Goal: Task Accomplishment & Management: Manage account settings

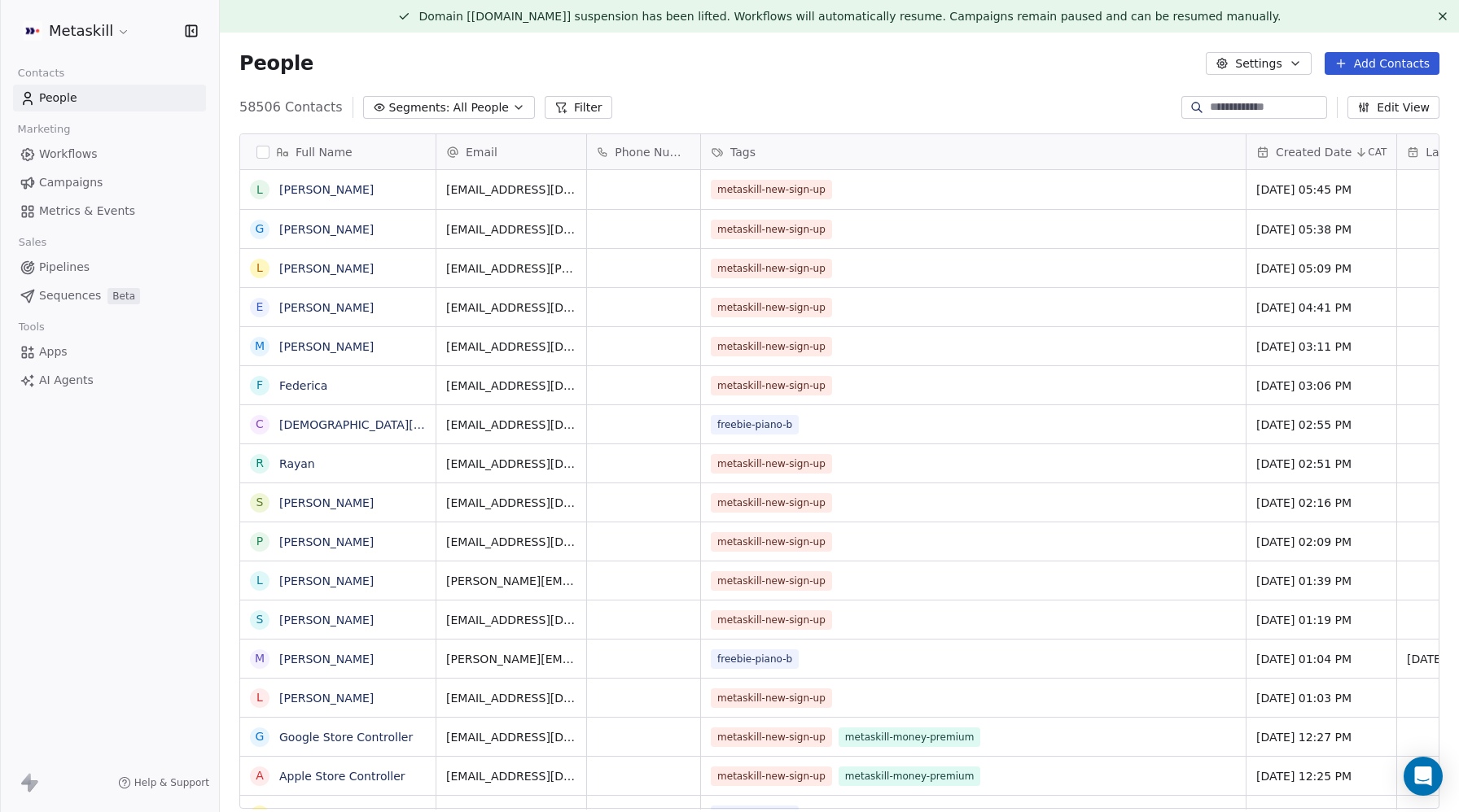
scroll to position [715, 1239]
click at [79, 39] on html "Metaskill Contacts People Marketing Workflows Campaigns Metrics & Events Sales …" at bounding box center [730, 406] width 1459 height 812
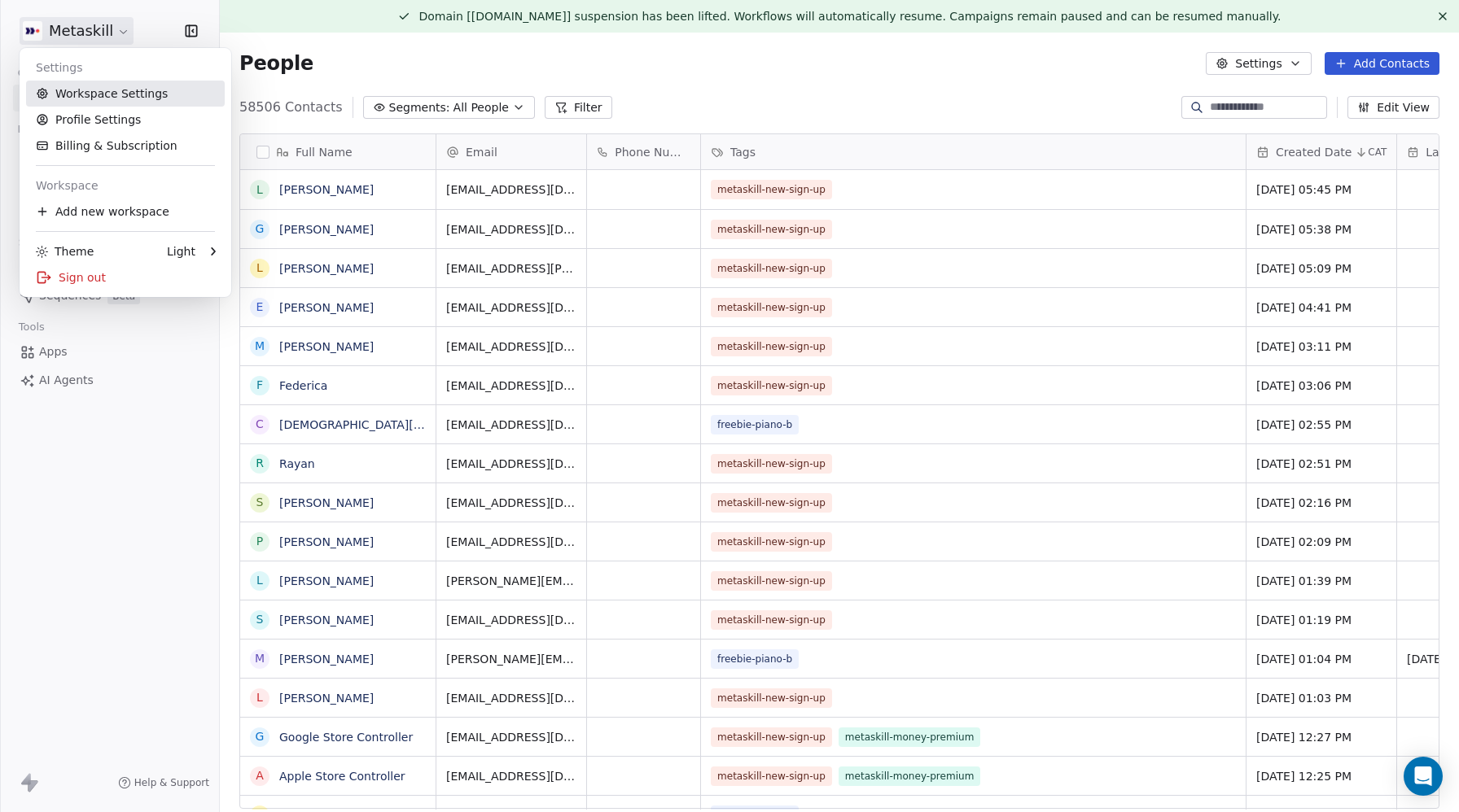
click at [86, 93] on link "Workspace Settings" at bounding box center [125, 94] width 198 height 26
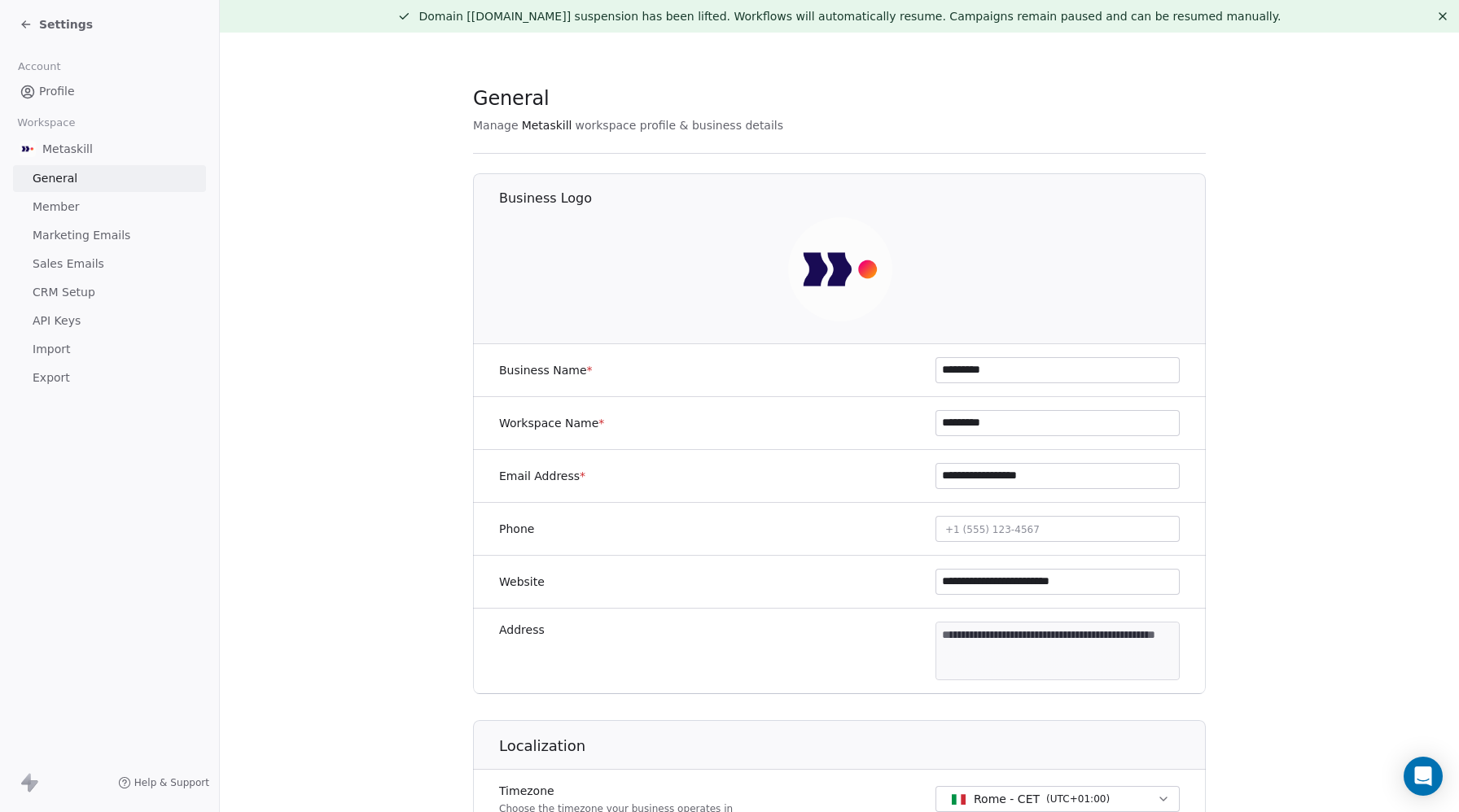
click at [57, 203] on span "Member" at bounding box center [55, 207] width 47 height 17
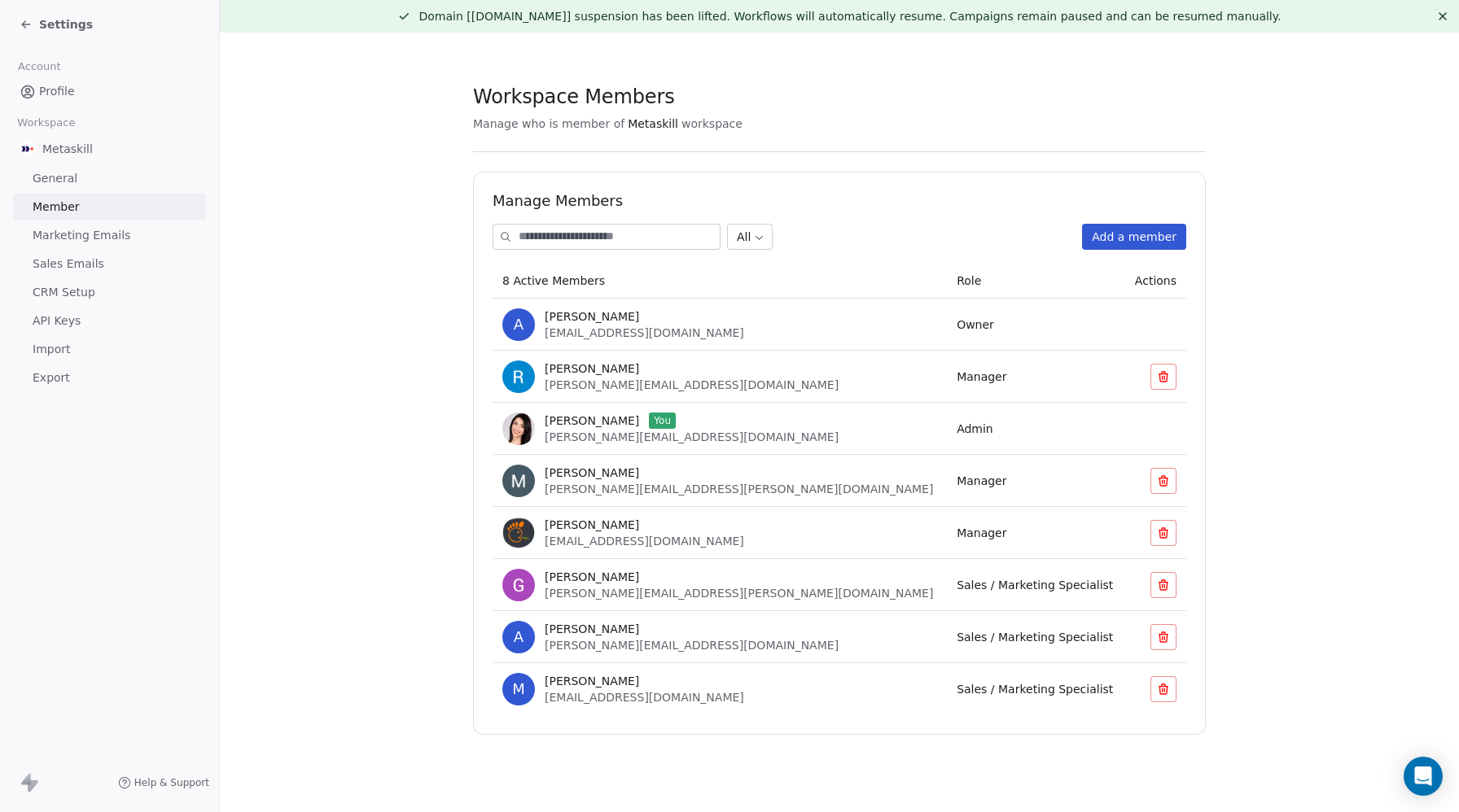
click at [565, 477] on span "Marco Gatti" at bounding box center [592, 473] width 95 height 17
click at [600, 484] on span "marco.gatti@ioinvesto.com" at bounding box center [739, 490] width 389 height 13
click at [820, 498] on td "Marco Gatti marco.gatti@ioinvesto.com" at bounding box center [719, 480] width 454 height 52
click at [629, 491] on span "marco.gatti@ioinvesto.com" at bounding box center [739, 490] width 389 height 13
drag, startPoint x: 629, startPoint y: 491, endPoint x: 620, endPoint y: 487, distance: 9.8
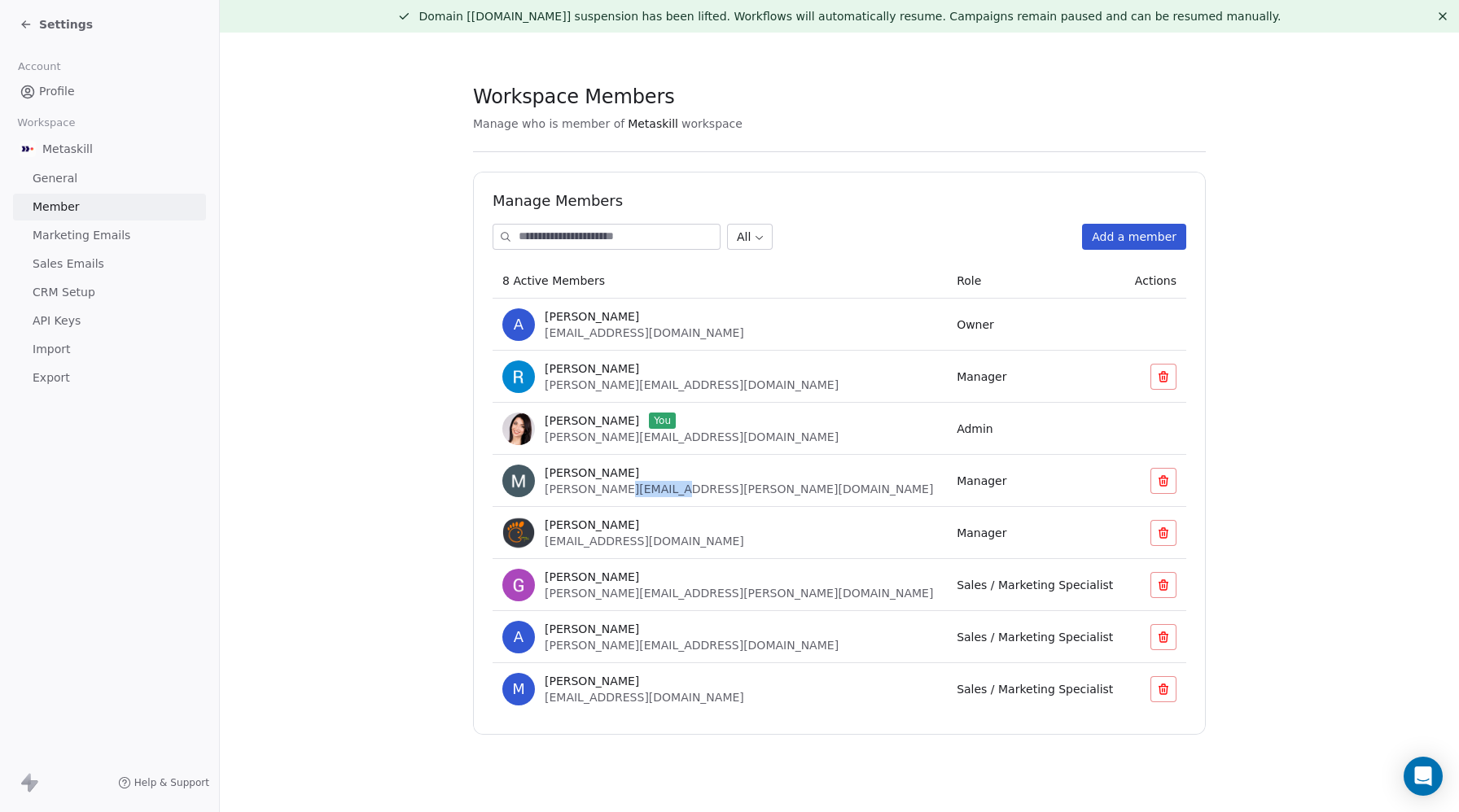
click at [629, 491] on span "marco.gatti@ioinvesto.com" at bounding box center [739, 490] width 389 height 13
click at [594, 481] on div "Marco Gatti marco.gatti@ioinvesto.com" at bounding box center [739, 480] width 389 height 32
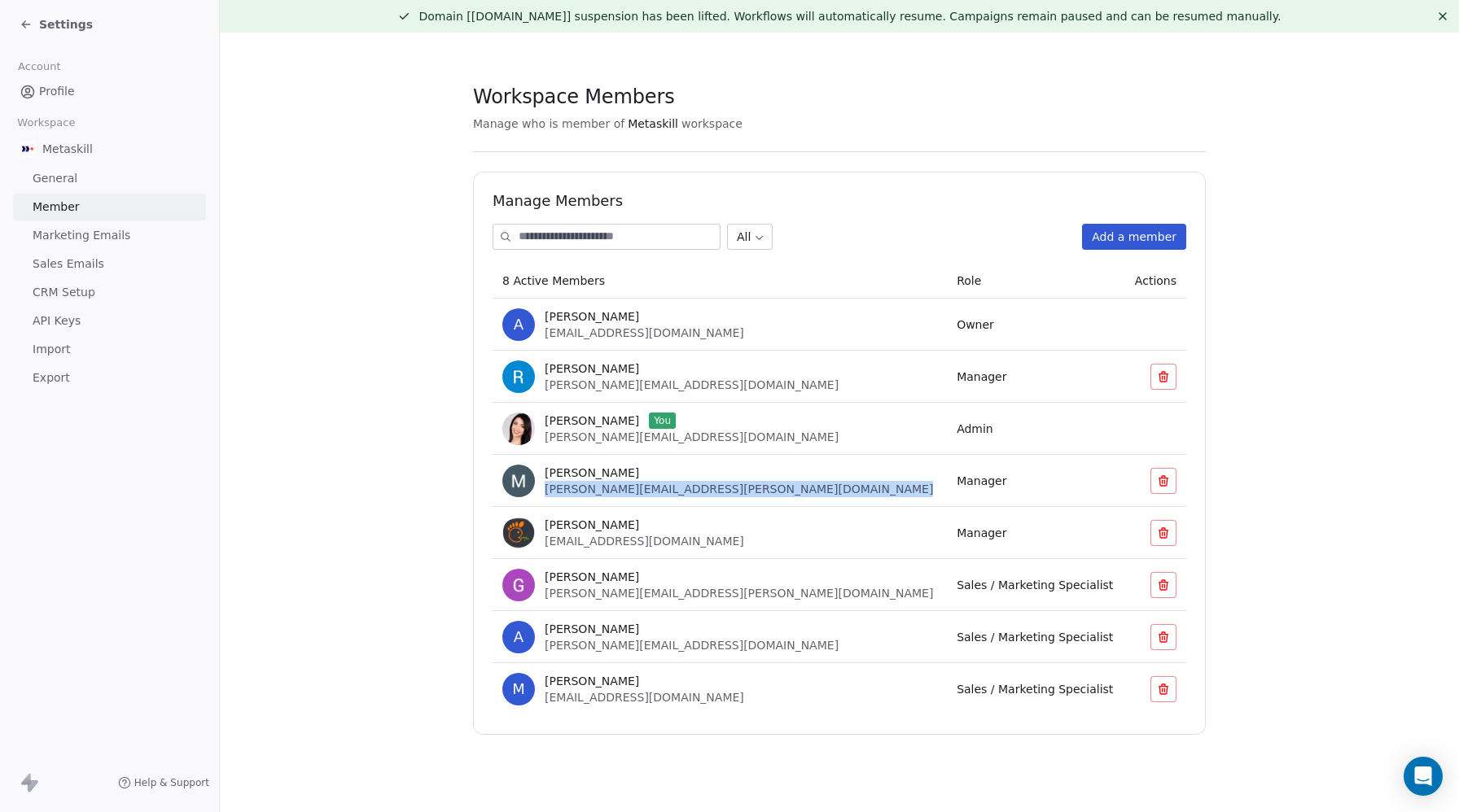
click at [577, 481] on div "Marco Gatti marco.gatti@ioinvesto.com" at bounding box center [739, 480] width 389 height 32
click at [947, 495] on td "Manager" at bounding box center [1035, 480] width 177 height 52
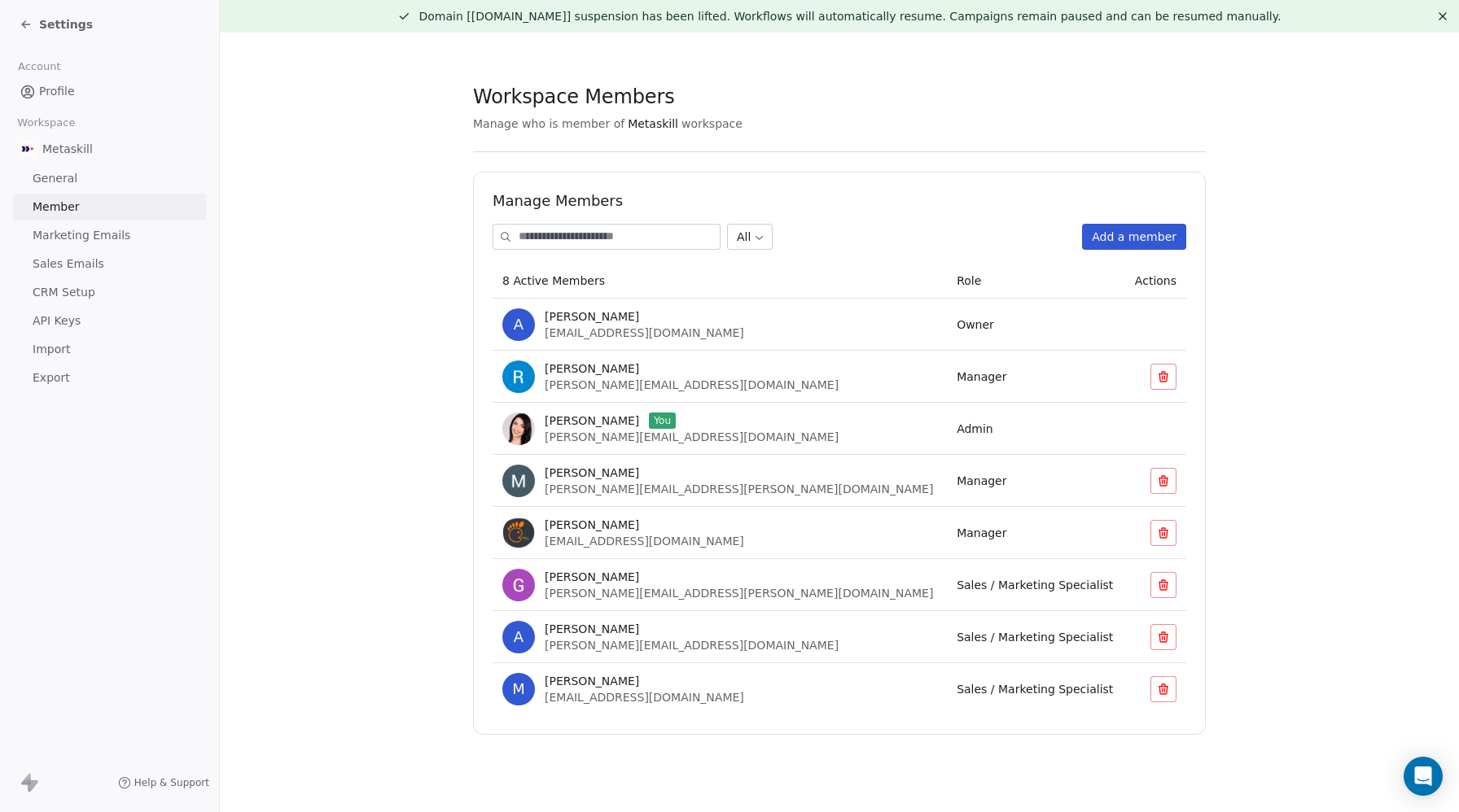
click at [956, 483] on span "Manager" at bounding box center [981, 481] width 50 height 13
click at [585, 485] on span "marco.gatti@ioinvesto.com" at bounding box center [739, 490] width 389 height 13
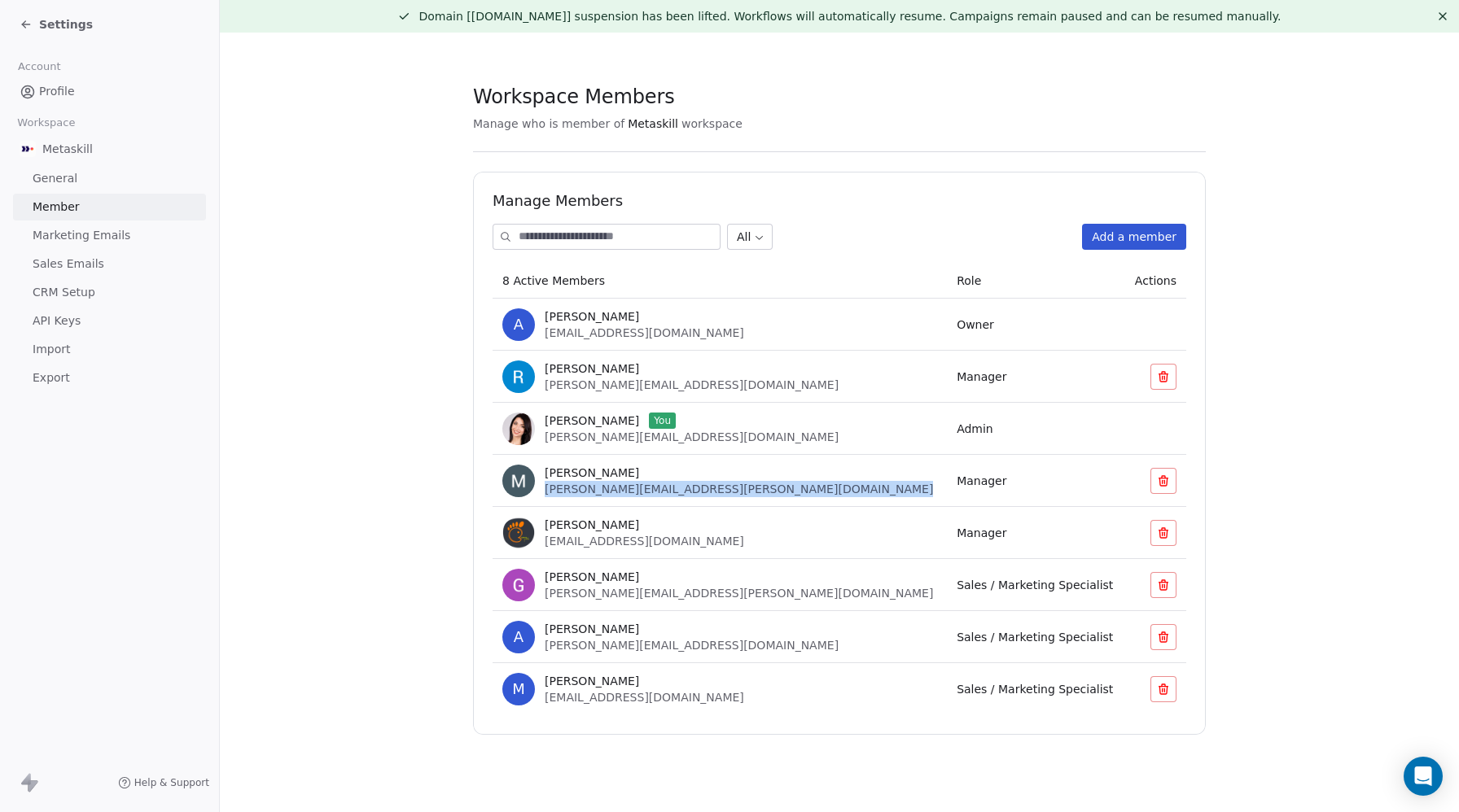
click at [585, 485] on span "marco.gatti@ioinvesto.com" at bounding box center [739, 490] width 389 height 13
click at [528, 482] on img at bounding box center [518, 480] width 32 height 32
click at [751, 234] on body "Settings Account Profile Workspace Metaskill General Member Marketing Emails Sa…" at bounding box center [730, 406] width 1459 height 812
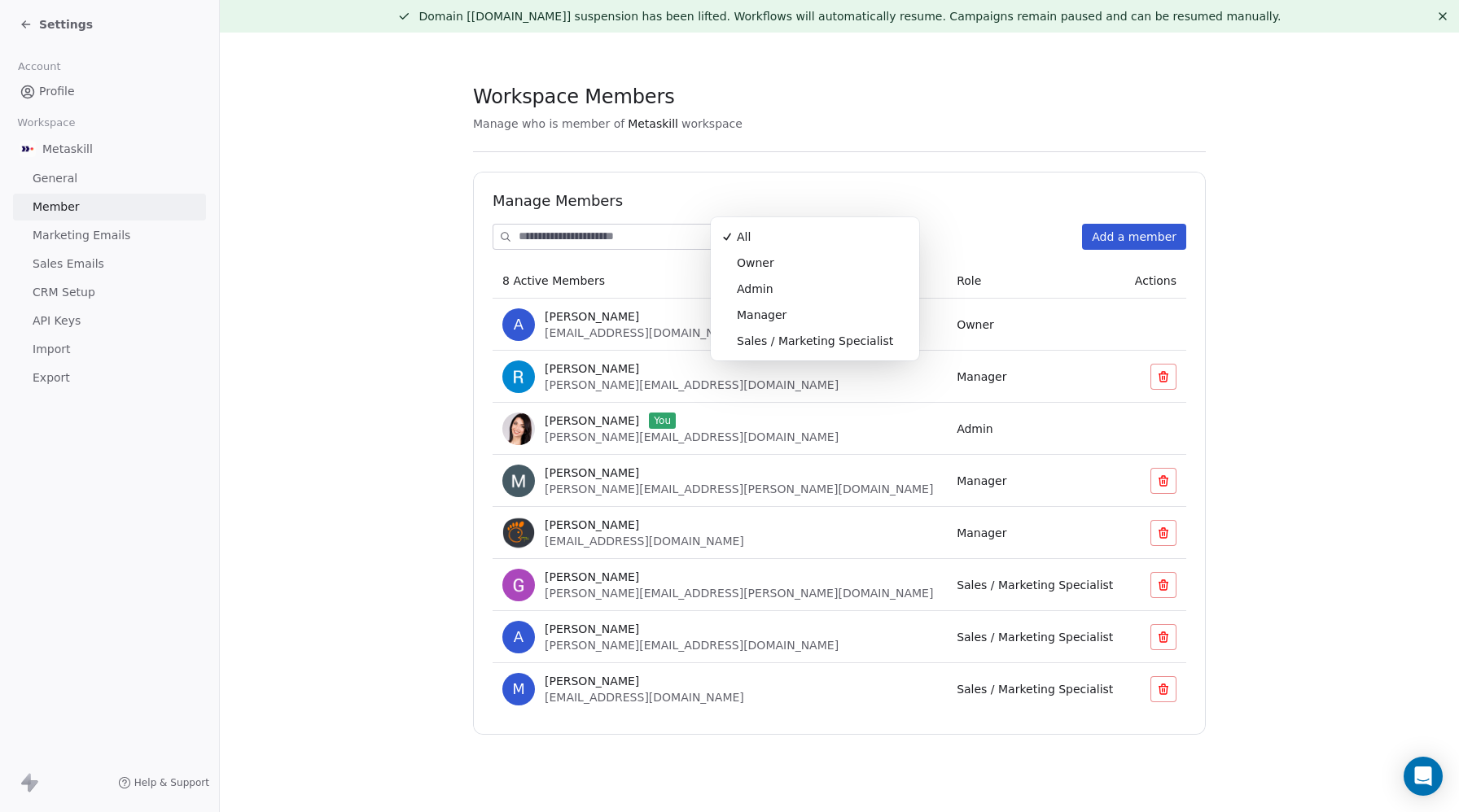
click at [926, 187] on html "Settings Account Profile Workspace Metaskill General Member Marketing Emails Sa…" at bounding box center [730, 406] width 1459 height 812
click at [593, 424] on span "[PERSON_NAME]" at bounding box center [592, 421] width 95 height 17
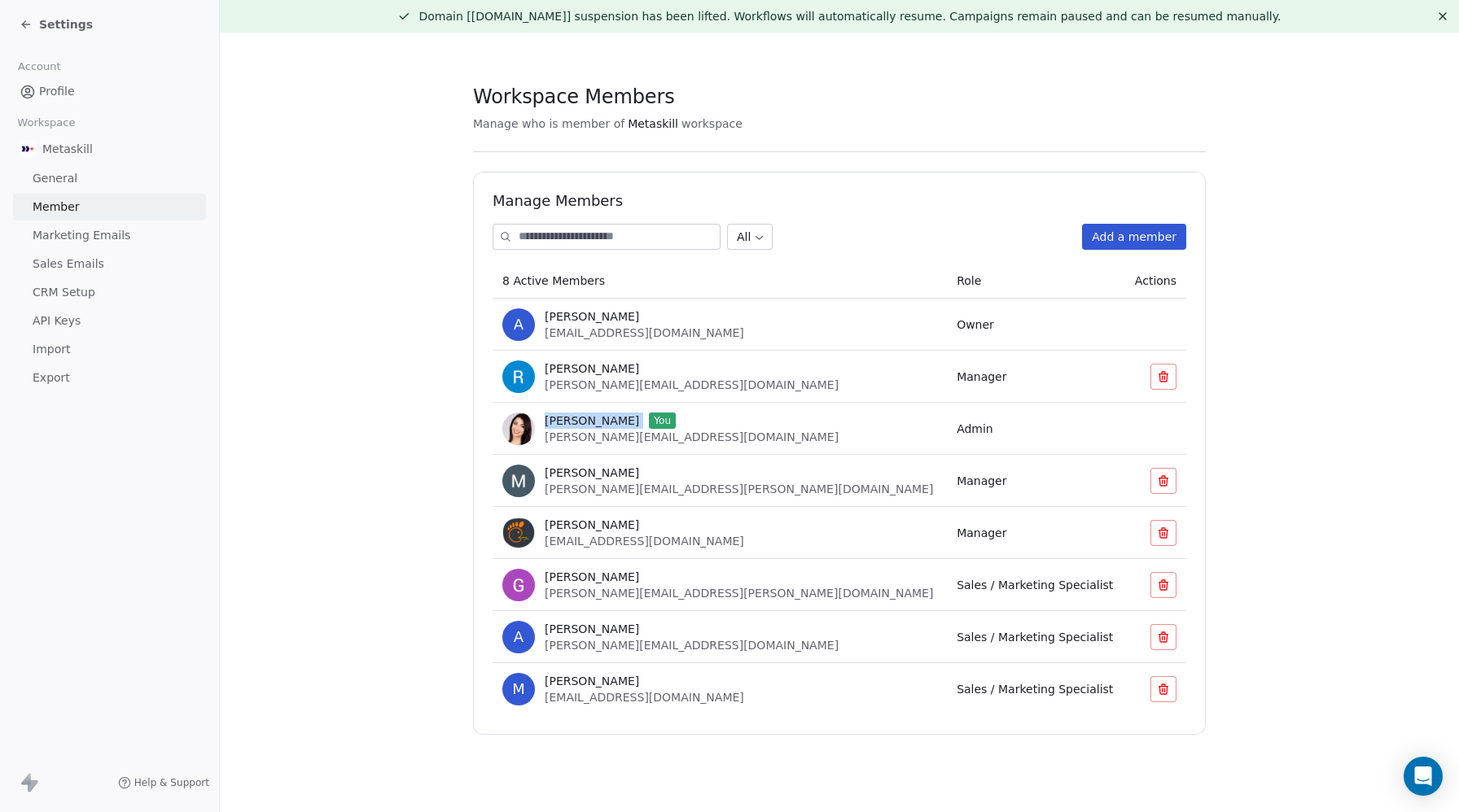
click at [593, 424] on span "[PERSON_NAME]" at bounding box center [592, 421] width 95 height 17
click at [596, 421] on span "[PERSON_NAME]" at bounding box center [592, 421] width 95 height 17
click at [53, 25] on span "Settings" at bounding box center [66, 25] width 53 height 17
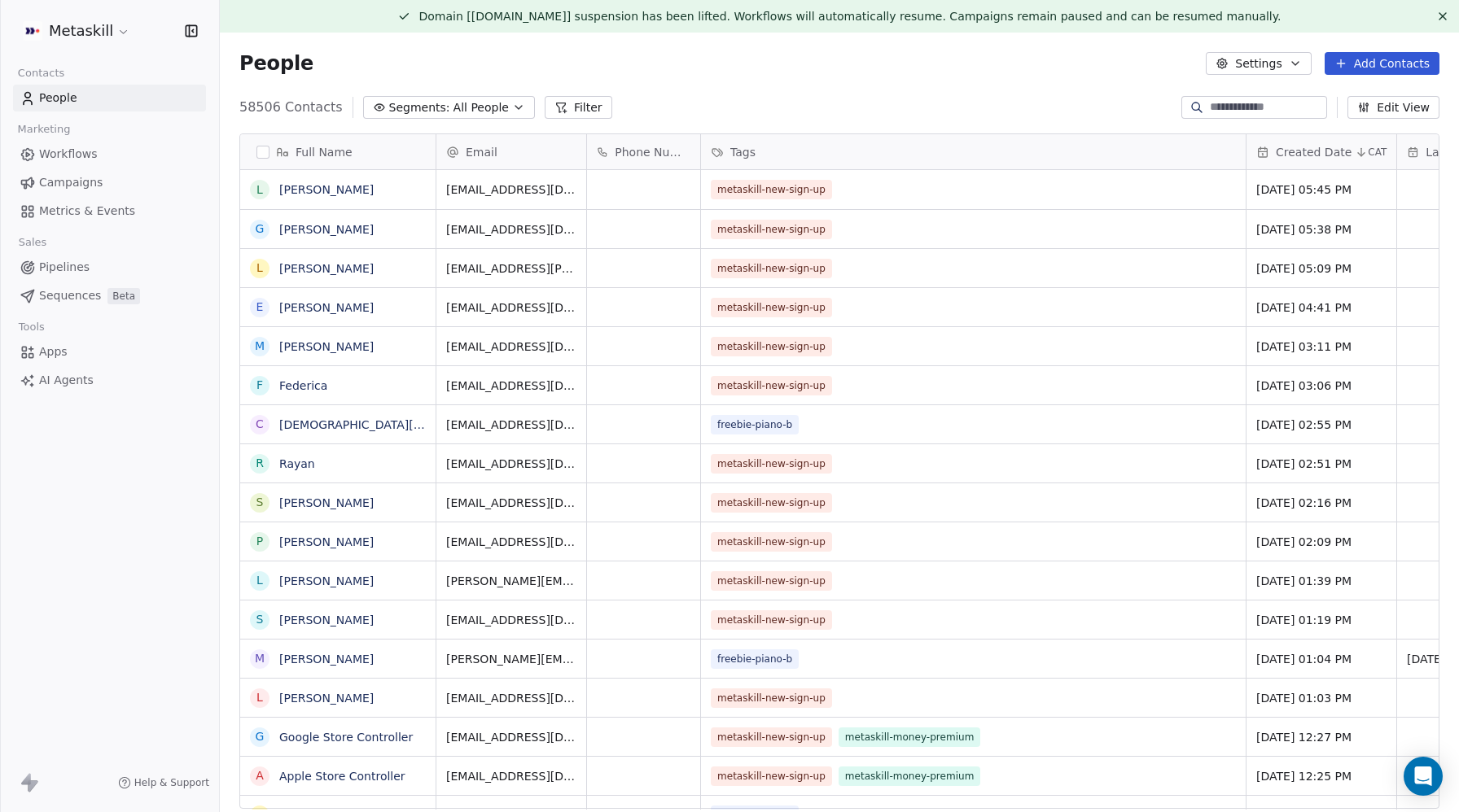
scroll to position [715, 1239]
click at [1241, 108] on input at bounding box center [1267, 107] width 114 height 17
paste input "**********"
type input "**********"
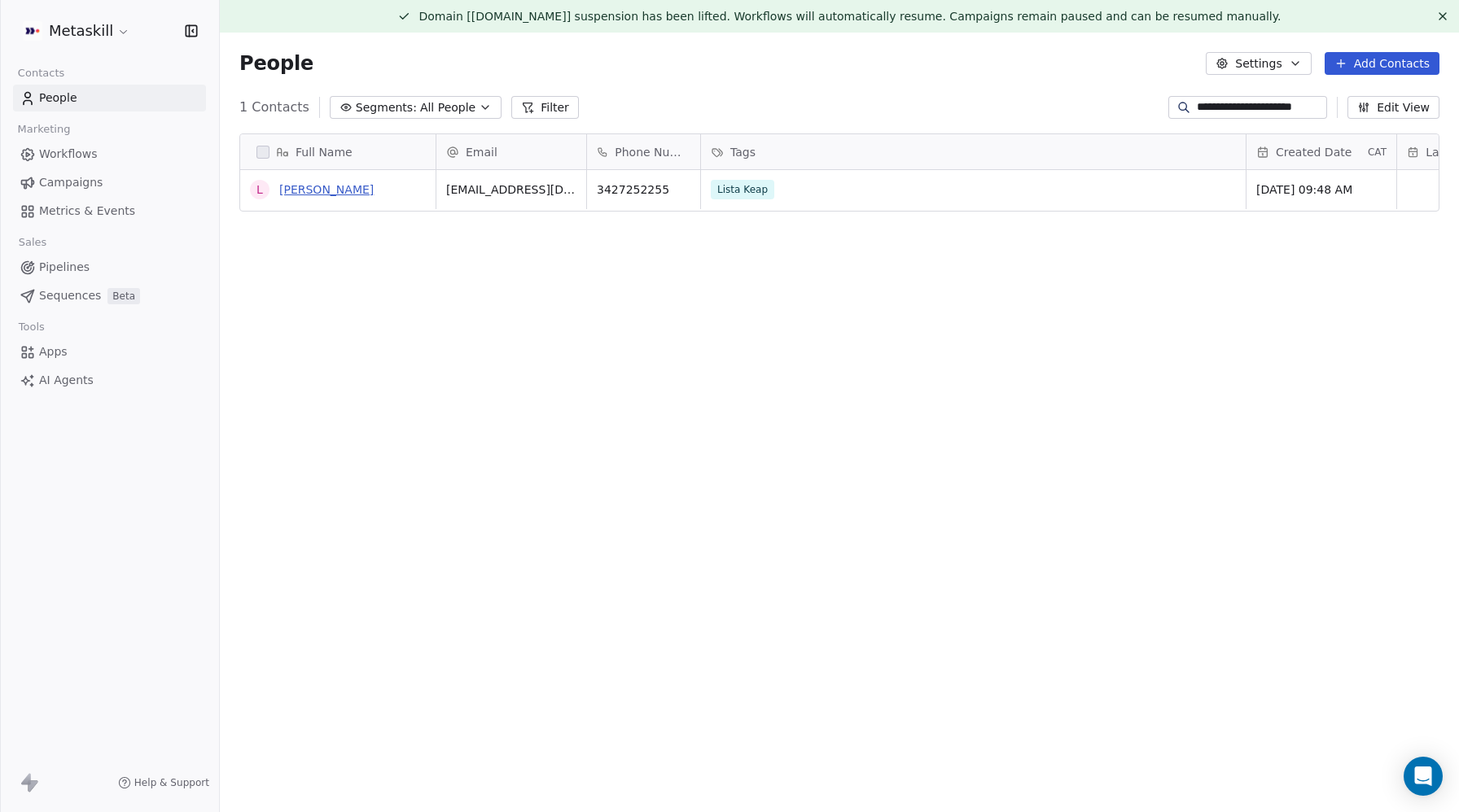
scroll to position [0, 0]
click at [320, 190] on link "Luca Ramboni" at bounding box center [326, 189] width 95 height 13
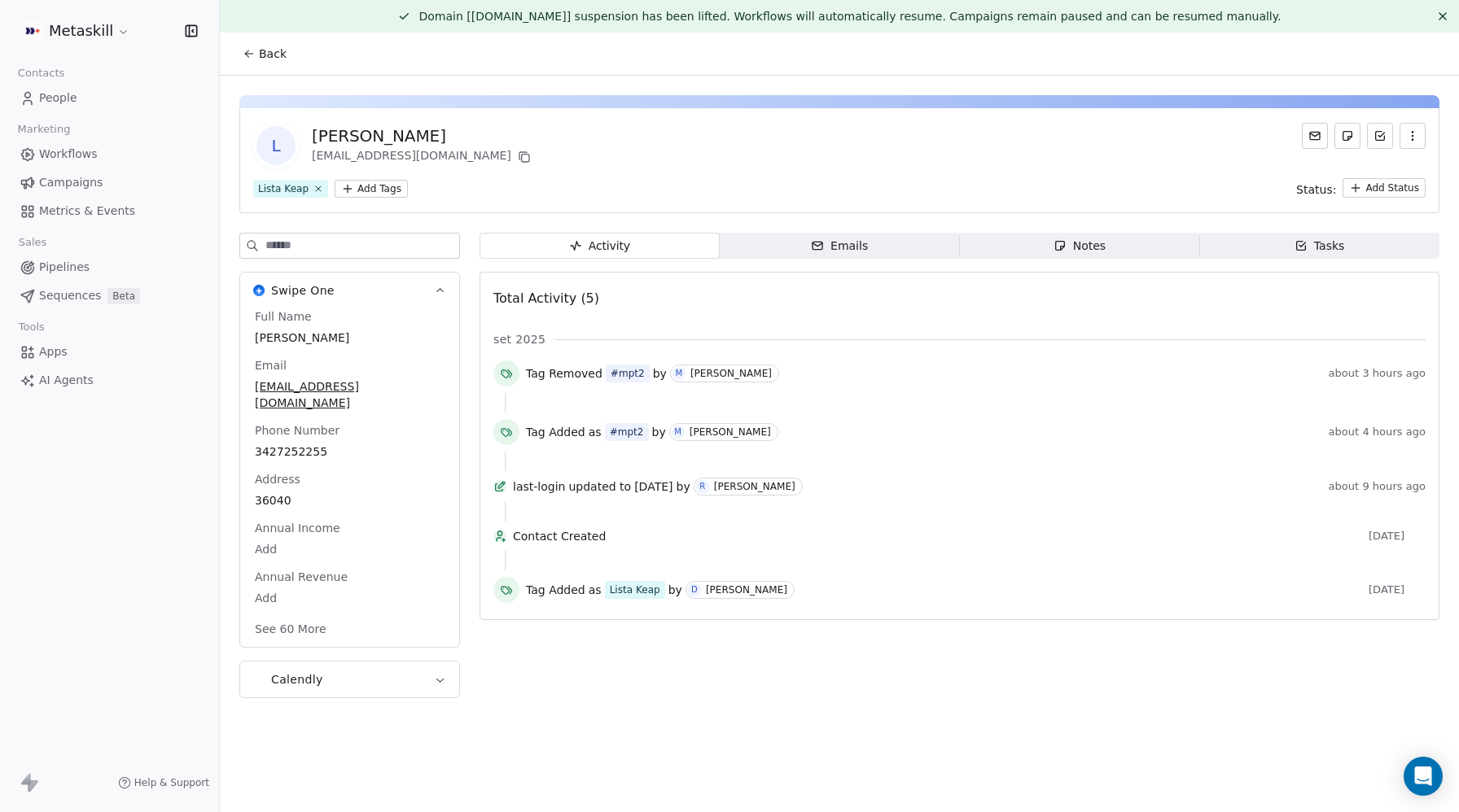
click at [375, 187] on html "Metaskill Contacts People Marketing Workflows Campaigns Metrics & Events Sales …" at bounding box center [730, 406] width 1459 height 812
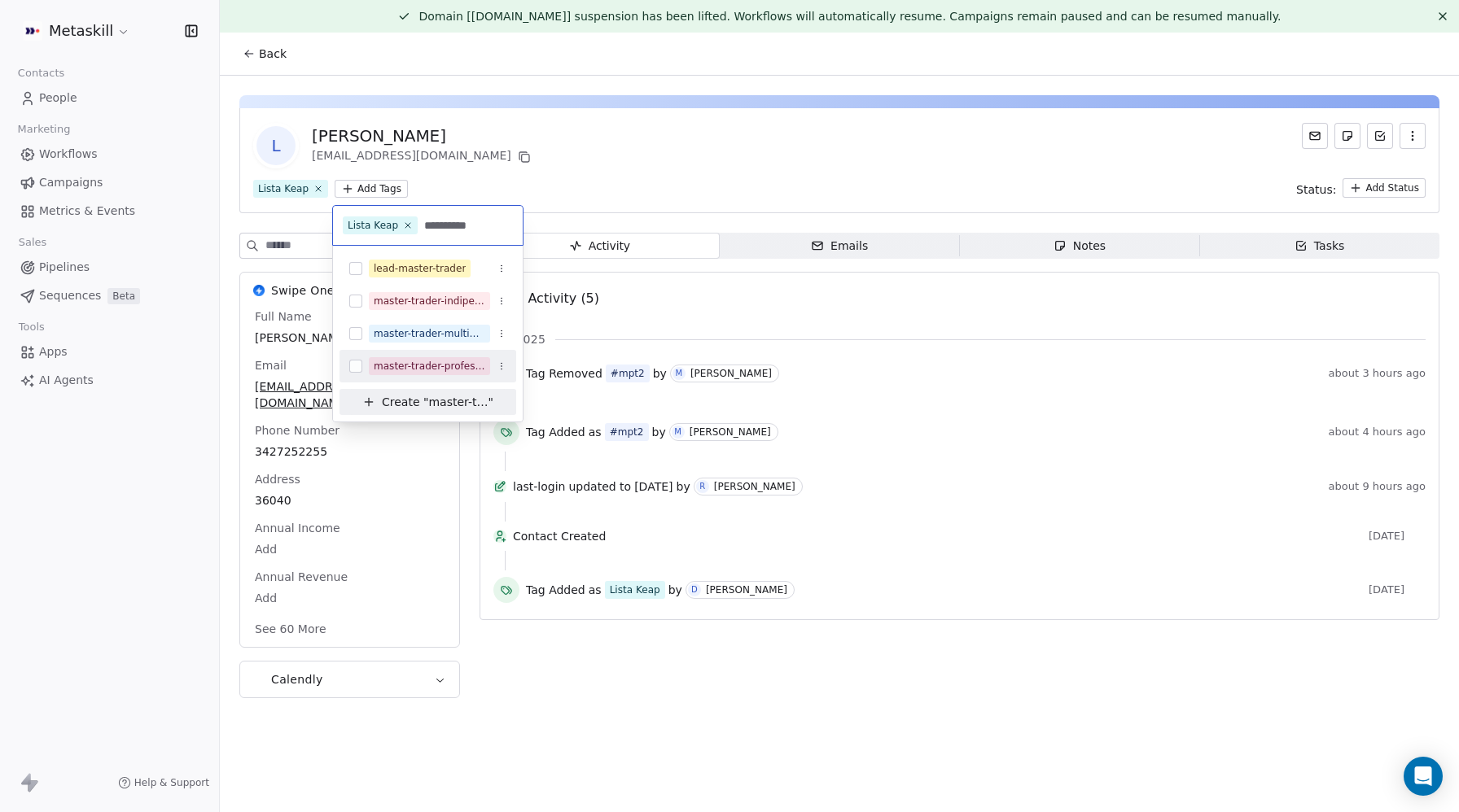
type input "**********"
click at [361, 366] on button "Suggestions" at bounding box center [356, 367] width 13 height 13
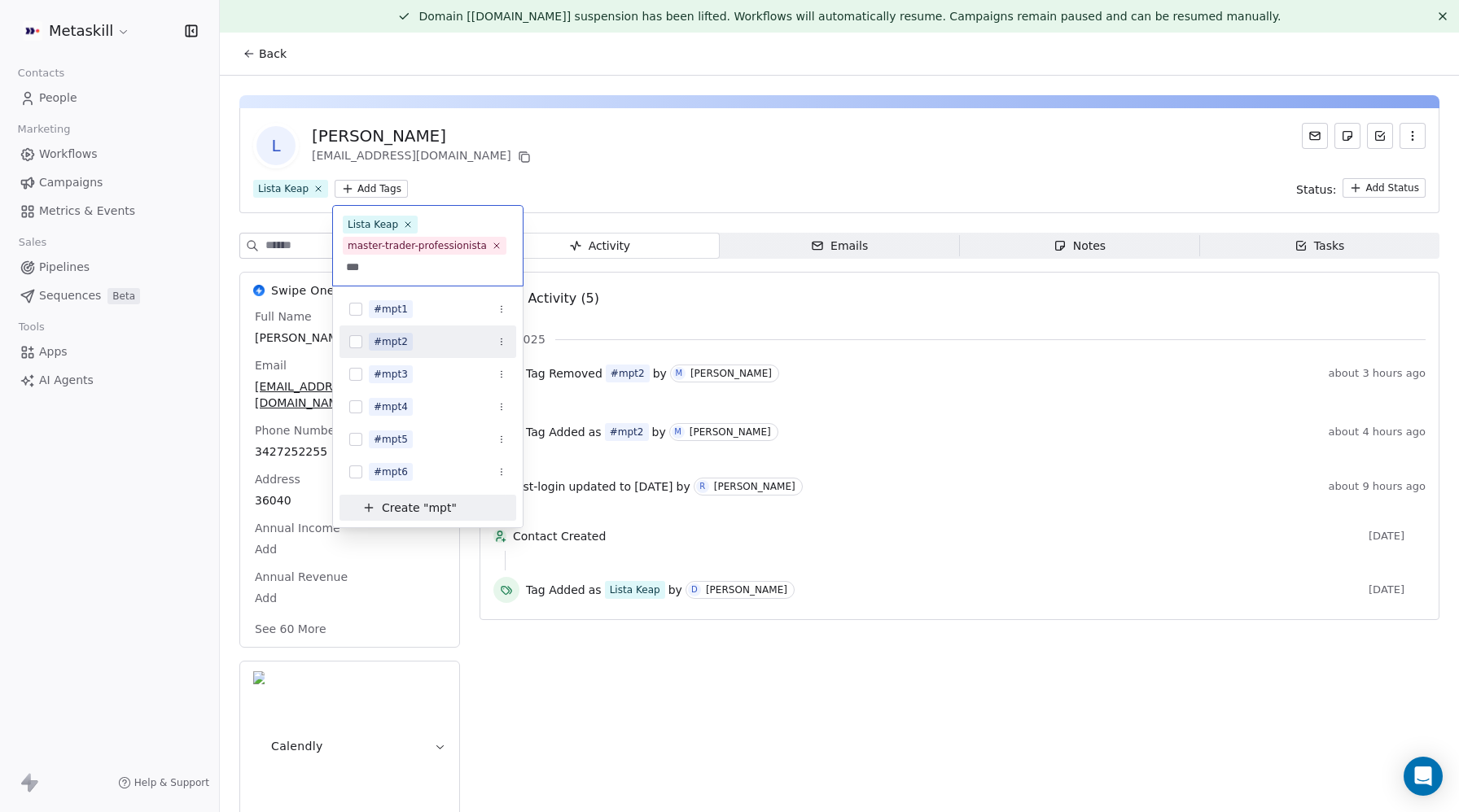
type input "***"
click at [351, 341] on button "Suggestions" at bounding box center [356, 342] width 13 height 13
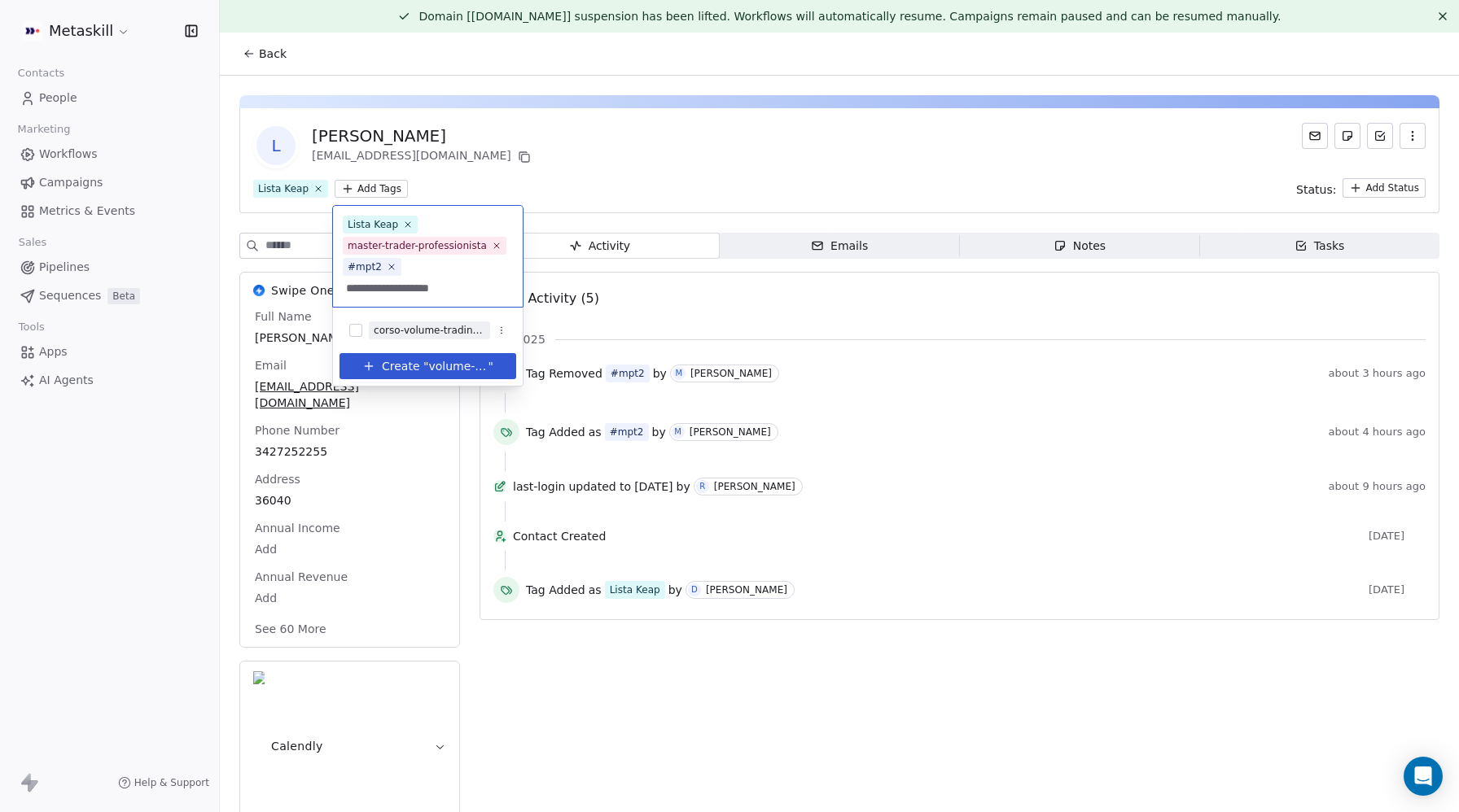
scroll to position [0, 8]
type input "**********"
click at [356, 324] on button "Suggestions" at bounding box center [356, 331] width 13 height 13
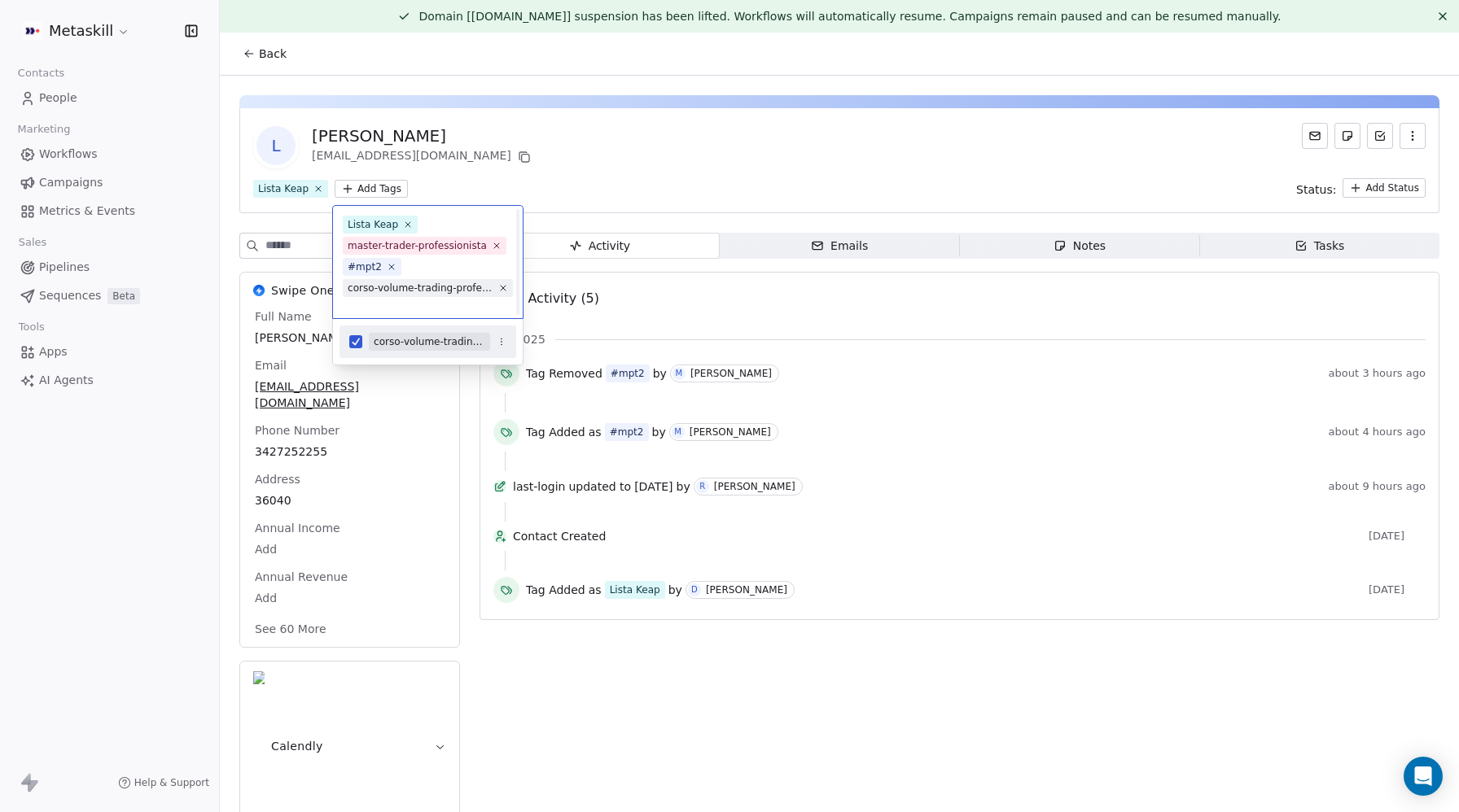
scroll to position [10, 0]
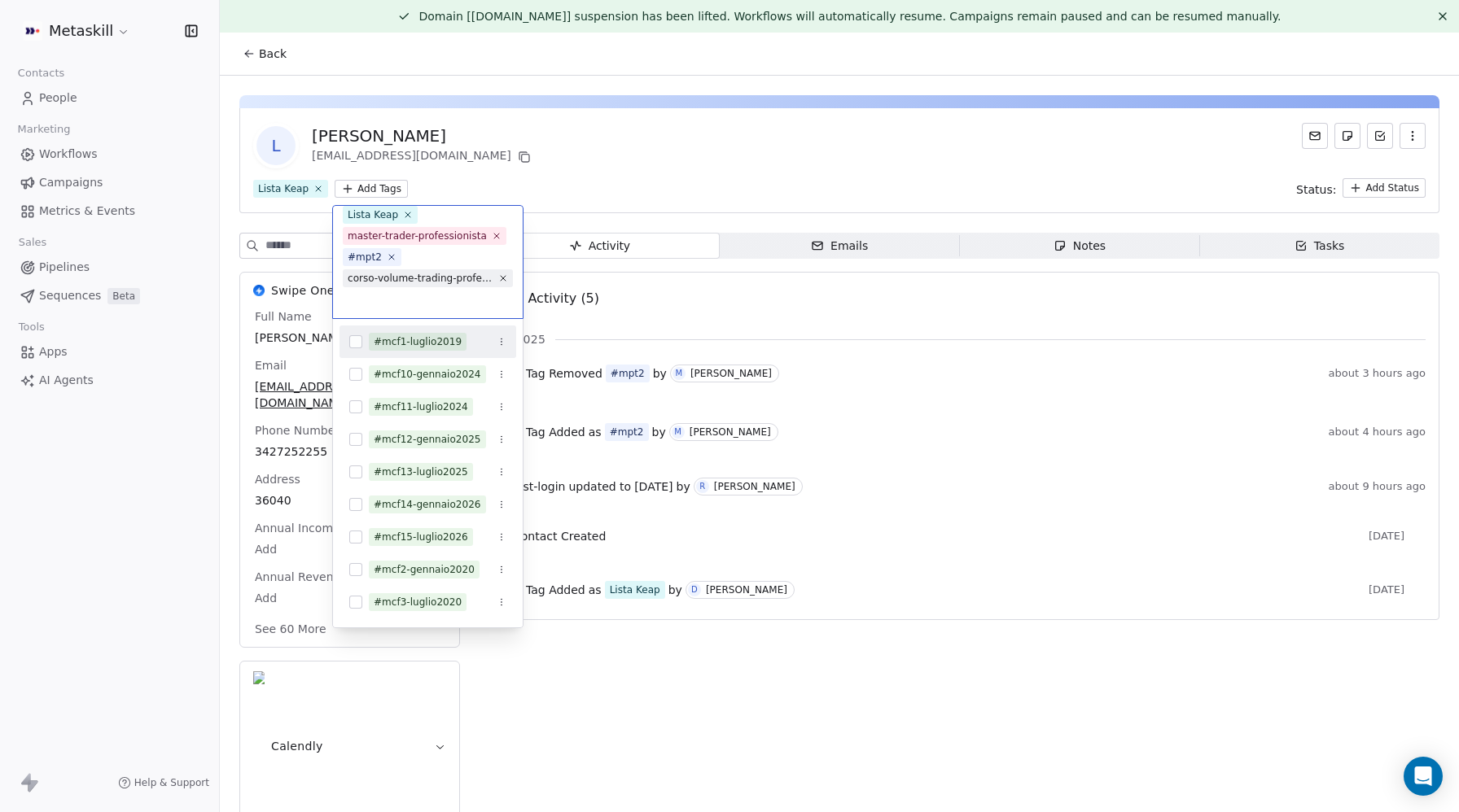
click at [673, 175] on html "Metaskill Contacts People Marketing Workflows Campaigns Metrics & Events Sales …" at bounding box center [730, 406] width 1459 height 812
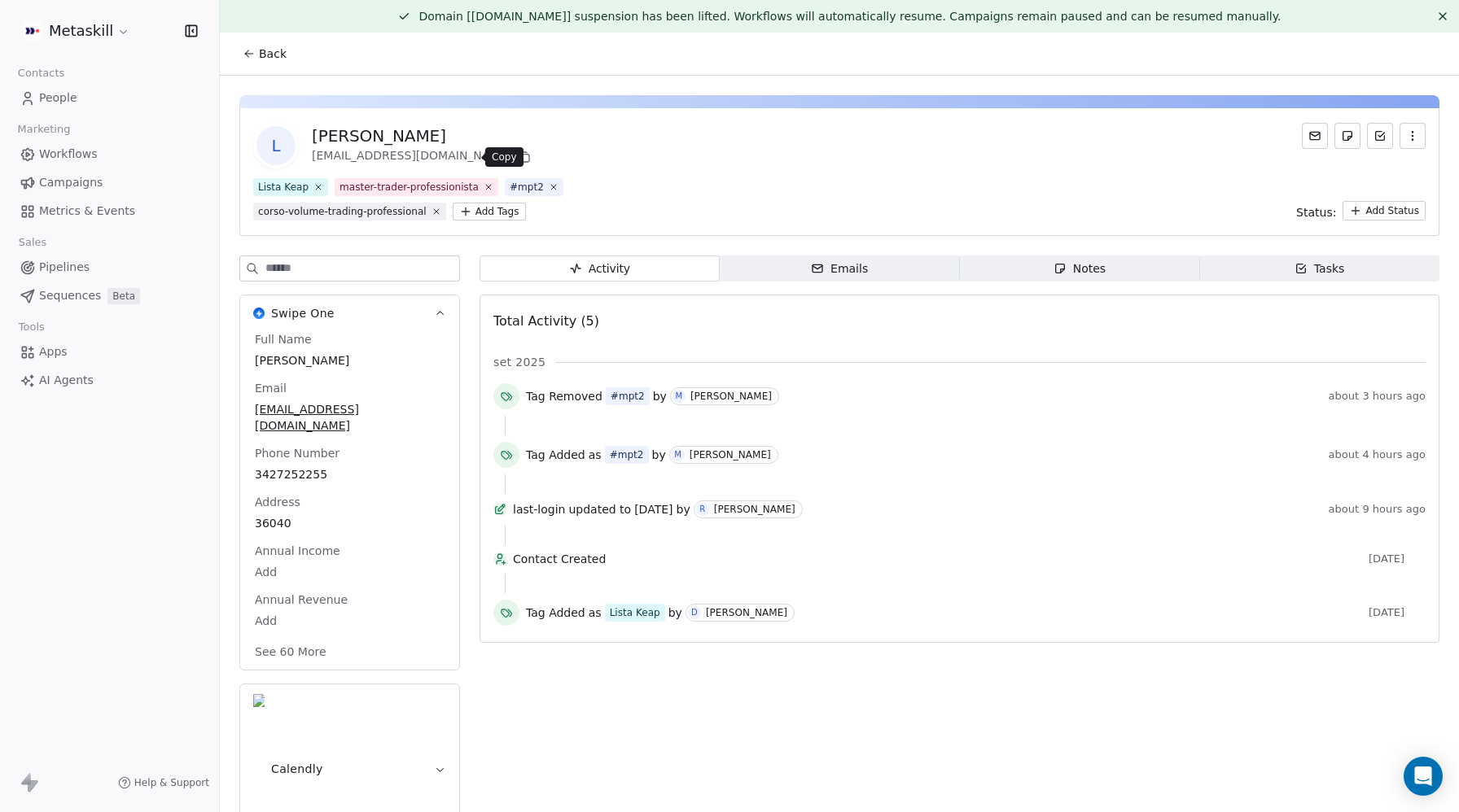
click at [518, 159] on icon at bounding box center [525, 157] width 13 height 13
click at [518, 157] on icon at bounding box center [525, 157] width 13 height 13
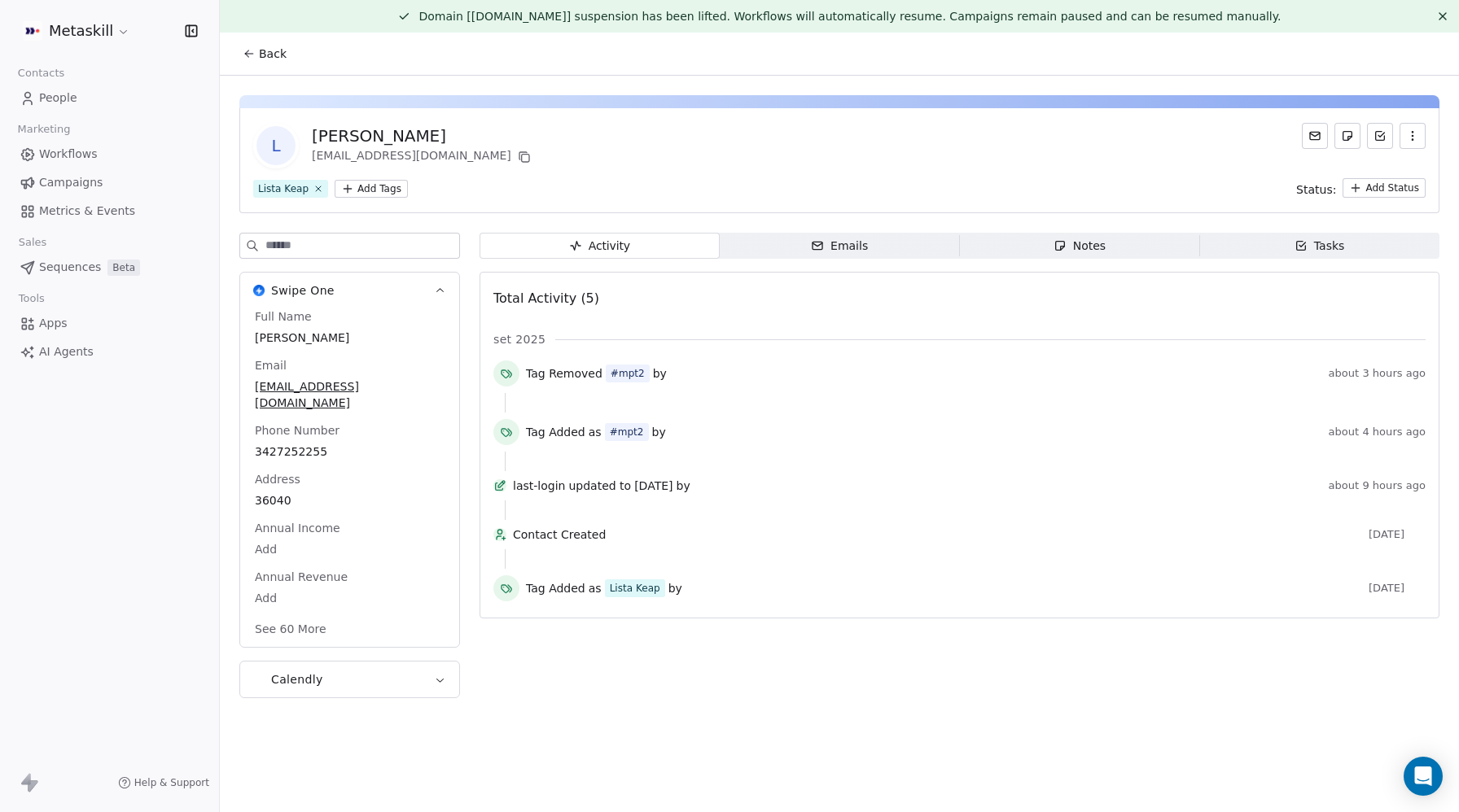
click at [360, 189] on html "Metaskill Contacts People Marketing Workflows Campaigns Metrics & Events Sales …" at bounding box center [730, 406] width 1459 height 812
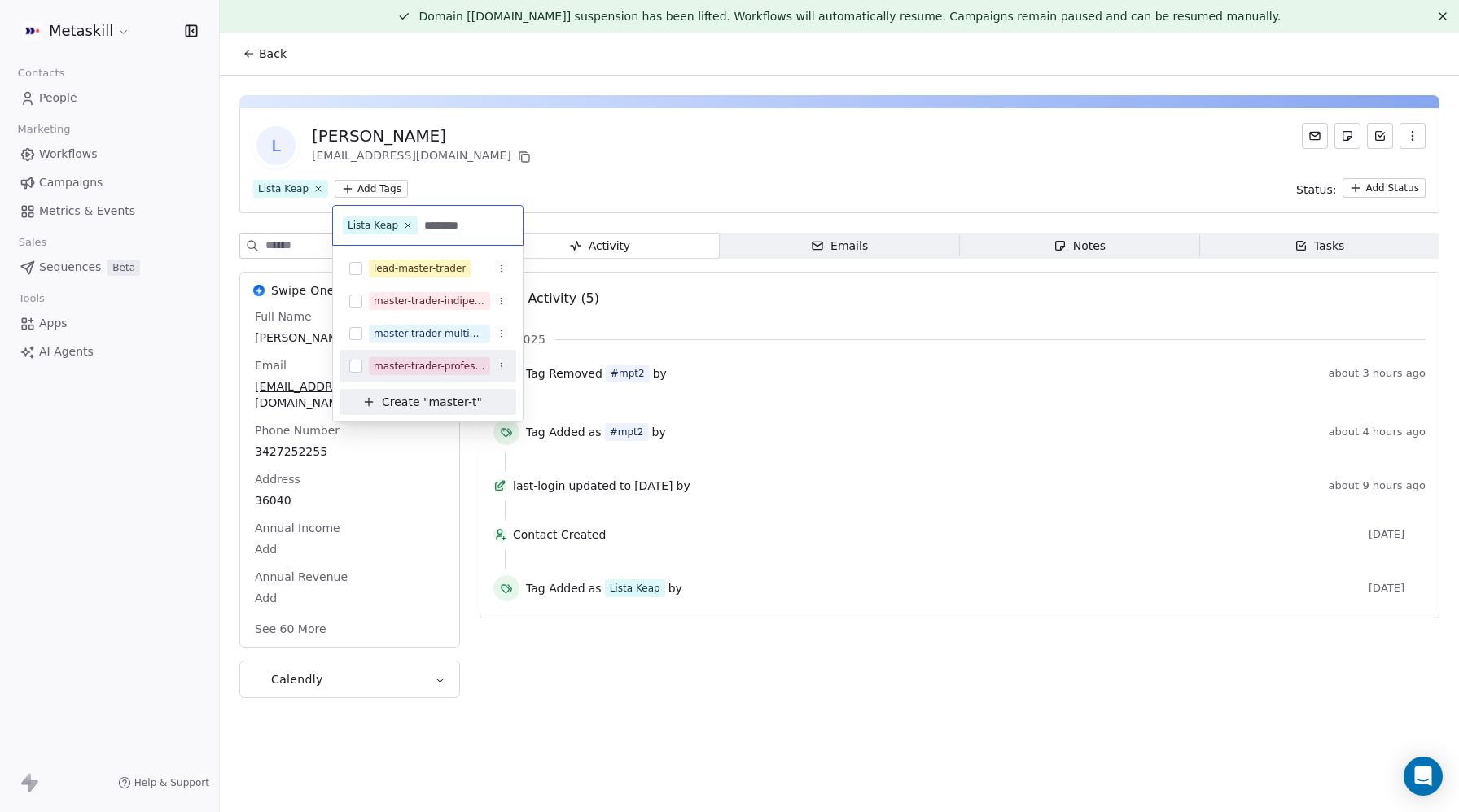
type input "********"
click at [354, 369] on button "Suggestions" at bounding box center [356, 367] width 13 height 13
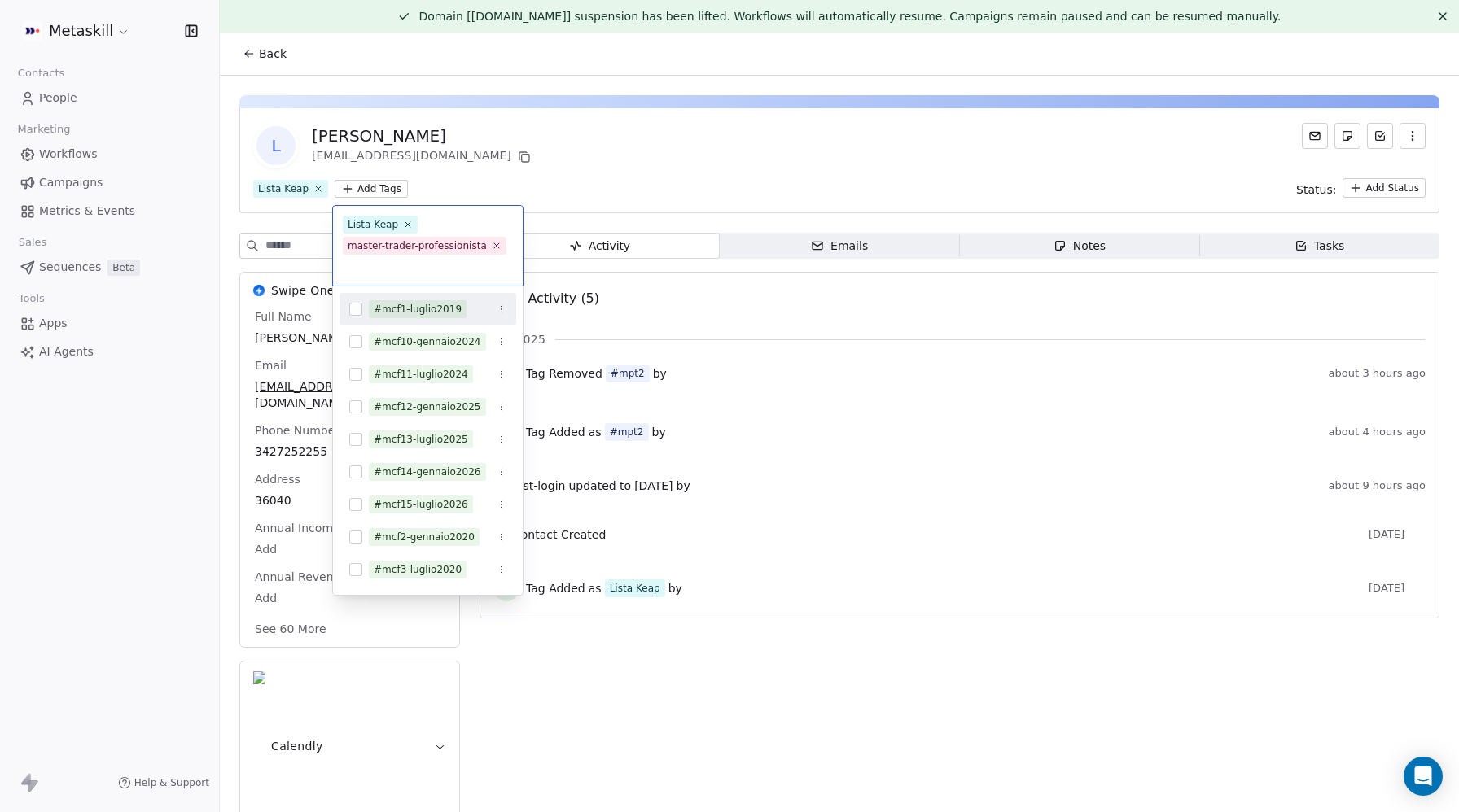
click at [730, 170] on html "Metaskill Contacts People Marketing Workflows Campaigns Metrics & Events Sales …" at bounding box center [730, 406] width 1459 height 812
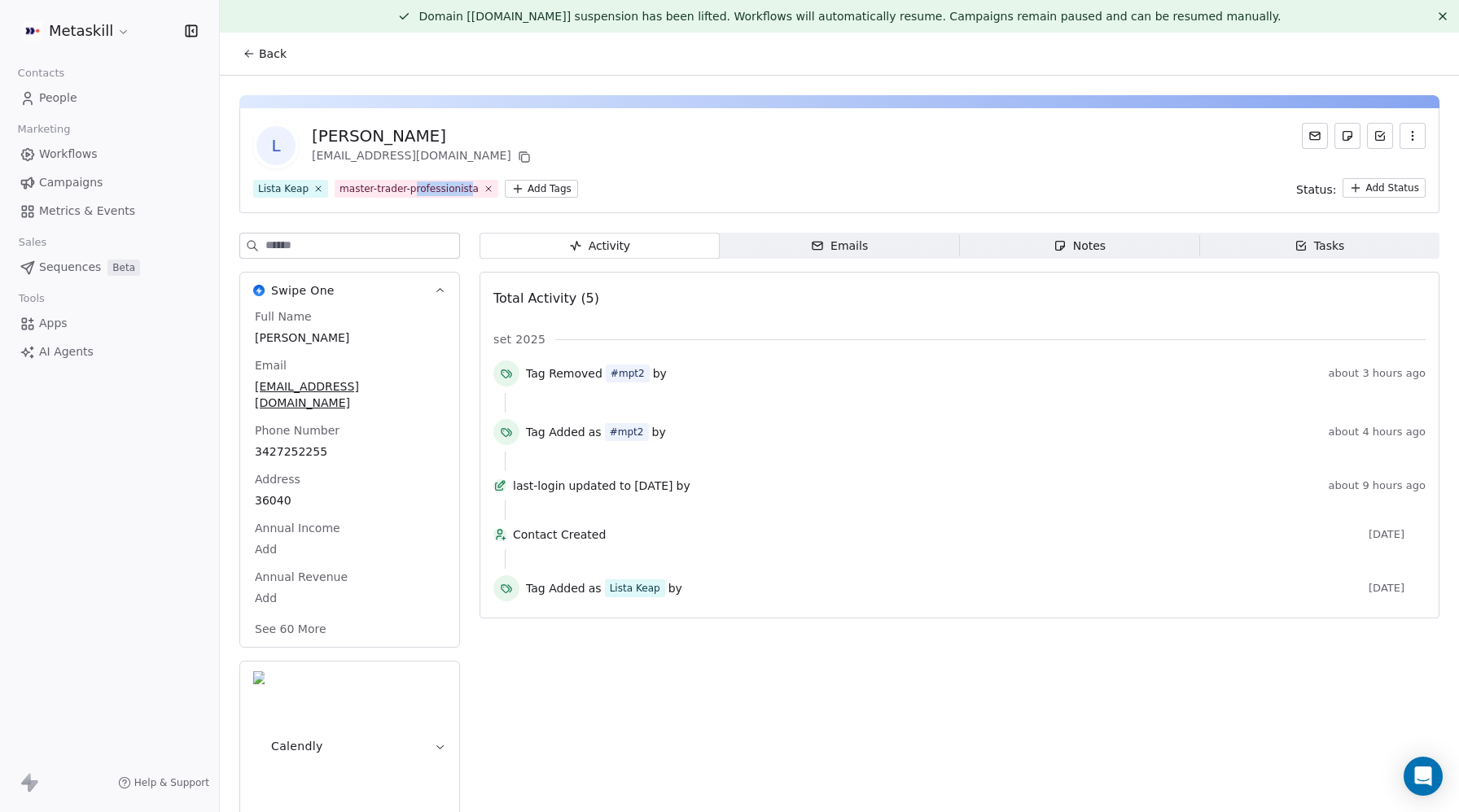
drag, startPoint x: 471, startPoint y: 188, endPoint x: 414, endPoint y: 190, distance: 57.0
click at [414, 190] on div "master-trader-professionista" at bounding box center [410, 189] width 140 height 15
drag, startPoint x: 475, startPoint y: 188, endPoint x: 334, endPoint y: 188, distance: 141.0
click at [334, 188] on span "master-trader-professionista" at bounding box center [416, 188] width 164 height 17
copy div "master-trader-professionista"
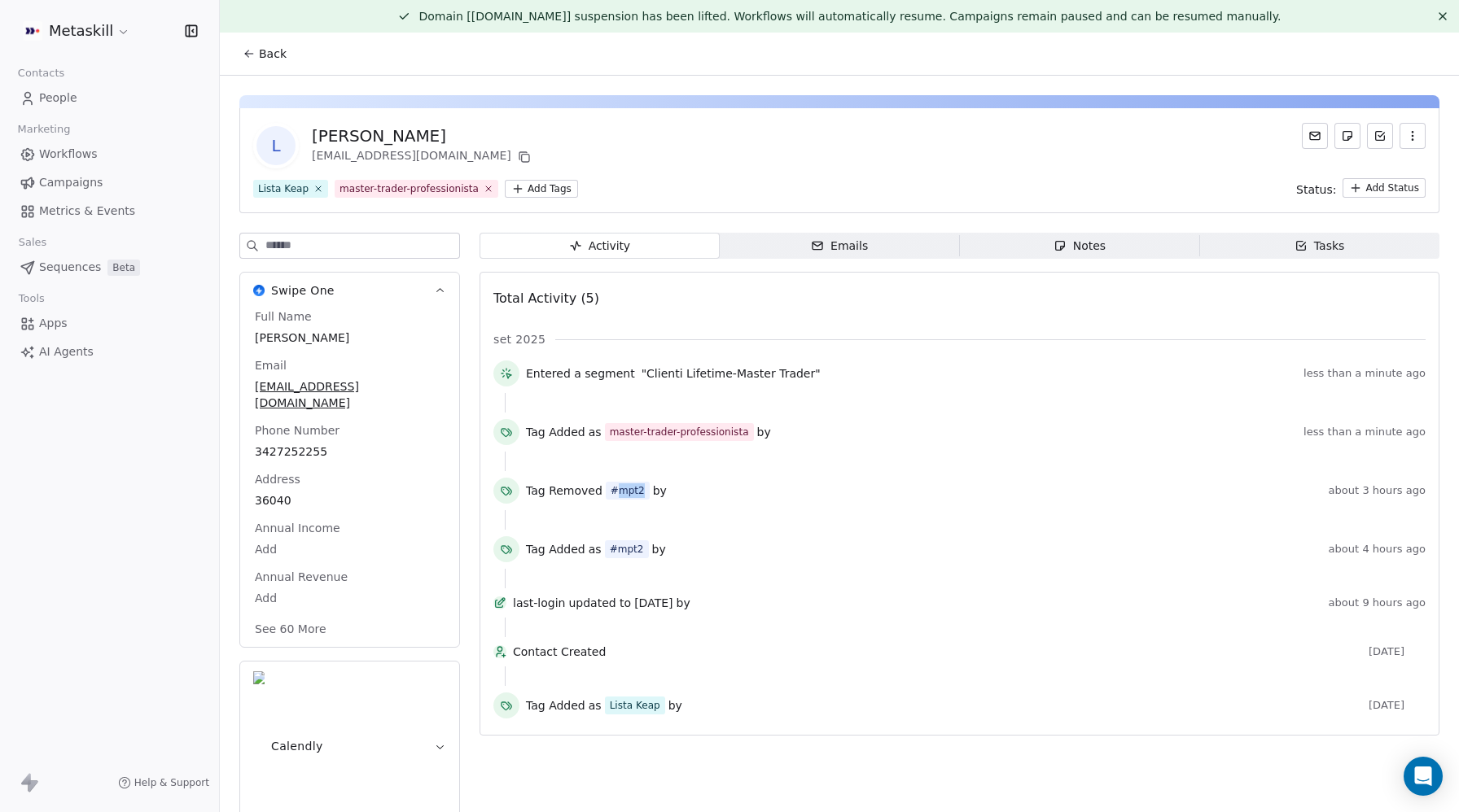
drag, startPoint x: 639, startPoint y: 489, endPoint x: 612, endPoint y: 490, distance: 27.0
click at [612, 490] on span "#mpt2" at bounding box center [628, 491] width 44 height 17
copy div "mpt2"
drag, startPoint x: 606, startPoint y: 490, endPoint x: 639, endPoint y: 490, distance: 33.0
click at [639, 490] on span "#mpt2" at bounding box center [628, 491] width 44 height 17
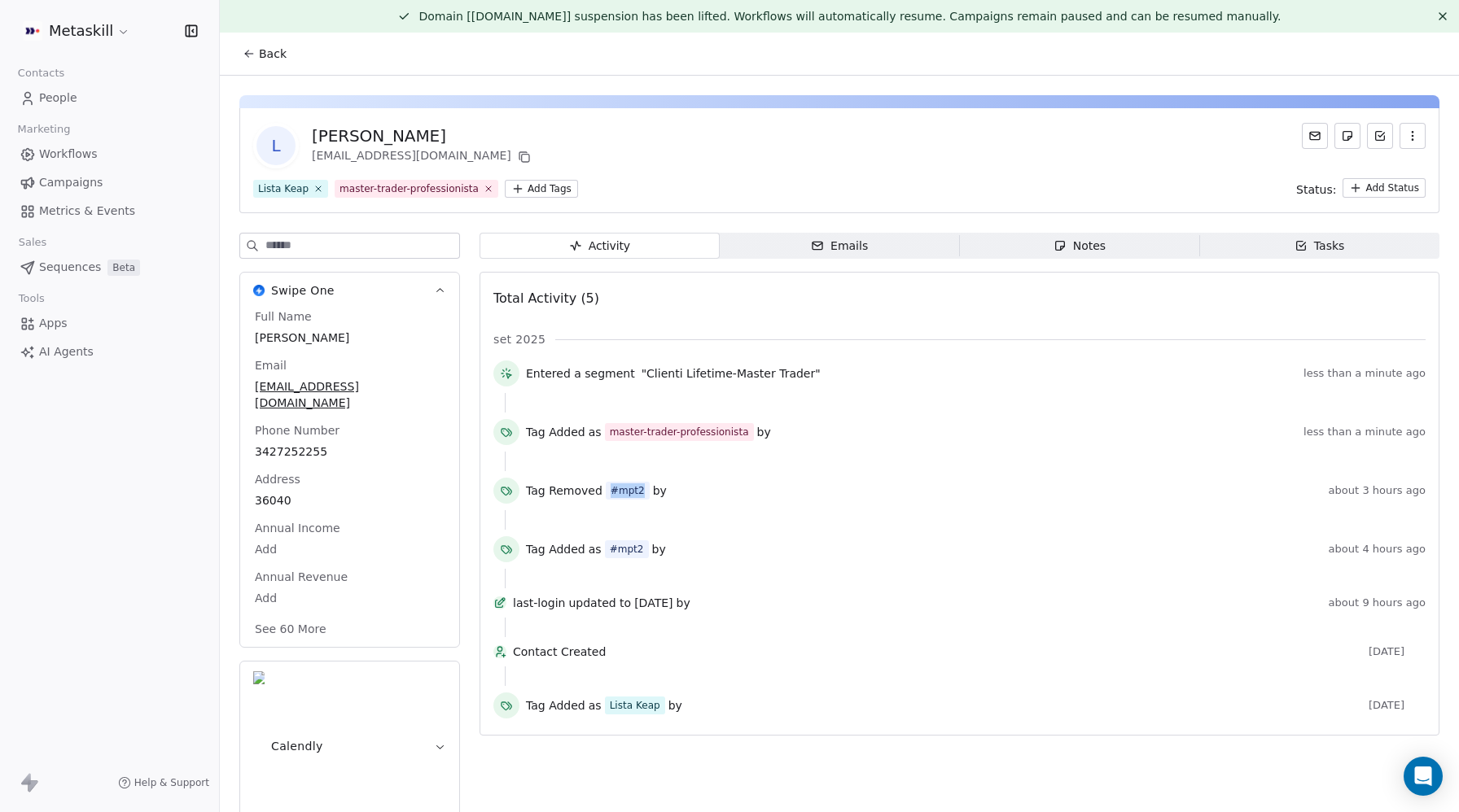
copy div "#mpt2"
click at [544, 188] on html "Metaskill Contacts People Marketing Workflows Campaigns Metrics & Events Sales …" at bounding box center [730, 406] width 1459 height 812
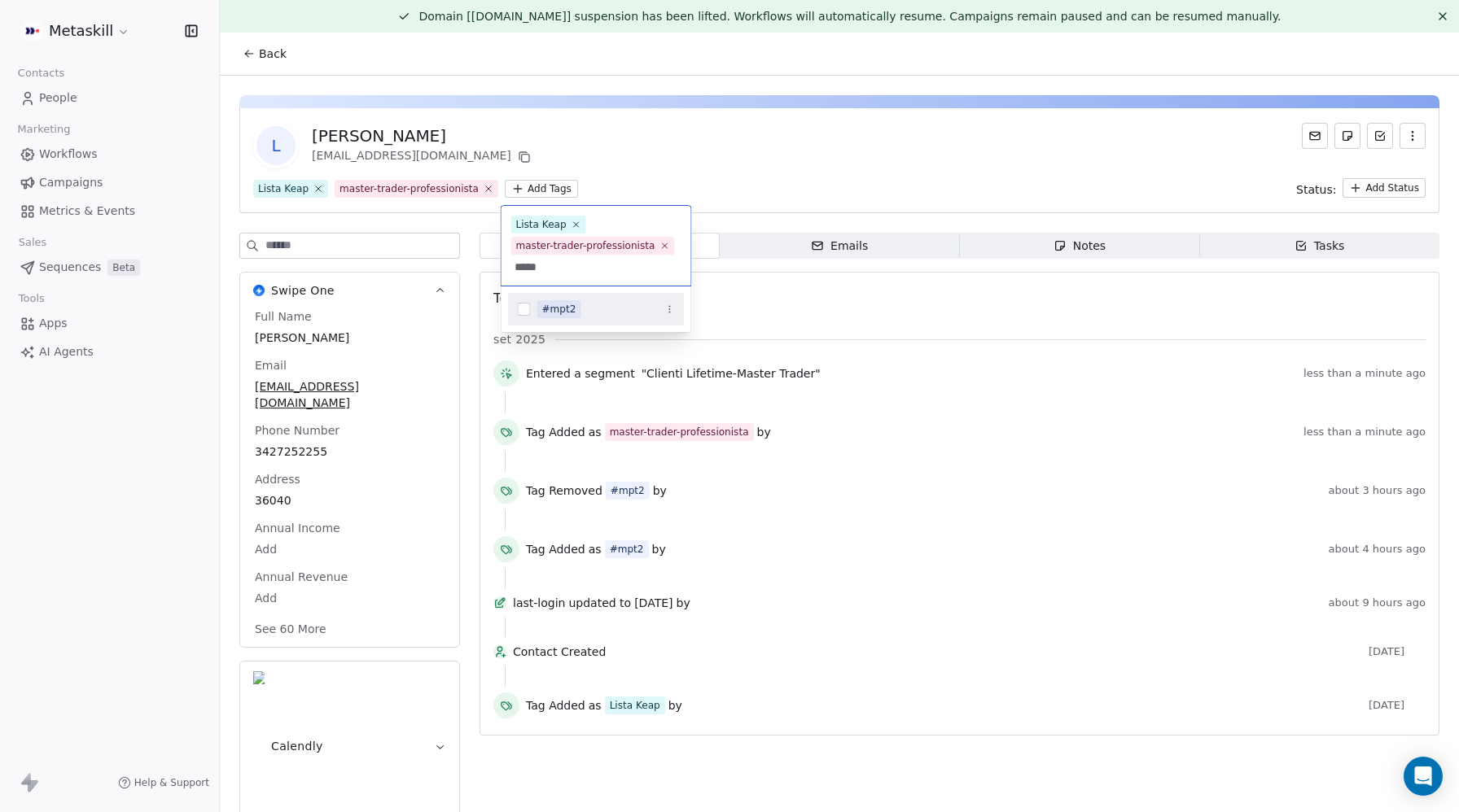
type input "*****"
drag, startPoint x: 523, startPoint y: 311, endPoint x: 646, endPoint y: 223, distance: 151.2
click at [523, 311] on button "Suggestions" at bounding box center [525, 310] width 13 height 13
click at [764, 153] on html "Metaskill Contacts People Marketing Workflows Campaigns Metrics & Events Sales …" at bounding box center [730, 406] width 1459 height 812
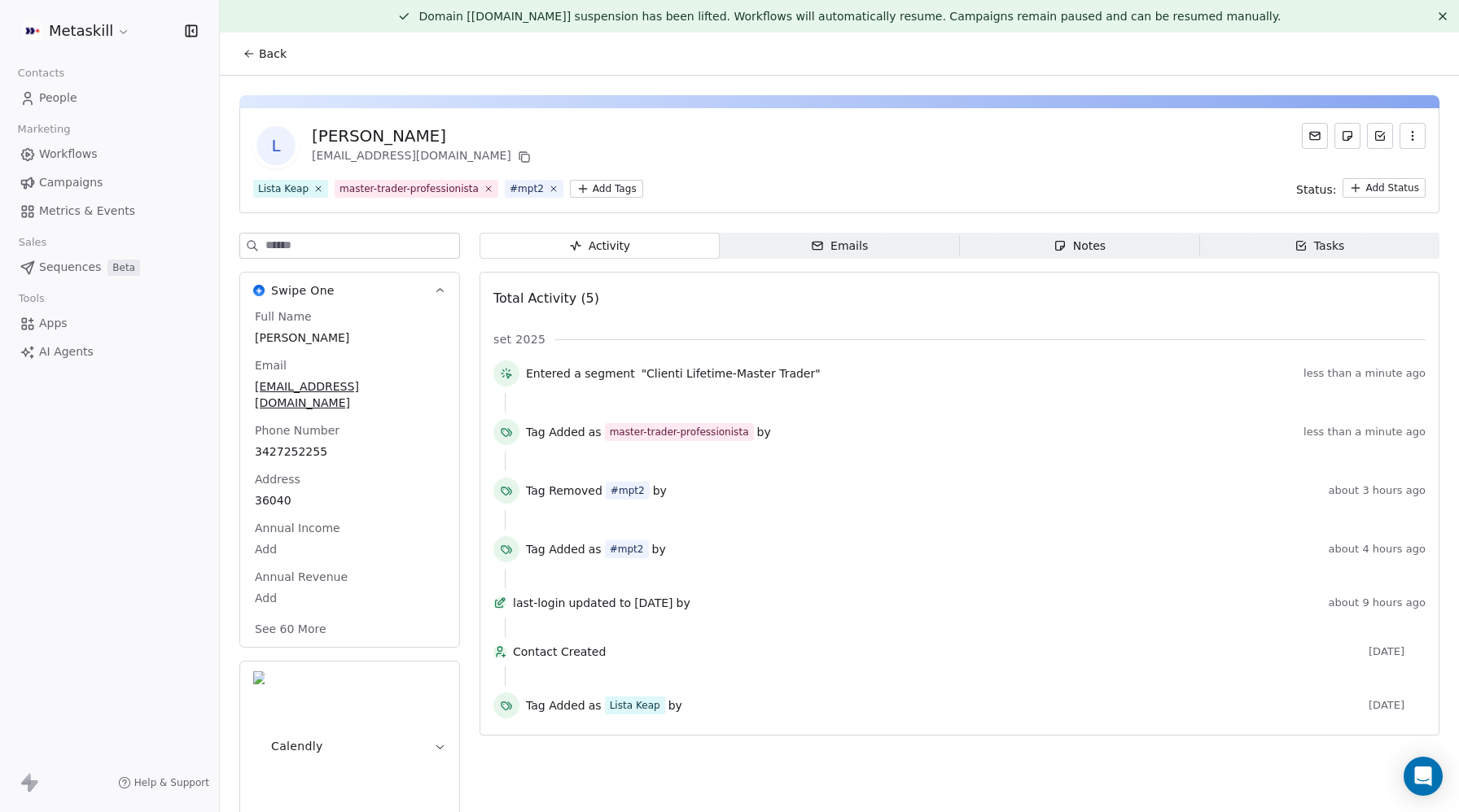
click at [594, 191] on html "Metaskill Contacts People Marketing Workflows Campaigns Metrics & Events Sales …" at bounding box center [730, 406] width 1459 height 812
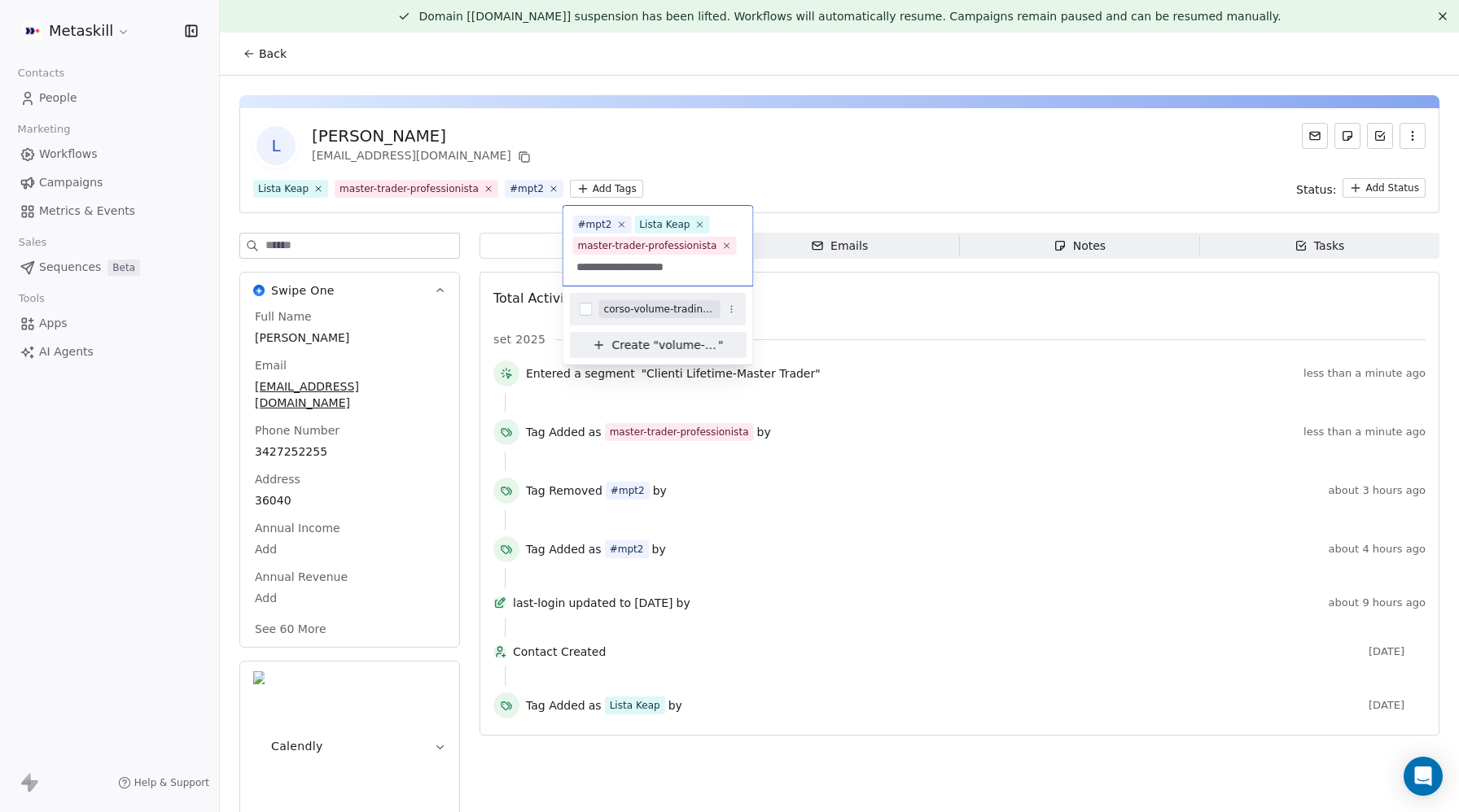
type input "**********"
click at [583, 311] on button "Suggestions" at bounding box center [586, 310] width 13 height 13
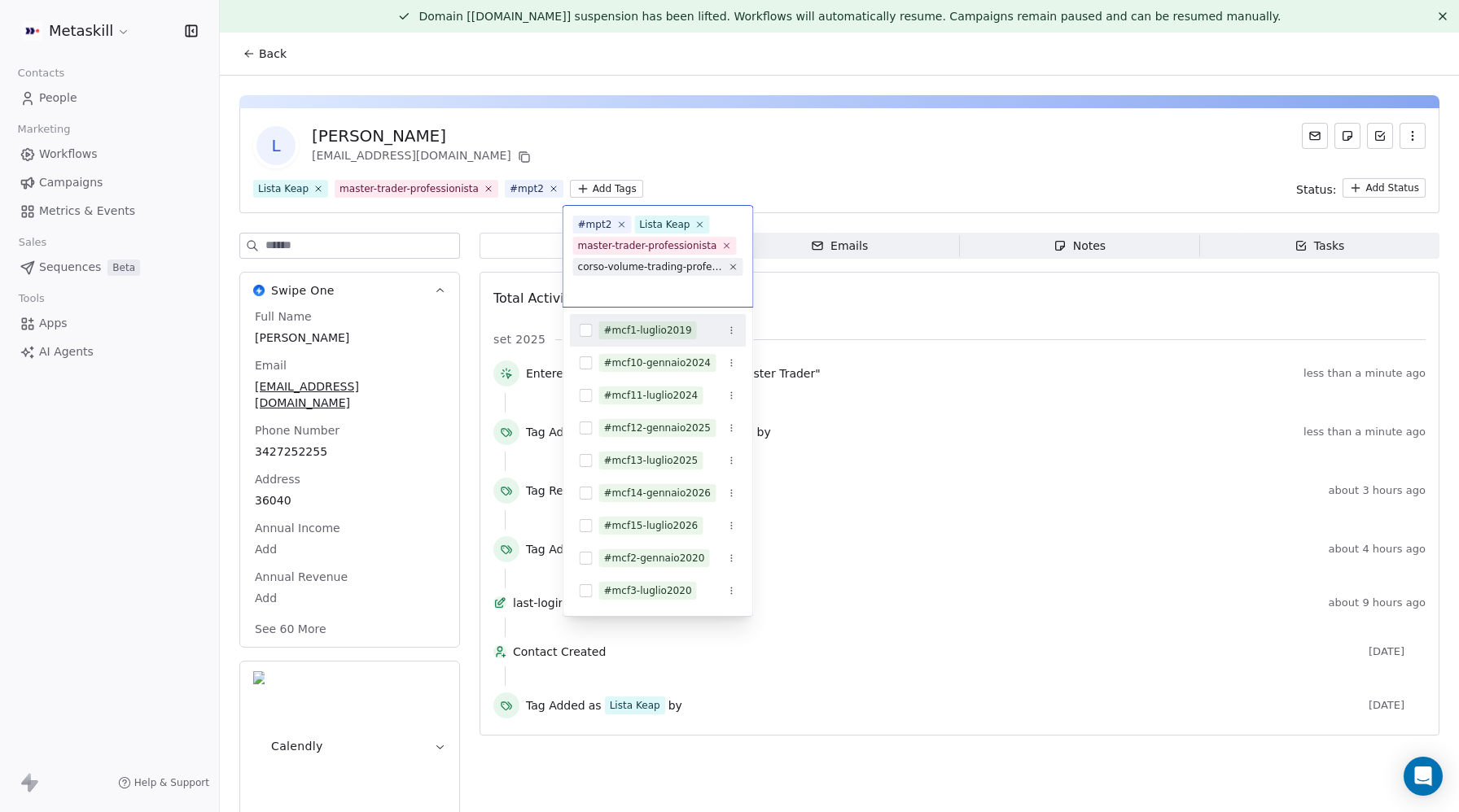
click at [783, 152] on html "Metaskill Contacts People Marketing Workflows Campaigns Metrics & Events Sales …" at bounding box center [730, 406] width 1459 height 812
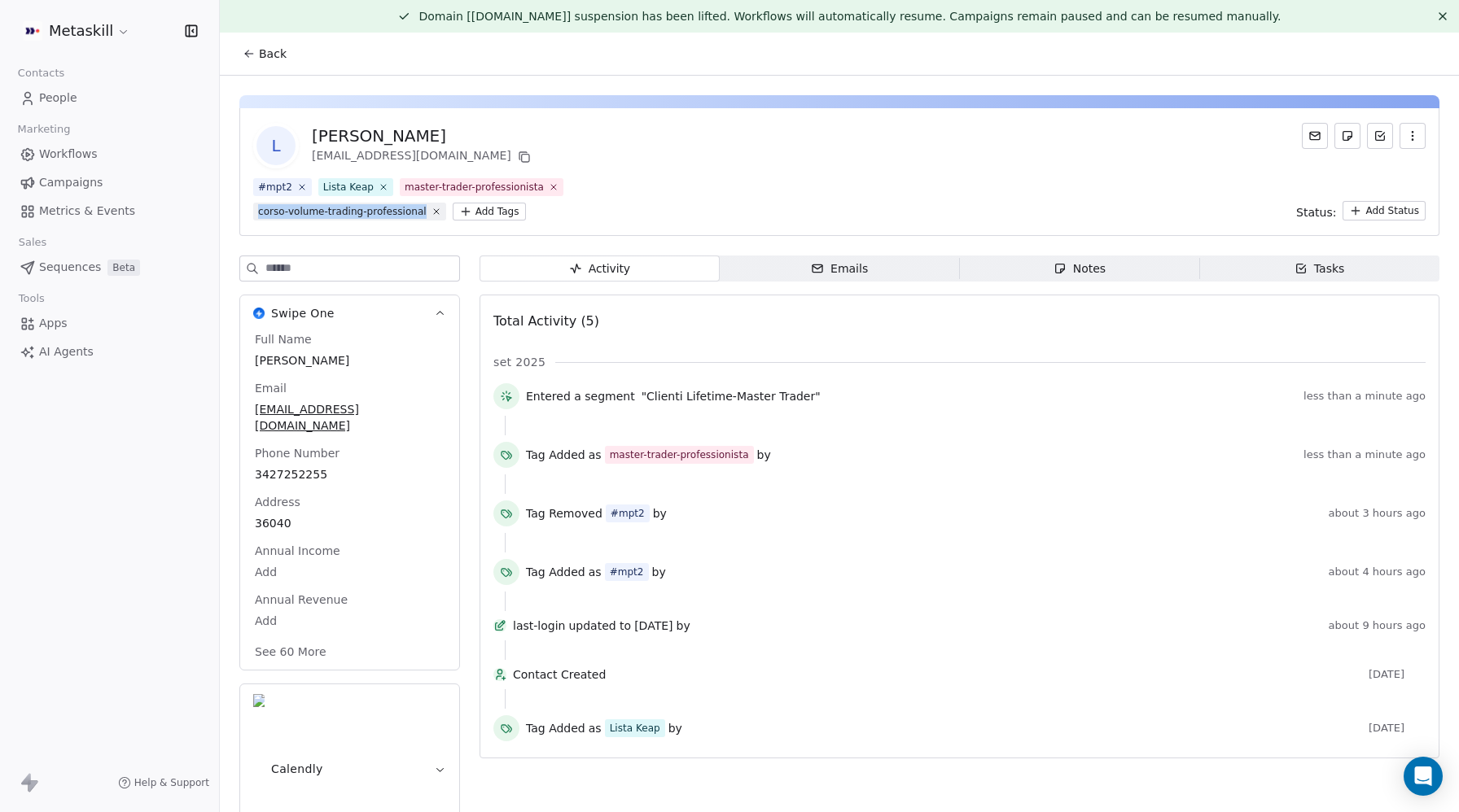
drag, startPoint x: 425, startPoint y: 211, endPoint x: 258, endPoint y: 218, distance: 167.1
click at [258, 218] on span "corso-volume-trading-professional" at bounding box center [350, 211] width 193 height 17
copy div "corso-volume-trading-professional"
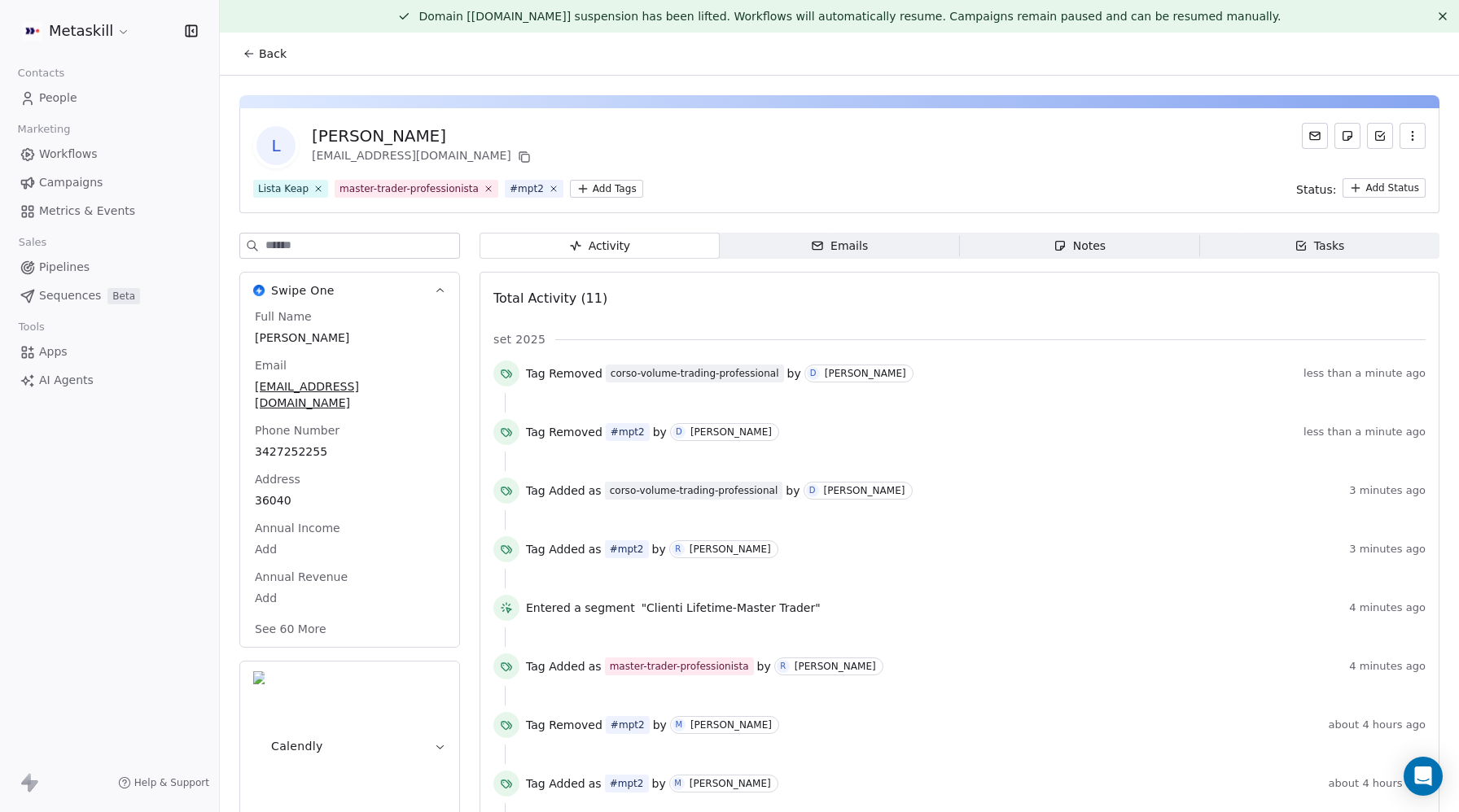
click at [648, 132] on div "L Luca Ramboni lucaramboni94@gmail.com" at bounding box center [840, 146] width 1172 height 46
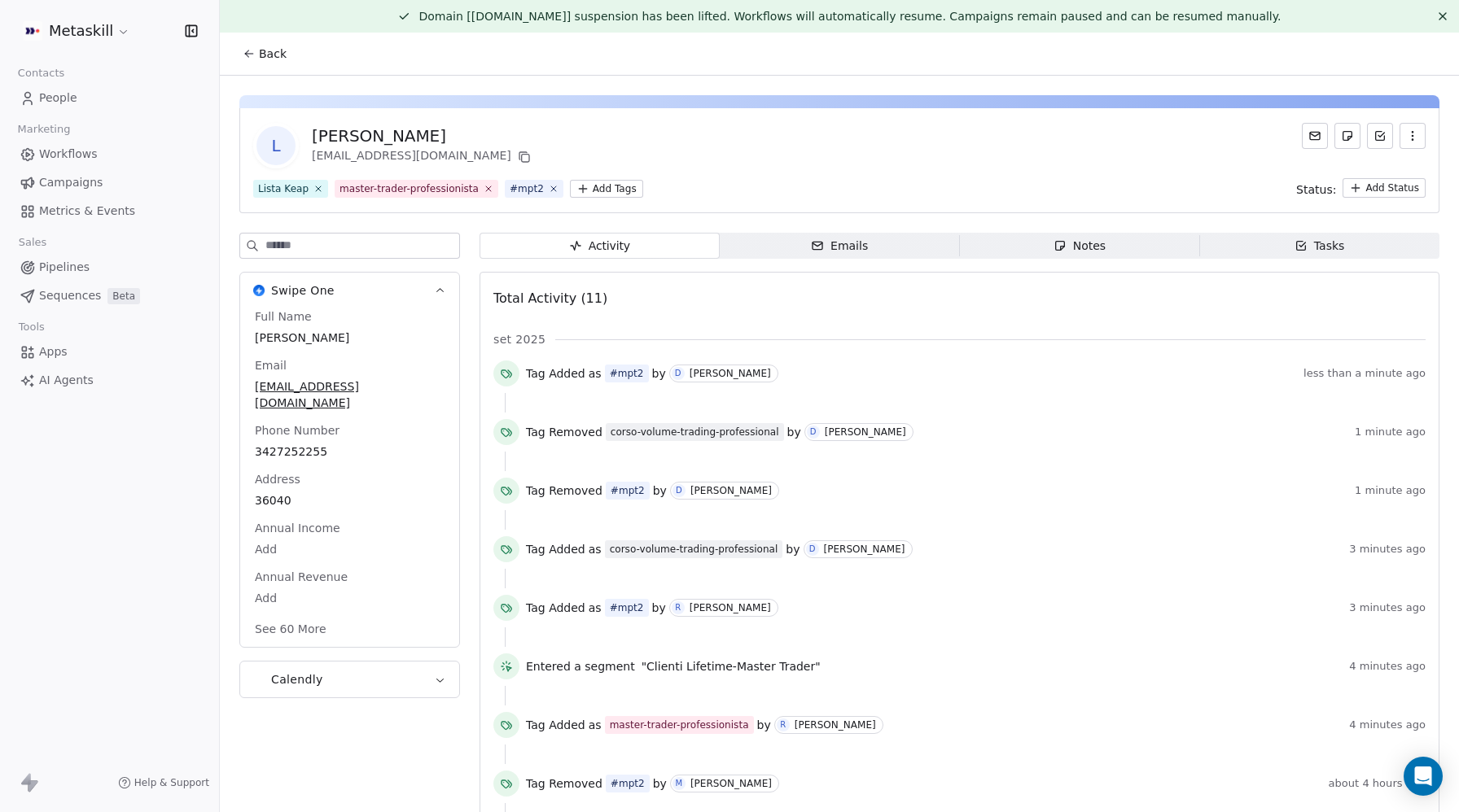
click at [605, 188] on html "Metaskill Contacts People Marketing Workflows Campaigns Metrics & Events Sales …" at bounding box center [730, 406] width 1459 height 812
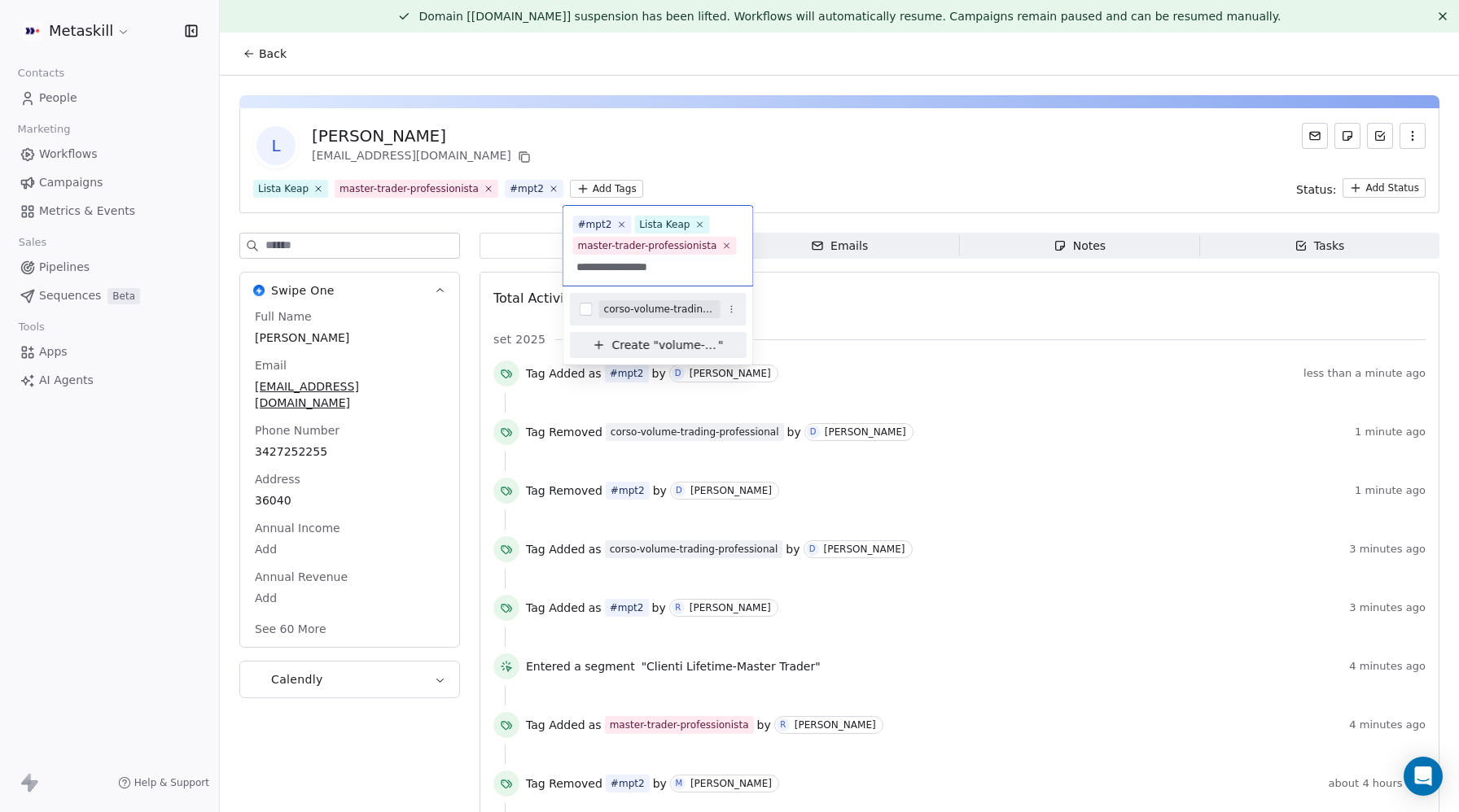
type input "**********"
click at [586, 314] on button "Suggestions" at bounding box center [586, 310] width 13 height 13
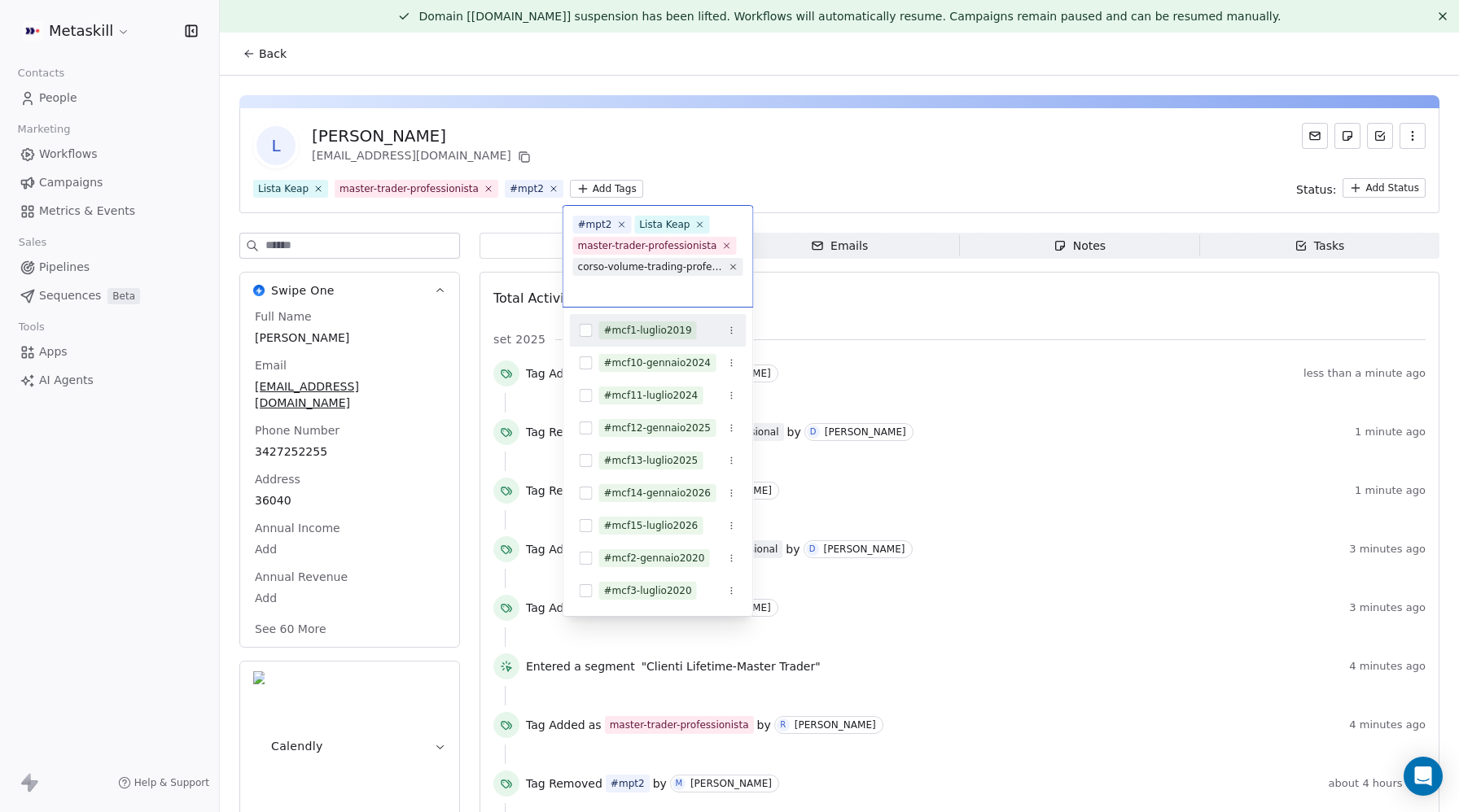
click at [923, 122] on html "Metaskill Contacts People Marketing Workflows Campaigns Metrics & Events Sales …" at bounding box center [730, 406] width 1459 height 812
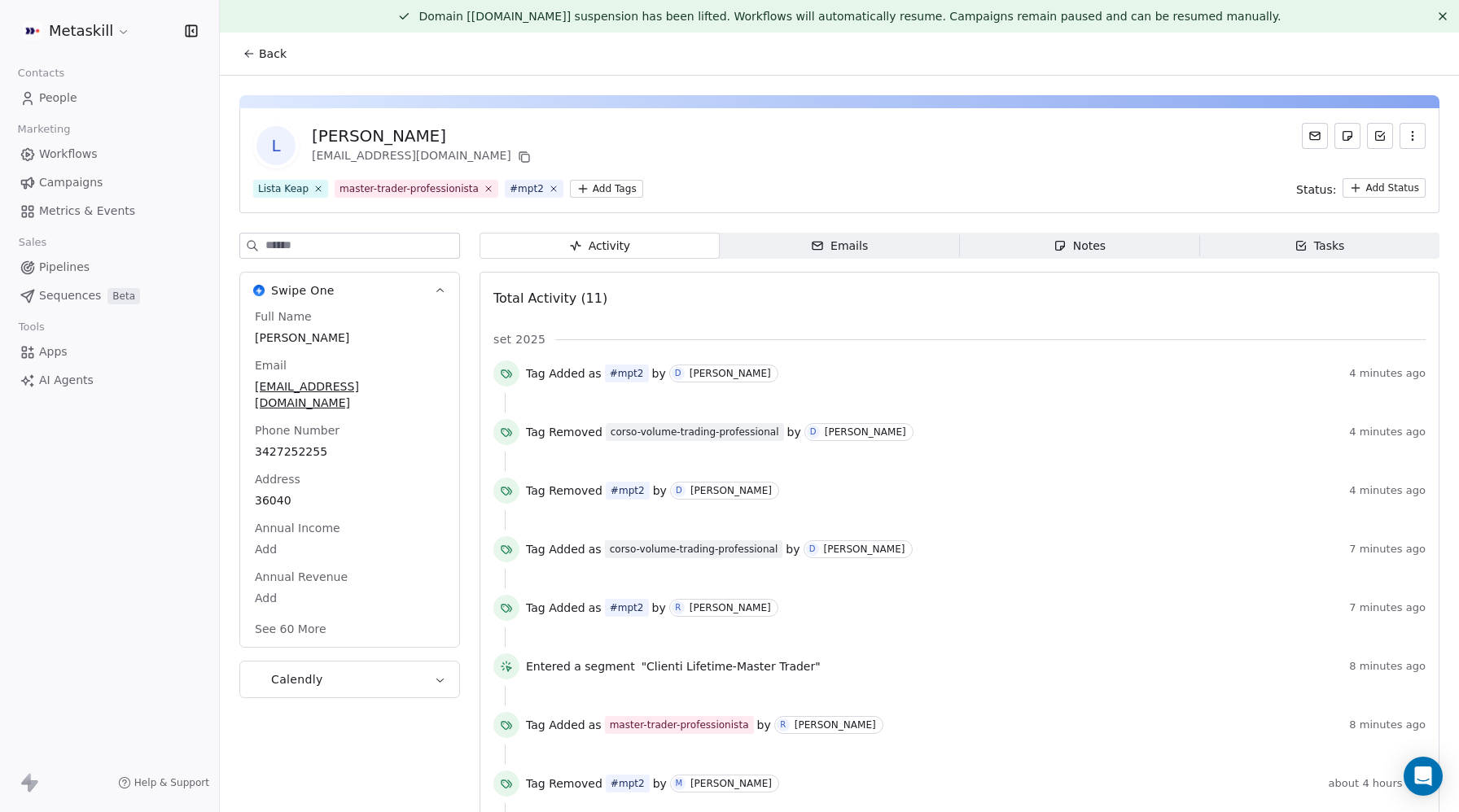
click at [67, 92] on span "People" at bounding box center [59, 97] width 39 height 17
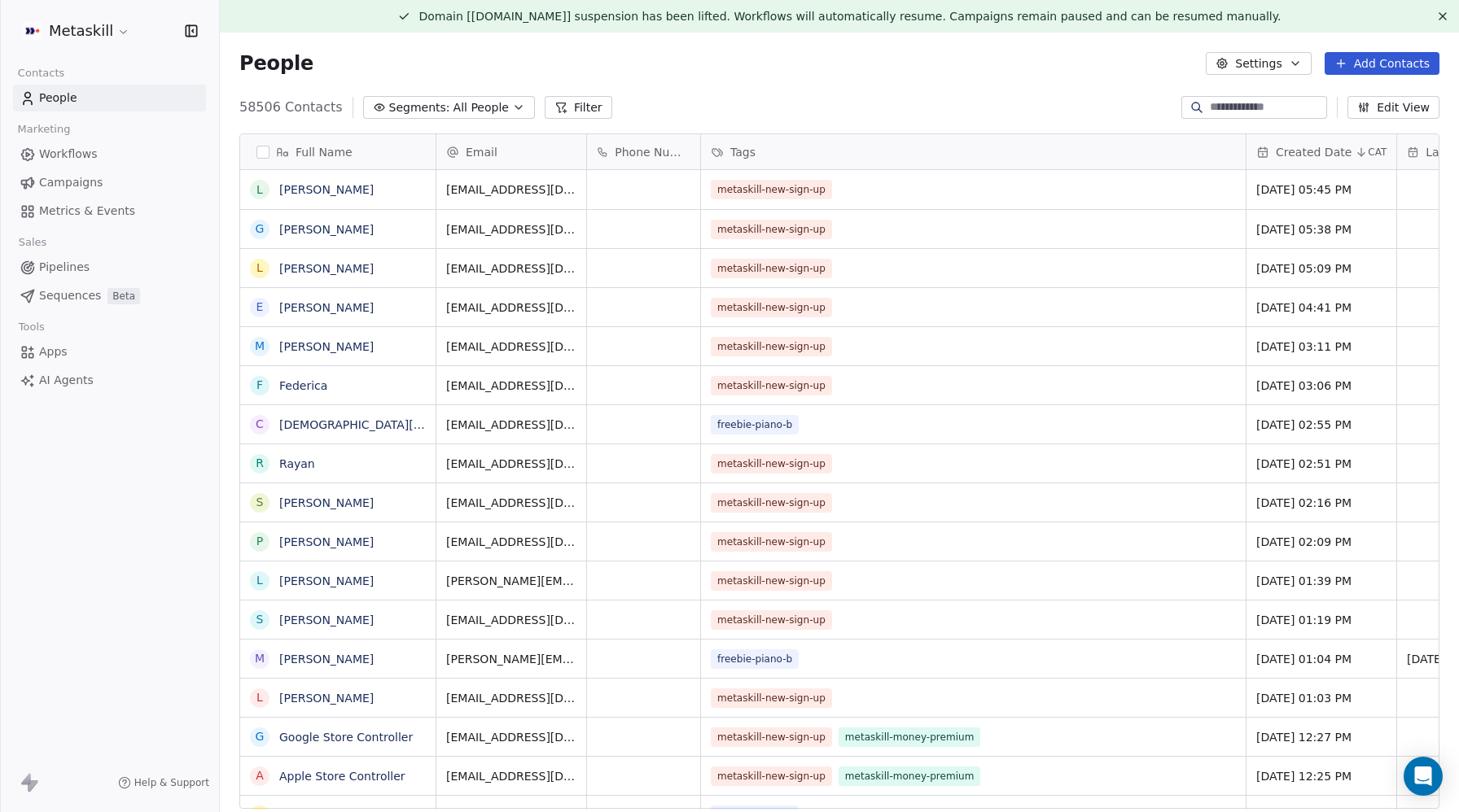
scroll to position [715, 1239]
drag, startPoint x: 1391, startPoint y: 66, endPoint x: 1334, endPoint y: 68, distance: 57.0
click at [1391, 66] on button "Add Contacts" at bounding box center [1382, 63] width 115 height 23
click at [1374, 94] on span "Create new contact" at bounding box center [1386, 98] width 111 height 17
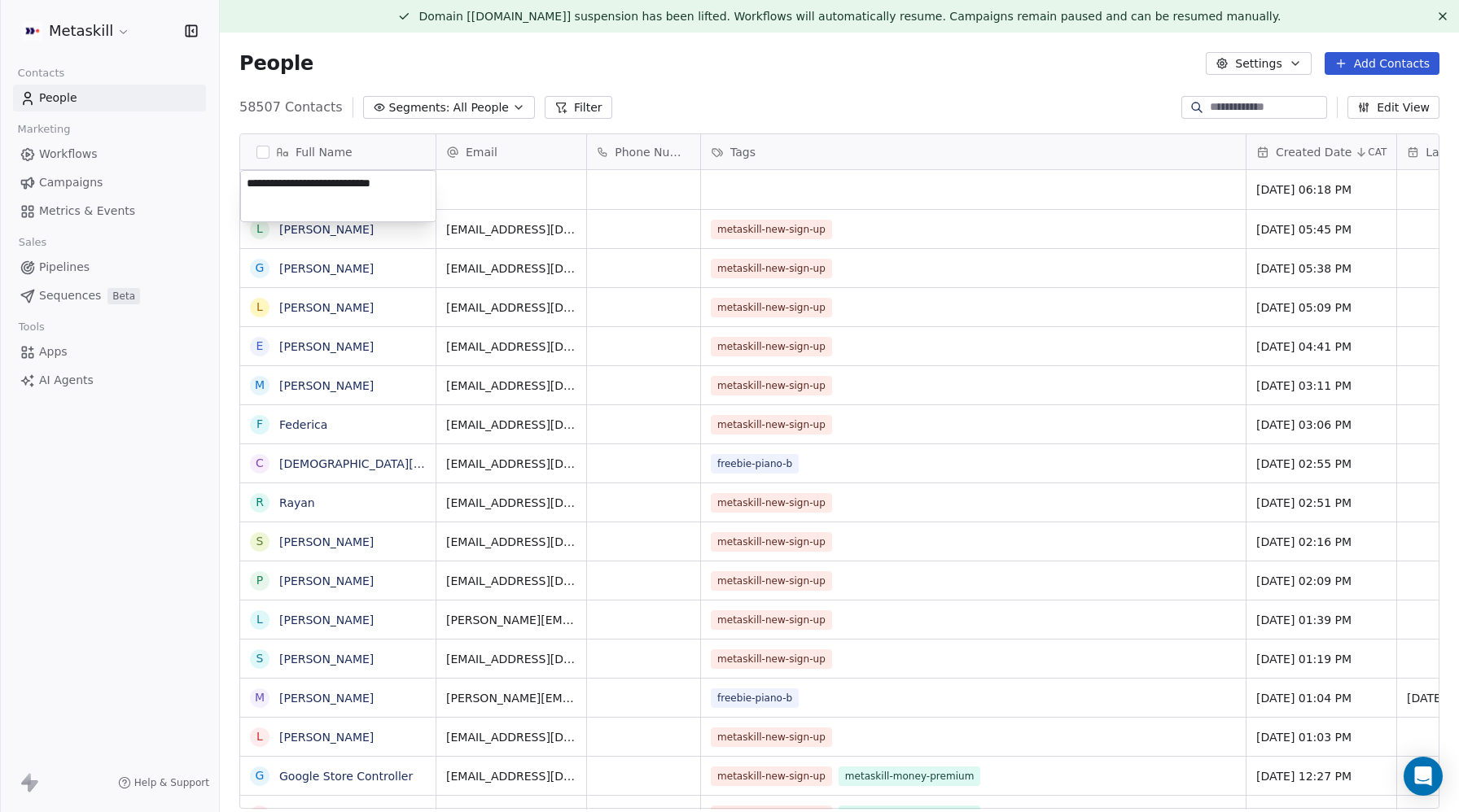
click at [296, 180] on textarea "**********" at bounding box center [338, 196] width 195 height 51
click at [299, 183] on textarea "**********" at bounding box center [338, 196] width 195 height 51
drag, startPoint x: 254, startPoint y: 182, endPoint x: 241, endPoint y: 180, distance: 13.2
click at [241, 182] on textarea "**********" at bounding box center [338, 196] width 195 height 51
click at [314, 183] on textarea "**********" at bounding box center [338, 196] width 195 height 51
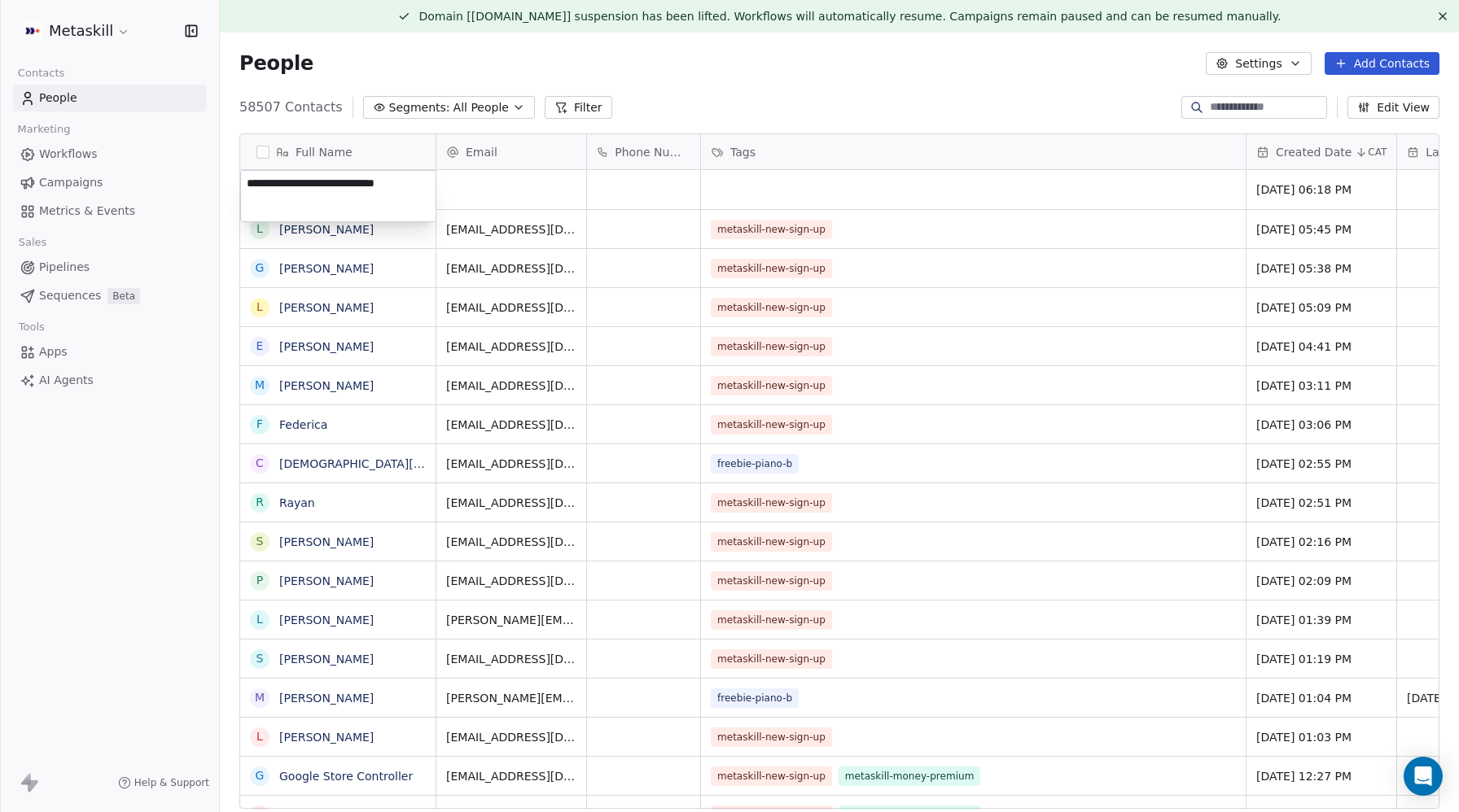
drag, startPoint x: 341, startPoint y: 183, endPoint x: 424, endPoint y: 184, distance: 83.0
click at [424, 184] on textarea "**********" at bounding box center [338, 196] width 195 height 51
type textarea "**********"
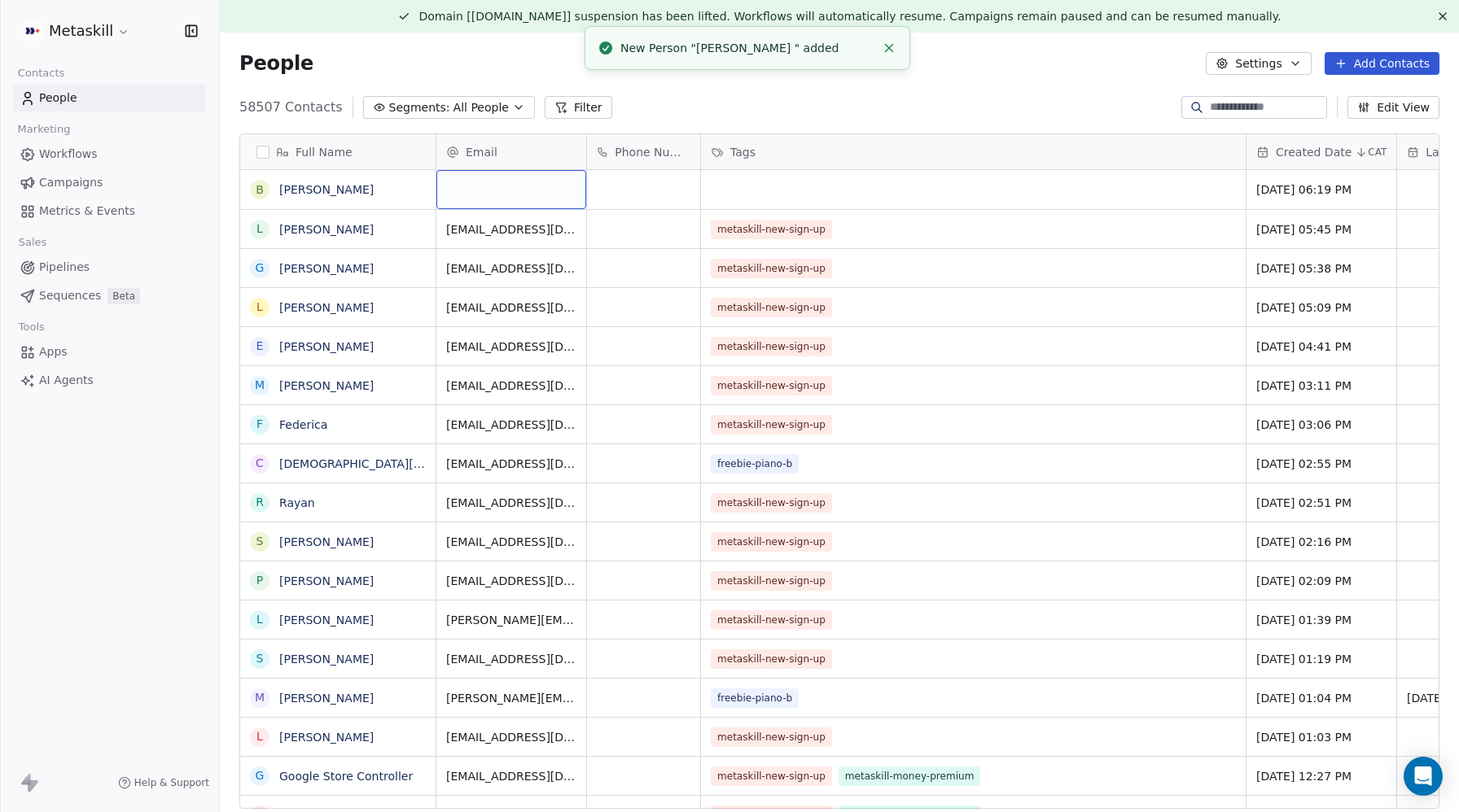
click at [492, 187] on div "grid" at bounding box center [511, 189] width 150 height 39
type input "**********"
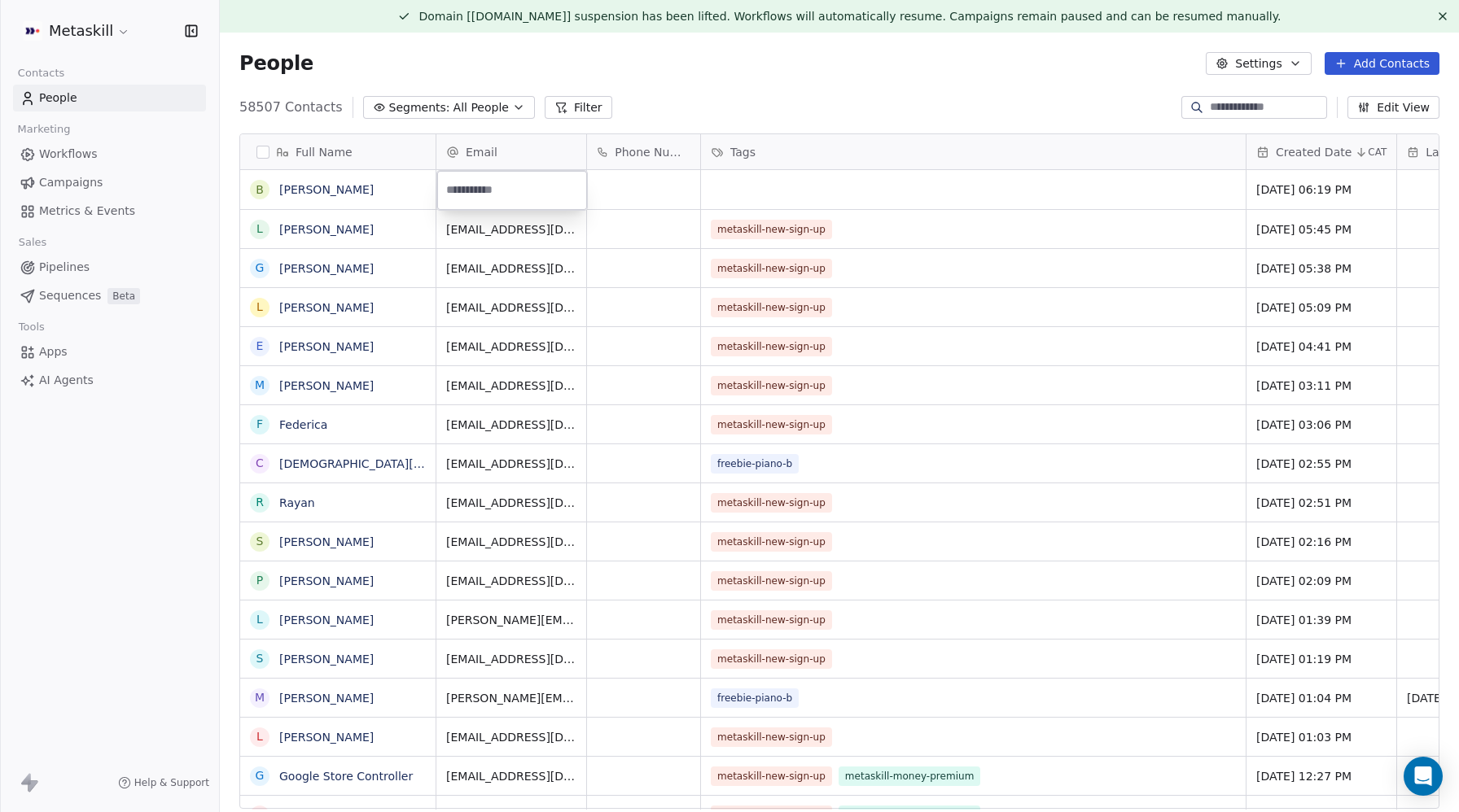
paste input "**********"
type input "**********"
click at [700, 85] on html "Metaskill Contacts People Marketing Workflows Campaigns Metrics & Events Sales …" at bounding box center [730, 406] width 1459 height 812
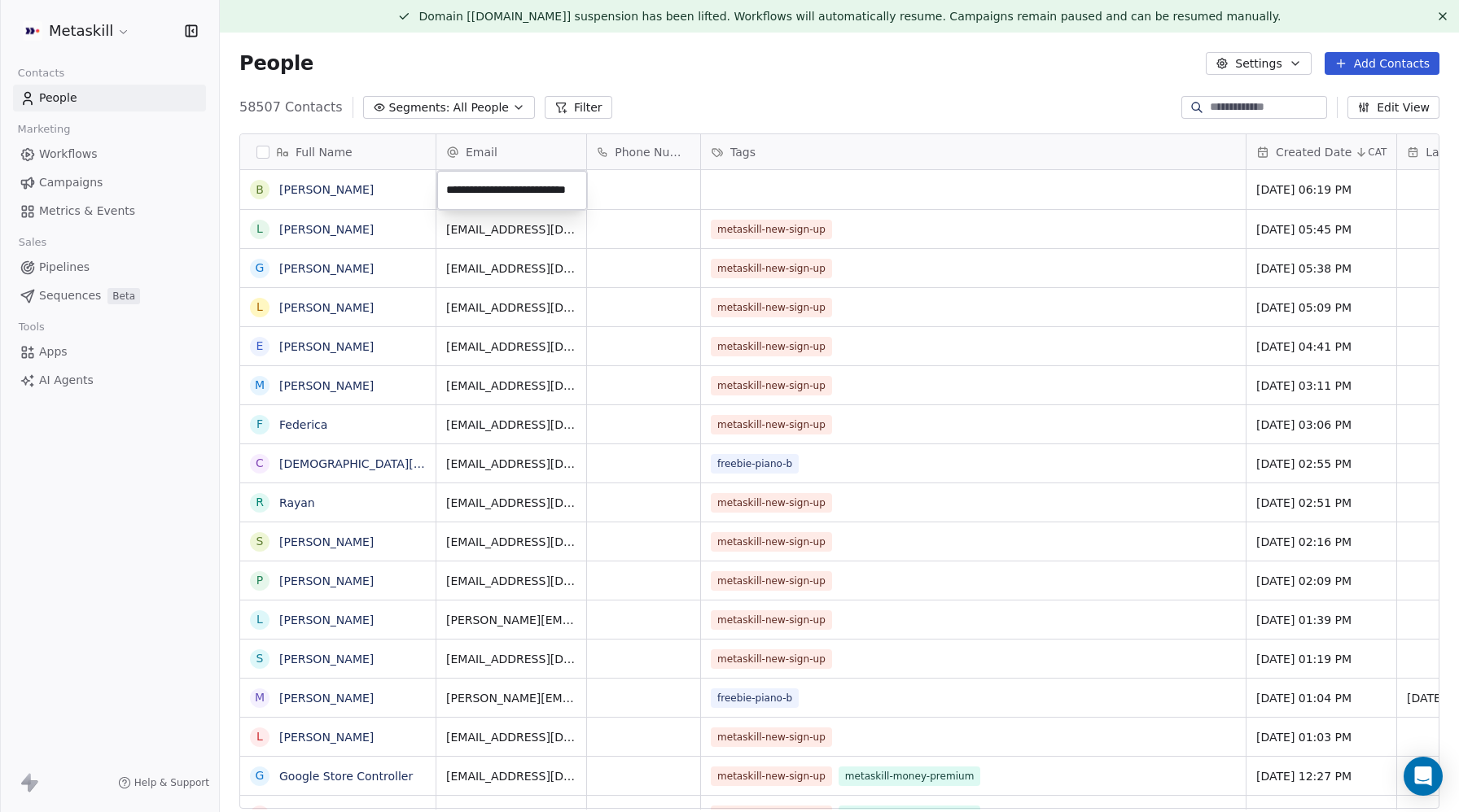
click at [769, 75] on html "Metaskill Contacts People Marketing Workflows Campaigns Metrics & Events Sales …" at bounding box center [730, 406] width 1459 height 812
click at [313, 187] on link "Beniamino Nobile" at bounding box center [326, 189] width 95 height 13
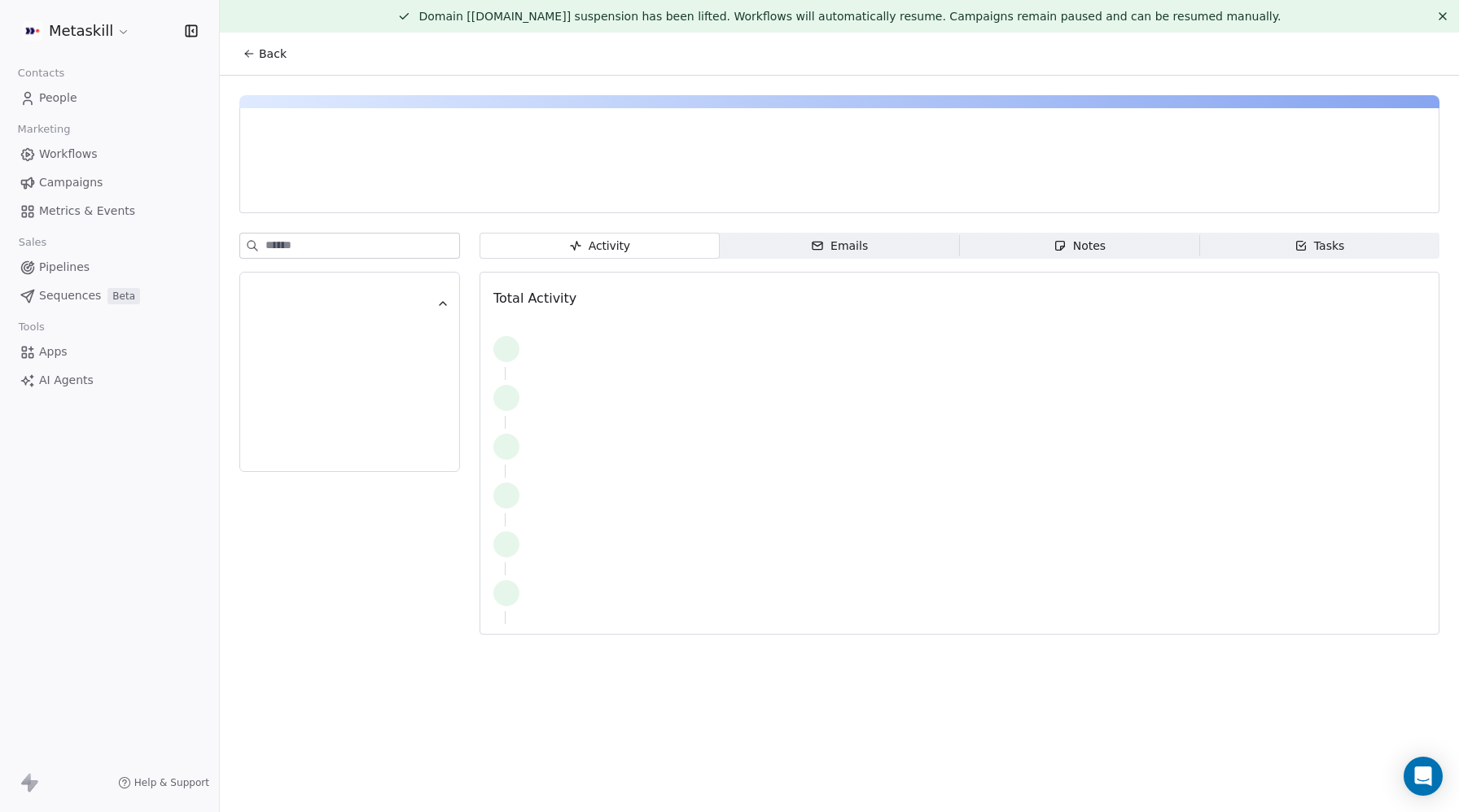
click at [594, 118] on div at bounding box center [840, 161] width 1200 height 105
click at [569, 176] on div at bounding box center [840, 161] width 1200 height 105
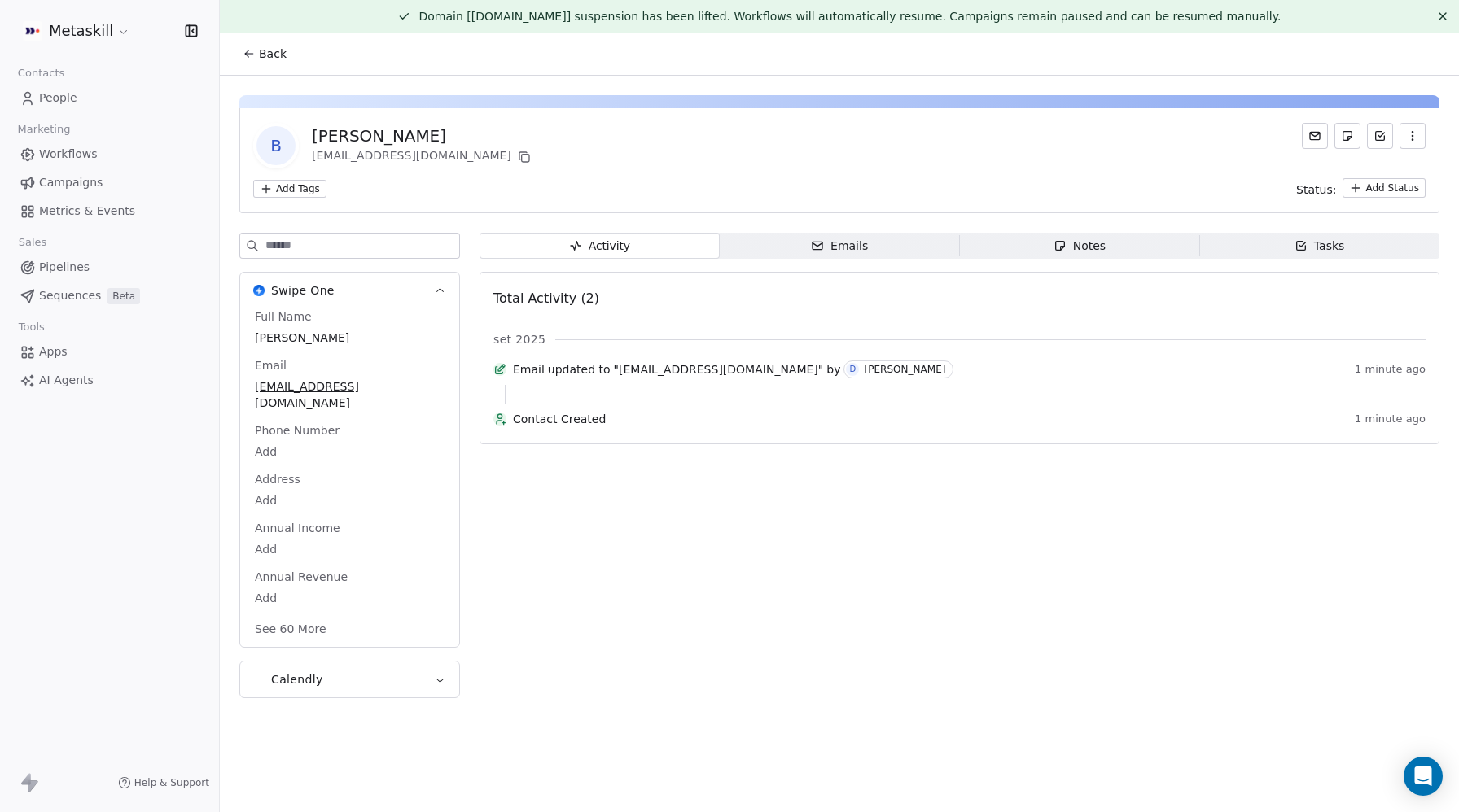
click at [306, 186] on html "Metaskill Contacts People Marketing Workflows Campaigns Metrics & Events Sales …" at bounding box center [730, 406] width 1459 height 812
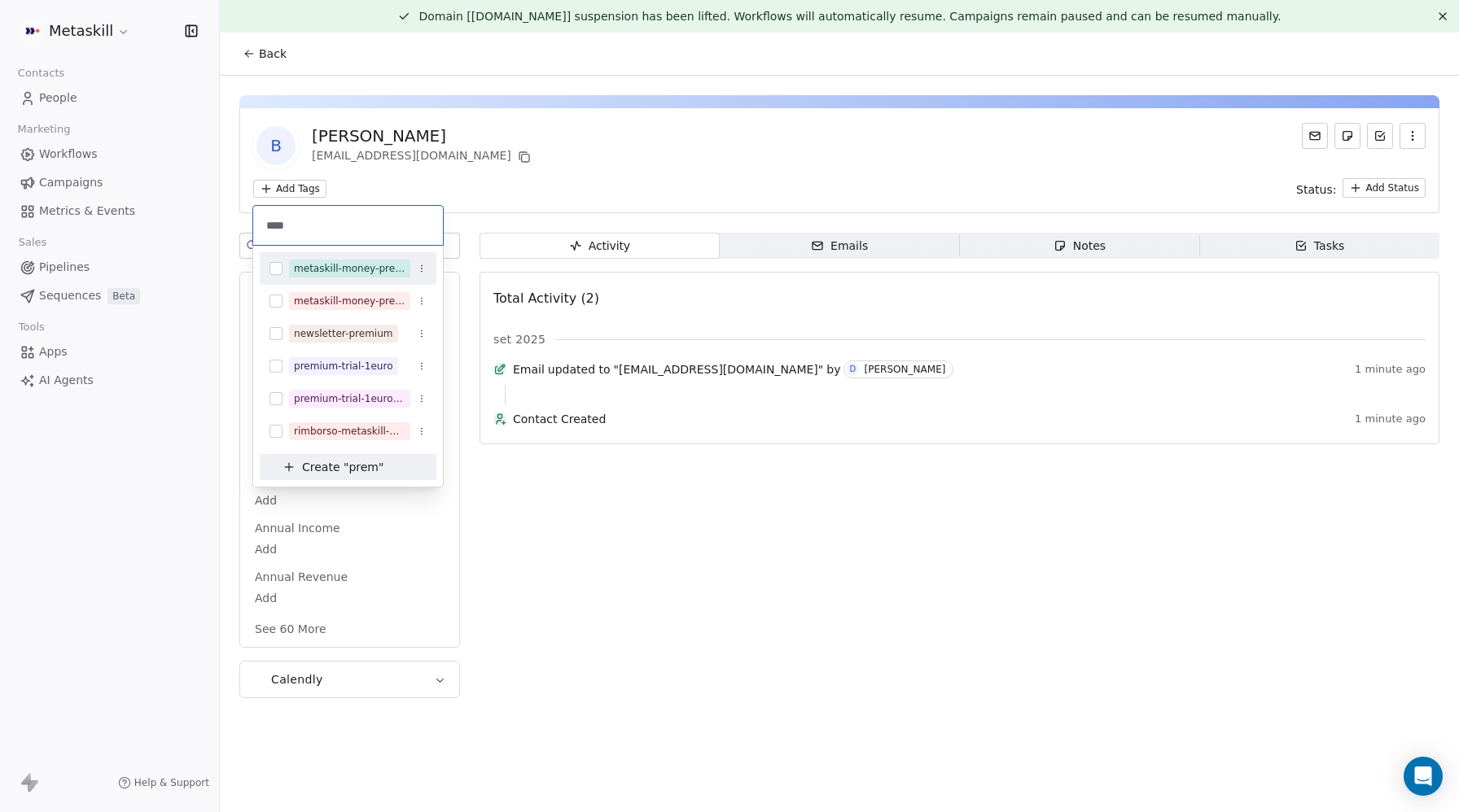
type input "****"
click at [272, 266] on button "Suggestions" at bounding box center [276, 268] width 13 height 13
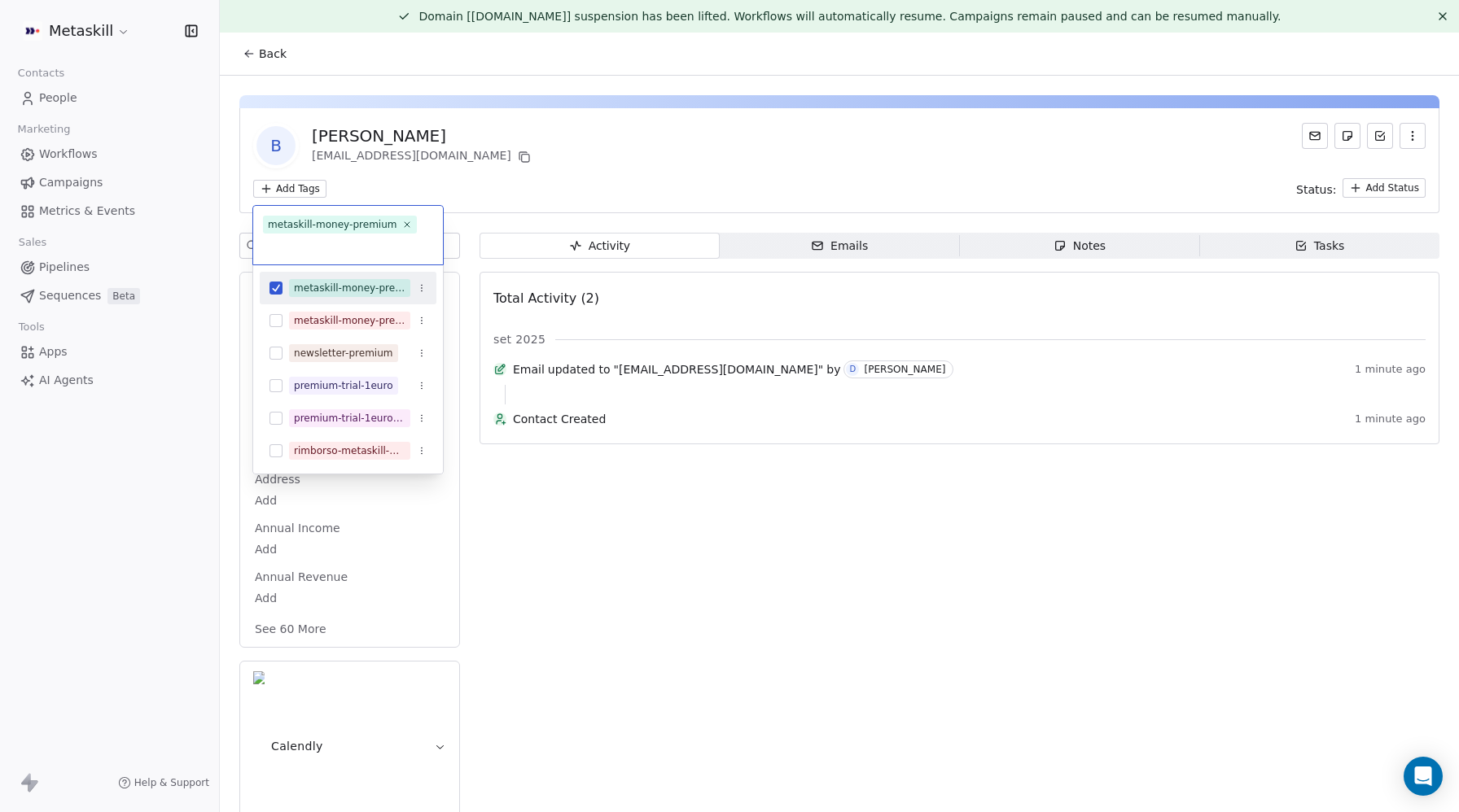
click at [677, 177] on html "Metaskill Contacts People Marketing Workflows Campaigns Metrics & Events Sales …" at bounding box center [730, 406] width 1459 height 812
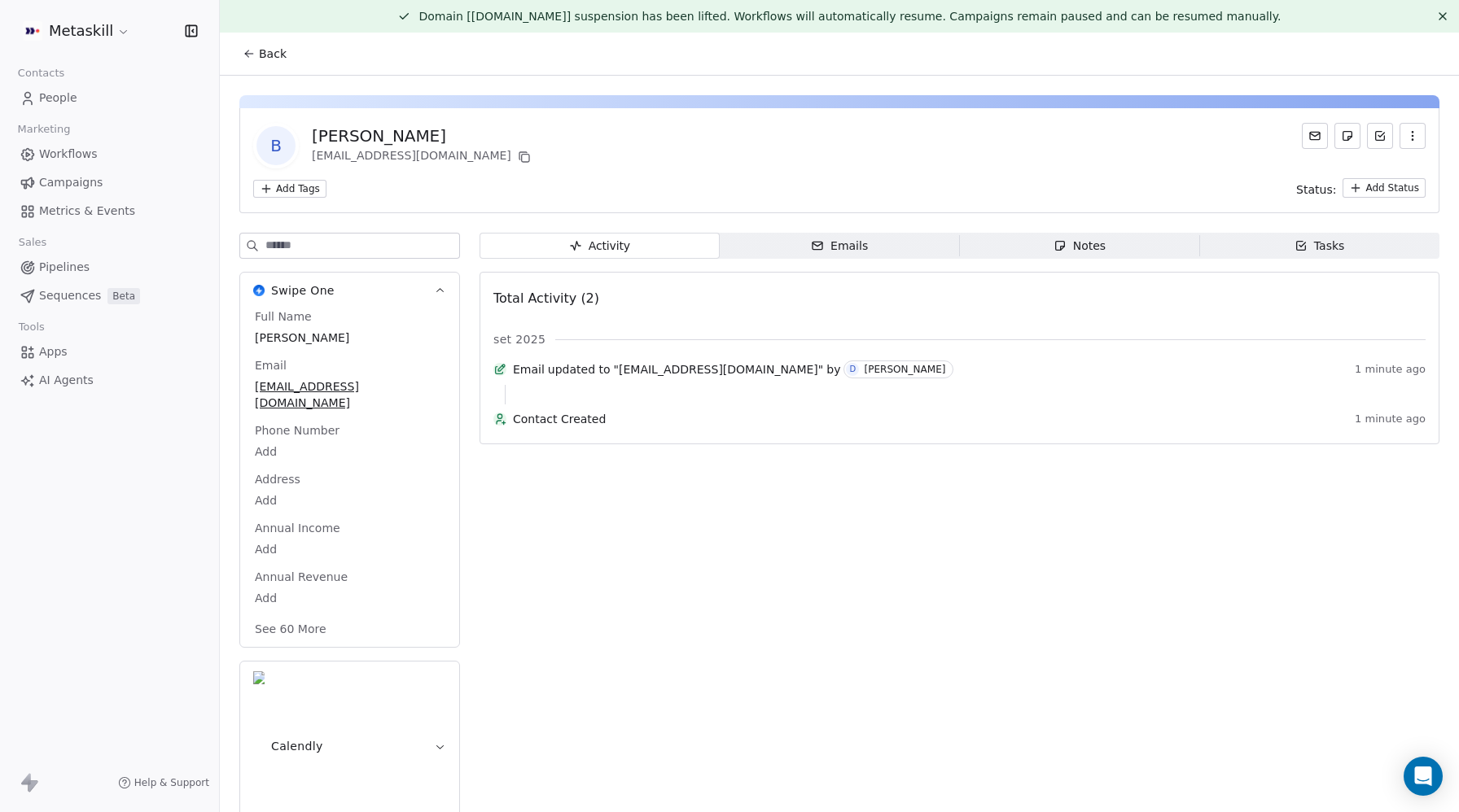
click at [276, 189] on html "Metaskill Contacts People Marketing Workflows Campaigns Metrics & Events Sales …" at bounding box center [730, 406] width 1459 height 812
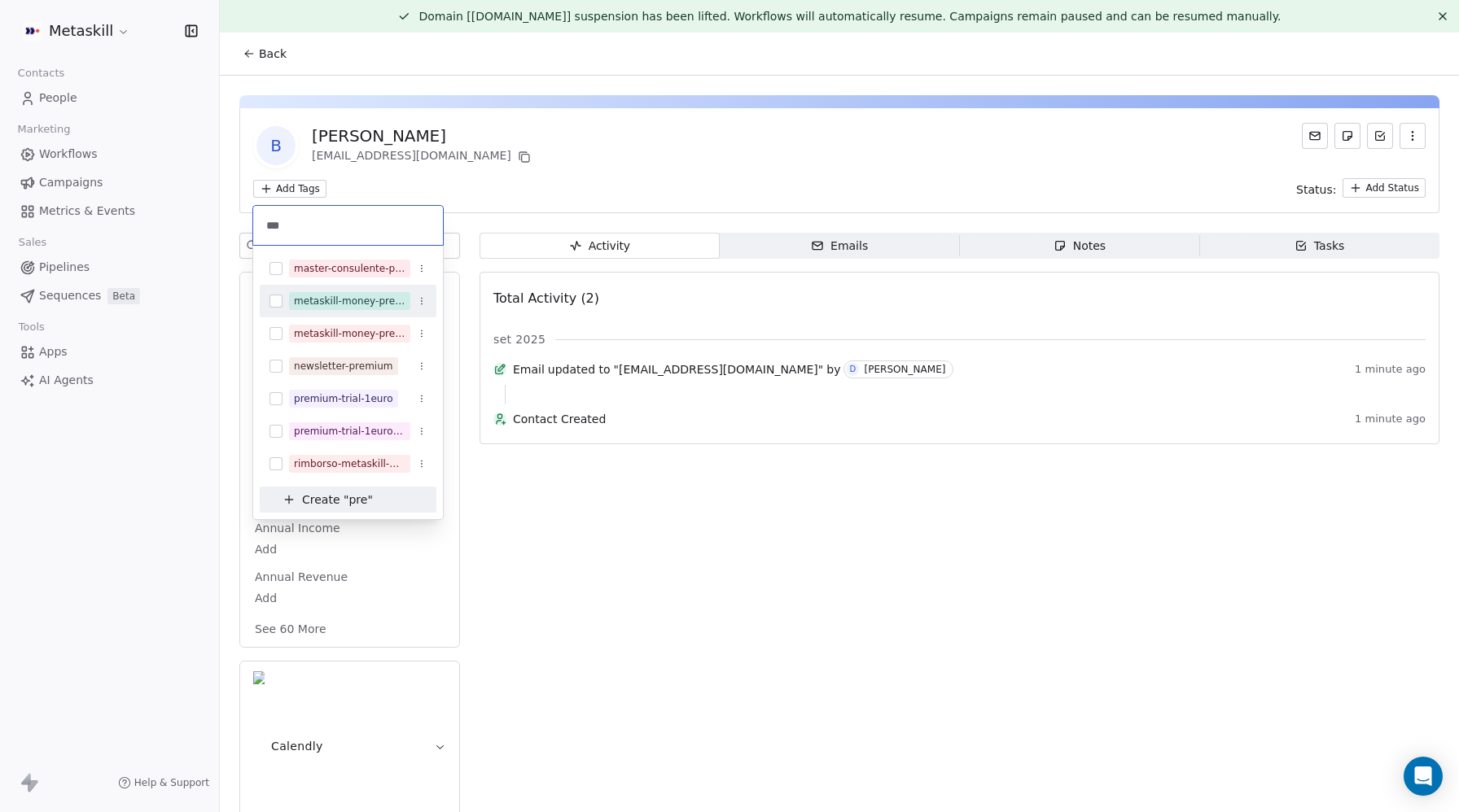
type input "***"
click at [277, 303] on button "Suggestions" at bounding box center [276, 301] width 13 height 13
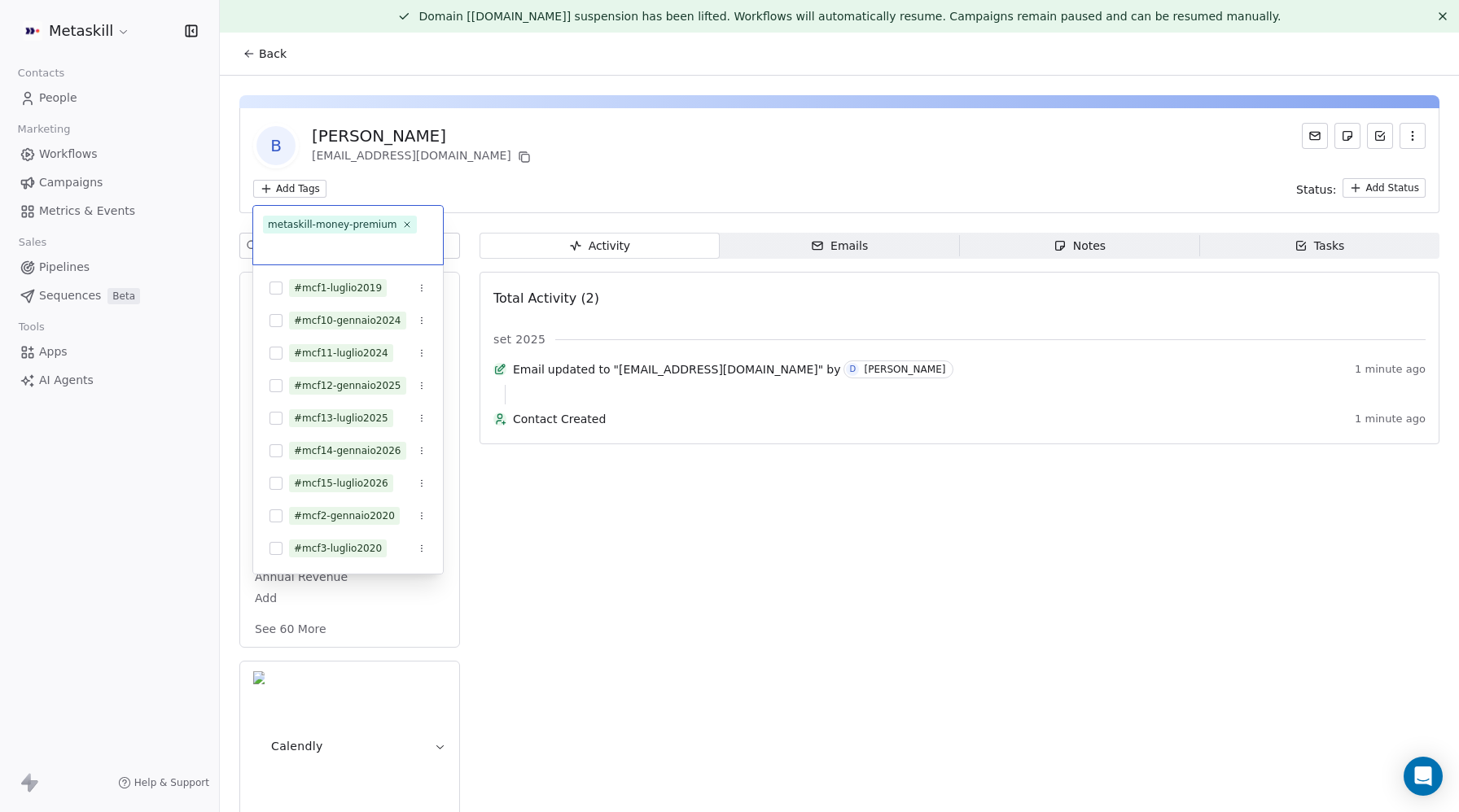
click at [720, 191] on html "Metaskill Contacts People Marketing Workflows Campaigns Metrics & Events Sales …" at bounding box center [730, 406] width 1459 height 812
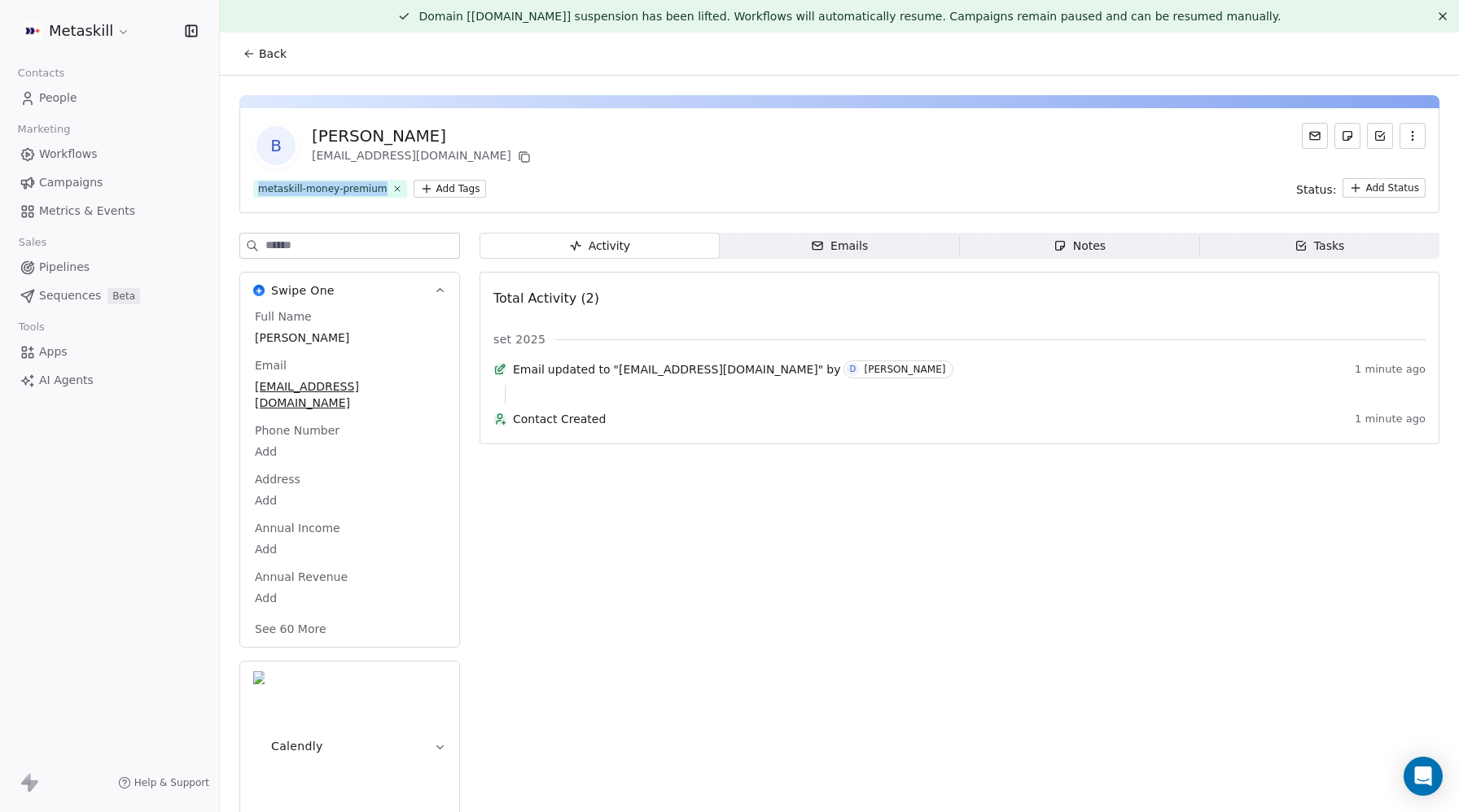
drag, startPoint x: 371, startPoint y: 187, endPoint x: 257, endPoint y: 189, distance: 114.0
click at [257, 189] on span "metaskill-money-premium" at bounding box center [330, 188] width 153 height 17
copy div "metaskill-money-premium"
drag, startPoint x: 785, startPoint y: 108, endPoint x: 306, endPoint y: 17, distance: 487.6
click at [777, 107] on div "B [PERSON_NAME] [EMAIL_ADDRESS][DOMAIN_NAME] metaskill-money-premium Add Tags S…" at bounding box center [840, 154] width 1200 height 118
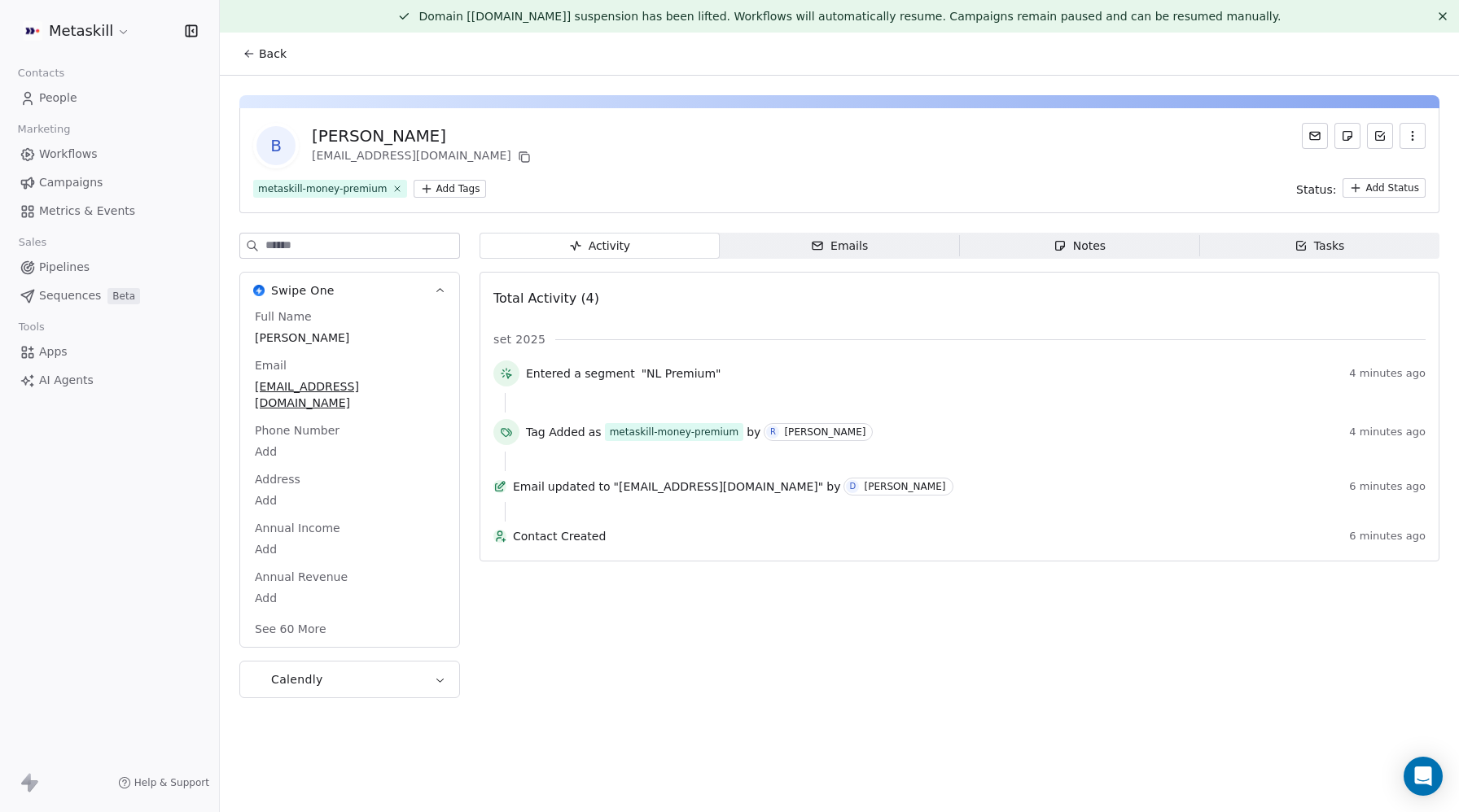
click at [54, 94] on span "People" at bounding box center [59, 97] width 39 height 17
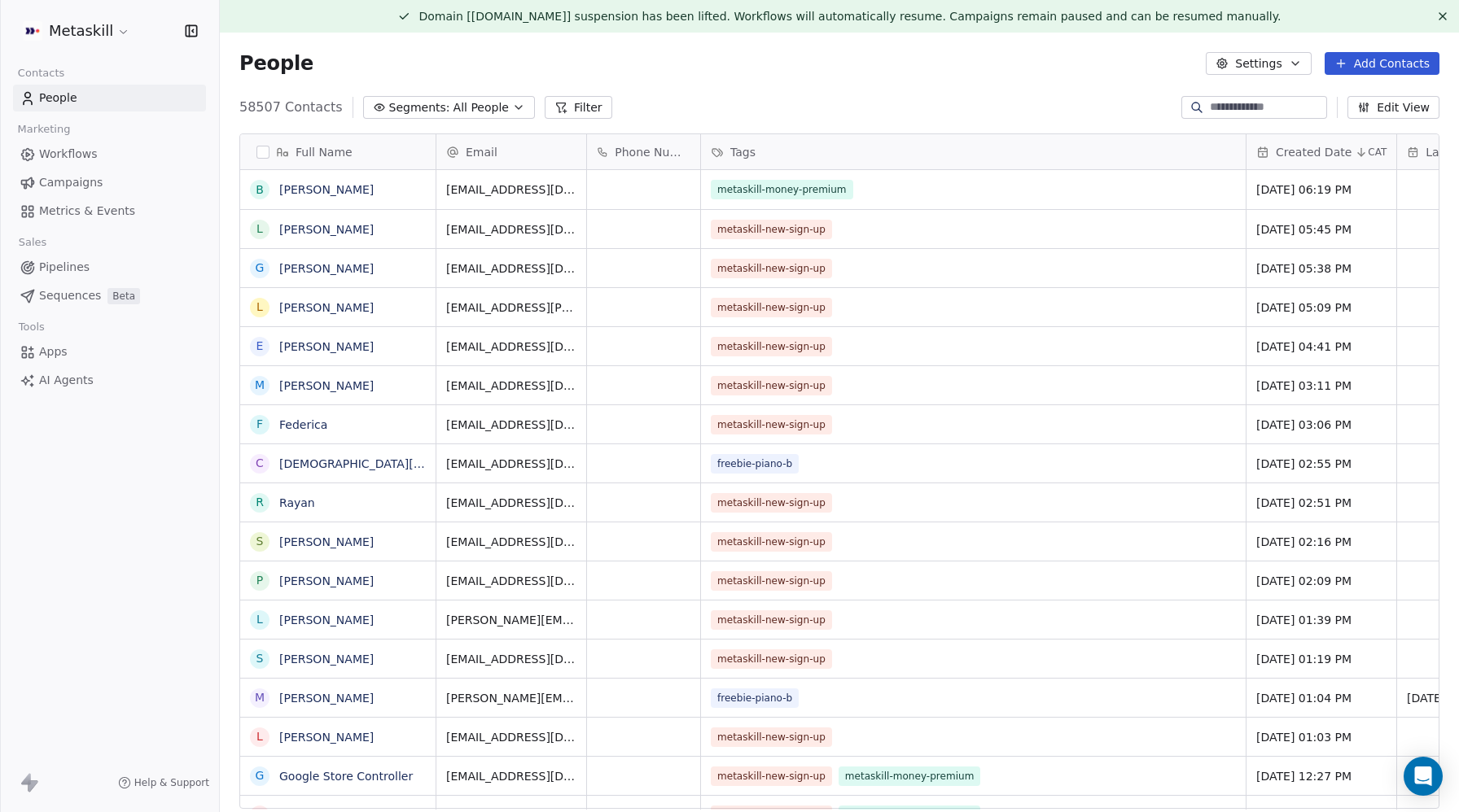
scroll to position [715, 1239]
click at [488, 108] on span "All People" at bounding box center [481, 107] width 55 height 17
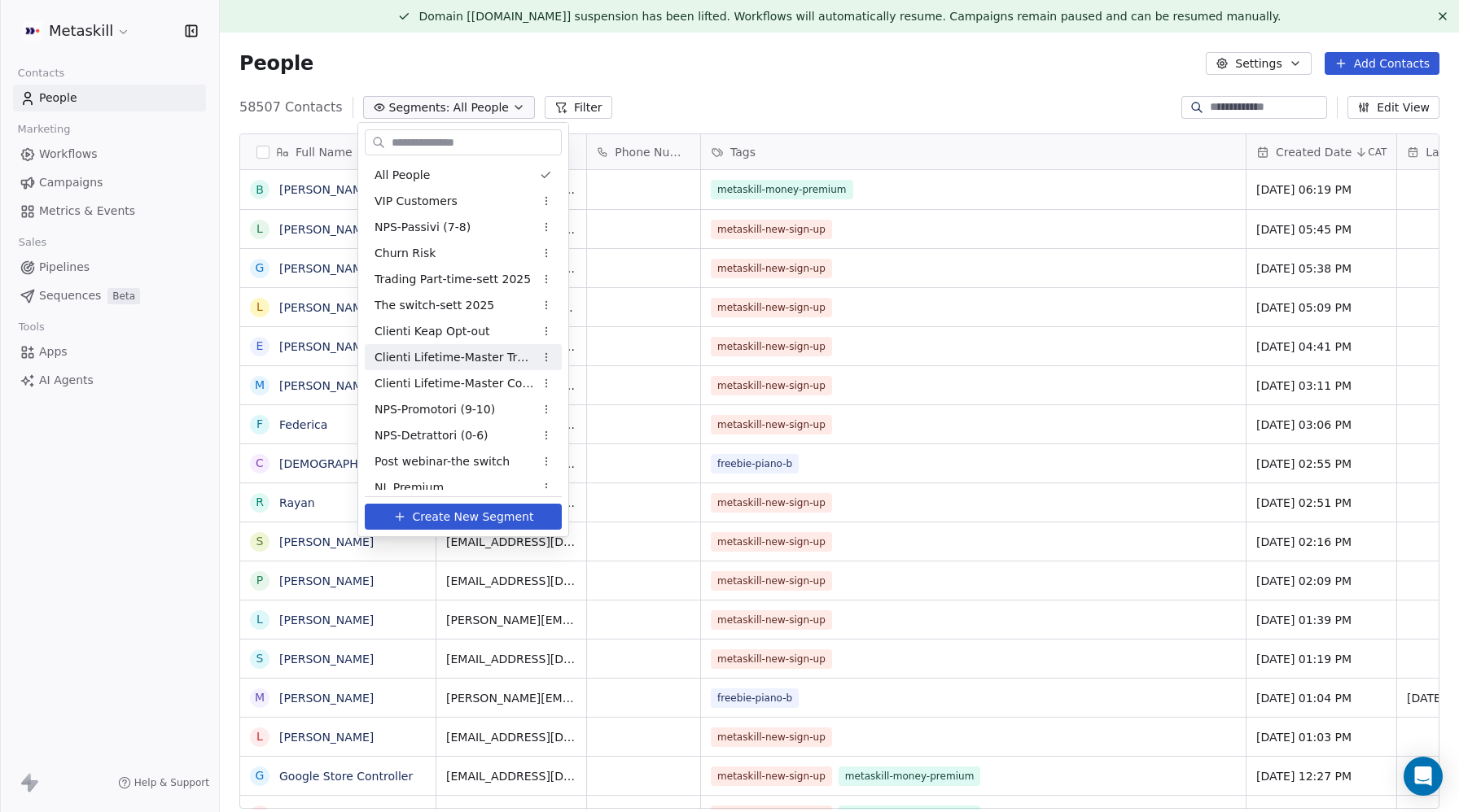
click at [457, 359] on span "Clienti Lifetime-Master Trader" at bounding box center [455, 357] width 160 height 17
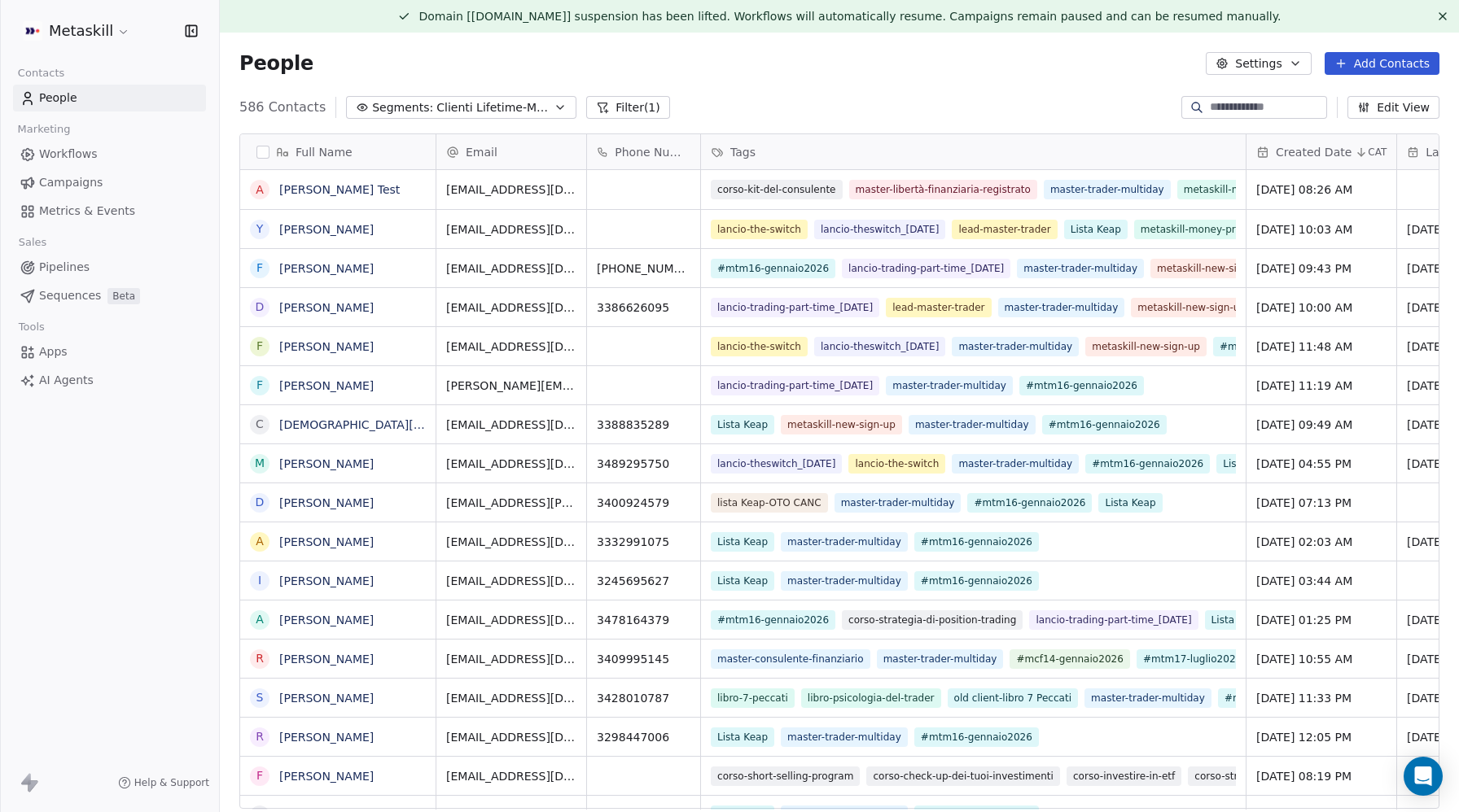
click at [1295, 64] on icon "button" at bounding box center [1295, 63] width 13 height 13
click at [1291, 153] on div "Import" at bounding box center [1257, 151] width 76 height 26
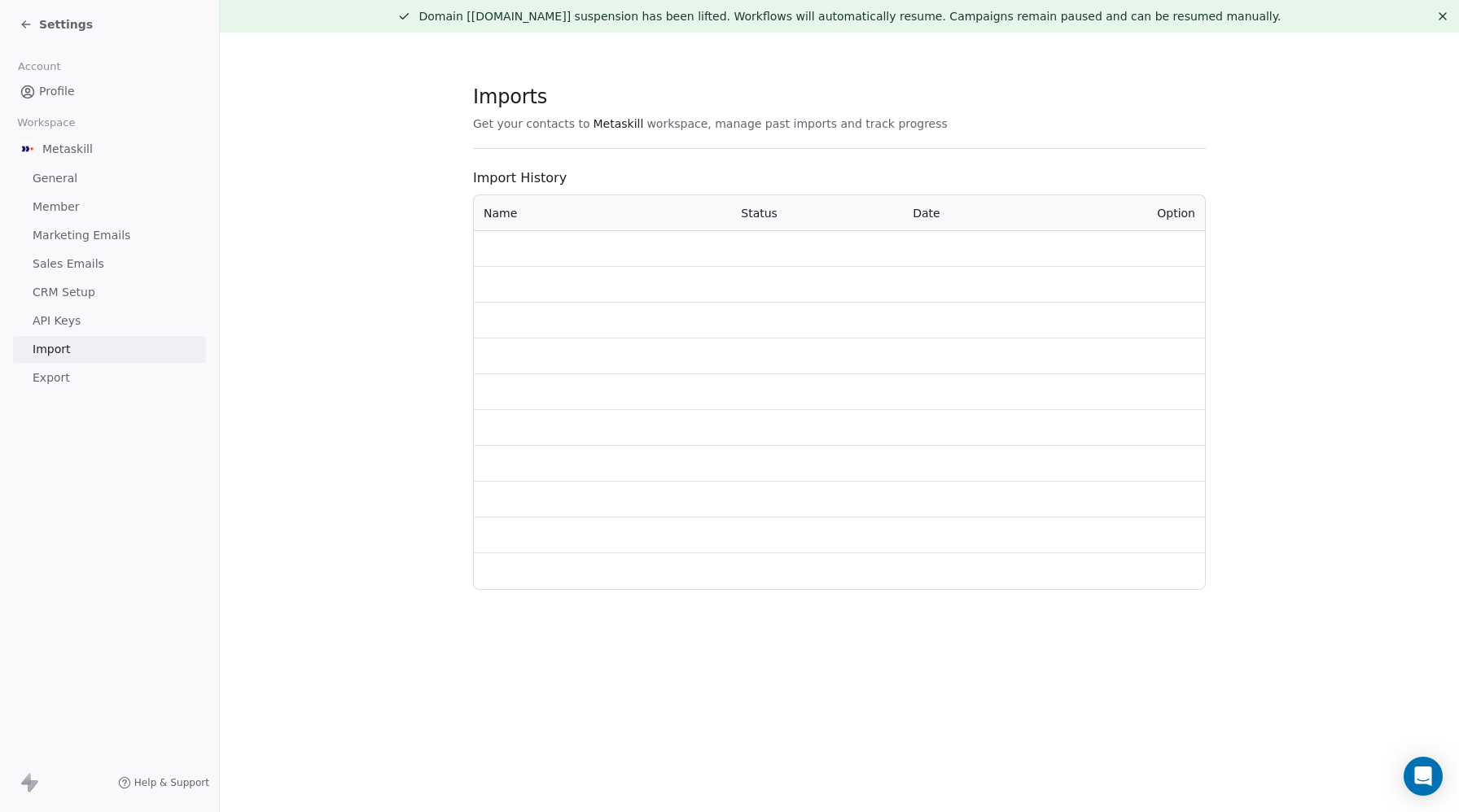
click at [719, 176] on span "Import History" at bounding box center [840, 177] width 733 height 19
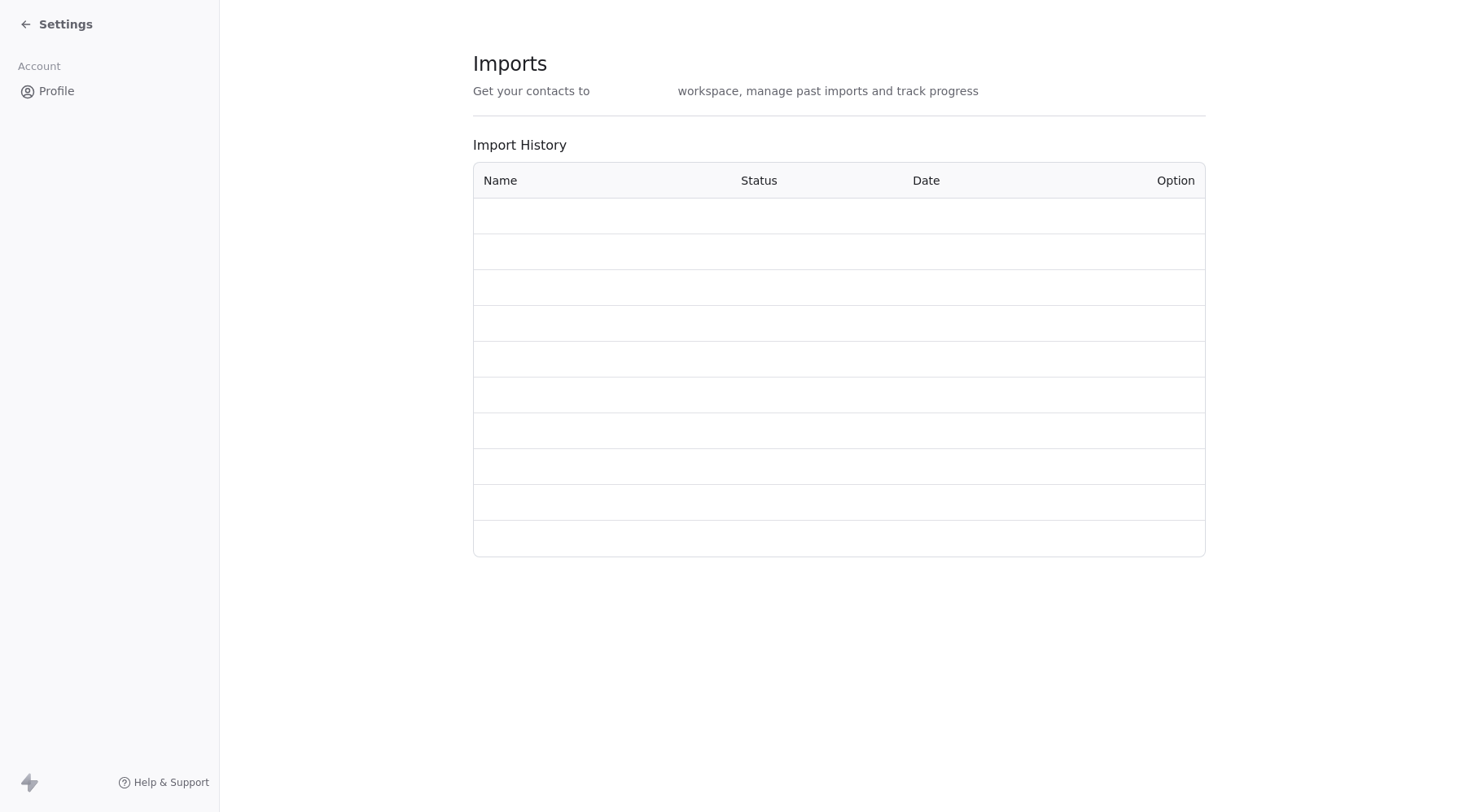
click at [320, 30] on section "Imports Get your contacts to workspace, manage past imports and track progress …" at bounding box center [839, 305] width 1239 height 610
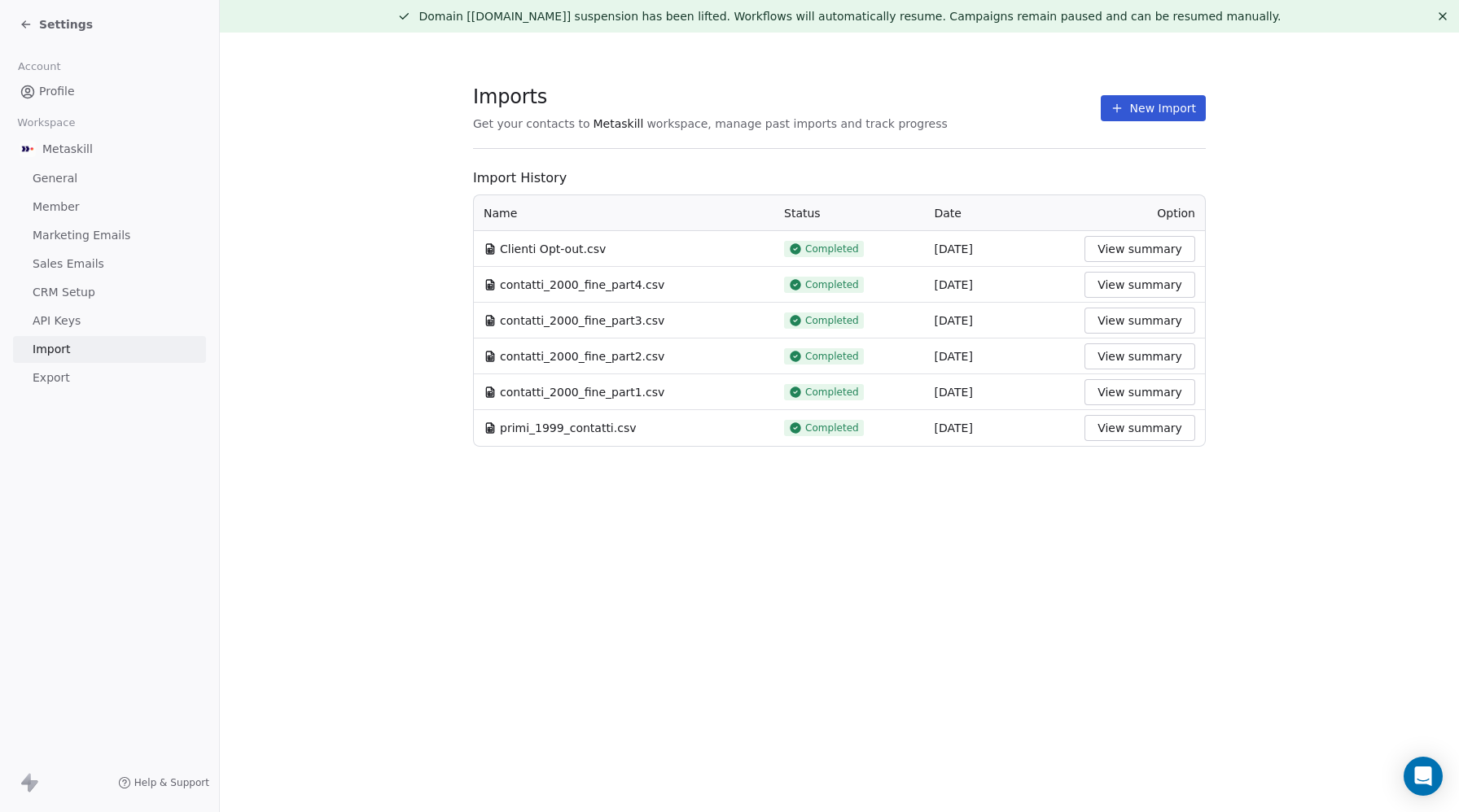
click at [42, 17] on span "Settings" at bounding box center [66, 25] width 53 height 17
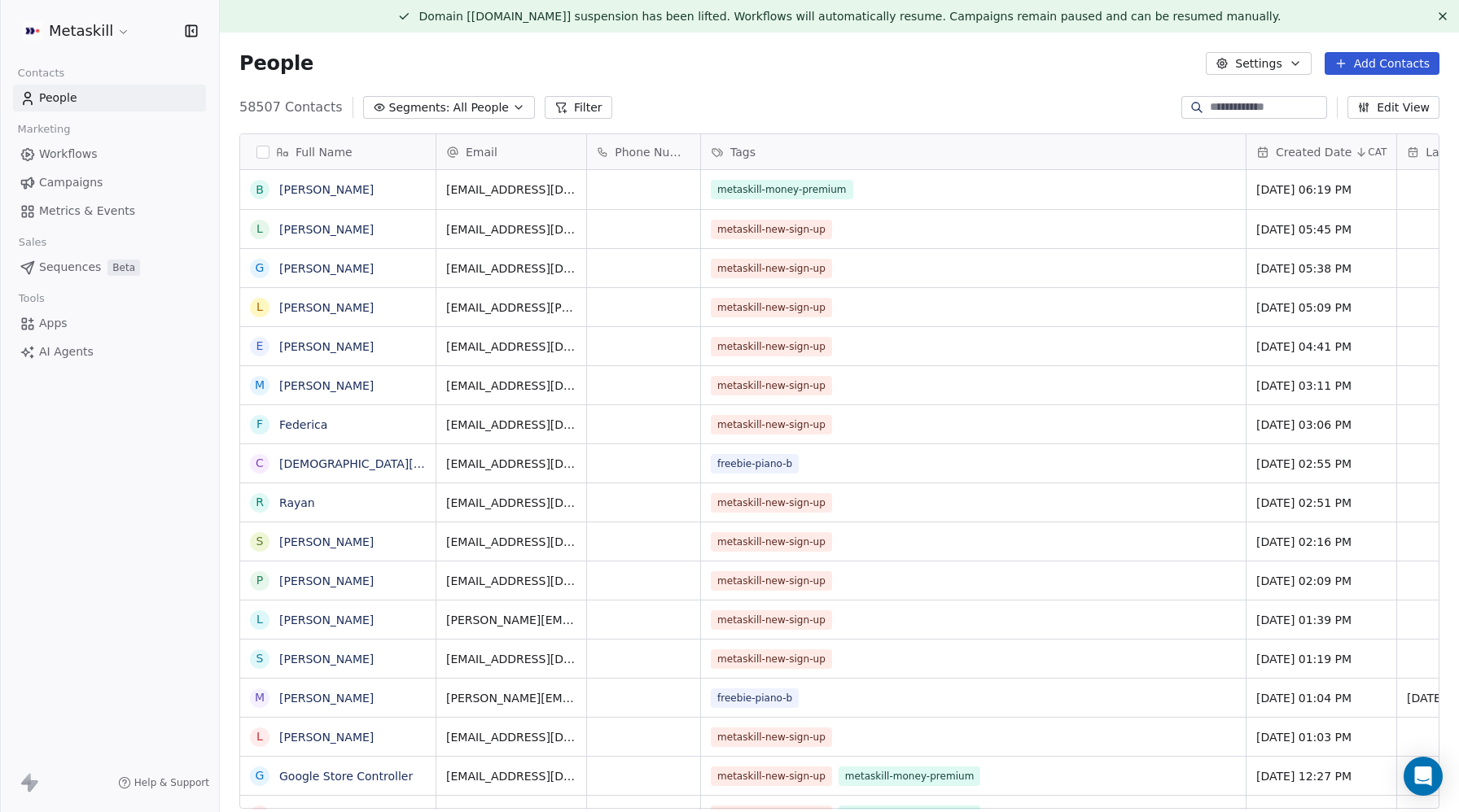
scroll to position [715, 1239]
click at [512, 112] on icon "button" at bounding box center [518, 107] width 13 height 13
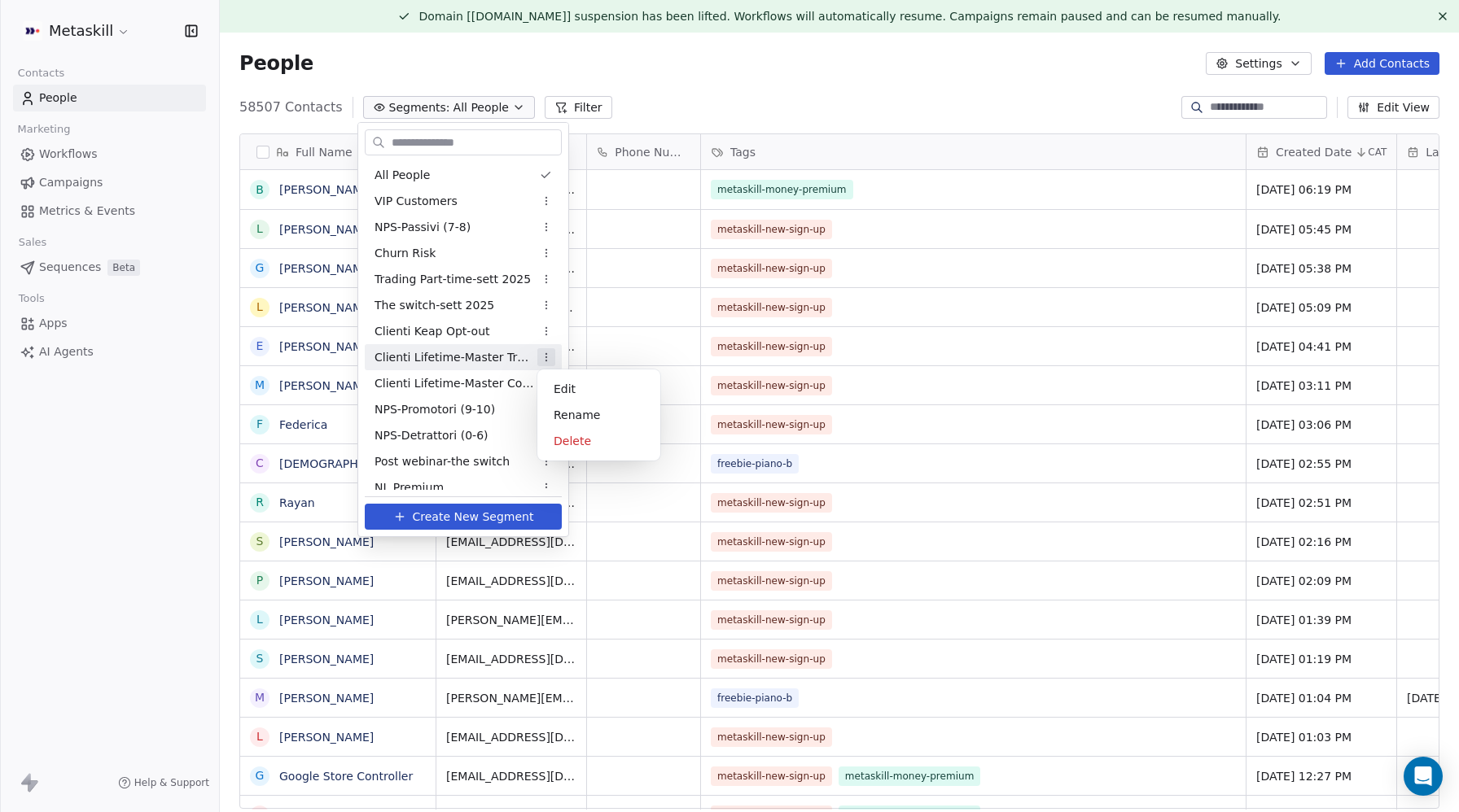
click at [547, 355] on html "Metaskill Contacts People Marketing Workflows Campaigns Metrics & Events Sales …" at bounding box center [730, 406] width 1459 height 812
click at [462, 360] on html "Metaskill Contacts People Marketing Workflows Campaigns Metrics & Events Sales …" at bounding box center [730, 406] width 1459 height 812
click at [454, 356] on span "Clienti Lifetime-Master Trader" at bounding box center [455, 357] width 160 height 17
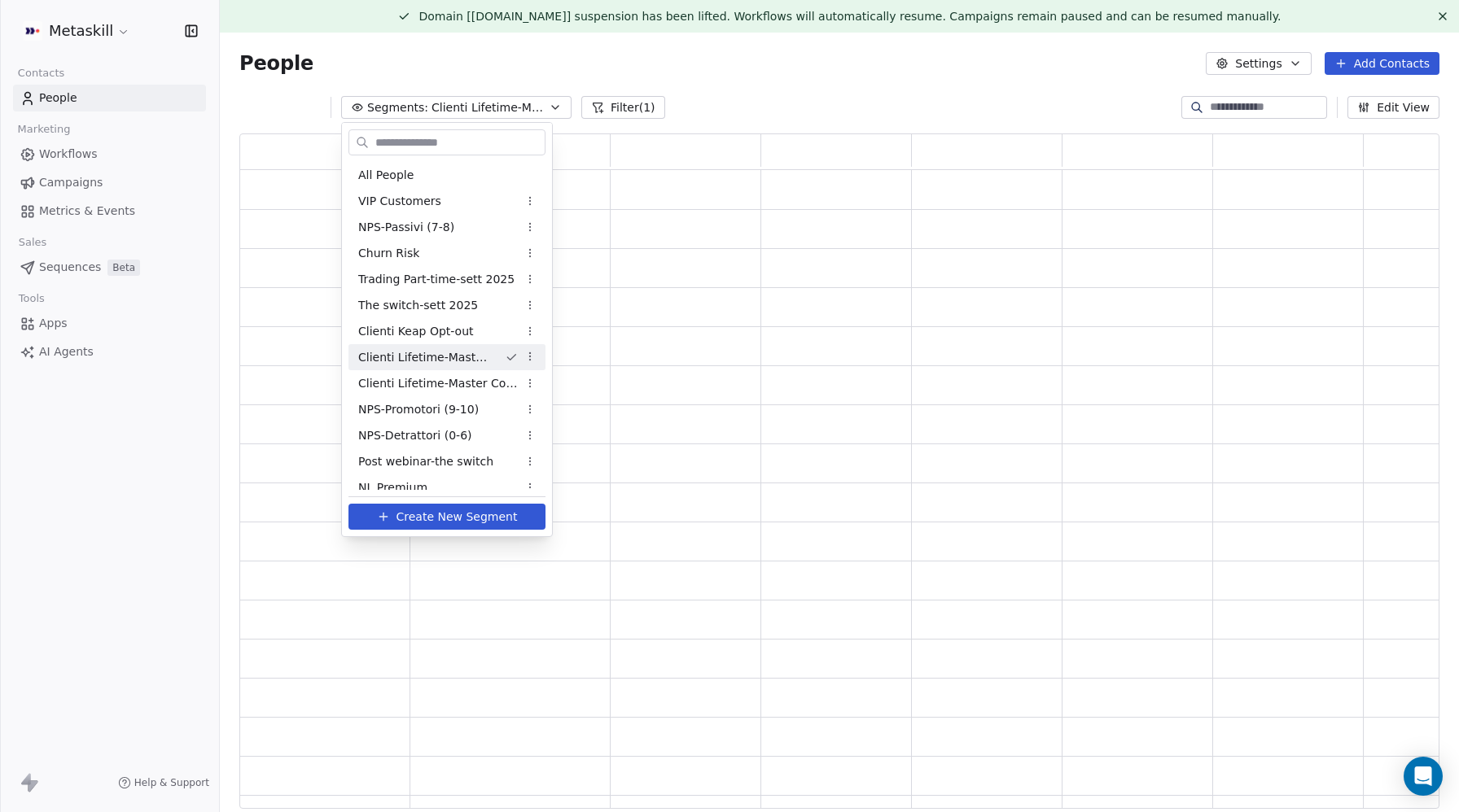
scroll to position [676, 1200]
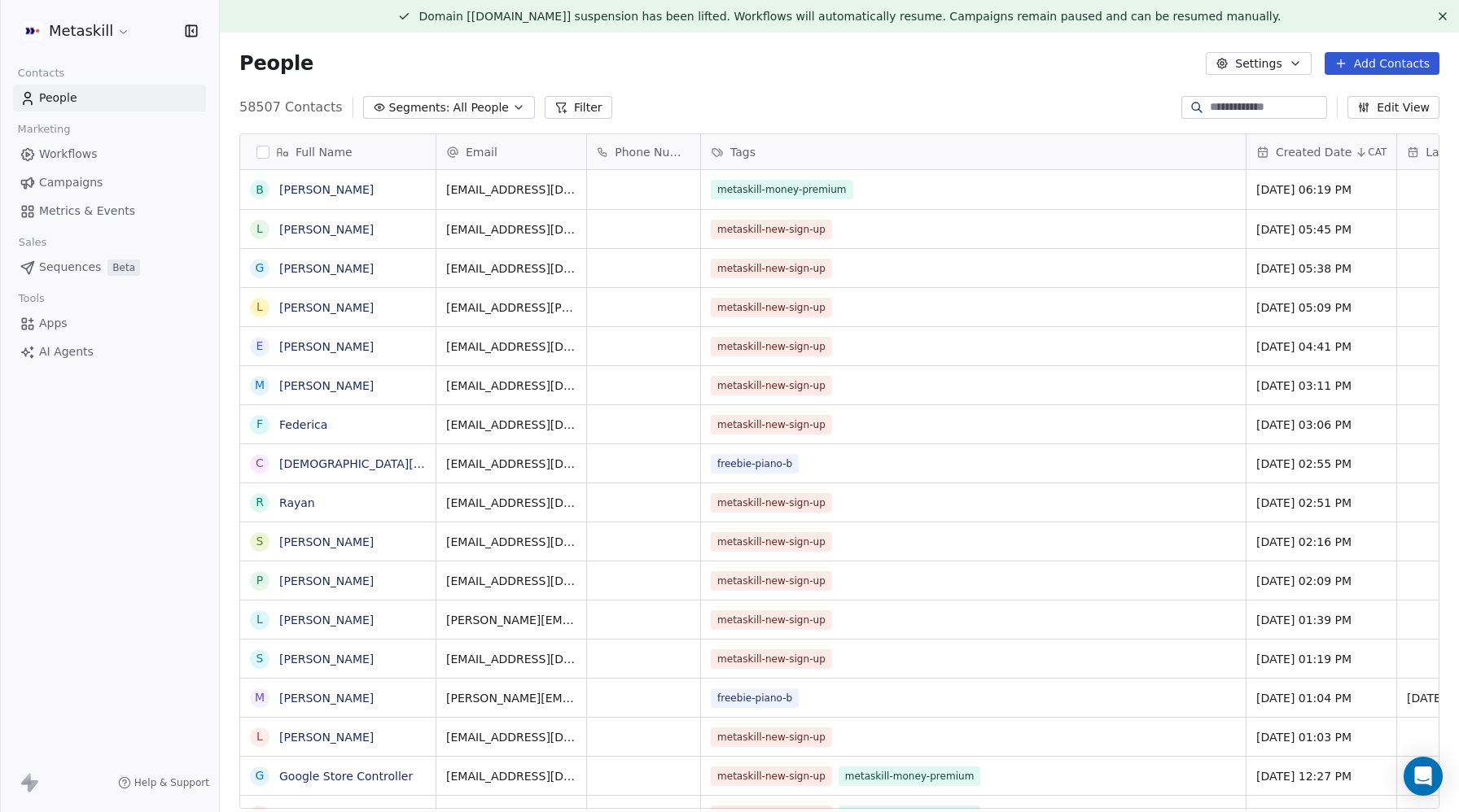
scroll to position [1, 1]
click at [476, 107] on span "All People" at bounding box center [481, 107] width 55 height 17
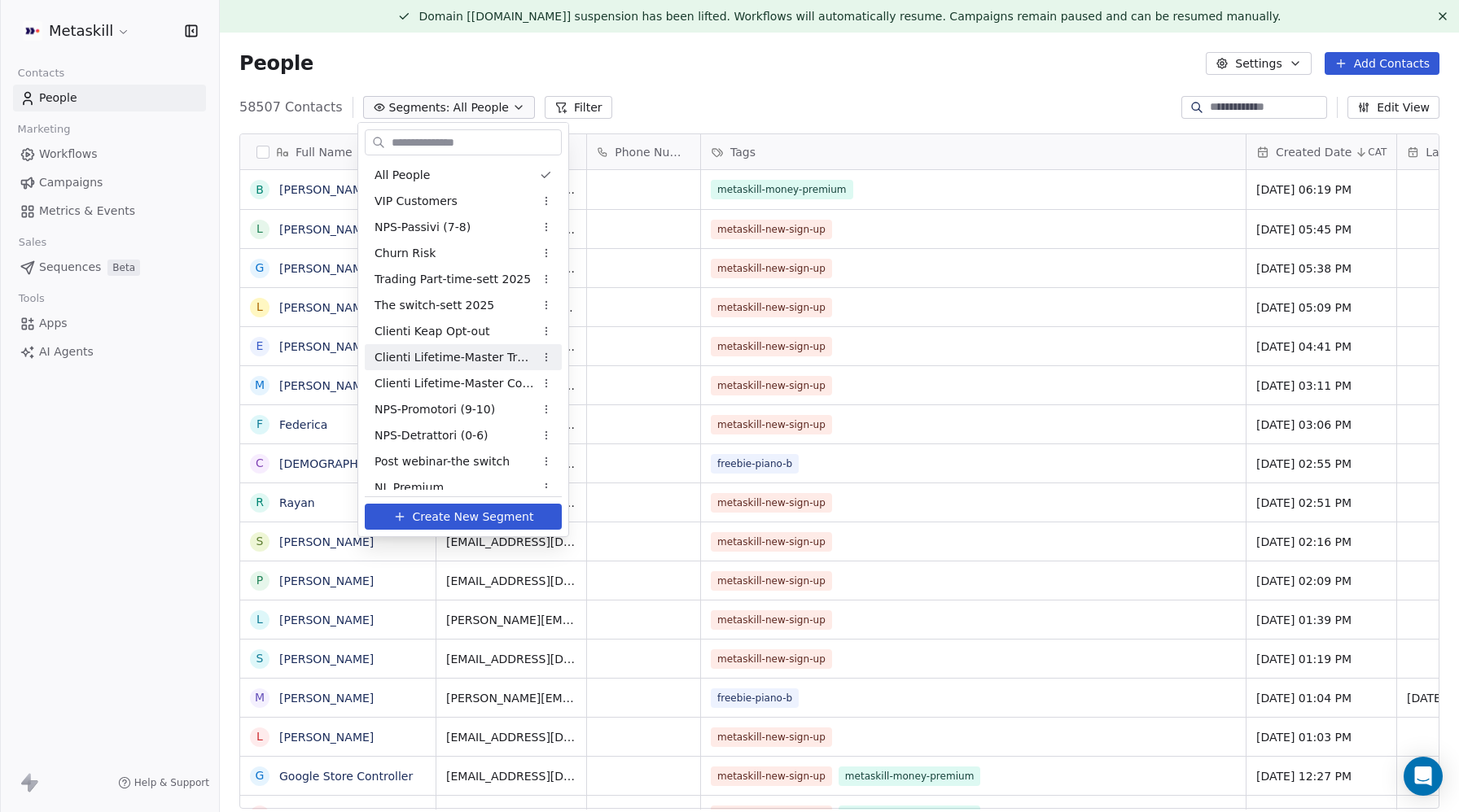
click at [487, 351] on span "Clienti Lifetime-Master Trader" at bounding box center [455, 357] width 160 height 17
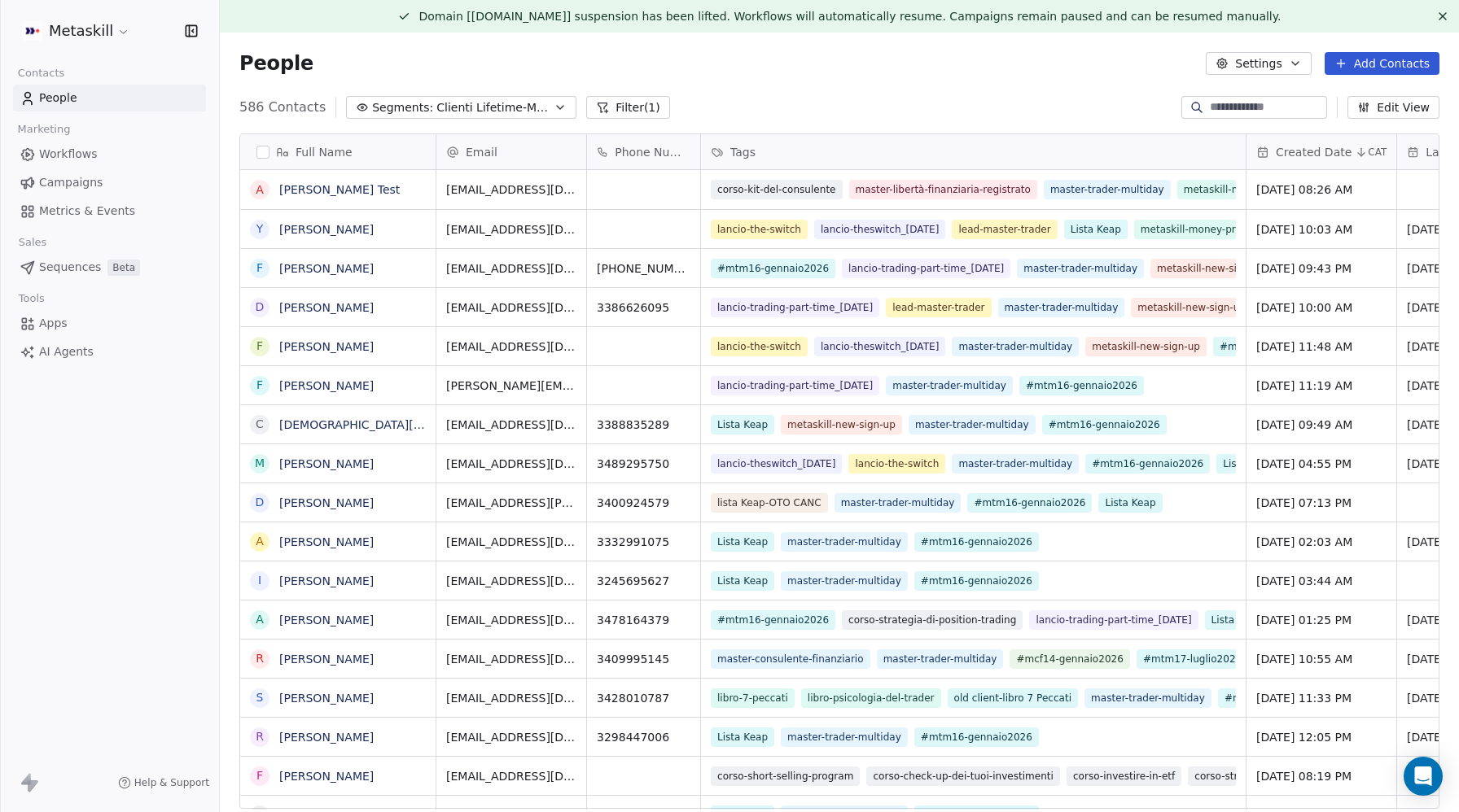
scroll to position [715, 1239]
click at [1276, 65] on button "Settings" at bounding box center [1258, 63] width 105 height 23
click at [1271, 146] on span "Import" at bounding box center [1267, 151] width 38 height 17
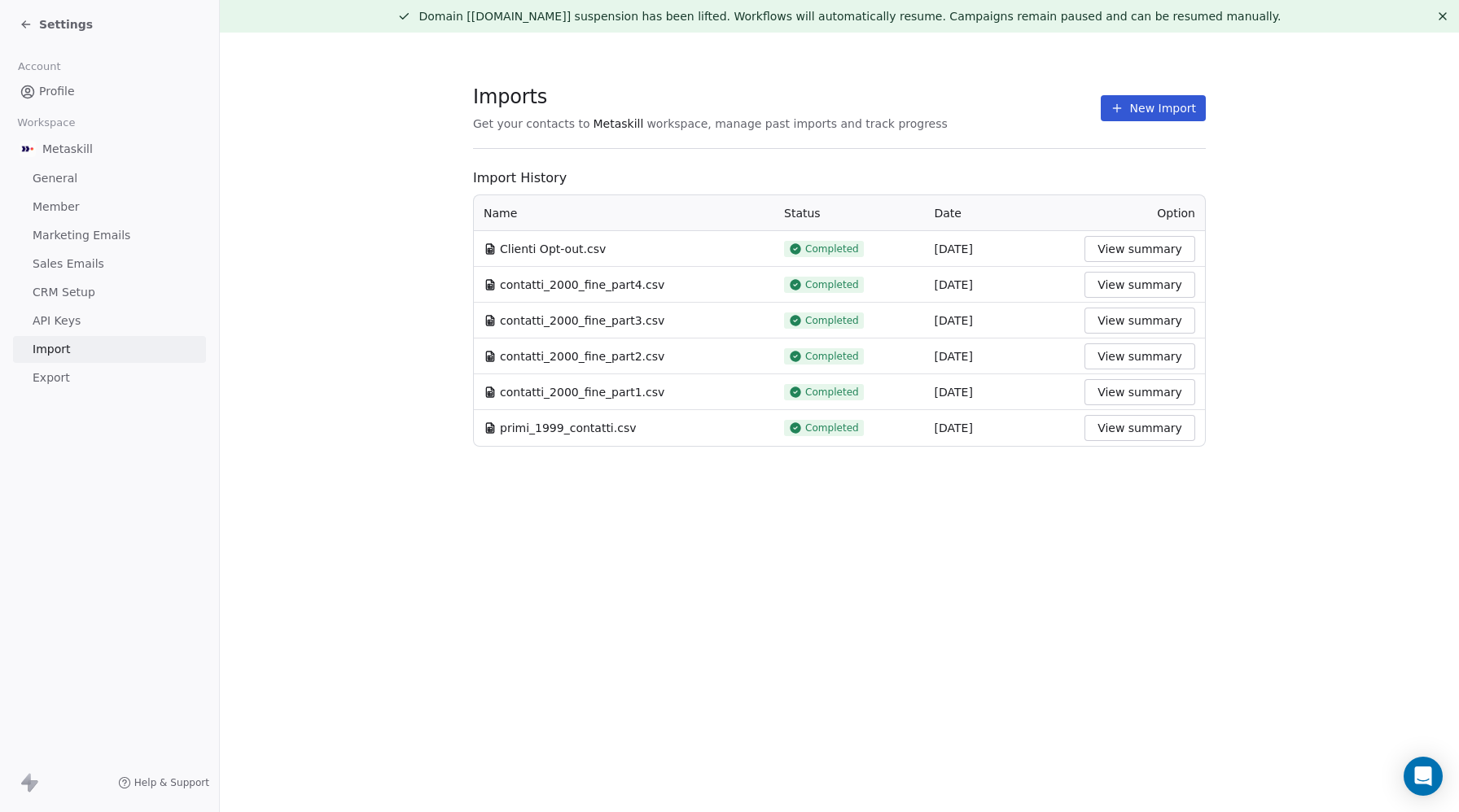
click at [26, 20] on icon at bounding box center [26, 24] width 13 height 13
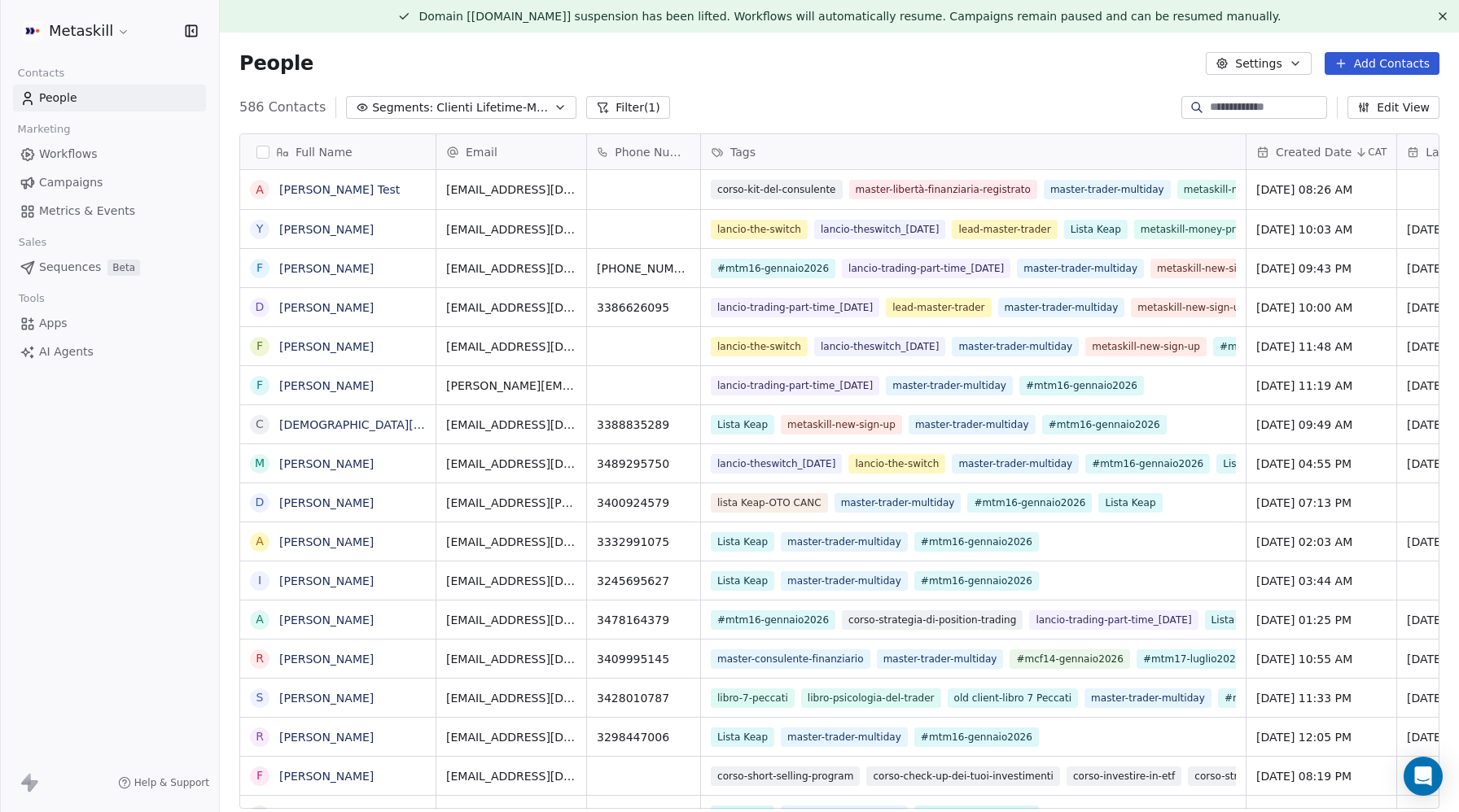
scroll to position [715, 1239]
click at [1261, 66] on button "Settings" at bounding box center [1258, 63] width 105 height 23
click at [1257, 176] on span "Export" at bounding box center [1267, 176] width 38 height 17
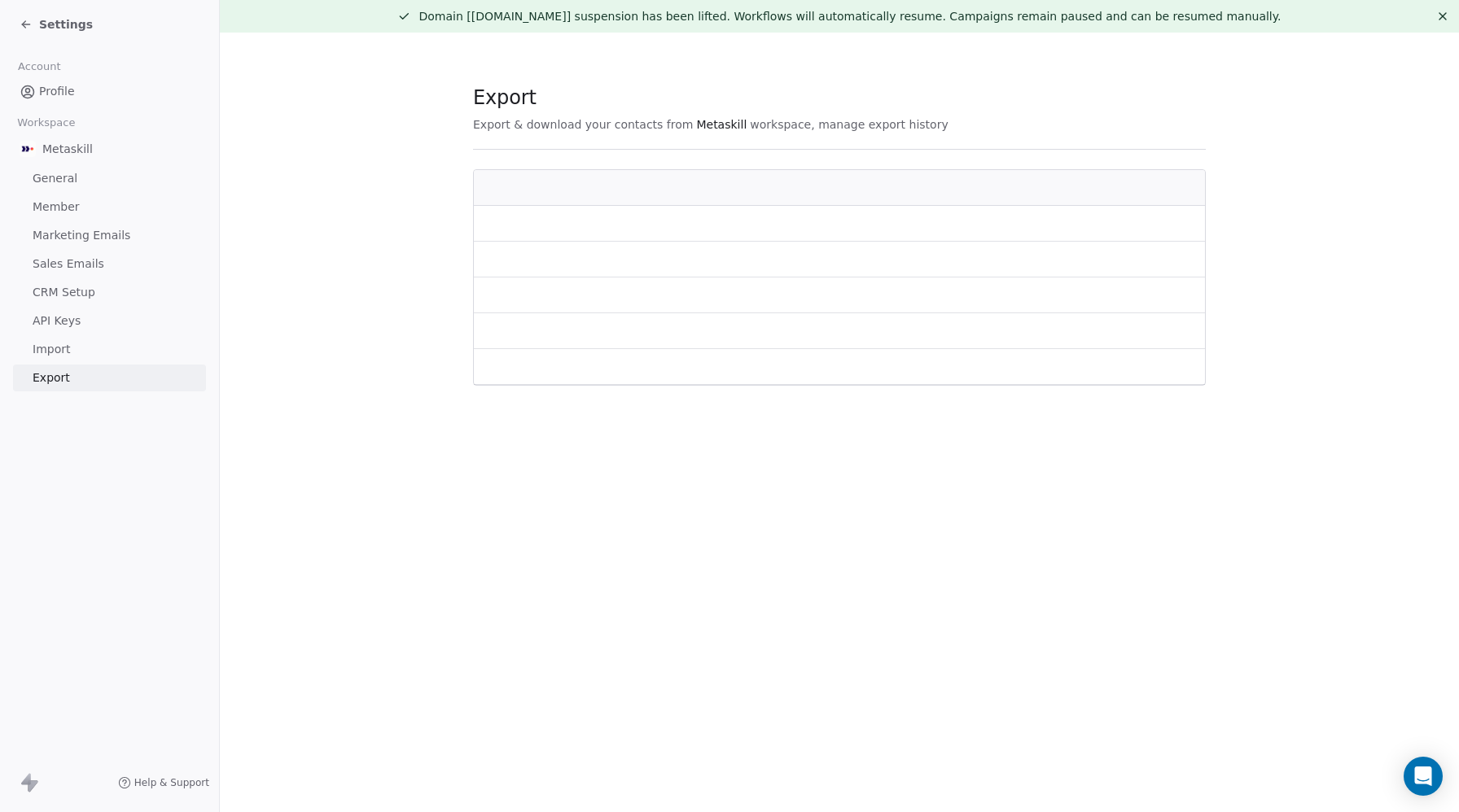
click at [32, 26] on icon at bounding box center [26, 24] width 13 height 13
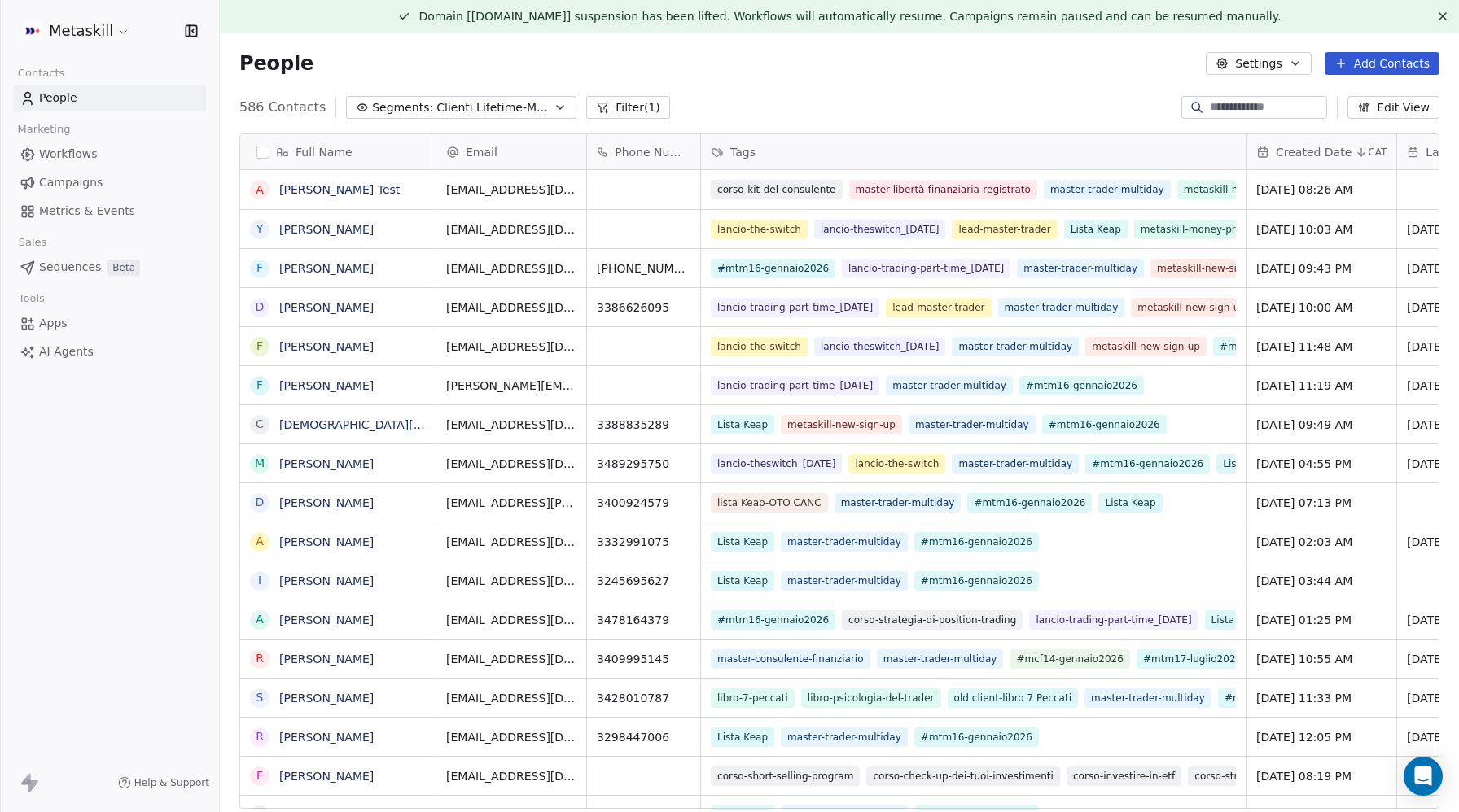
scroll to position [715, 1239]
click at [70, 97] on span "People" at bounding box center [59, 97] width 39 height 17
click at [62, 32] on html "Metaskill Contacts People Marketing Workflows Campaigns Metrics & Events Sales …" at bounding box center [730, 406] width 1459 height 812
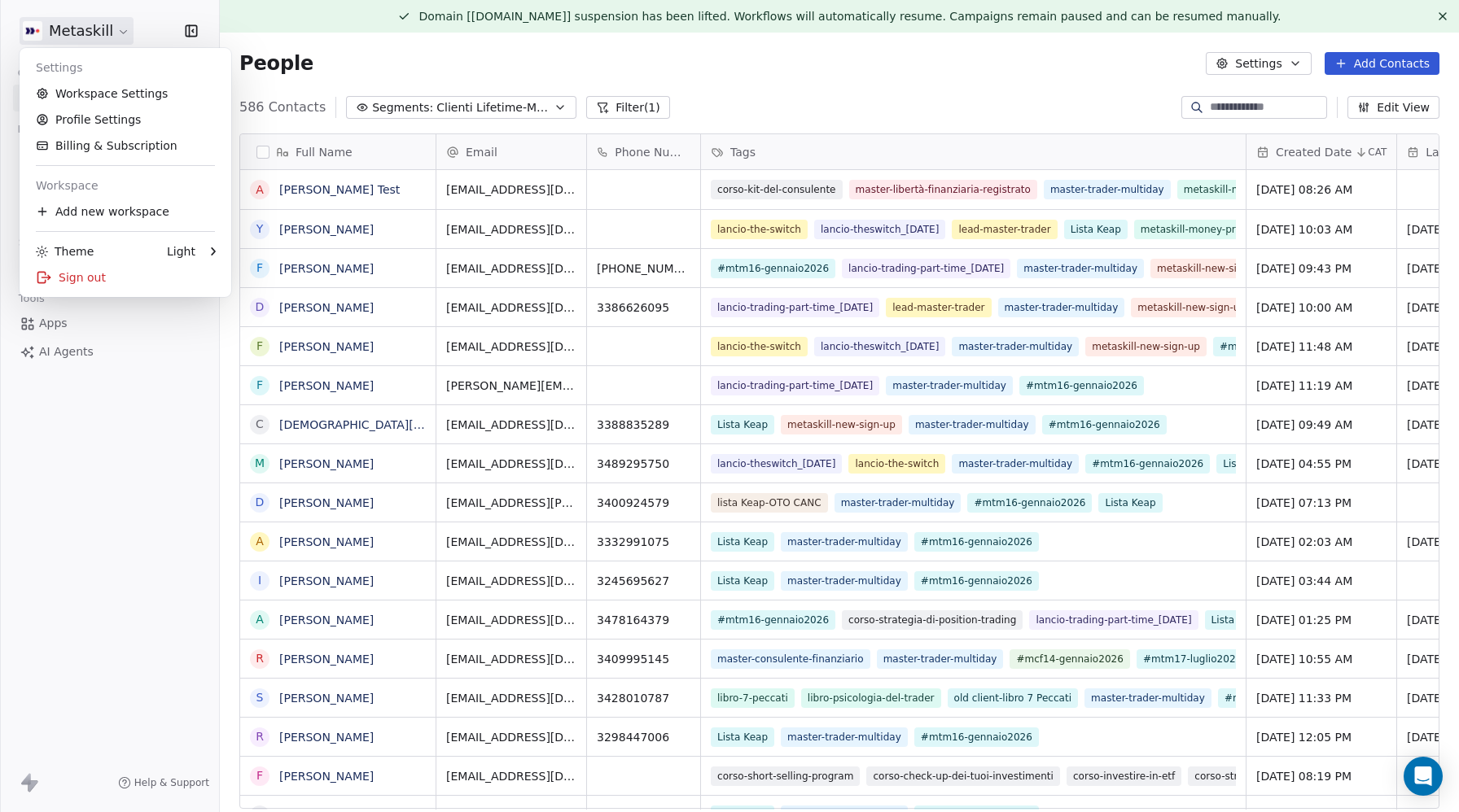
click at [87, 31] on html "Metaskill Contacts People Marketing Workflows Campaigns Metrics & Events Sales …" at bounding box center [730, 406] width 1459 height 812
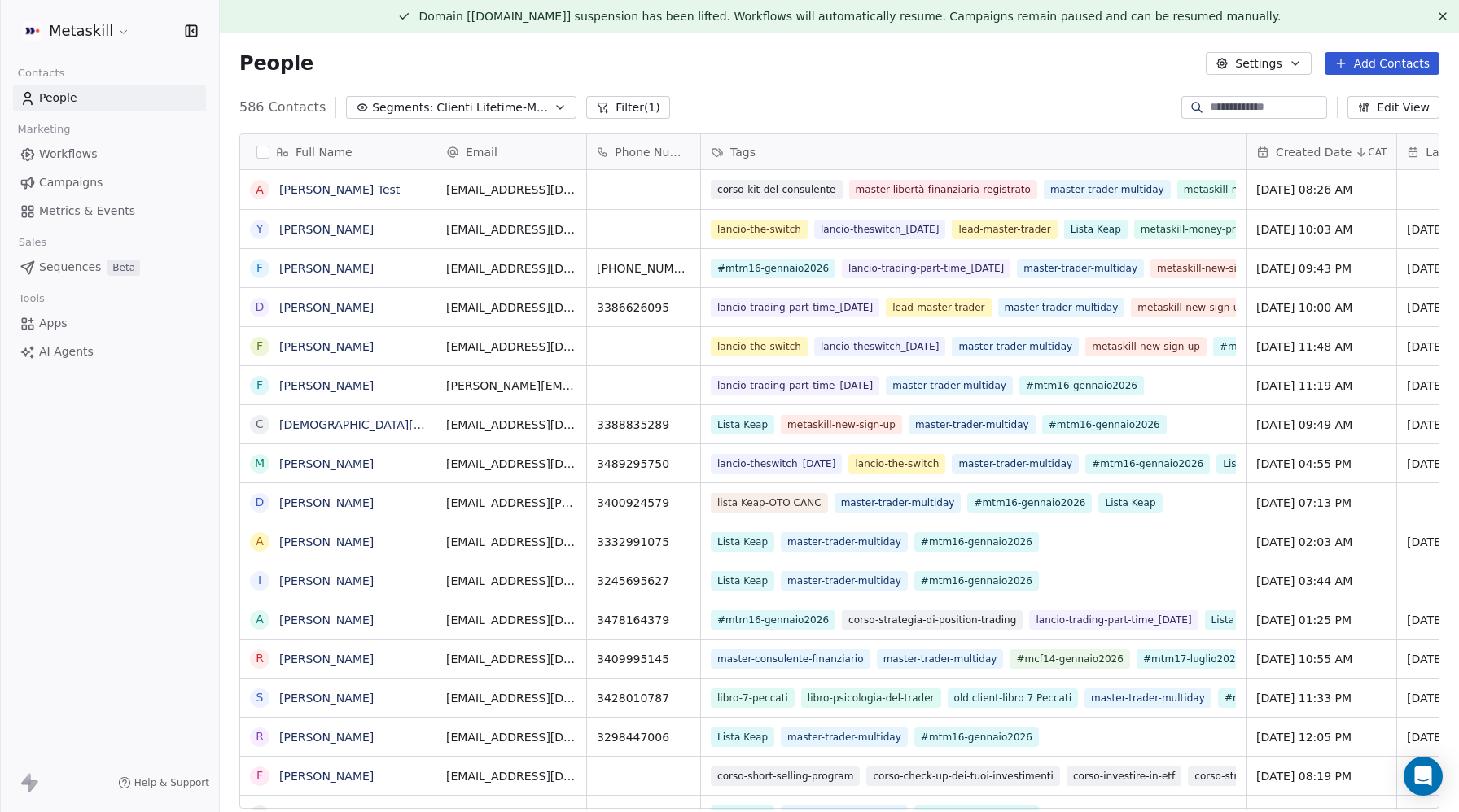
click at [60, 209] on span "Metrics & Events" at bounding box center [87, 211] width 96 height 17
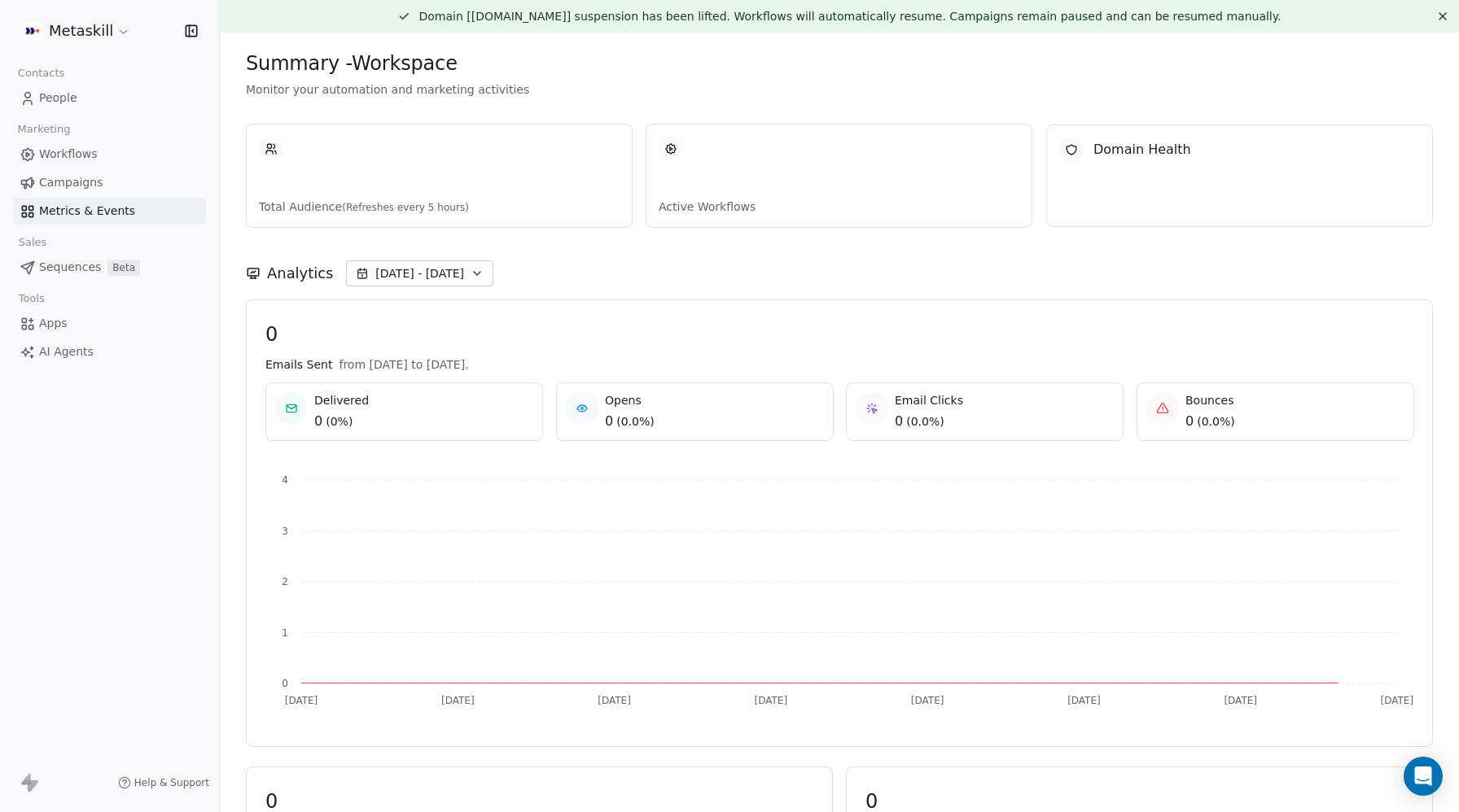
click at [63, 179] on span "Campaigns" at bounding box center [71, 183] width 63 height 17
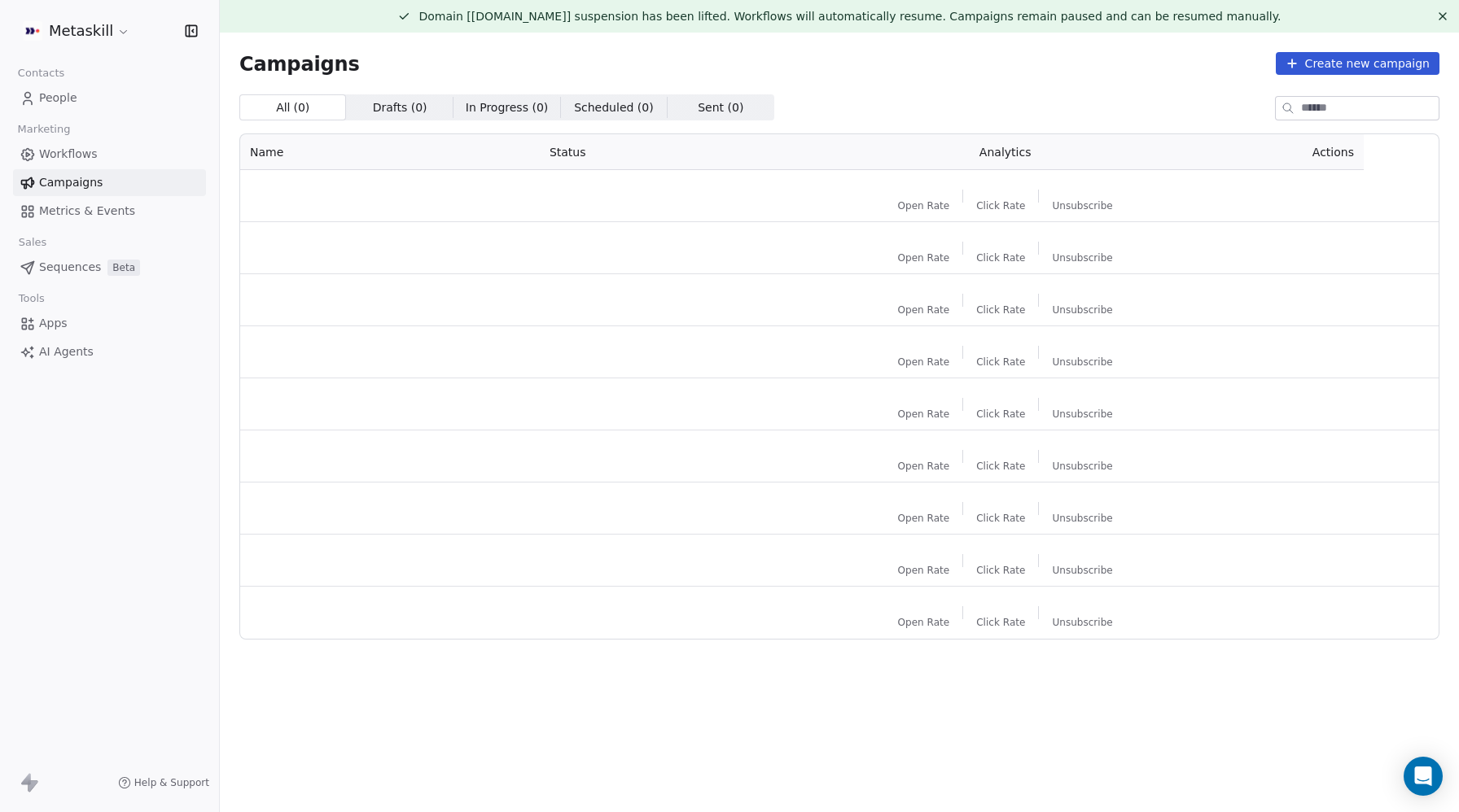
click at [68, 149] on span "Workflows" at bounding box center [69, 154] width 59 height 17
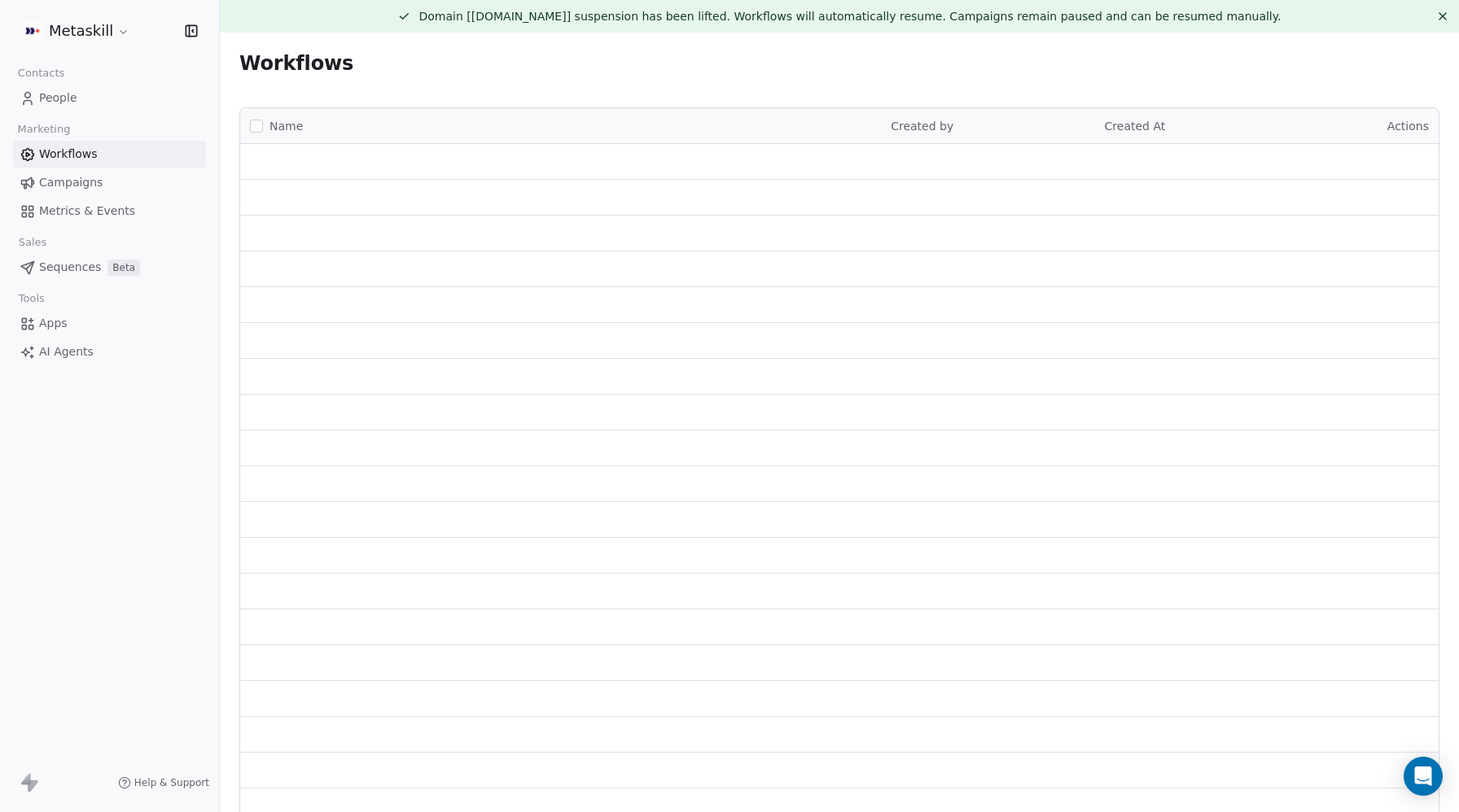
click at [62, 268] on span "Sequences" at bounding box center [70, 267] width 62 height 17
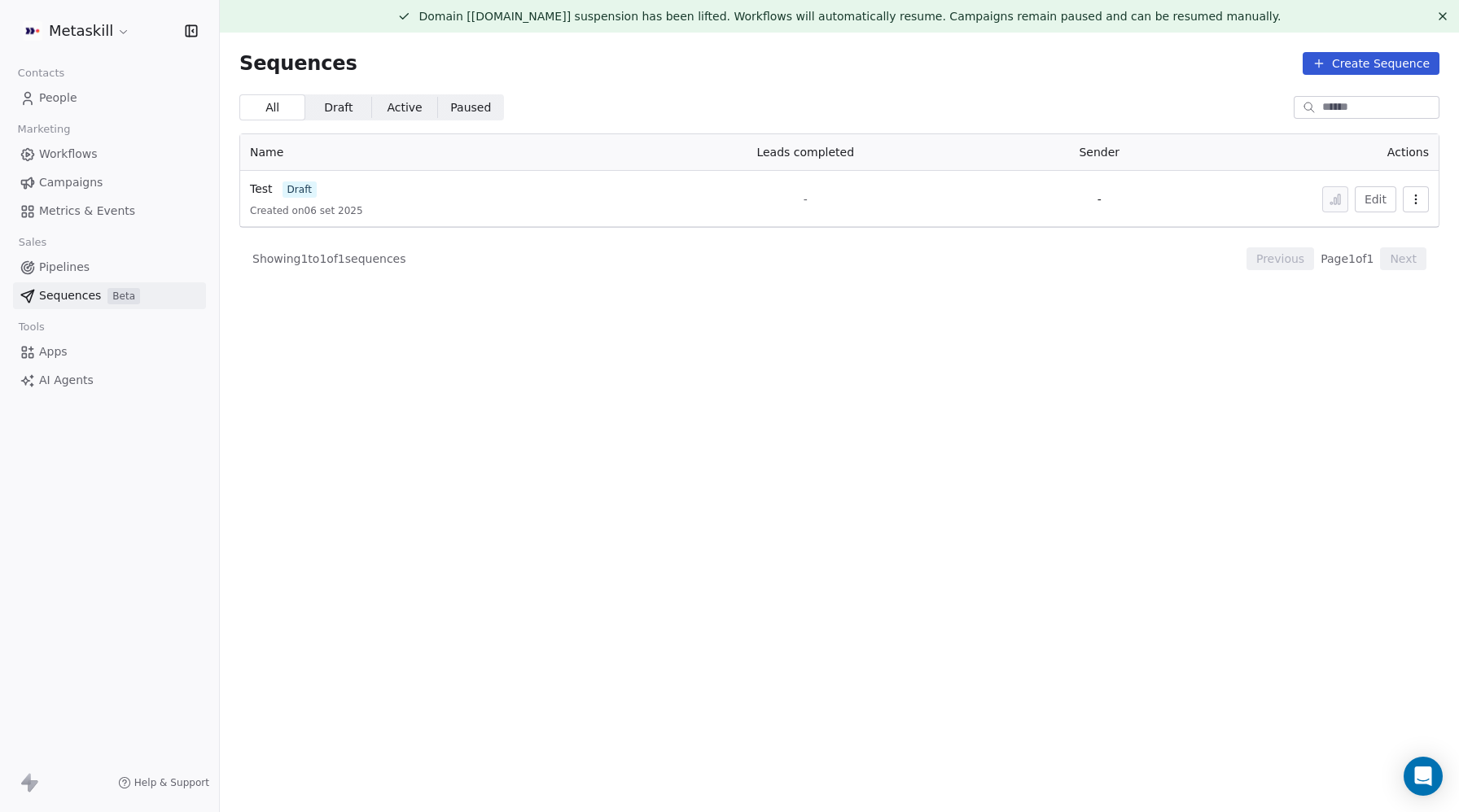
click at [61, 268] on span "Pipelines" at bounding box center [64, 267] width 51 height 17
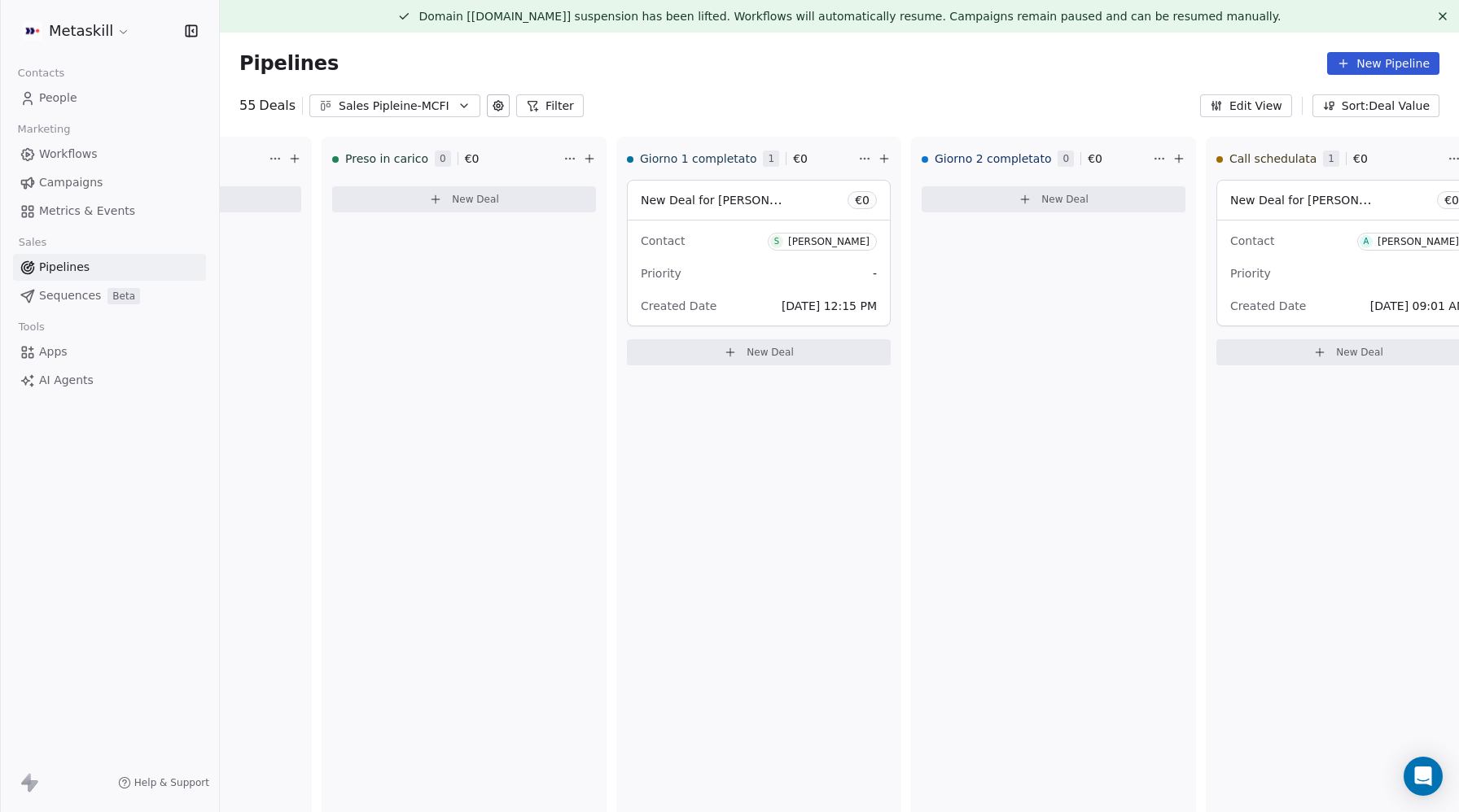
scroll to position [0, 368]
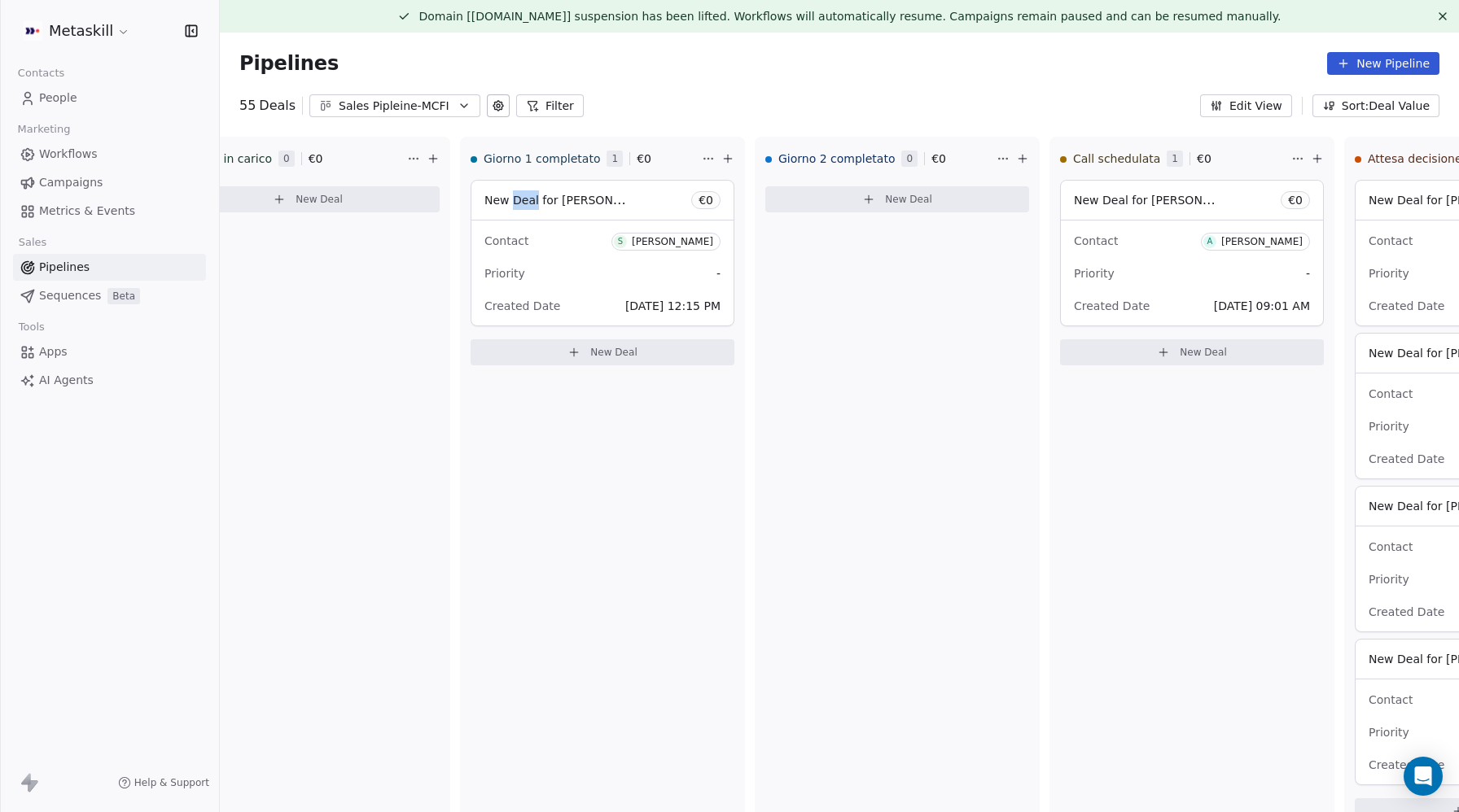
click at [510, 206] on span "New Deal for [PERSON_NAME]" at bounding box center [570, 199] width 172 height 16
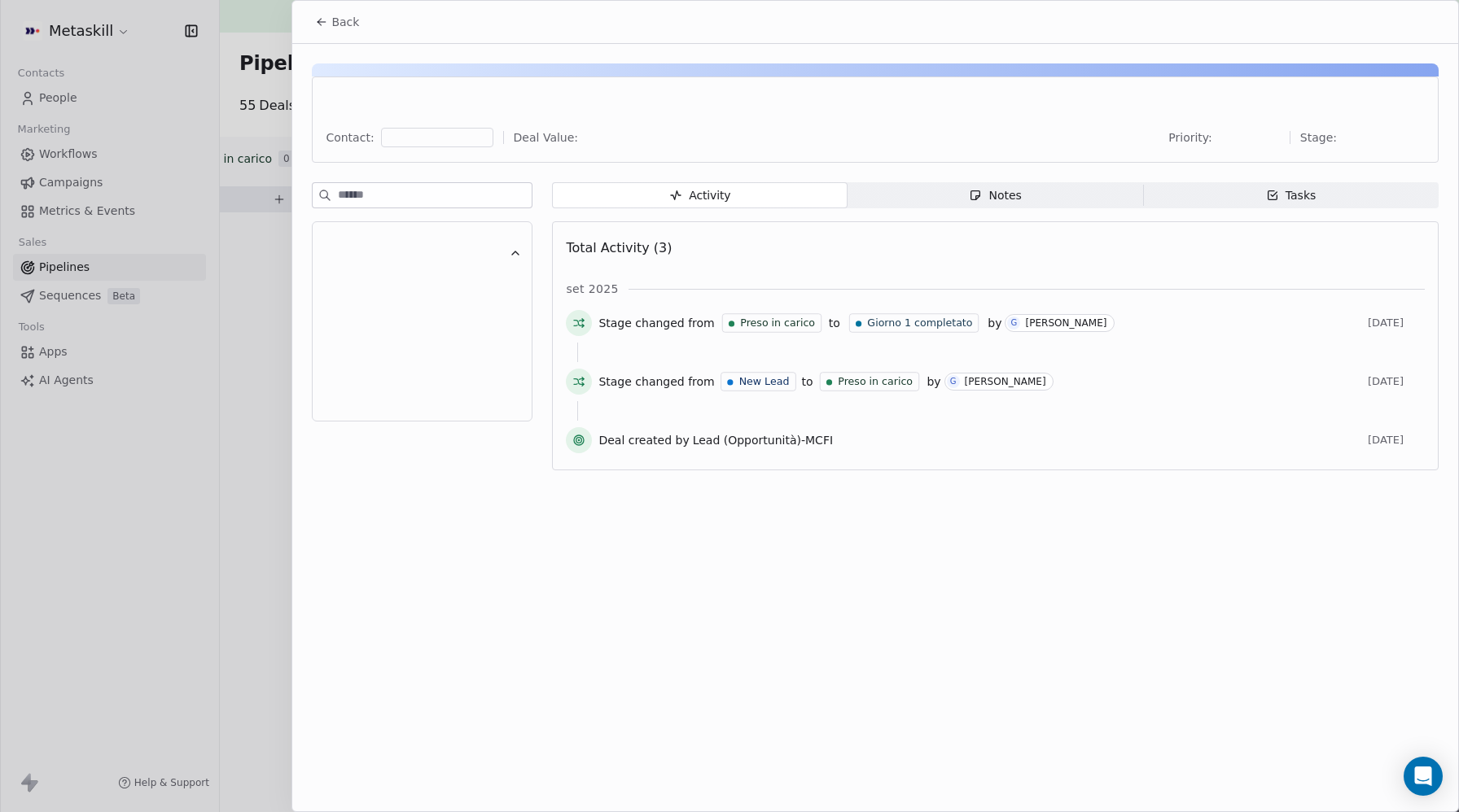
click at [967, 104] on div at bounding box center [875, 105] width 1099 height 26
click at [1030, 120] on div "Contact: Deal Value: Priority: Stage:" at bounding box center [875, 119] width 1126 height 86
click at [1005, 197] on div "Notes" at bounding box center [995, 196] width 52 height 17
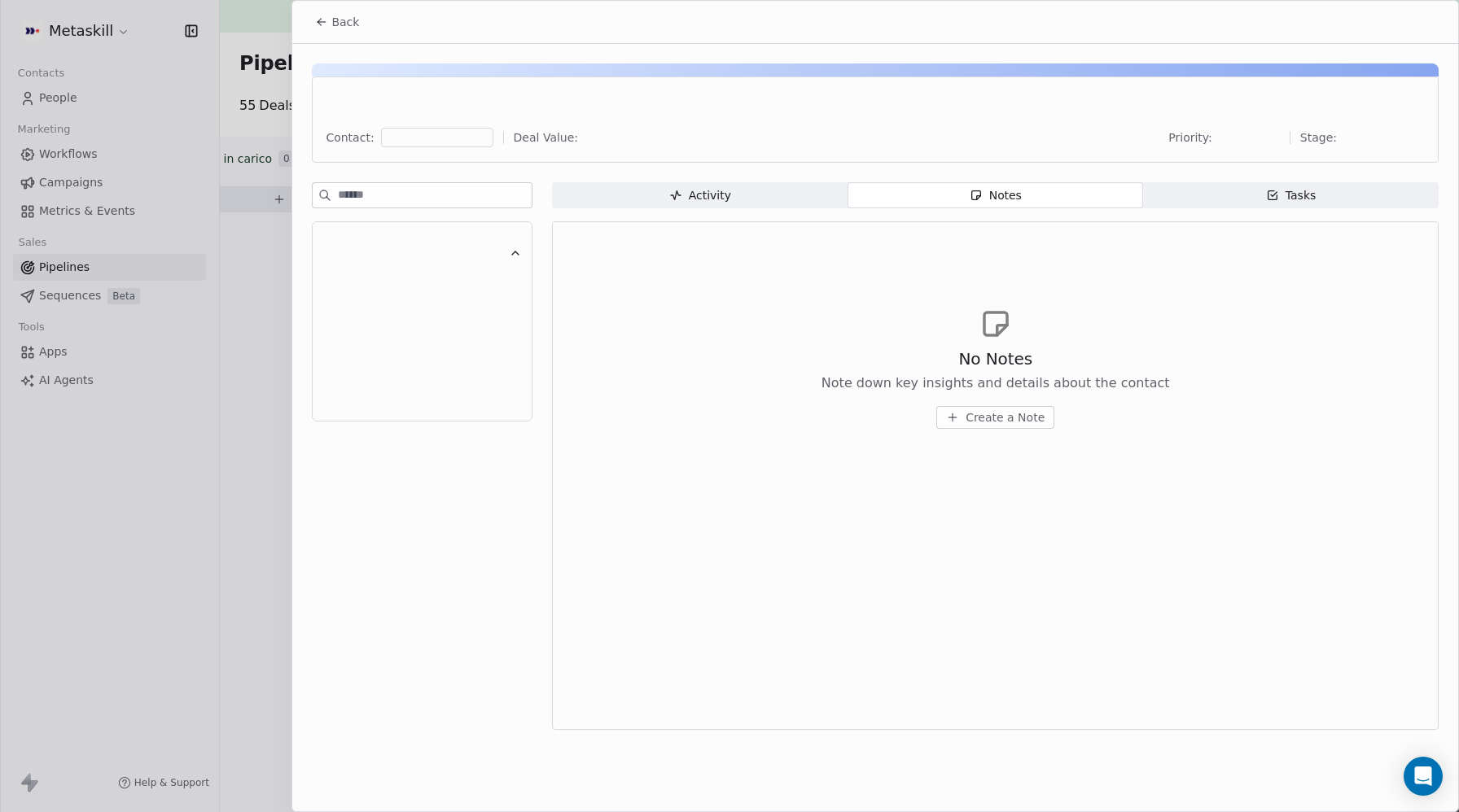
click at [1305, 197] on div "Tasks" at bounding box center [1291, 196] width 51 height 17
click at [687, 197] on div "Activity" at bounding box center [699, 196] width 62 height 17
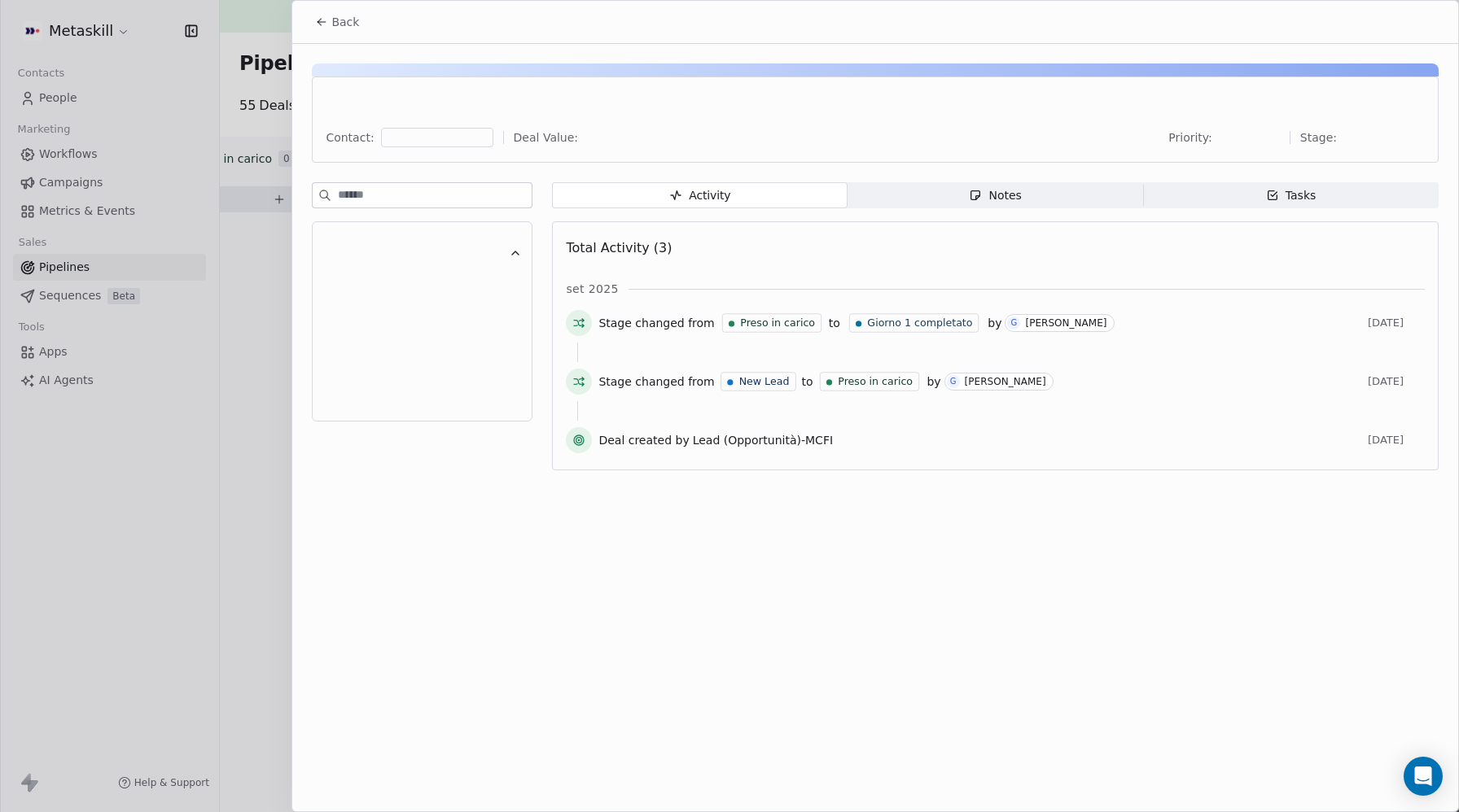
click at [694, 85] on div "Contact: Deal Value: Priority: Stage:" at bounding box center [875, 119] width 1126 height 86
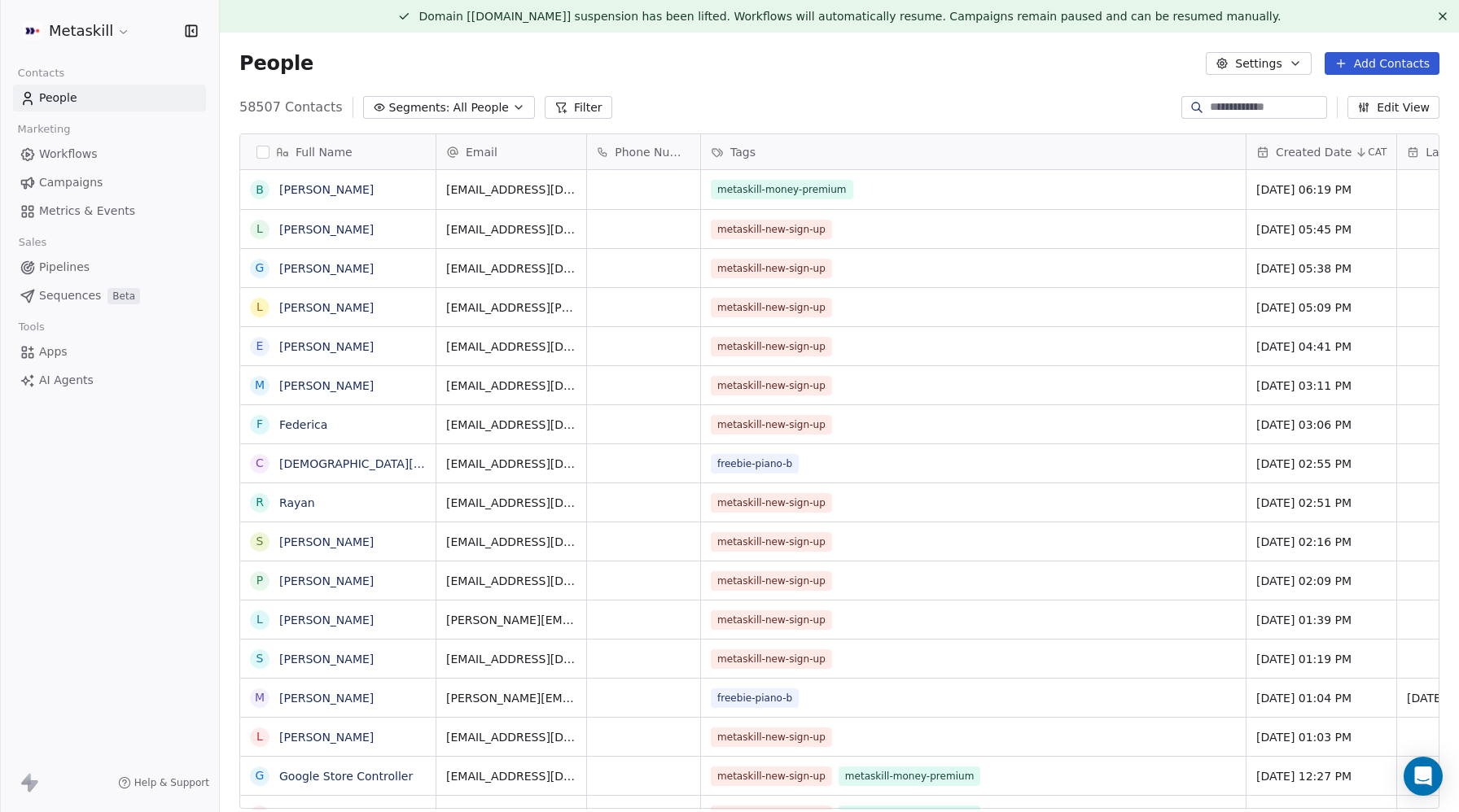
scroll to position [715, 1239]
click at [1255, 100] on input at bounding box center [1267, 107] width 114 height 17
paste input "**********"
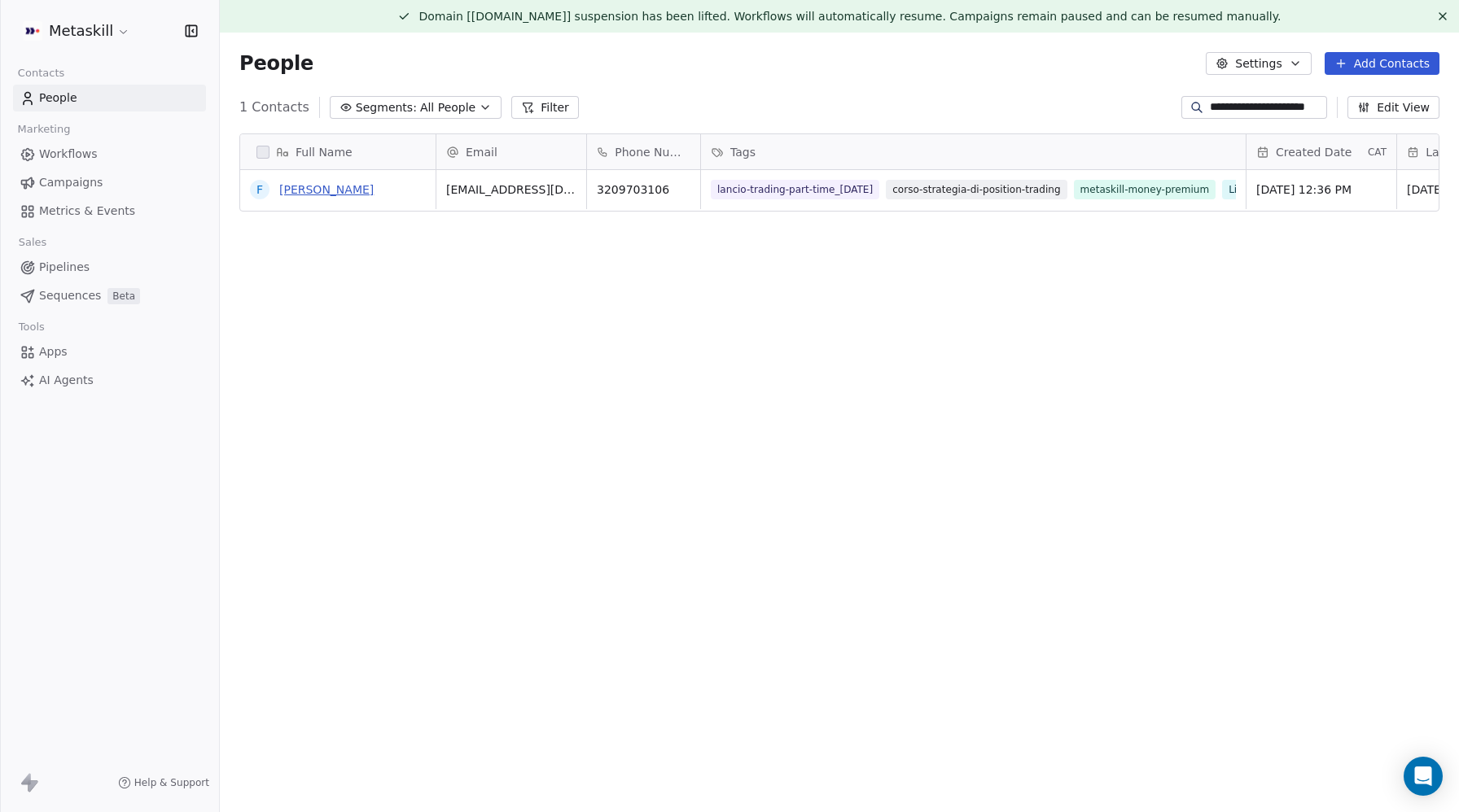
type input "**********"
click at [327, 189] on link "[PERSON_NAME]" at bounding box center [326, 189] width 95 height 13
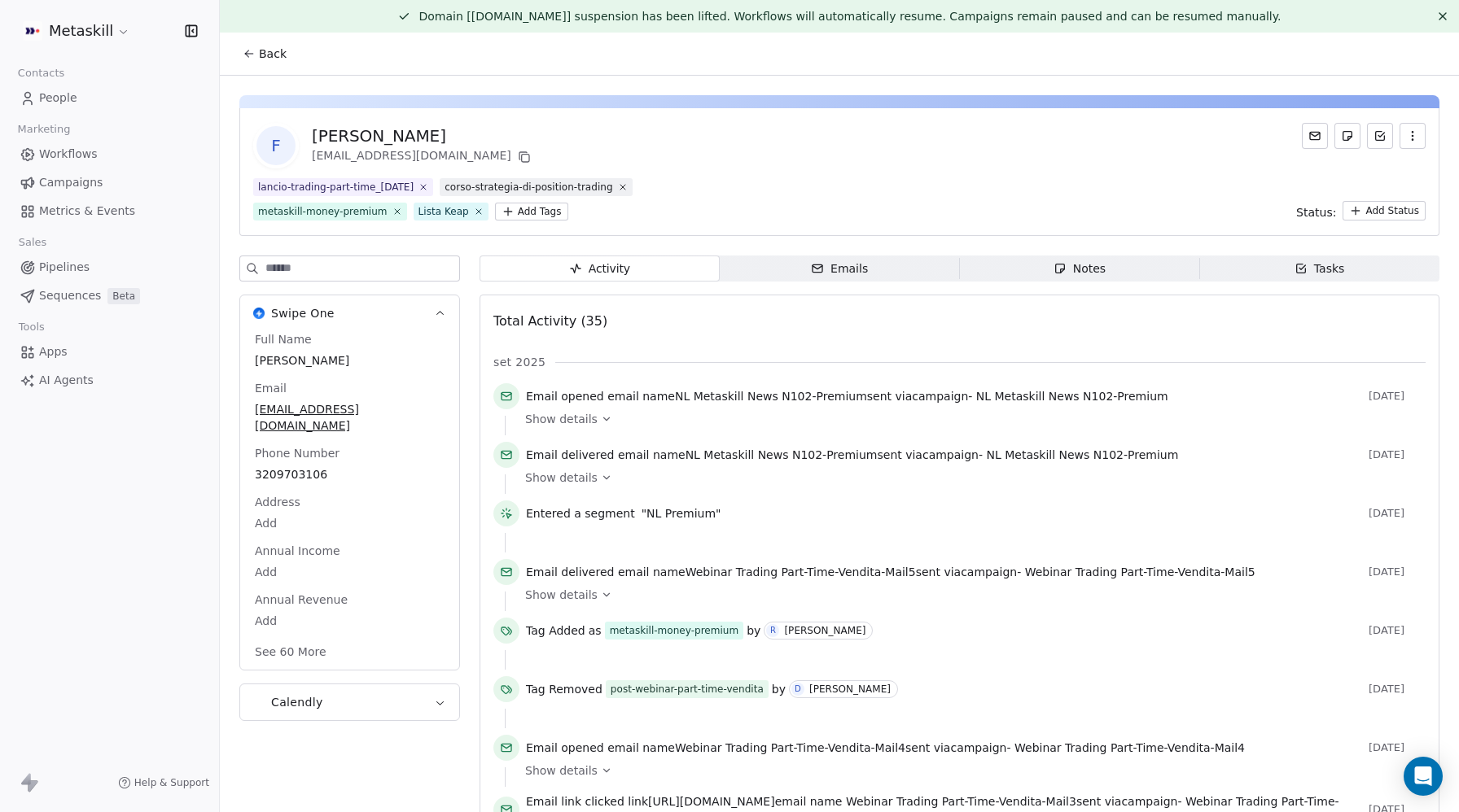
click at [519, 208] on html "Metaskill Contacts People Marketing Workflows Campaigns Metrics & Events Sales …" at bounding box center [730, 406] width 1459 height 812
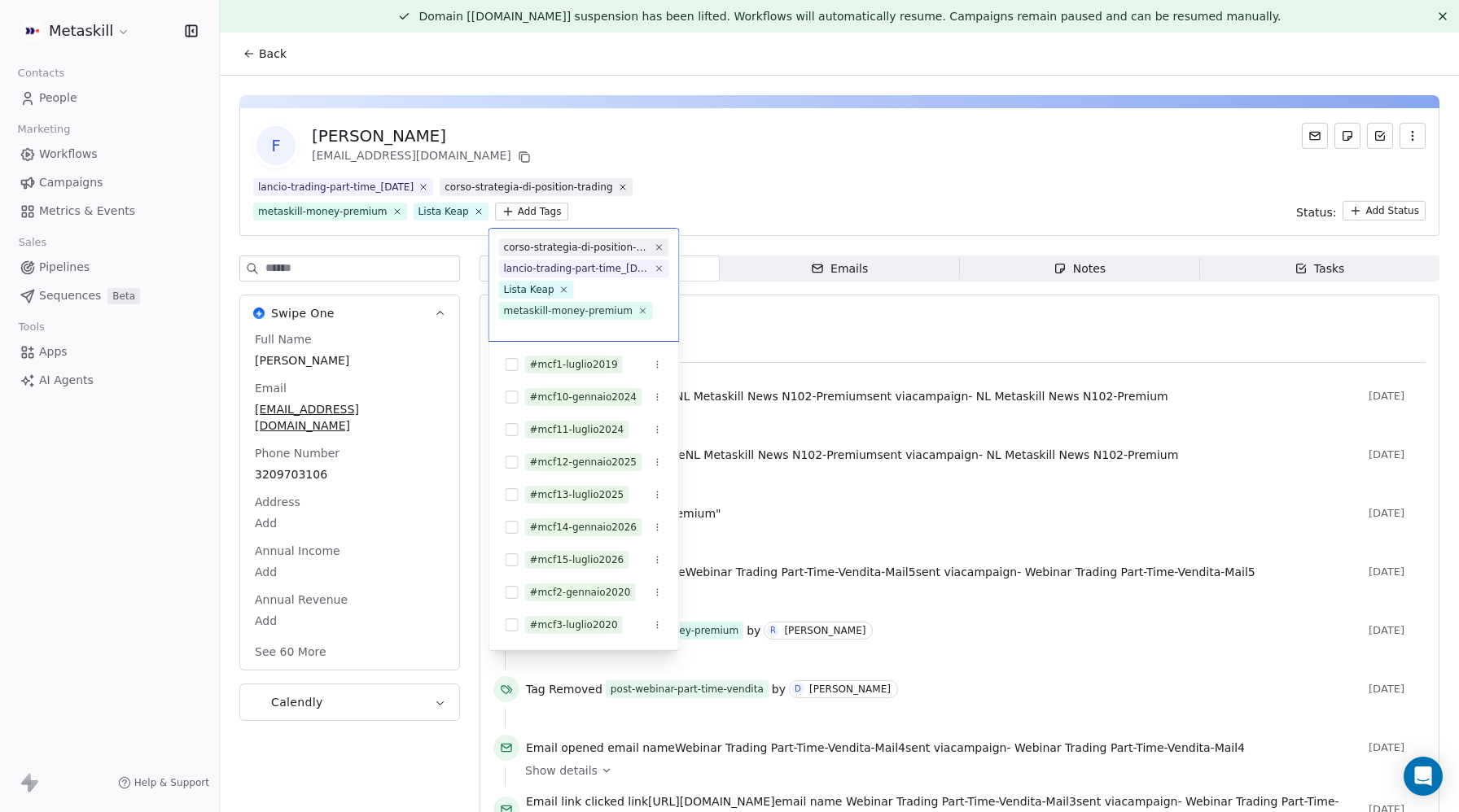
scroll to position [10, 0]
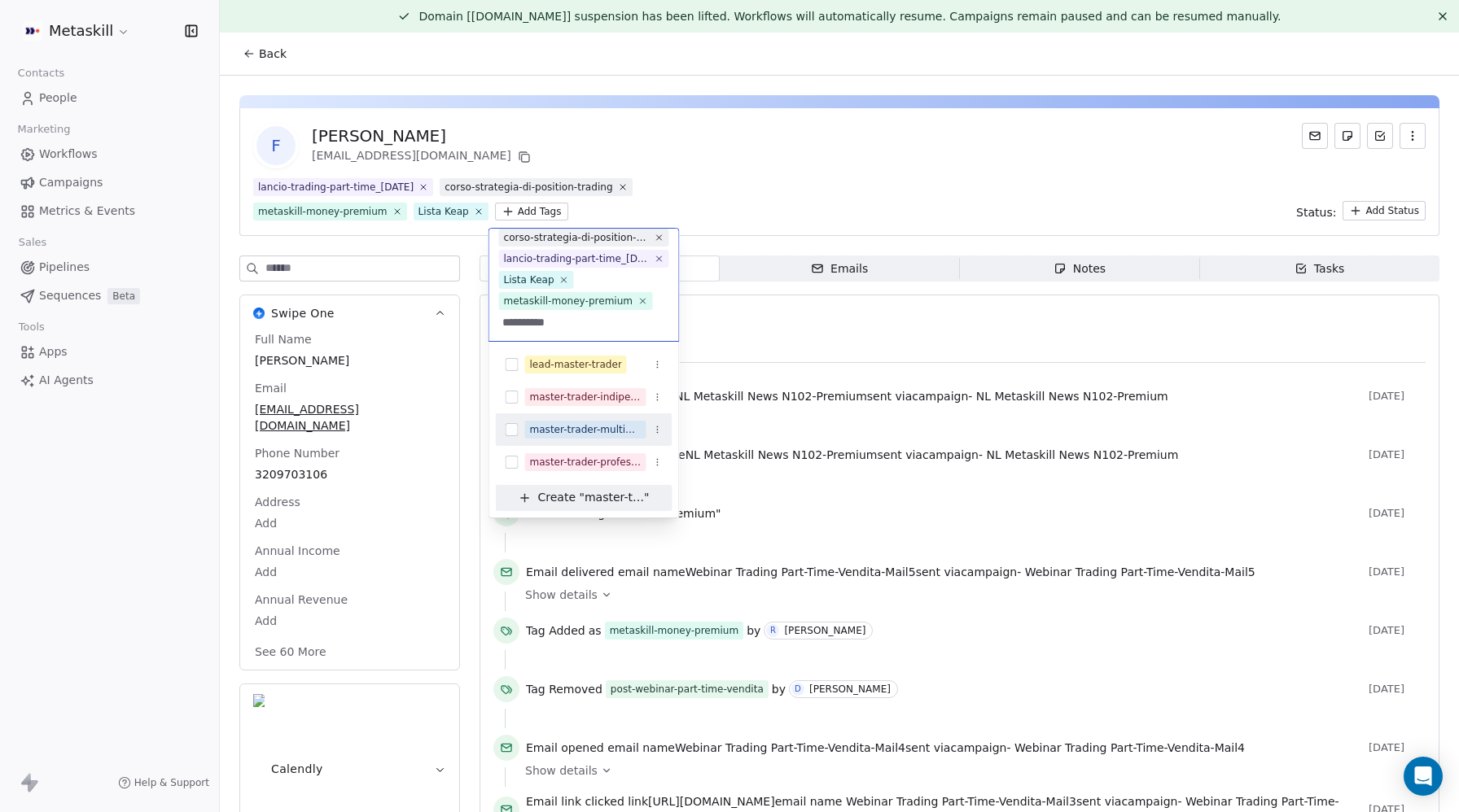
type input "**********"
click at [511, 425] on button "Suggestions" at bounding box center [512, 430] width 13 height 13
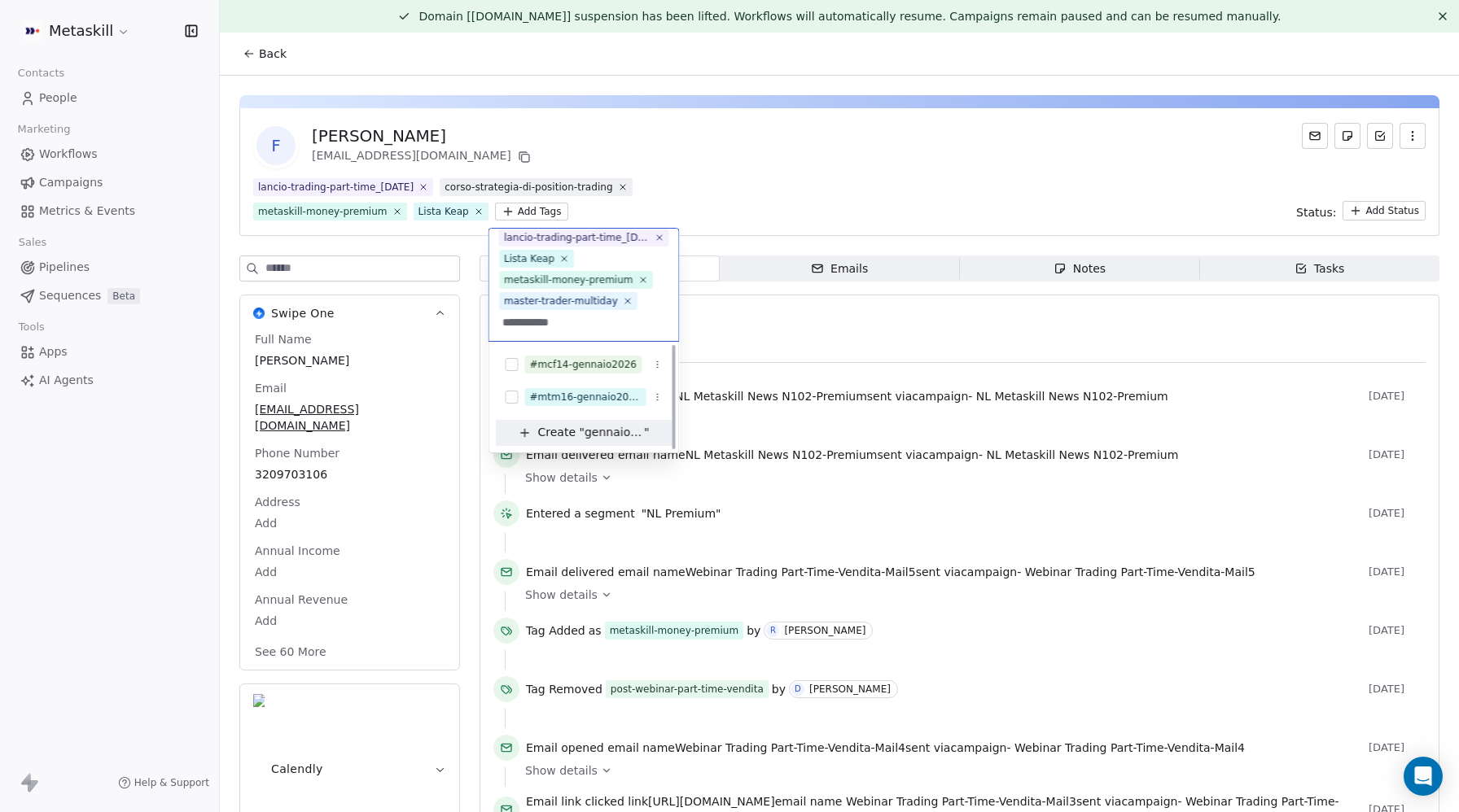
scroll to position [0, 0]
type input "**********"
click at [515, 397] on button "Suggestions" at bounding box center [512, 397] width 13 height 13
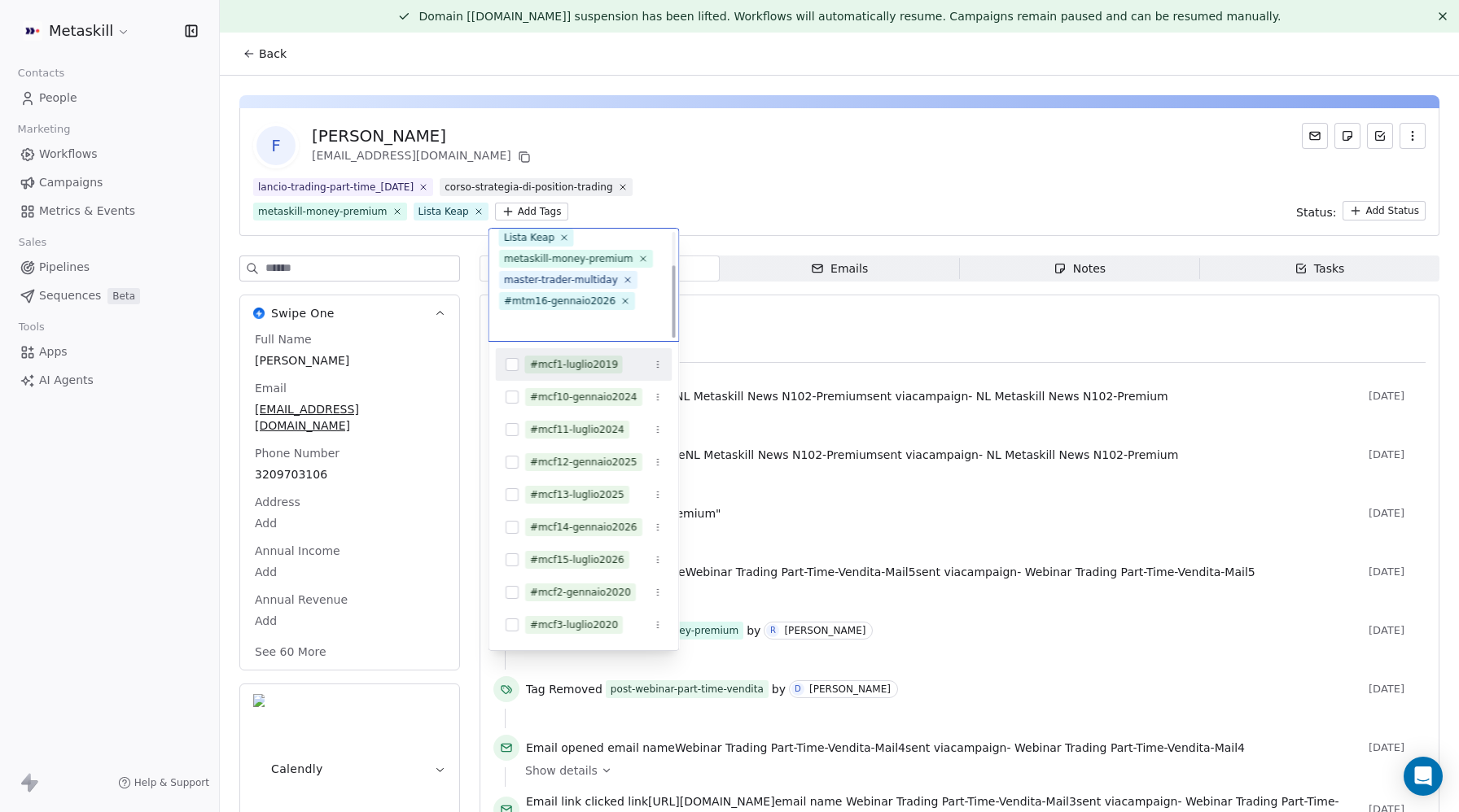
click at [885, 167] on html "Metaskill Contacts People Marketing Workflows Campaigns Metrics & Events Sales …" at bounding box center [730, 406] width 1459 height 812
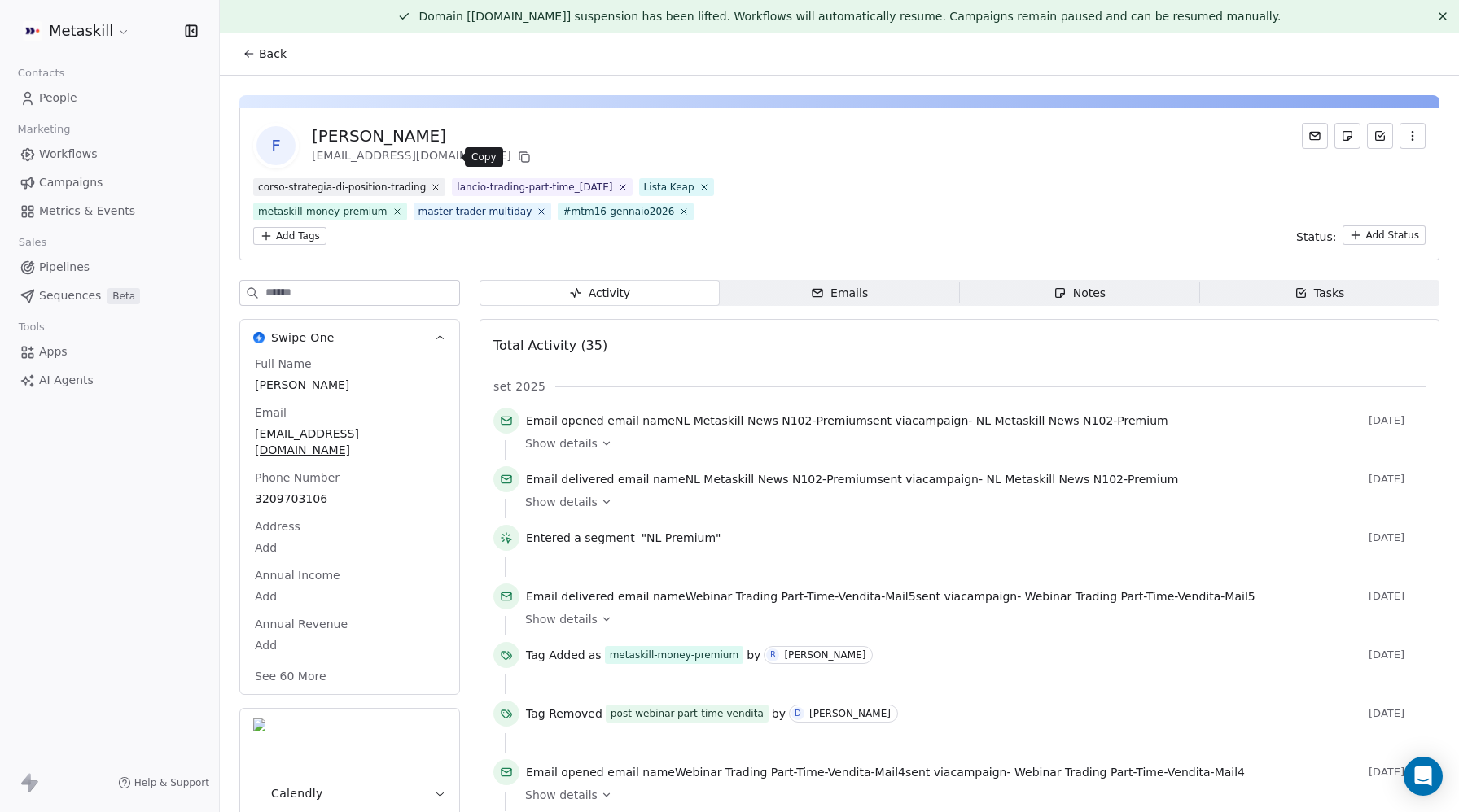
drag, startPoint x: 447, startPoint y: 160, endPoint x: 495, endPoint y: 151, distance: 48.8
click at [518, 160] on icon at bounding box center [525, 157] width 13 height 13
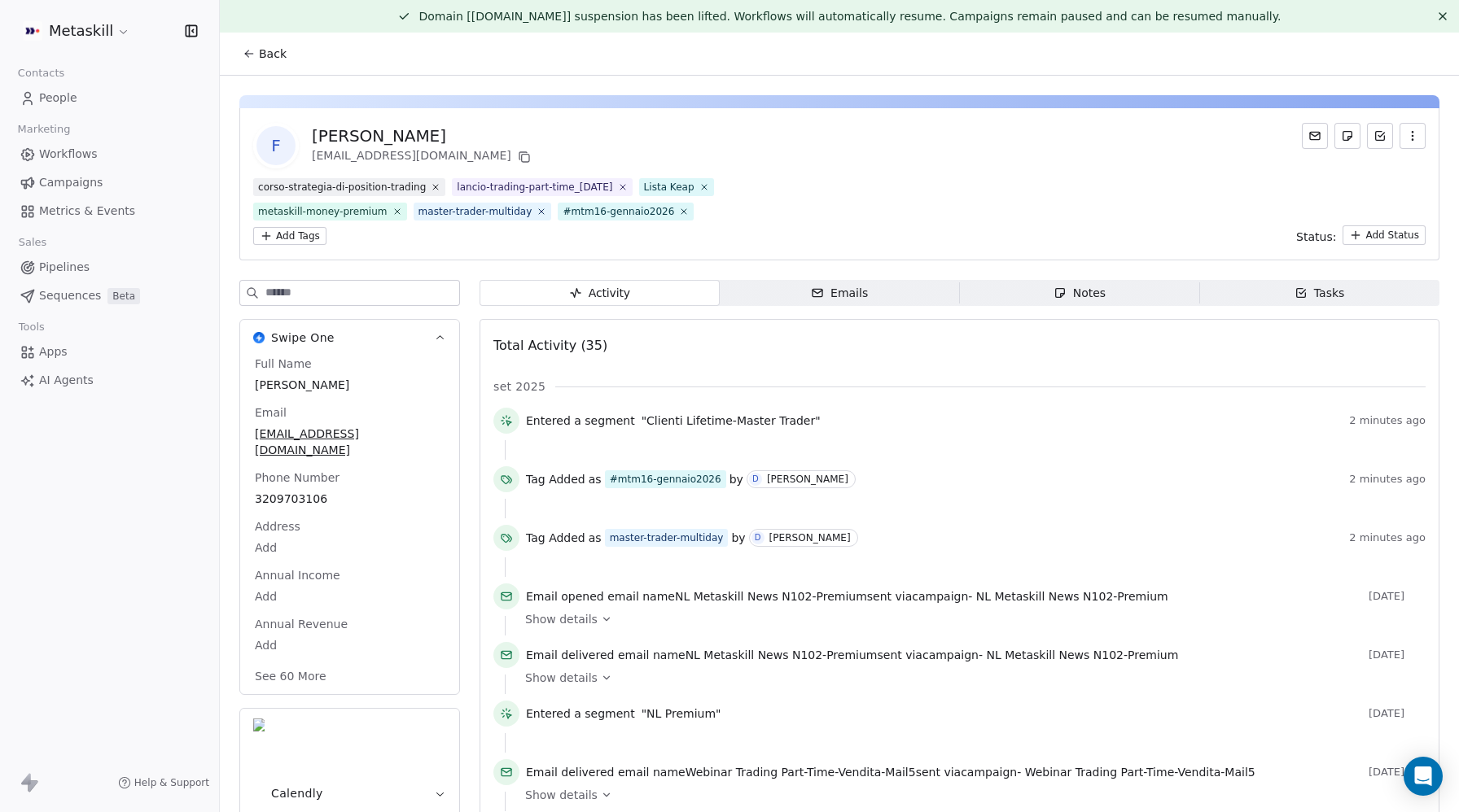
click at [1113, 295] on span "Notes Notes" at bounding box center [1080, 293] width 240 height 26
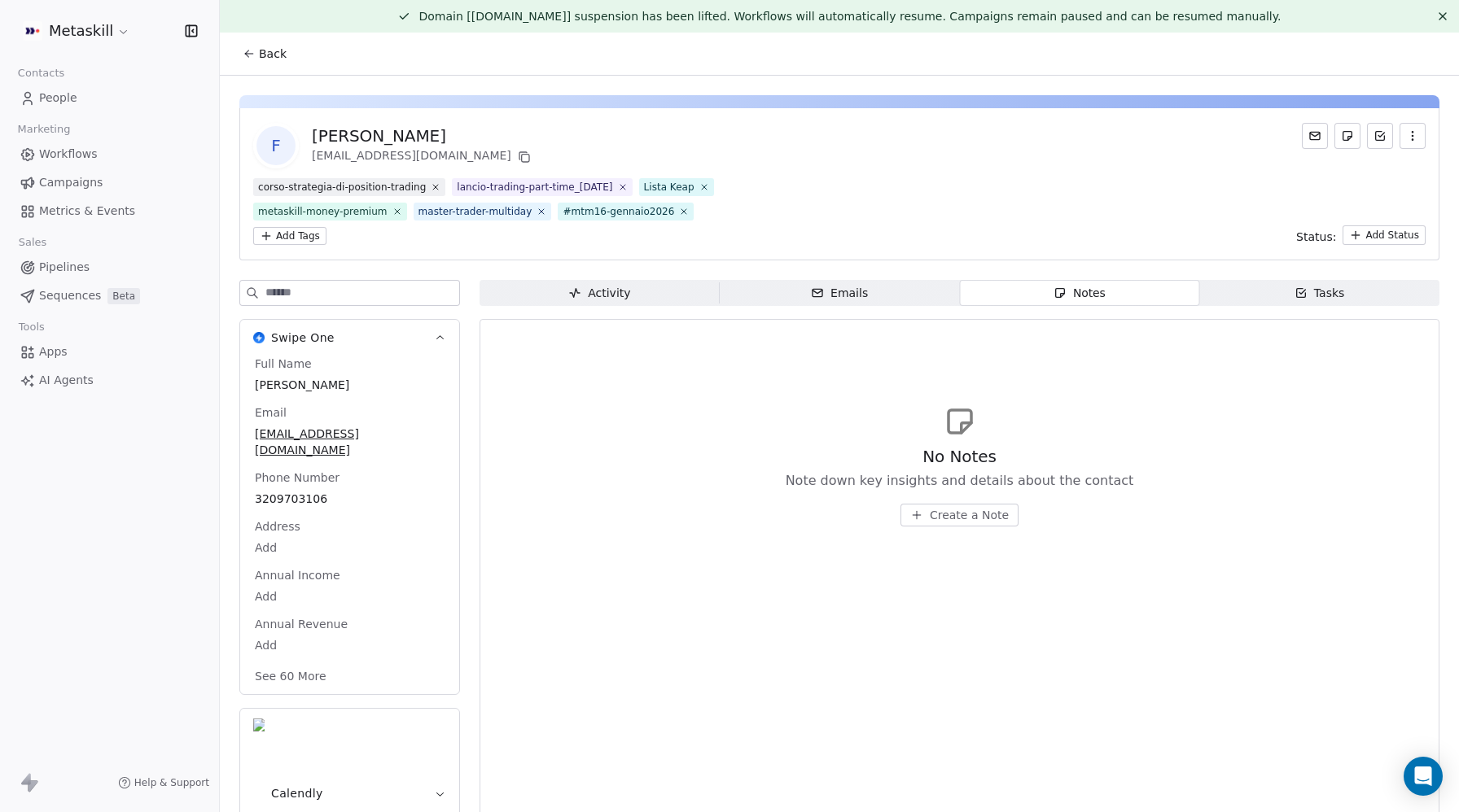
click at [984, 508] on span "Create a Note" at bounding box center [969, 515] width 79 height 17
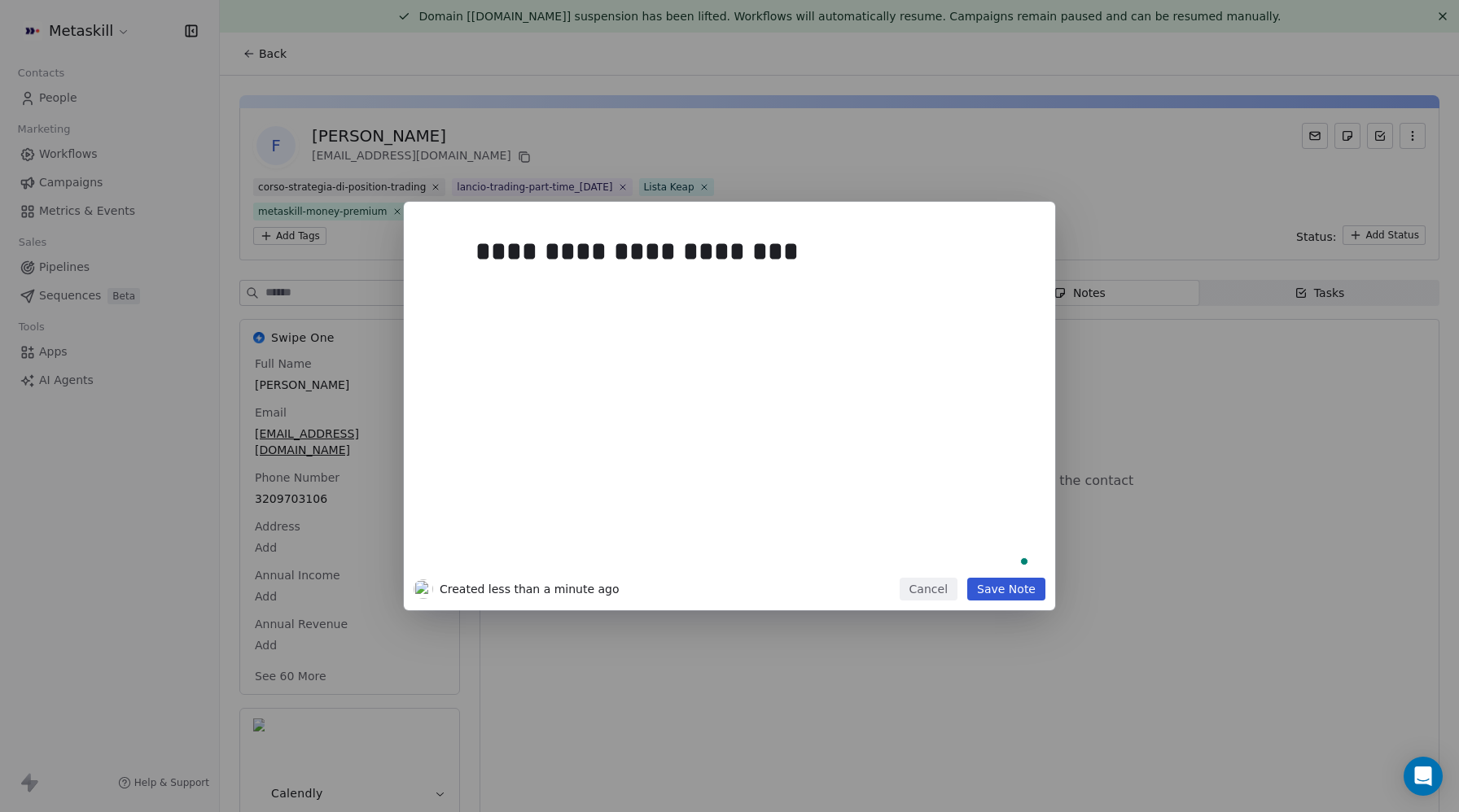
click at [648, 337] on div "**********" at bounding box center [754, 399] width 557 height 347
click at [1005, 582] on button "Save Note" at bounding box center [1006, 589] width 78 height 23
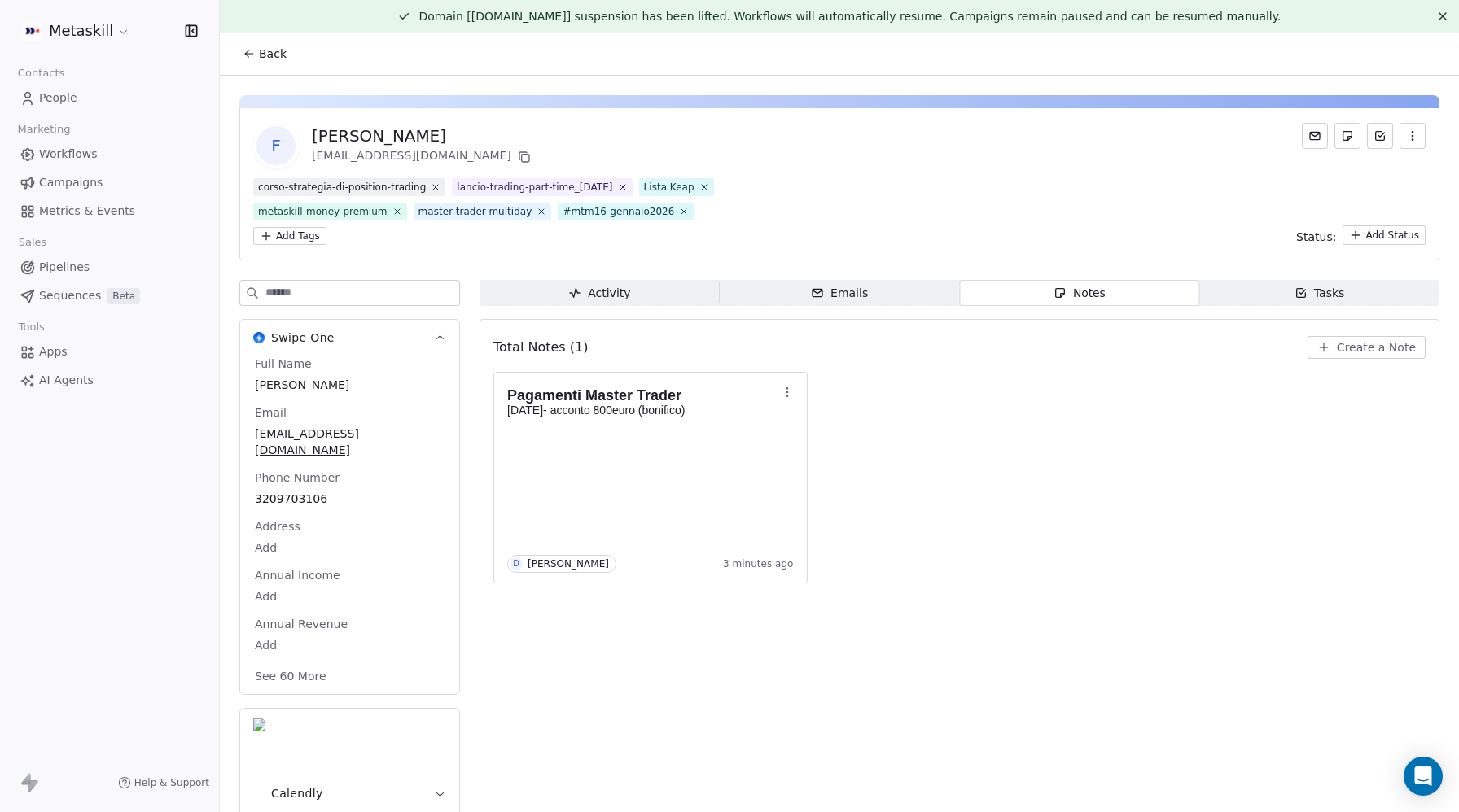
click at [79, 91] on link "People" at bounding box center [109, 97] width 193 height 27
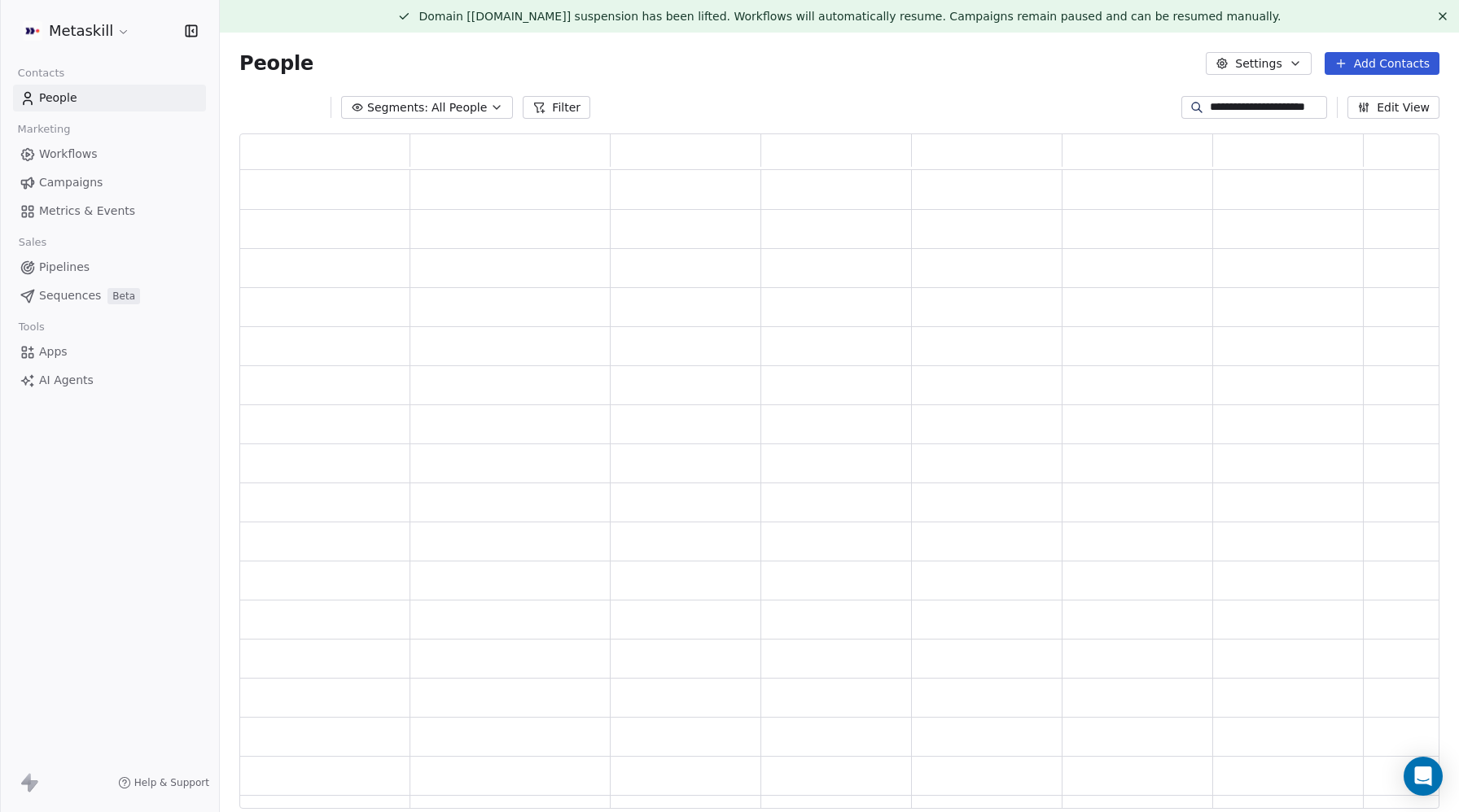
scroll to position [676, 1200]
click at [1261, 103] on input "**********" at bounding box center [1267, 107] width 114 height 17
paste input
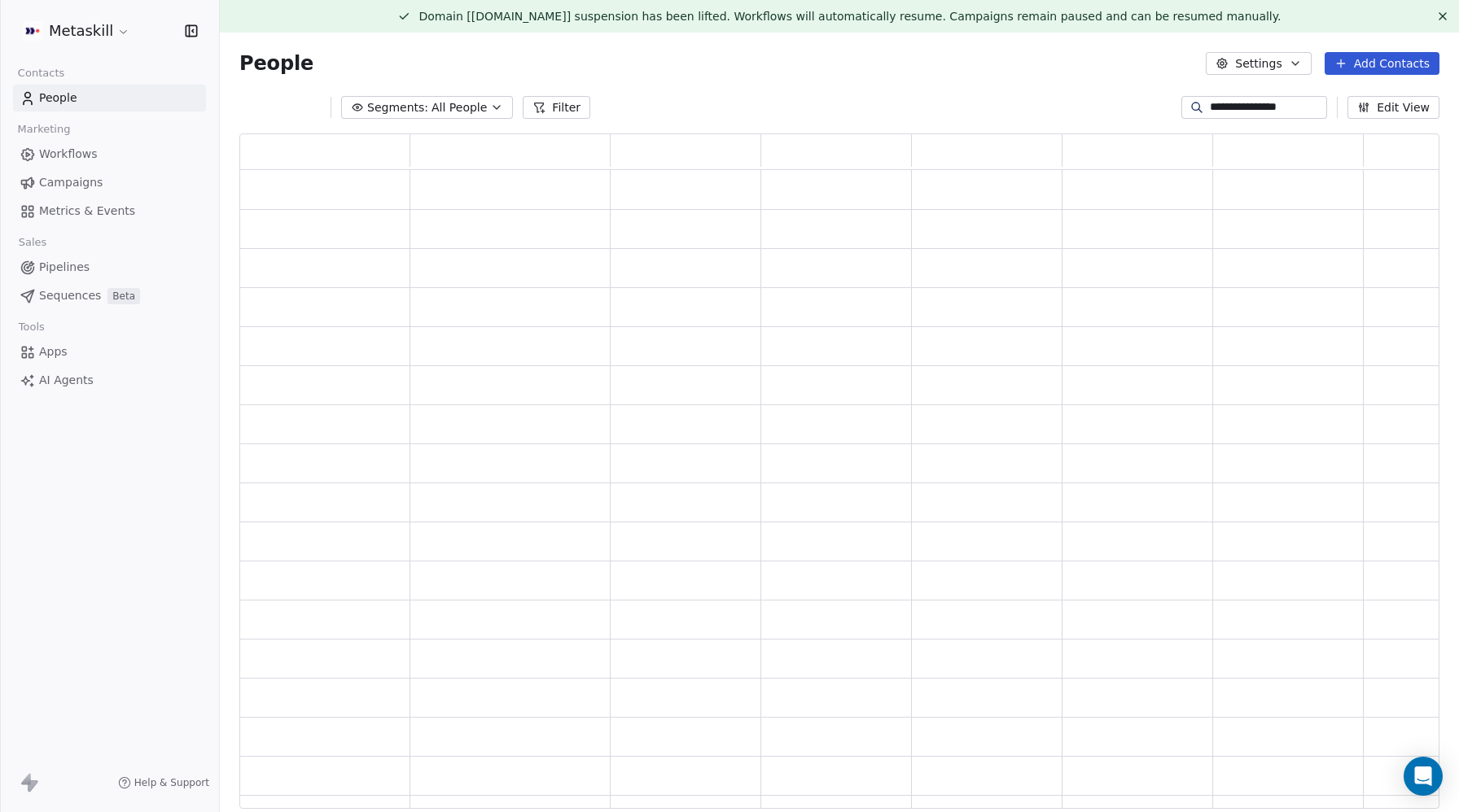
type input "**********"
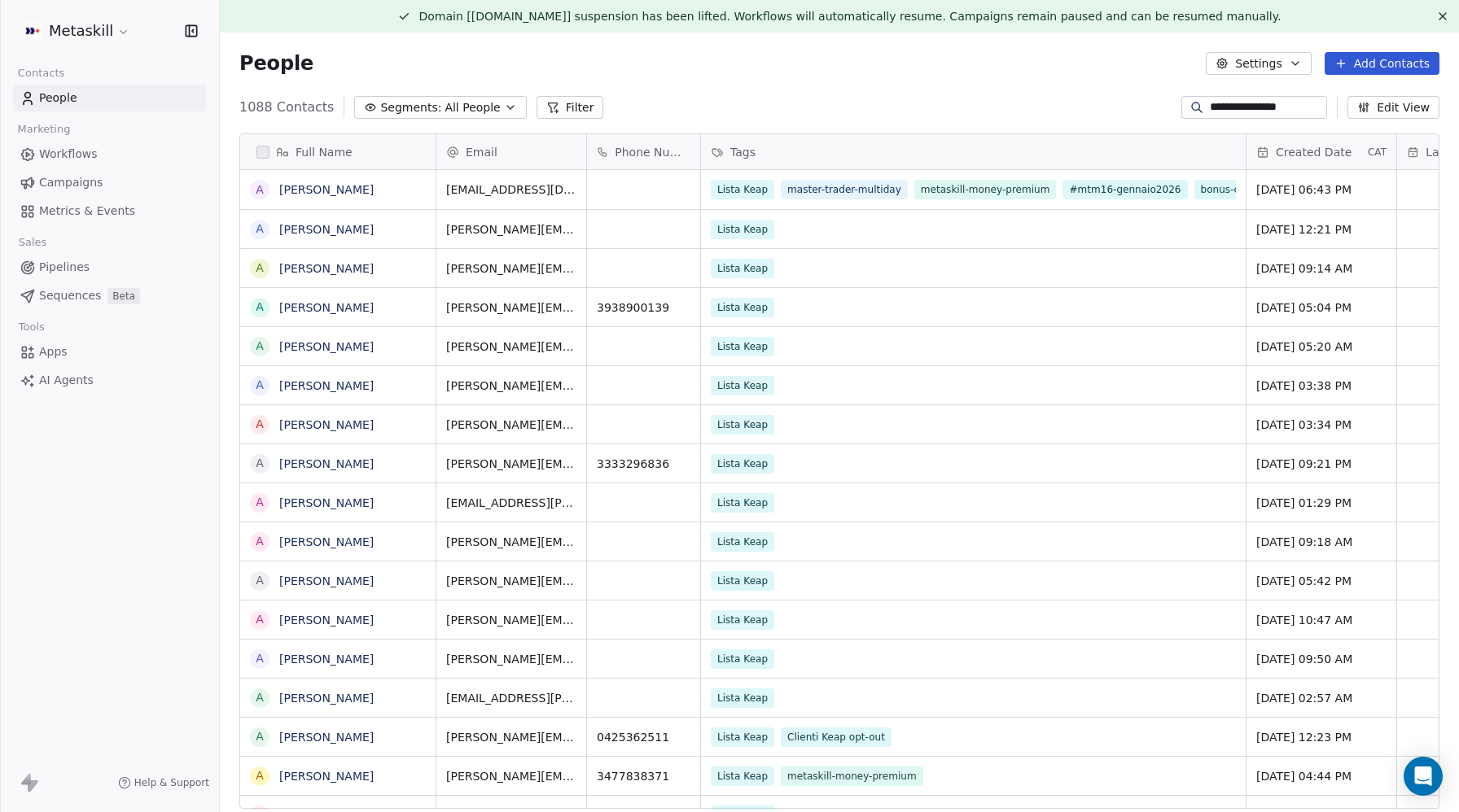
scroll to position [715, 1239]
click at [359, 186] on link "[PERSON_NAME]" at bounding box center [326, 189] width 95 height 13
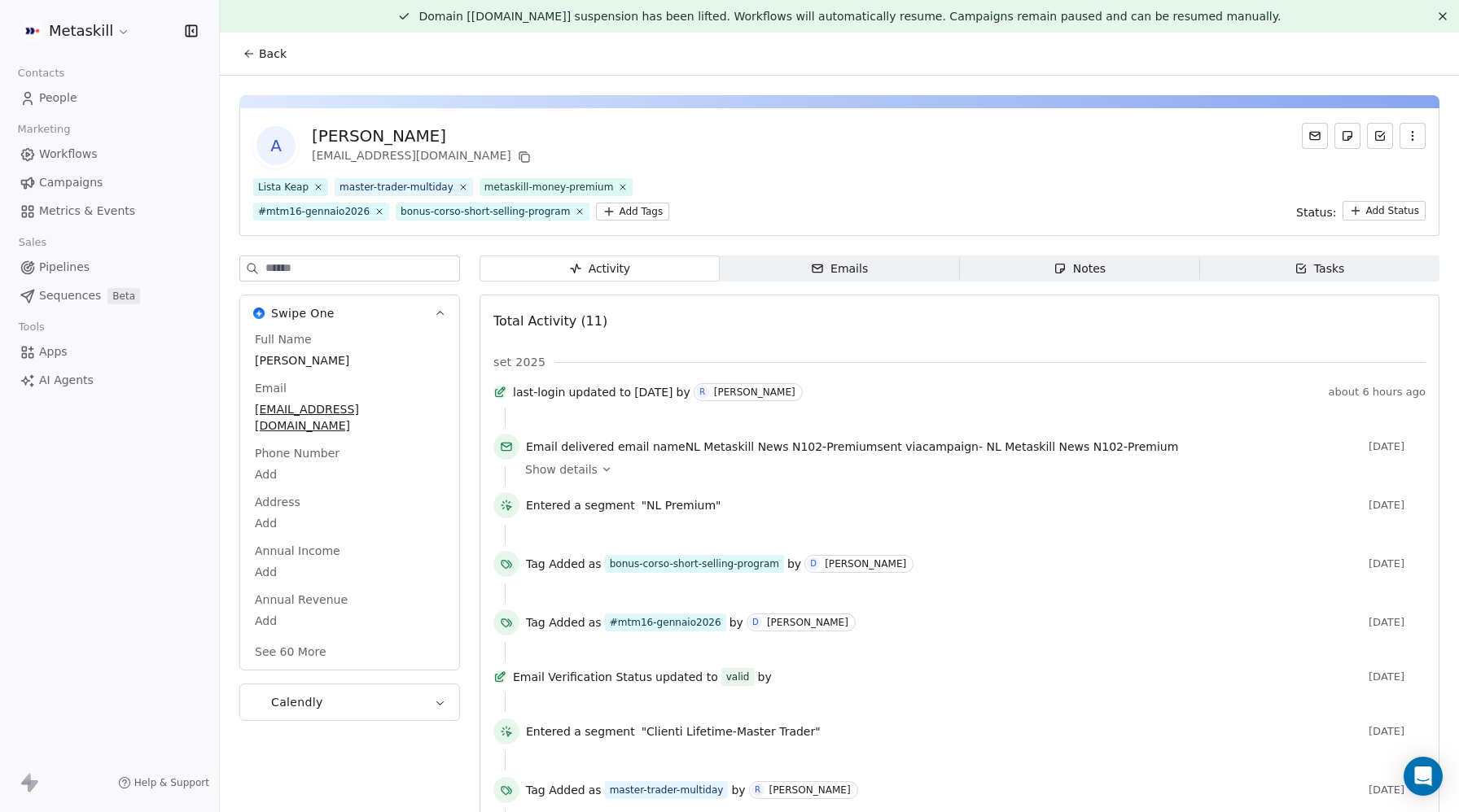
click at [75, 92] on span "People" at bounding box center [59, 97] width 39 height 17
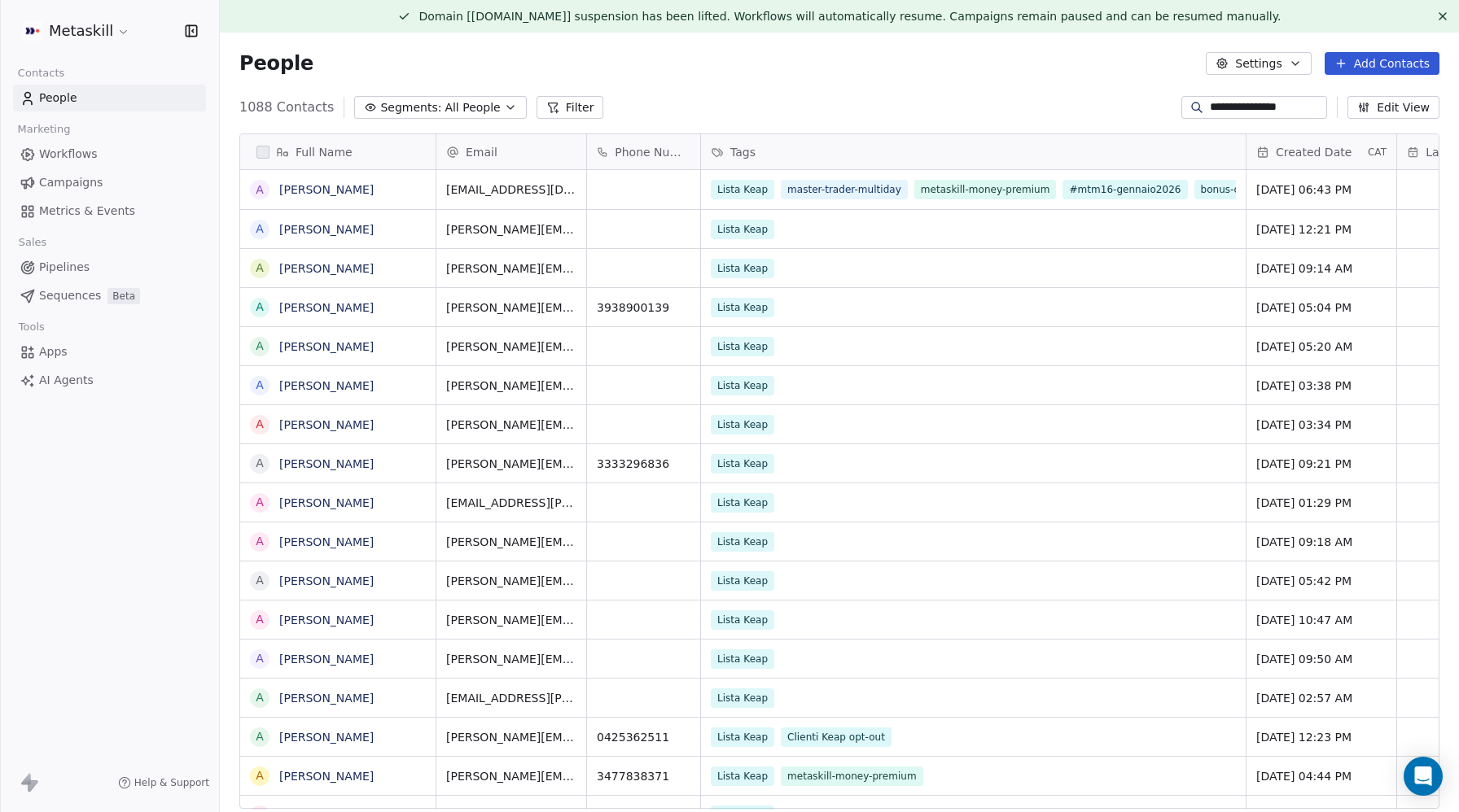
scroll to position [715, 1239]
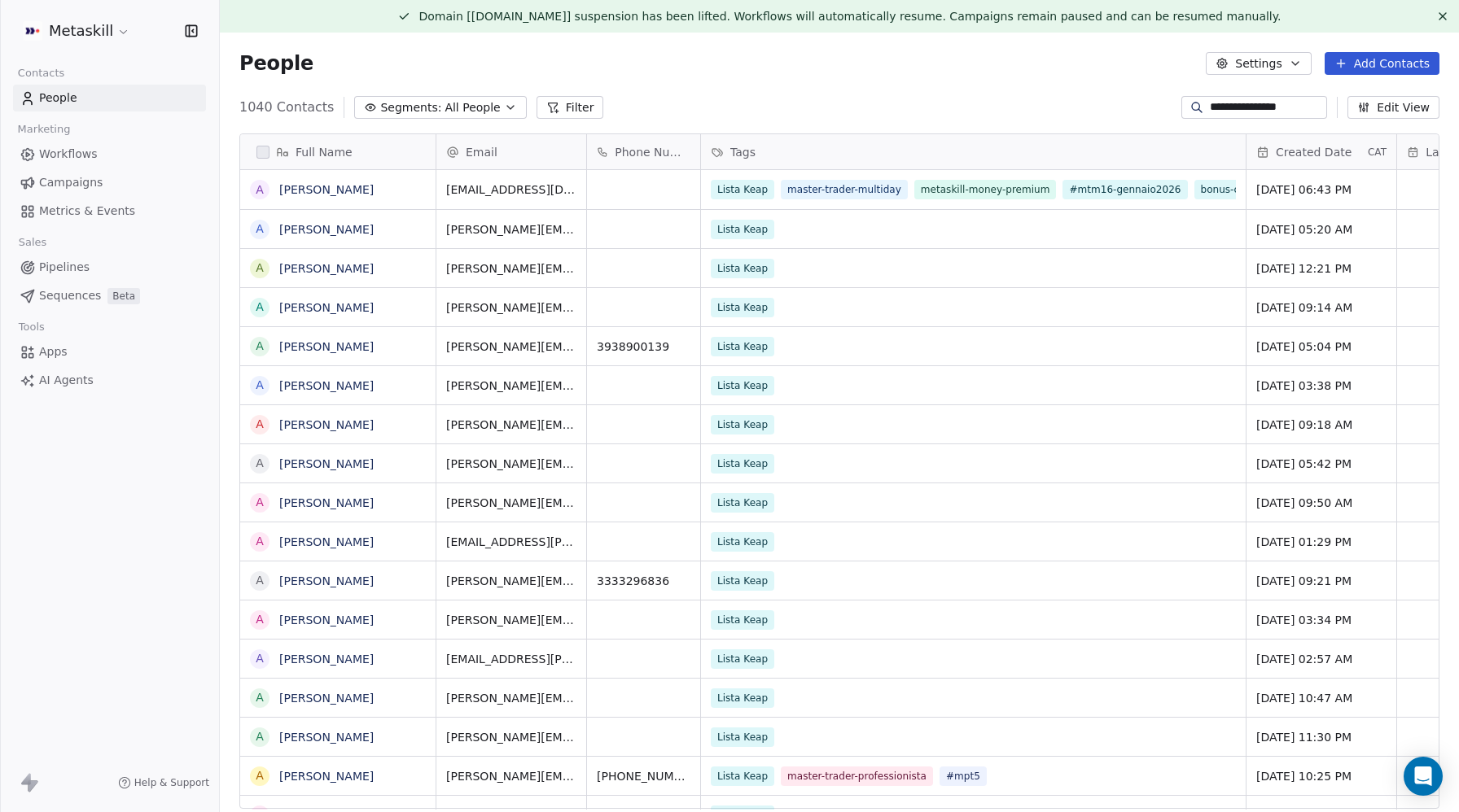
click at [1254, 107] on input "**********" at bounding box center [1267, 107] width 114 height 17
paste input "*********"
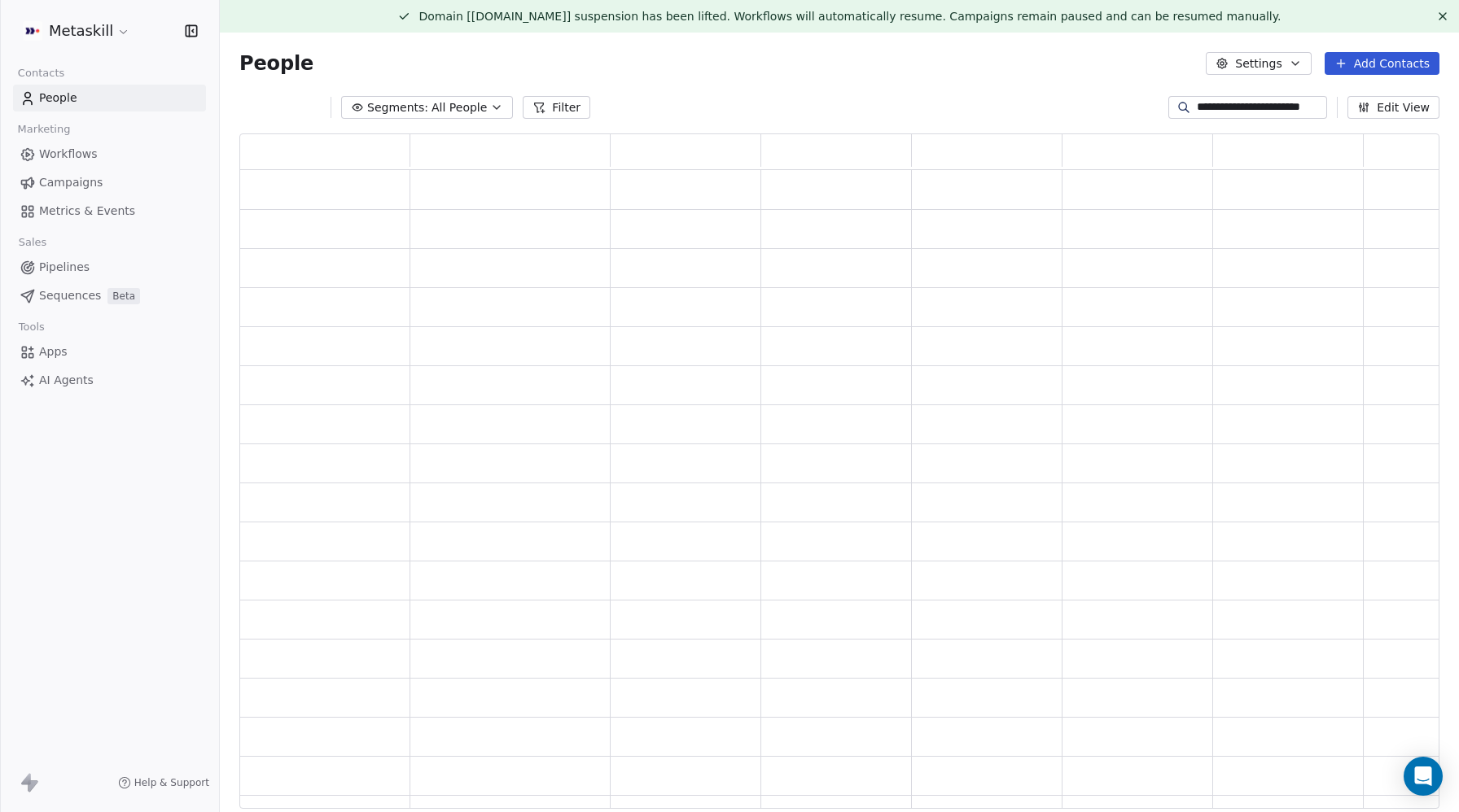
scroll to position [676, 1200]
type input "**********"
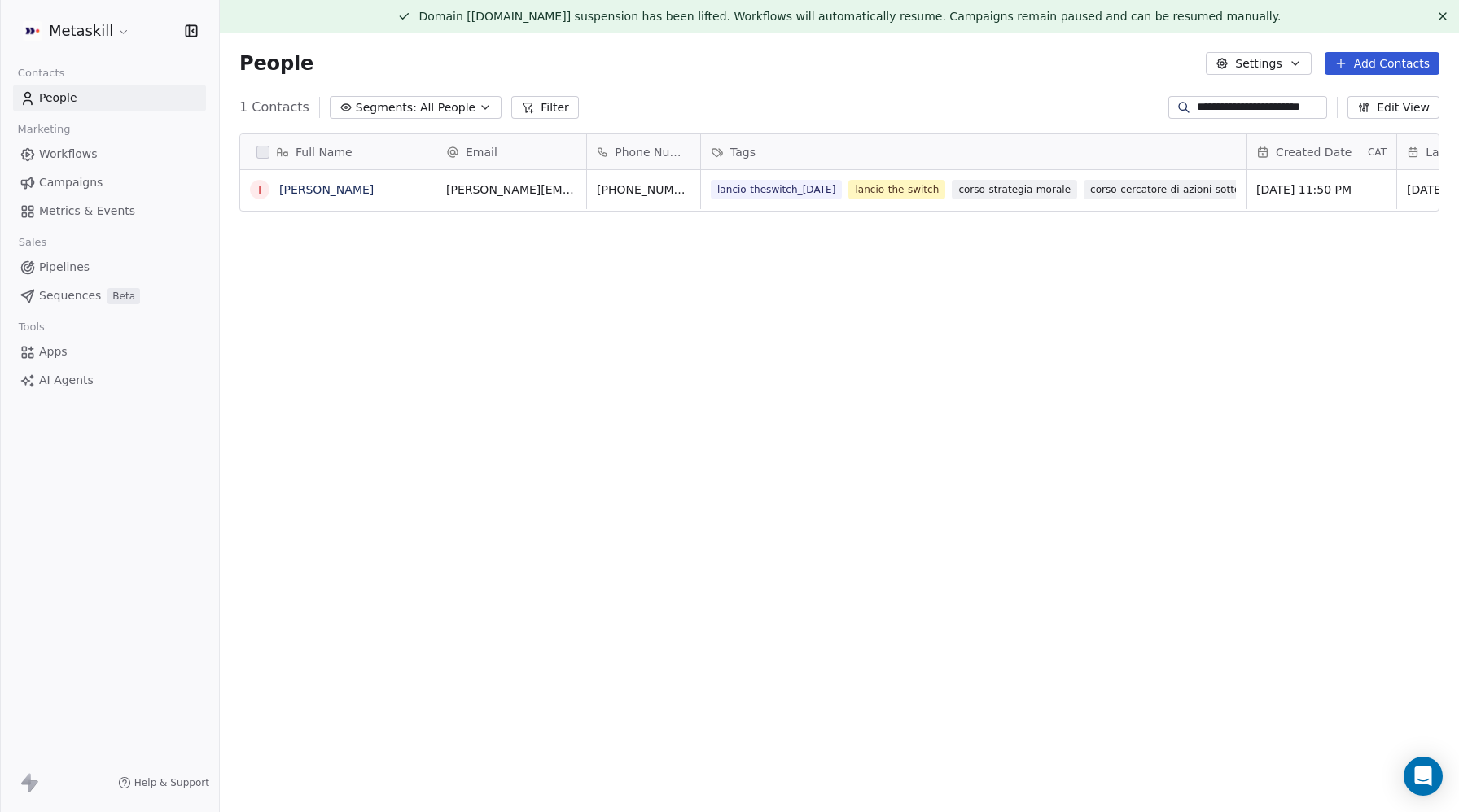
scroll to position [715, 1239]
click at [306, 192] on link "Ivan Carrozzino" at bounding box center [326, 189] width 95 height 13
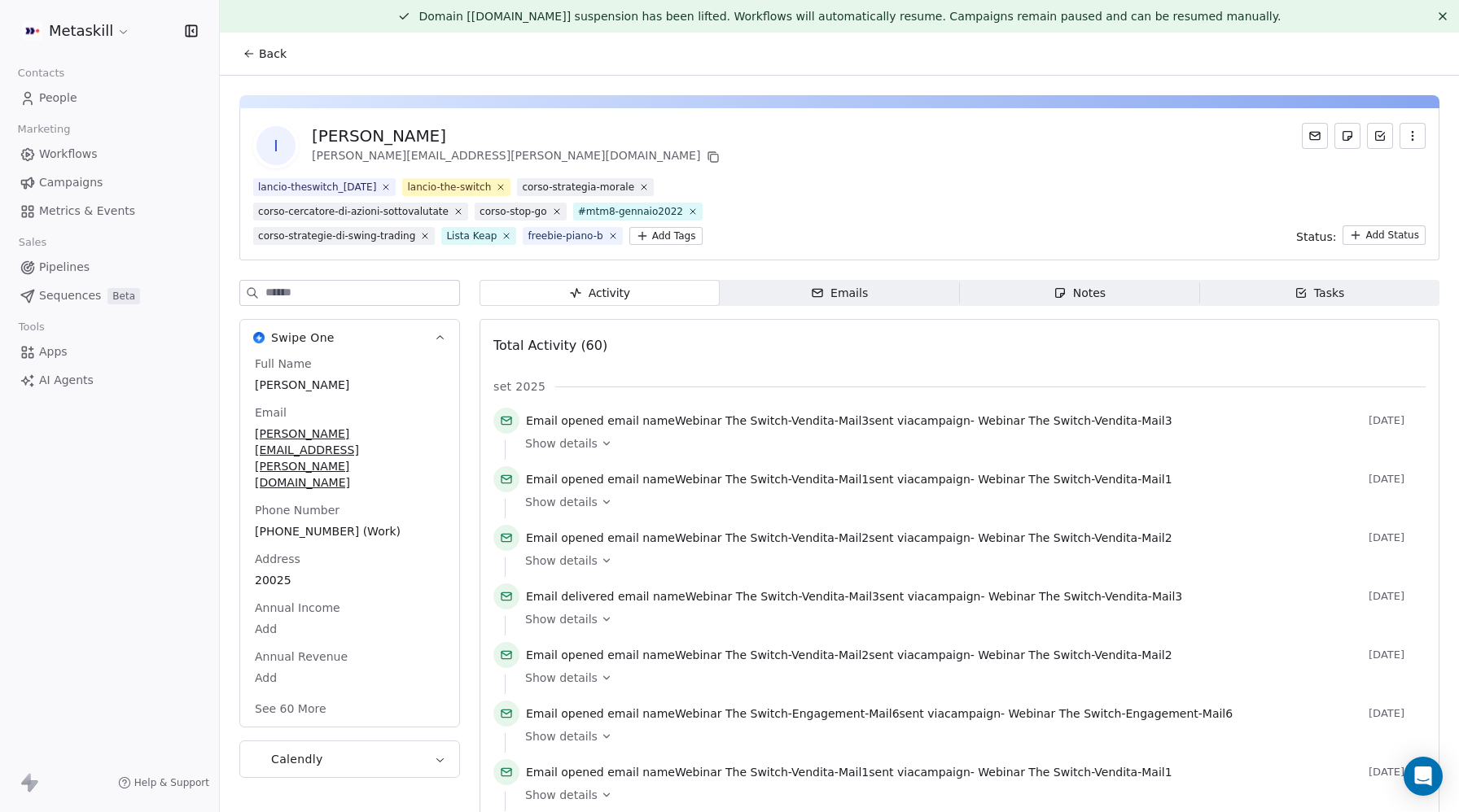
click at [663, 238] on html "Metaskill Contacts People Marketing Workflows Campaigns Metrics & Events Sales …" at bounding box center [730, 406] width 1459 height 812
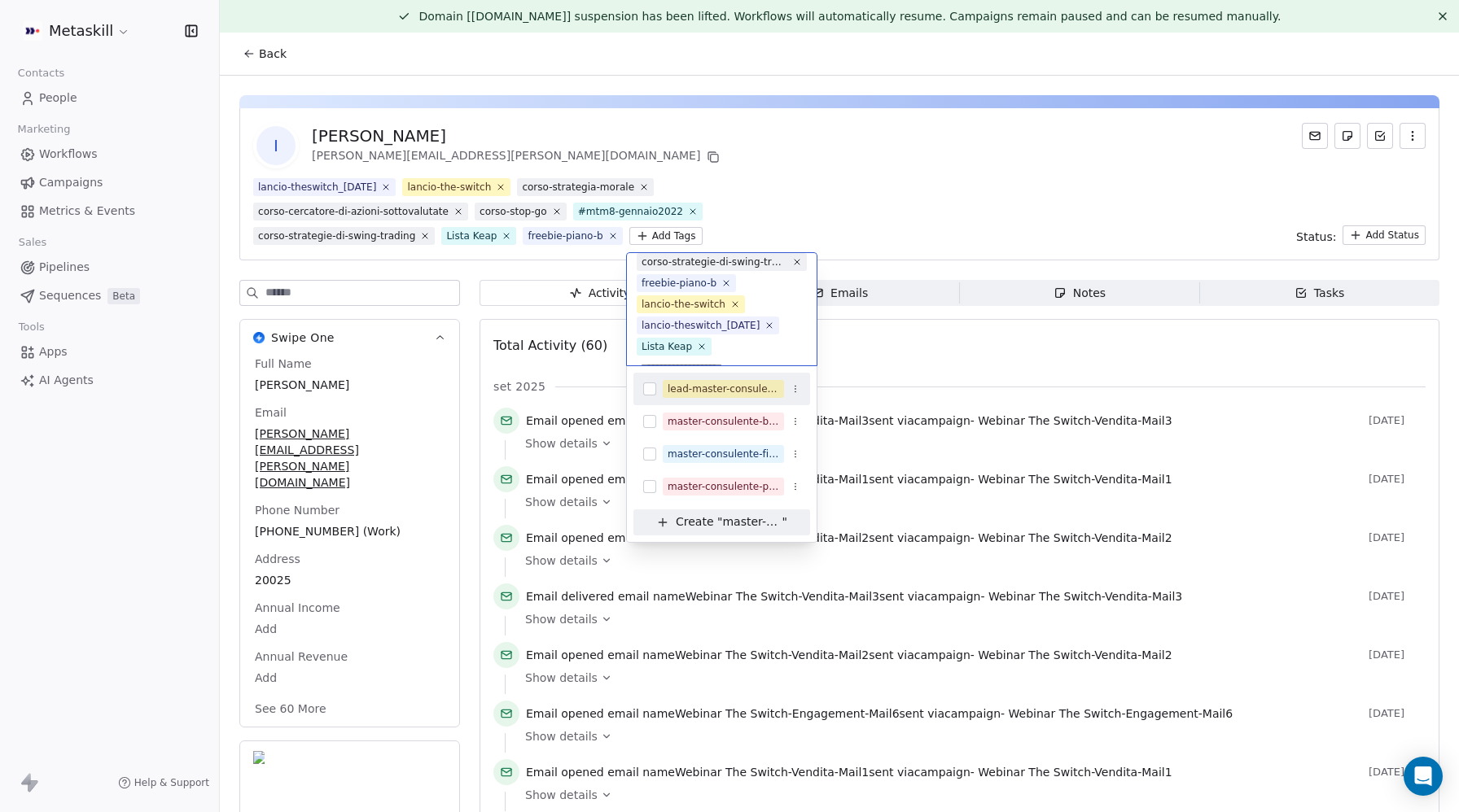
scroll to position [0, 24]
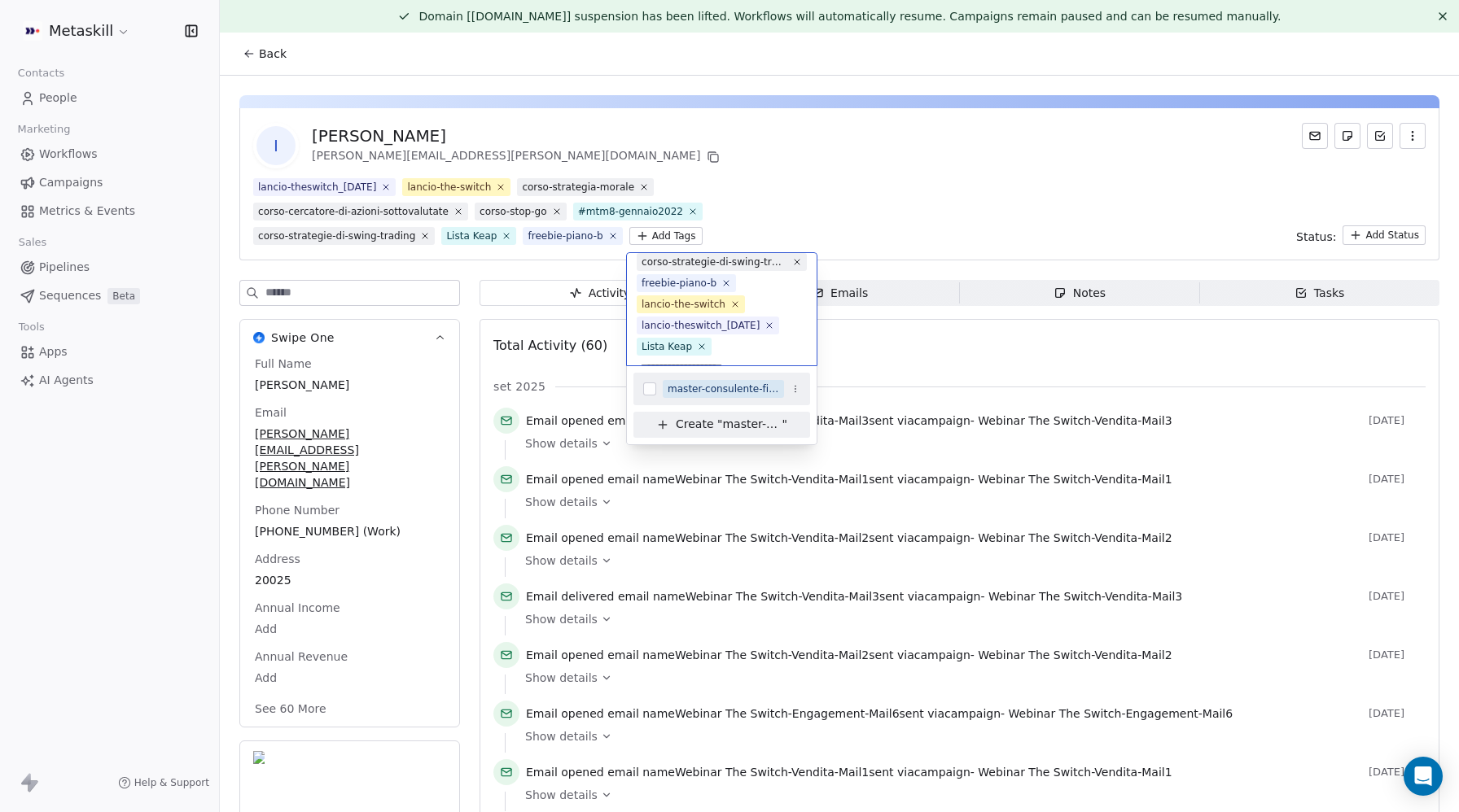
type input "**********"
click at [653, 383] on button "Suggestions" at bounding box center [650, 389] width 13 height 13
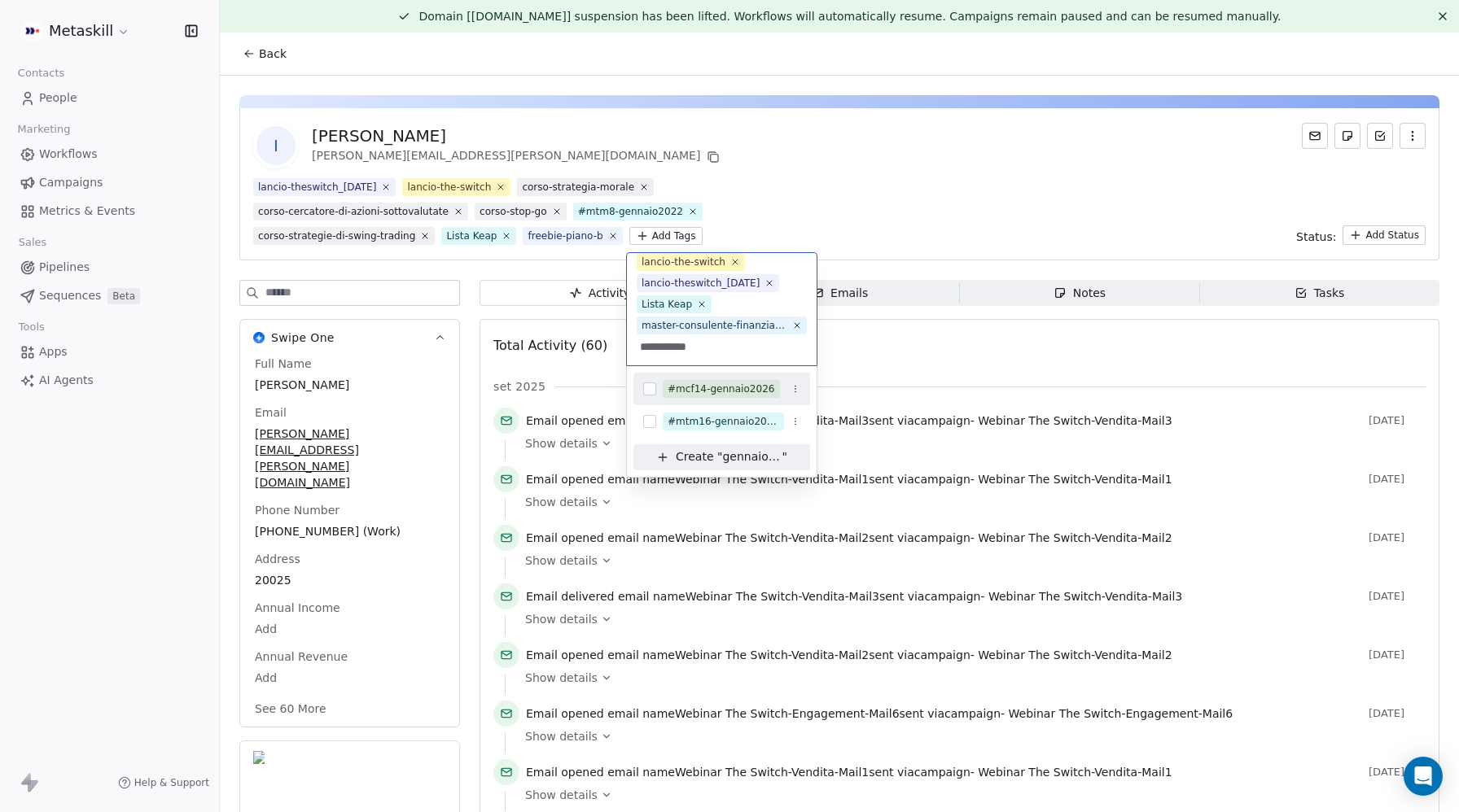
type input "**********"
click at [648, 389] on button "Suggestions" at bounding box center [650, 389] width 13 height 13
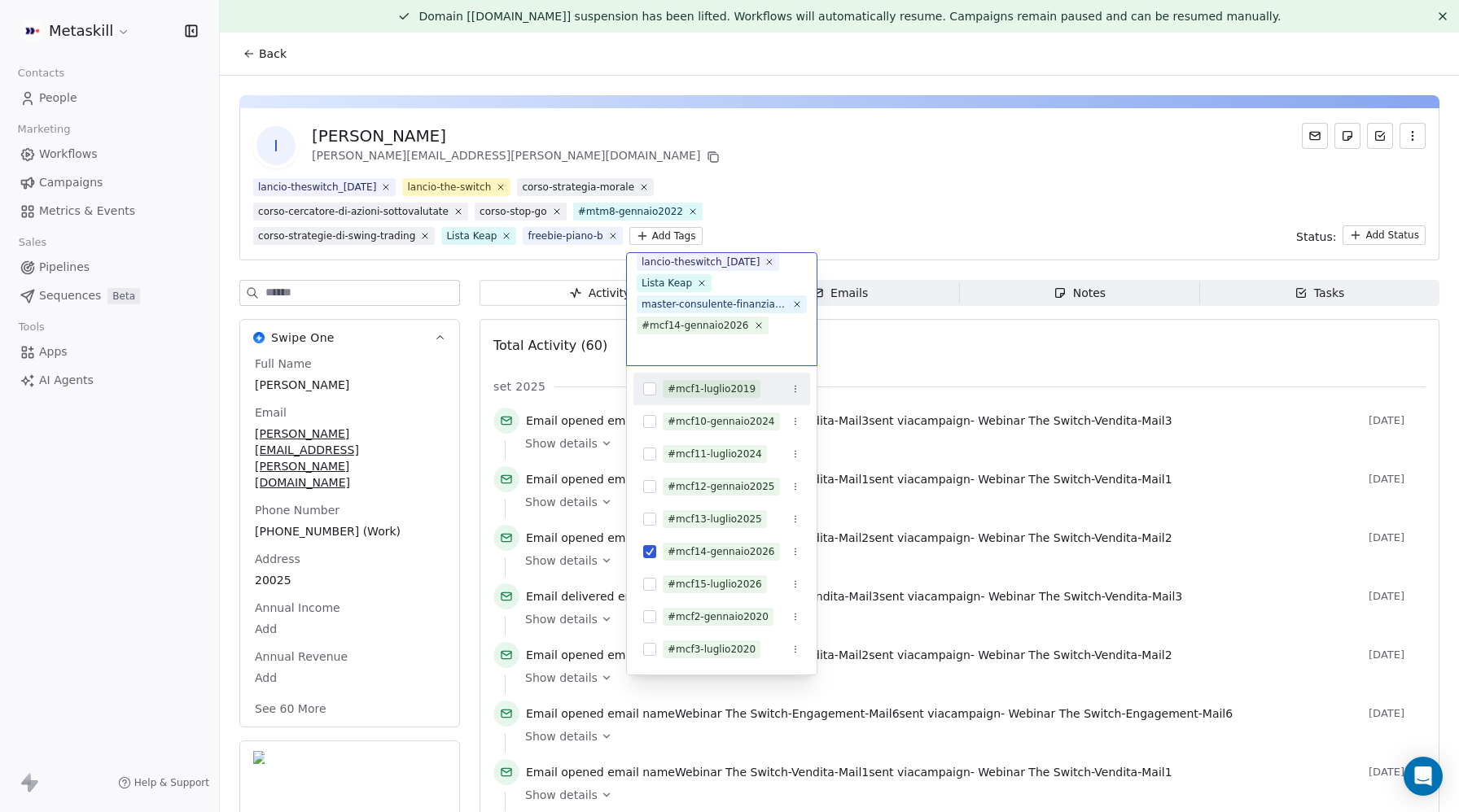
click at [1001, 182] on html "Metaskill Contacts People Marketing Workflows Campaigns Metrics & Events Sales …" at bounding box center [730, 406] width 1459 height 812
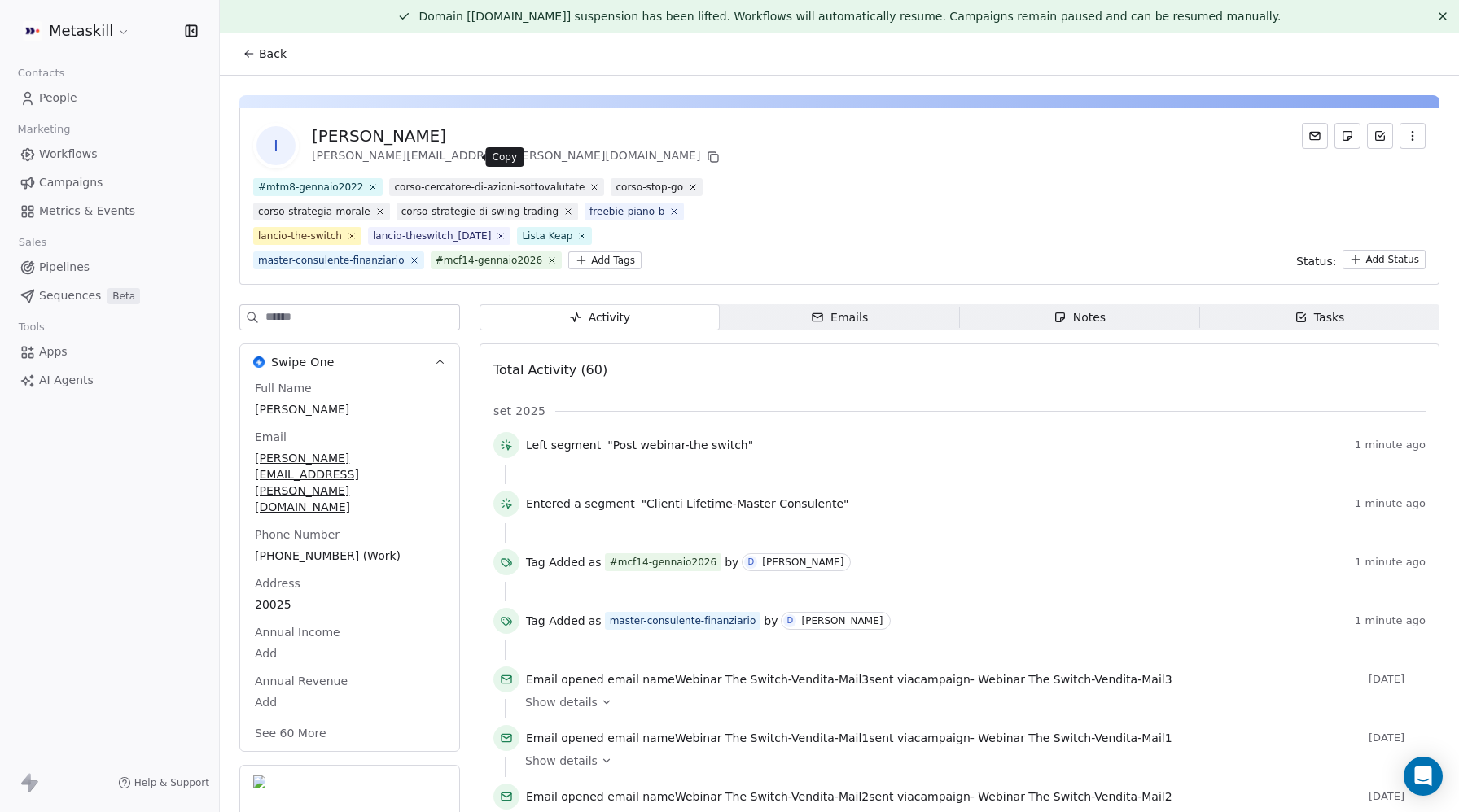
click at [707, 157] on icon at bounding box center [713, 157] width 13 height 13
click at [85, 104] on link "People" at bounding box center [109, 97] width 193 height 27
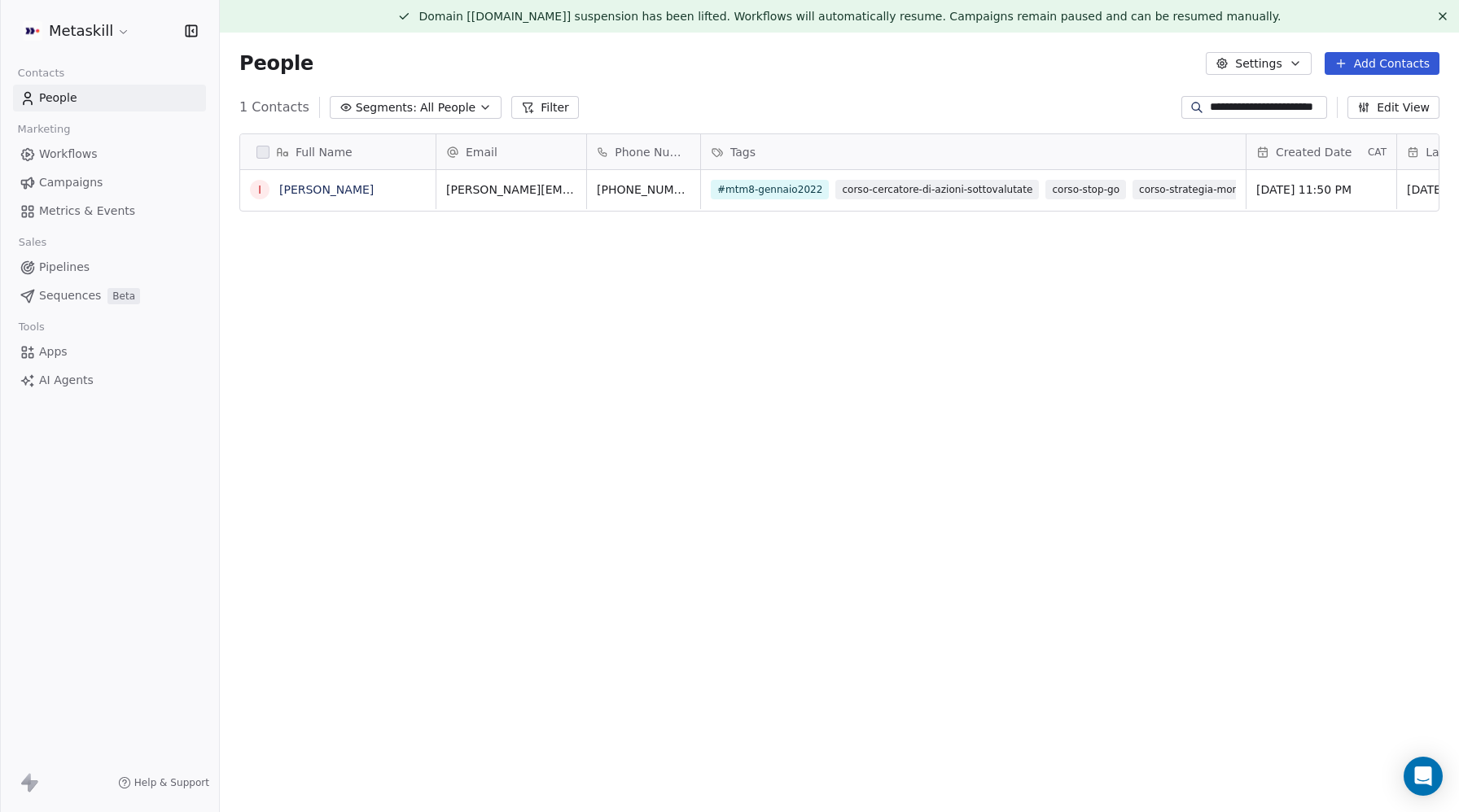
scroll to position [715, 1239]
click at [1242, 110] on input "**********" at bounding box center [1267, 107] width 114 height 17
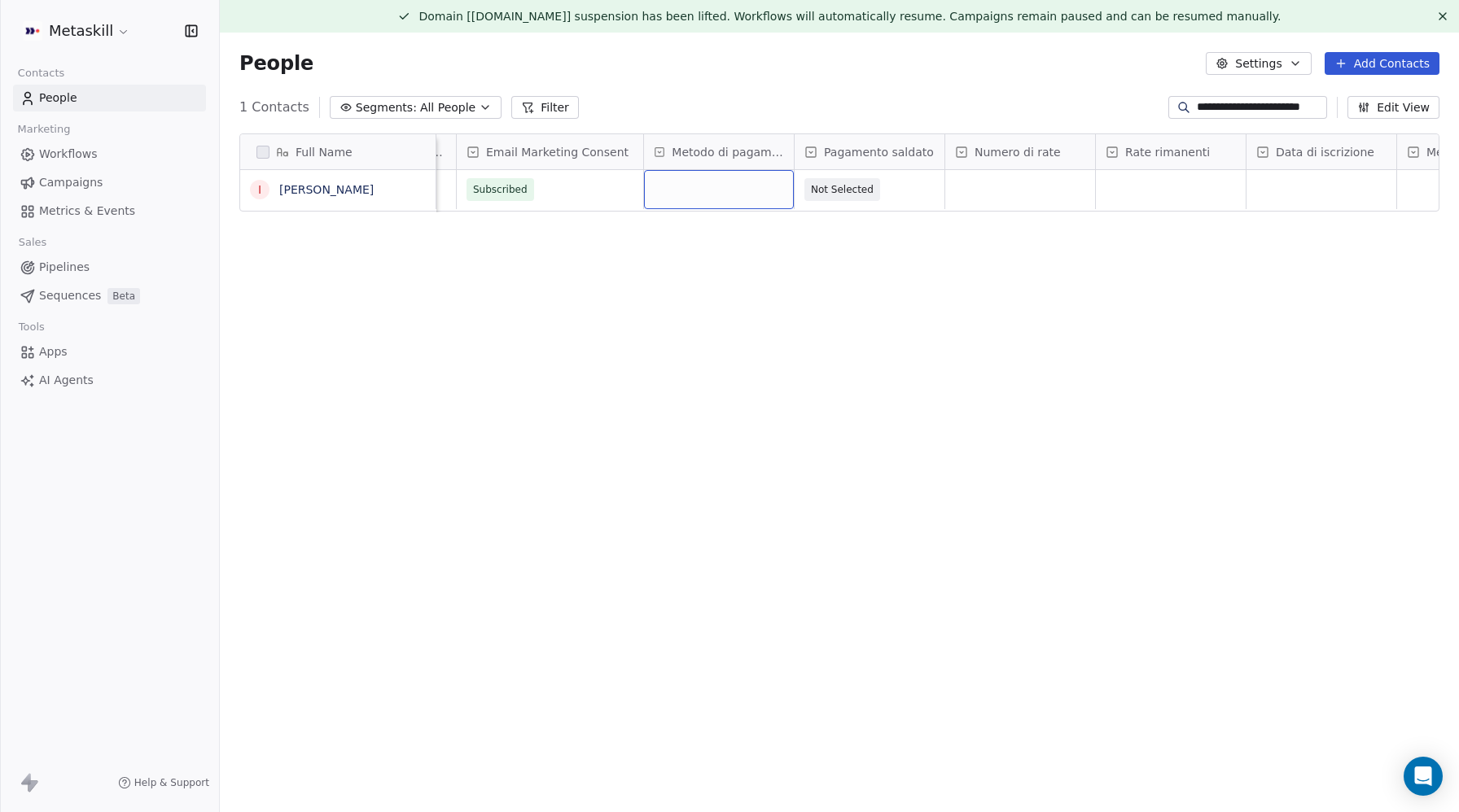
scroll to position [0, 0]
click at [722, 196] on div "grid" at bounding box center [718, 189] width 150 height 39
click at [738, 241] on div "Bonifico" at bounding box center [749, 232] width 164 height 17
click at [883, 189] on span "Not Selected" at bounding box center [854, 189] width 99 height 23
drag, startPoint x: 853, startPoint y: 257, endPoint x: 993, endPoint y: 198, distance: 151.9
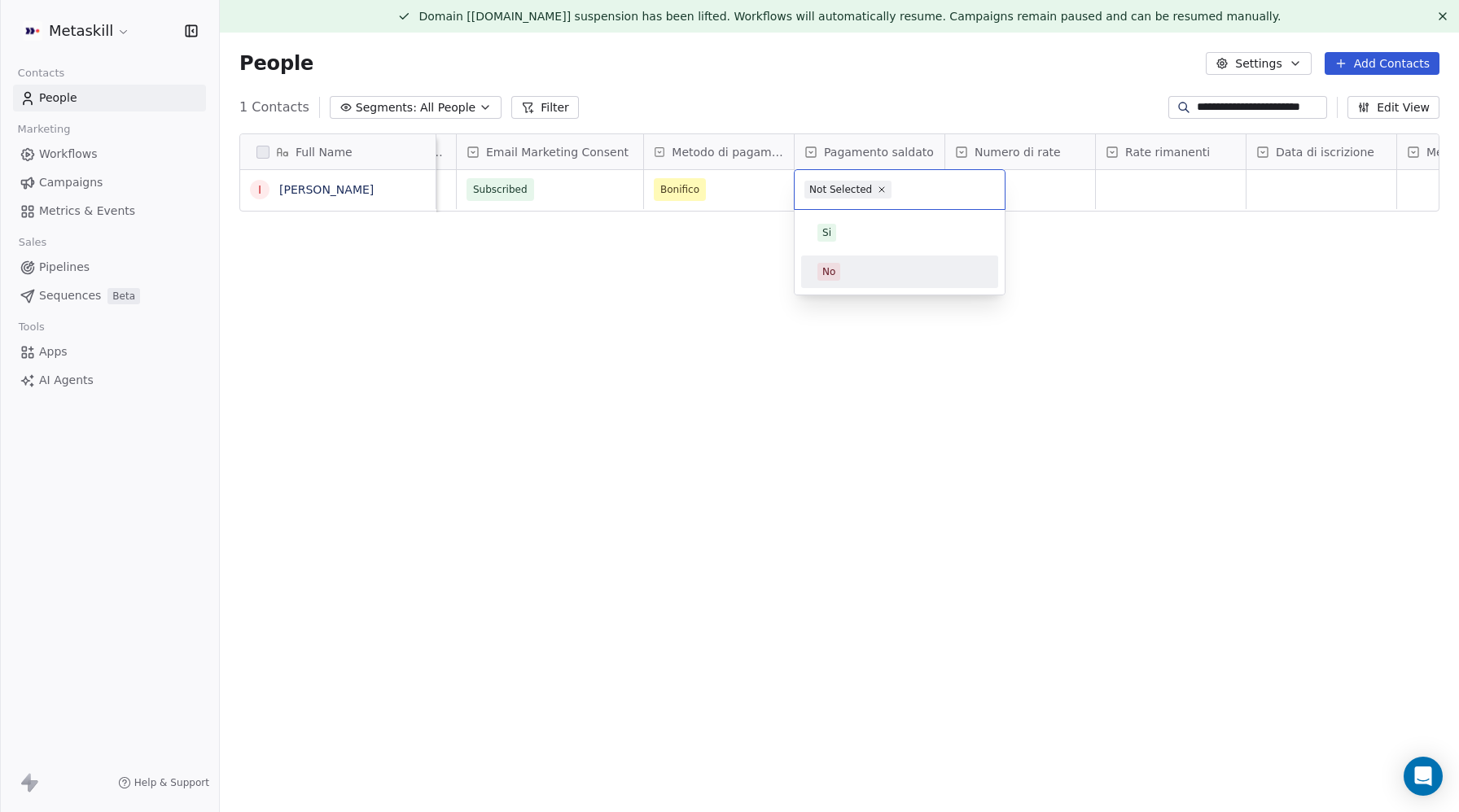
click at [853, 257] on div "No" at bounding box center [899, 271] width 197 height 32
click at [1013, 193] on div "grid" at bounding box center [1020, 189] width 150 height 39
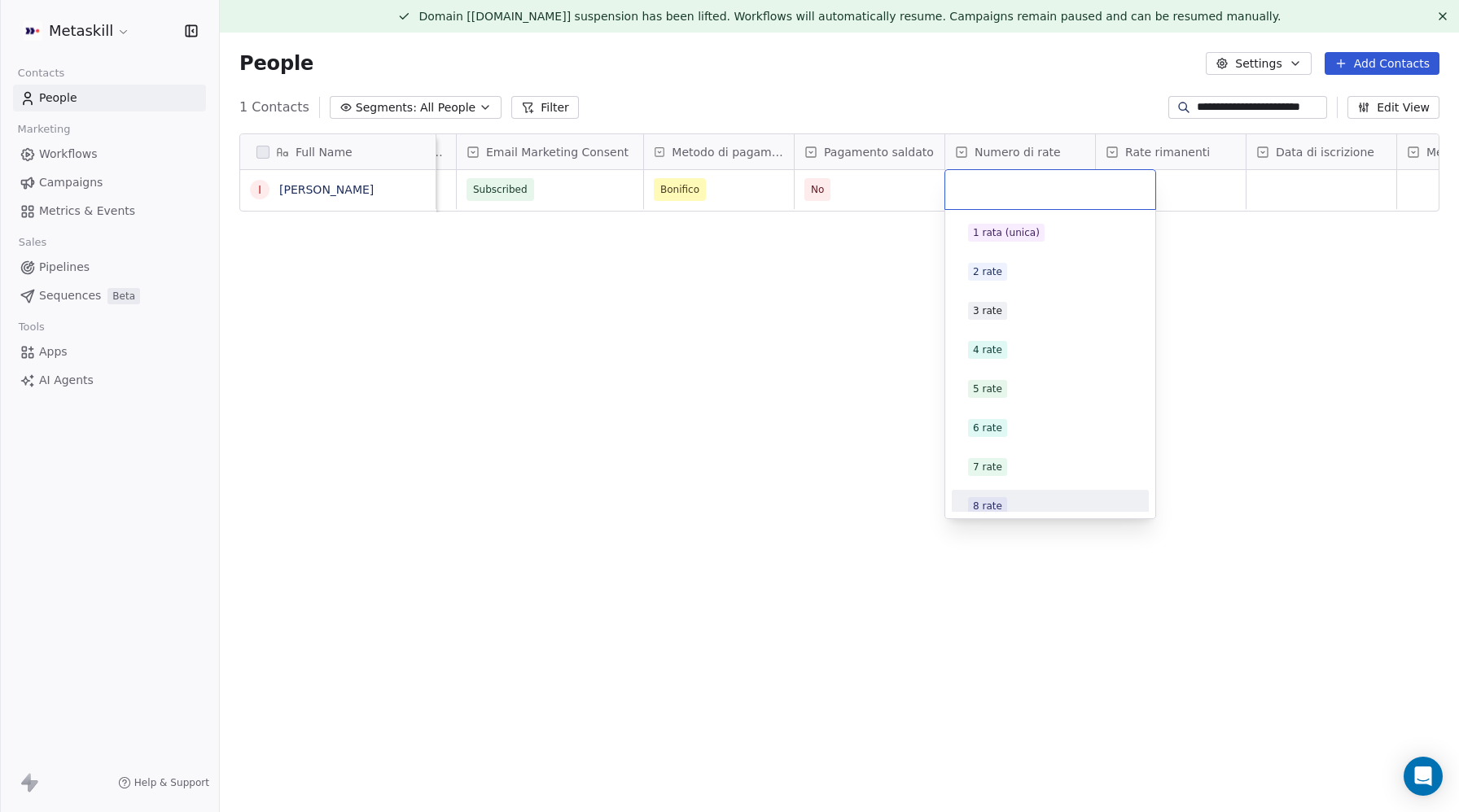
click at [1001, 511] on div "8 rate" at bounding box center [988, 506] width 29 height 15
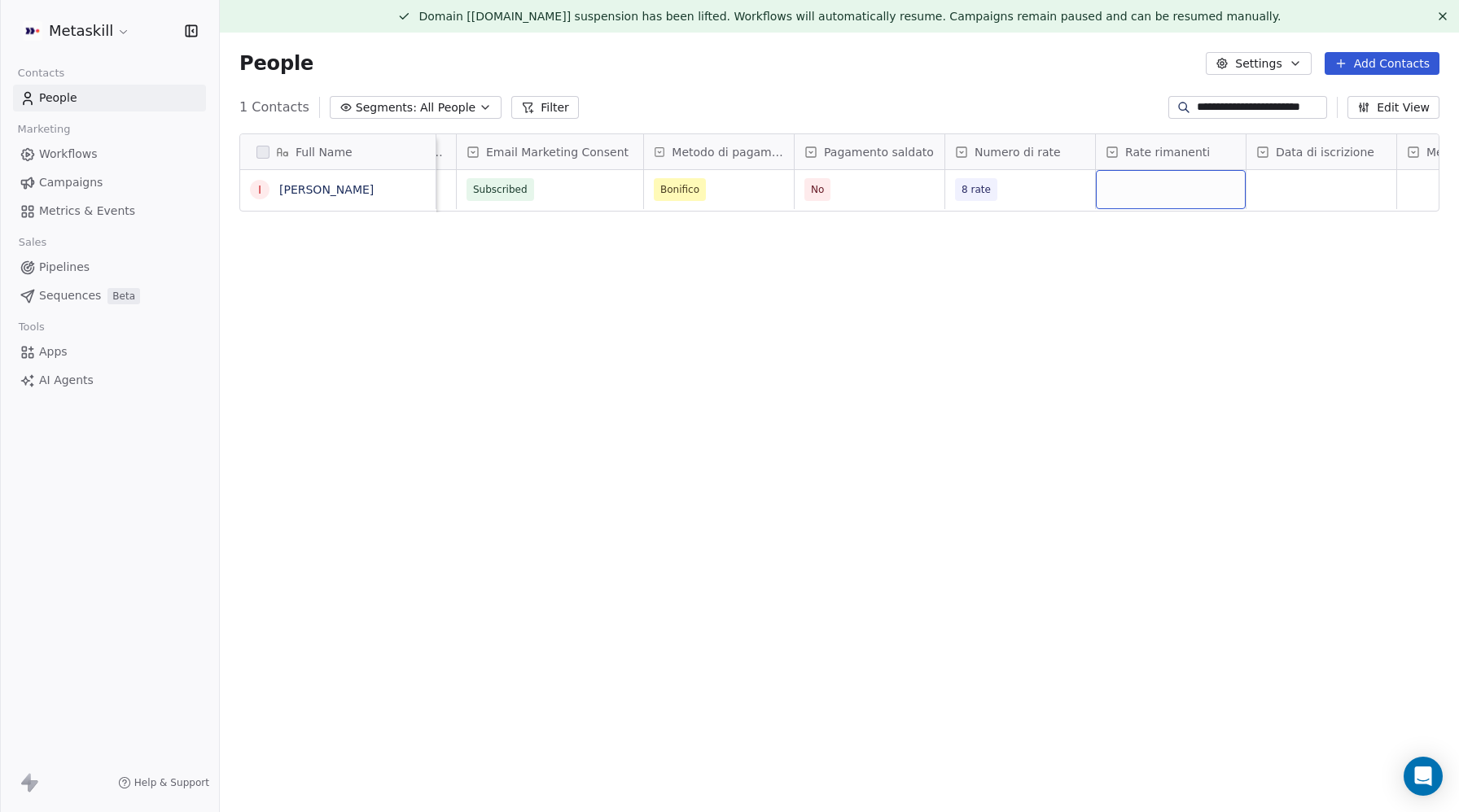
click at [1162, 183] on div "grid" at bounding box center [1171, 189] width 150 height 39
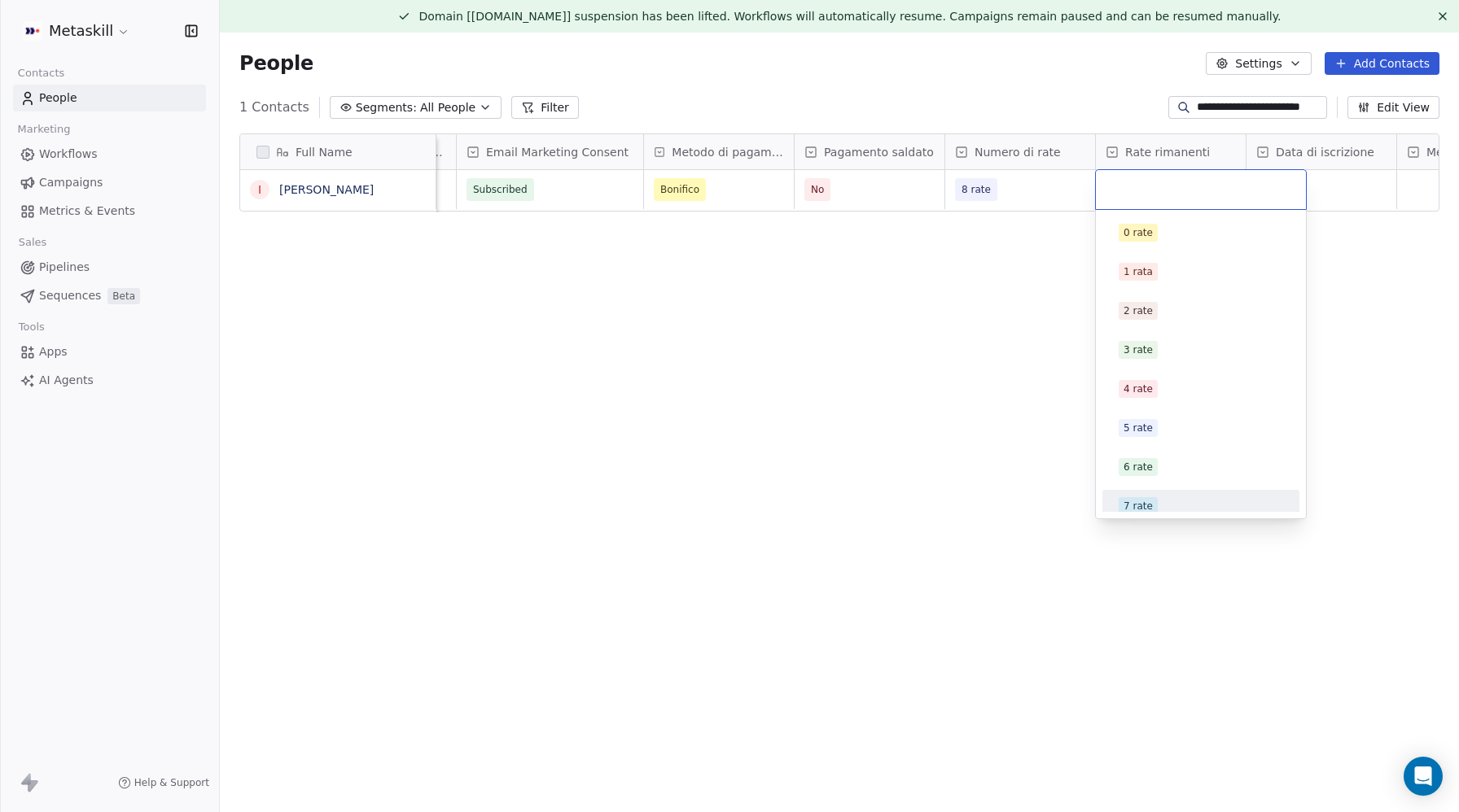
drag, startPoint x: 1157, startPoint y: 503, endPoint x: 1141, endPoint y: 466, distance: 40.3
click at [1157, 503] on div "7 rate" at bounding box center [1201, 505] width 164 height 17
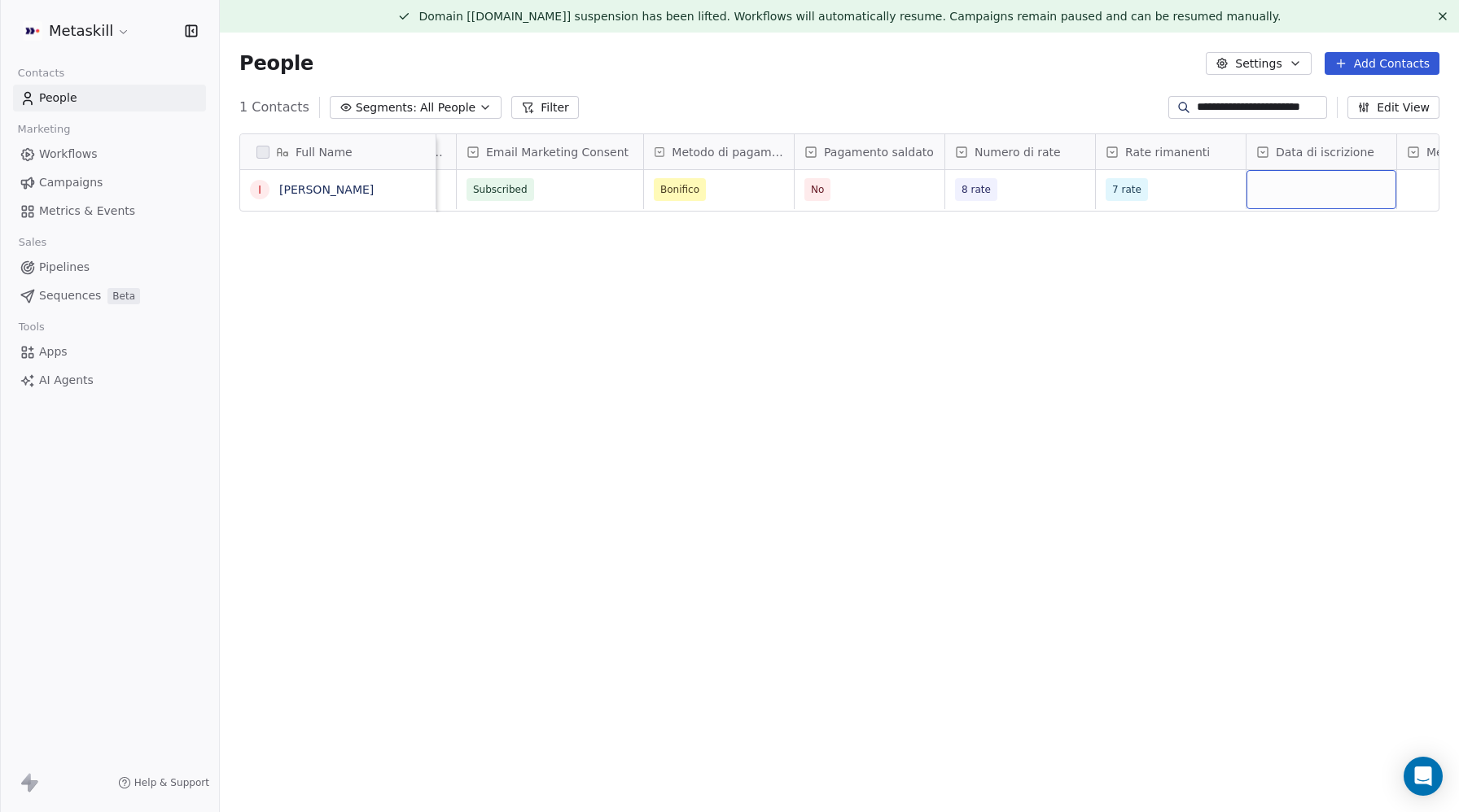
click at [1303, 192] on div "grid" at bounding box center [1321, 189] width 150 height 39
type input "**"
click at [1281, 239] on span "30" at bounding box center [1273, 239] width 22 height 17
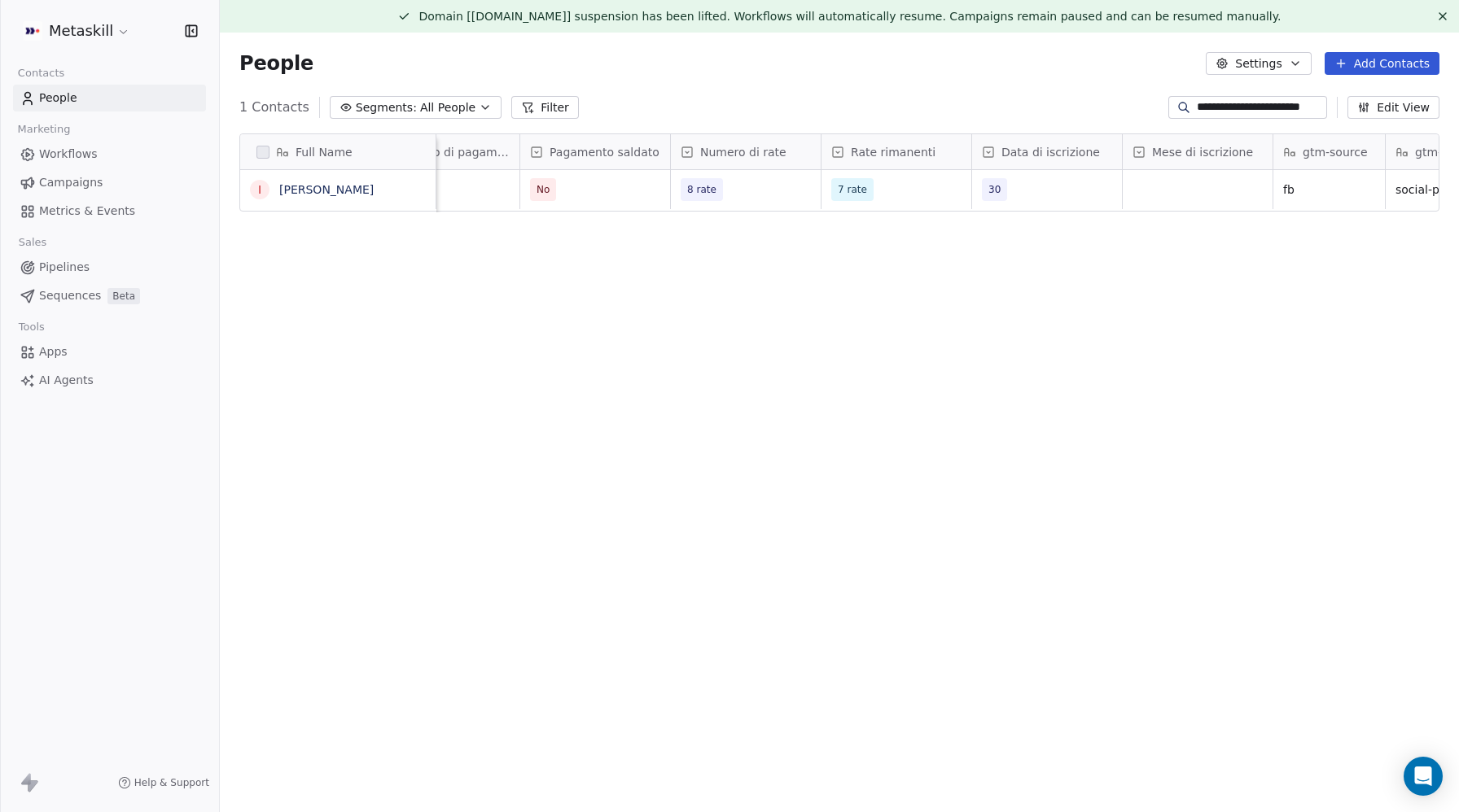
scroll to position [0, 1737]
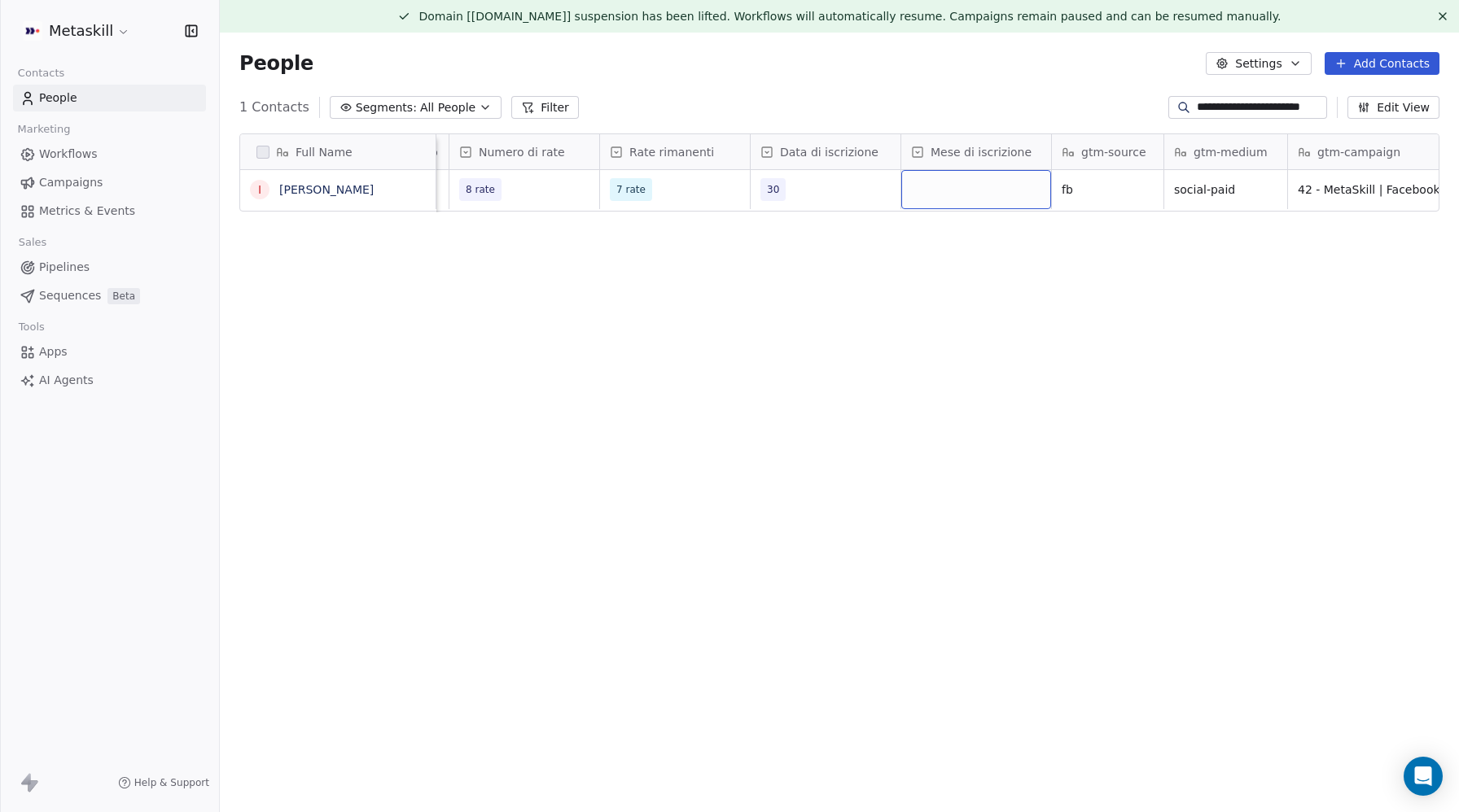
click at [983, 193] on div "grid" at bounding box center [976, 189] width 150 height 39
type input "***"
click at [968, 240] on div "settembre" at bounding box center [954, 240] width 51 height 15
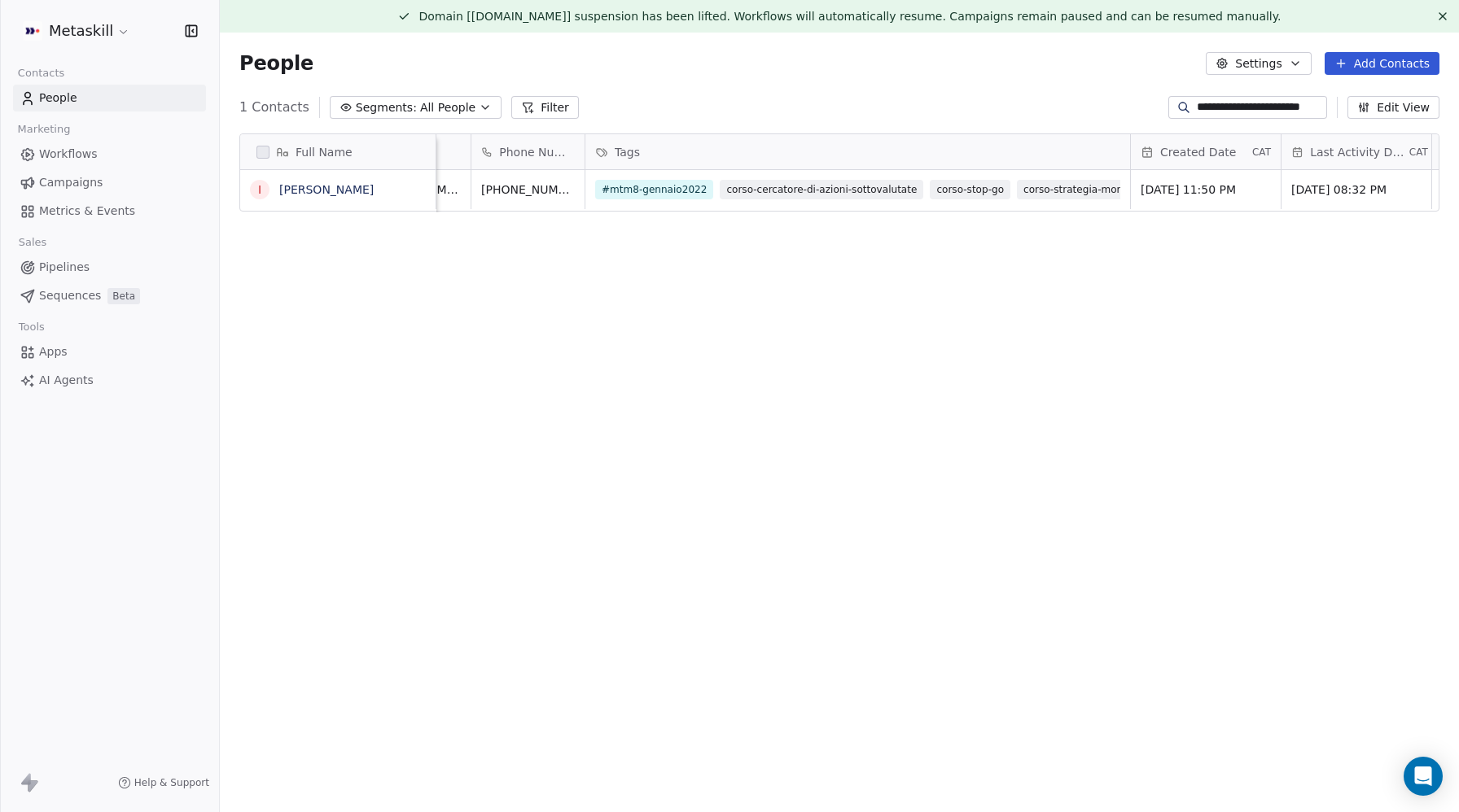
scroll to position [0, 0]
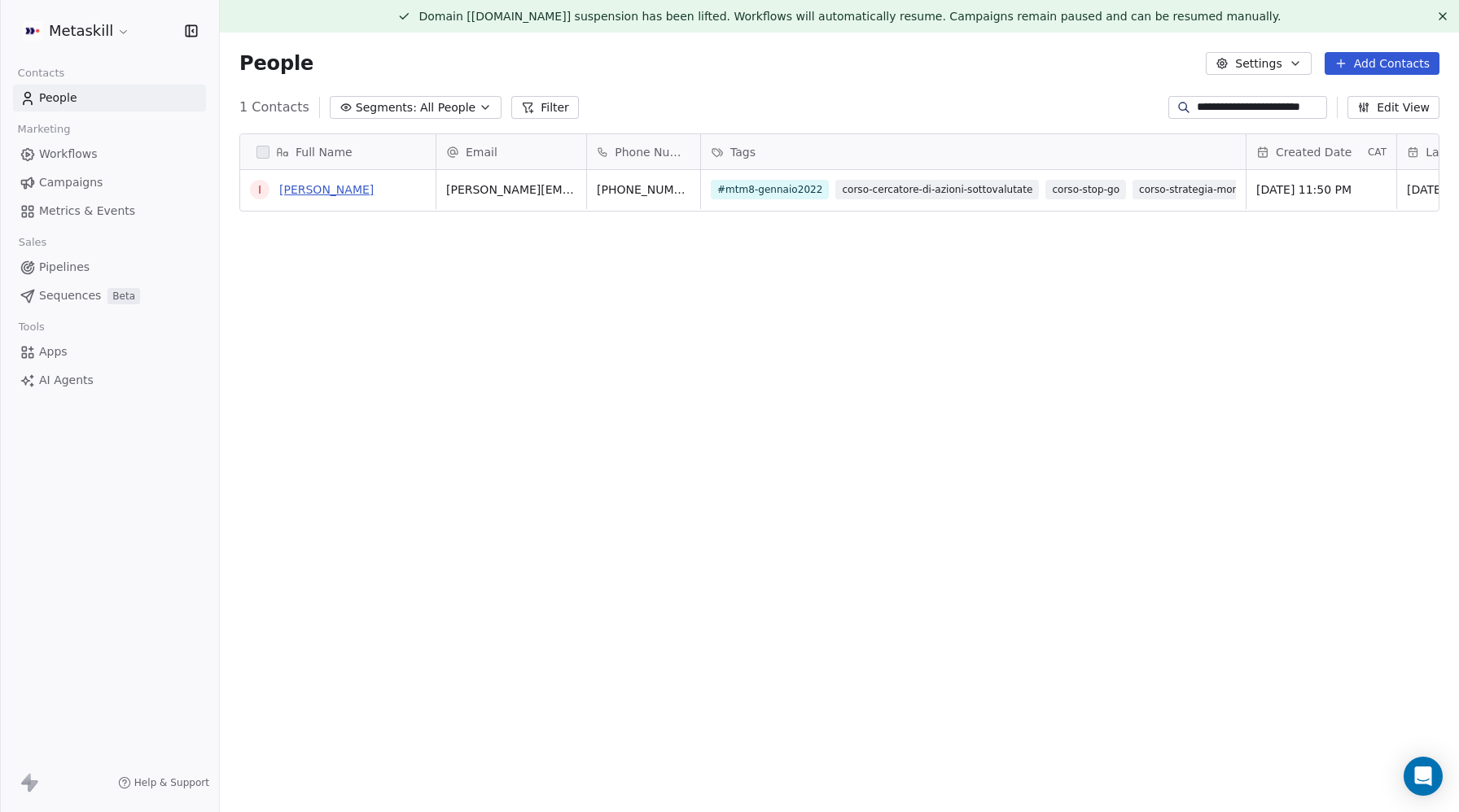
click at [319, 189] on link "Ivan Carrozzino" at bounding box center [326, 189] width 95 height 13
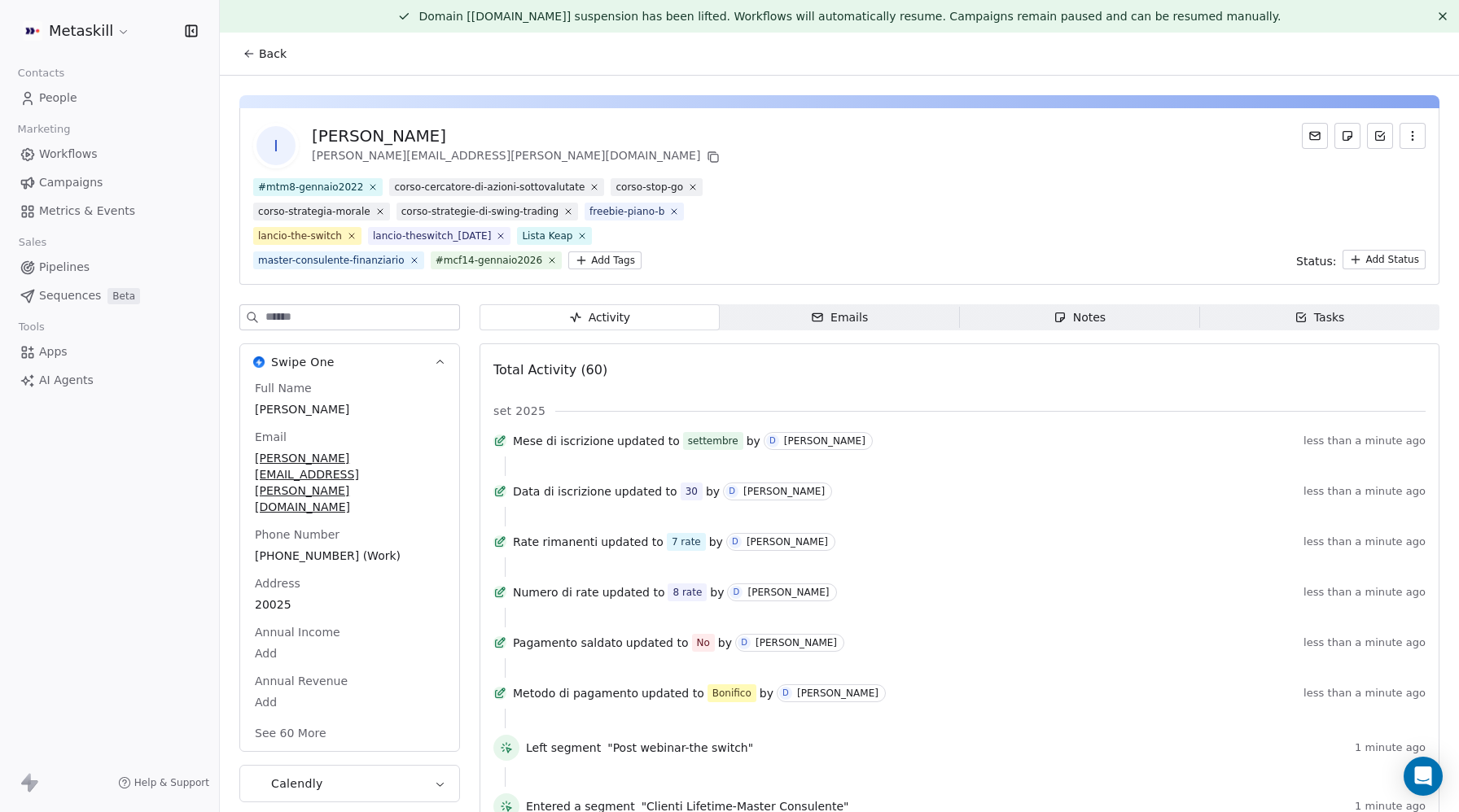
click at [1098, 317] on div "Notes" at bounding box center [1080, 318] width 52 height 17
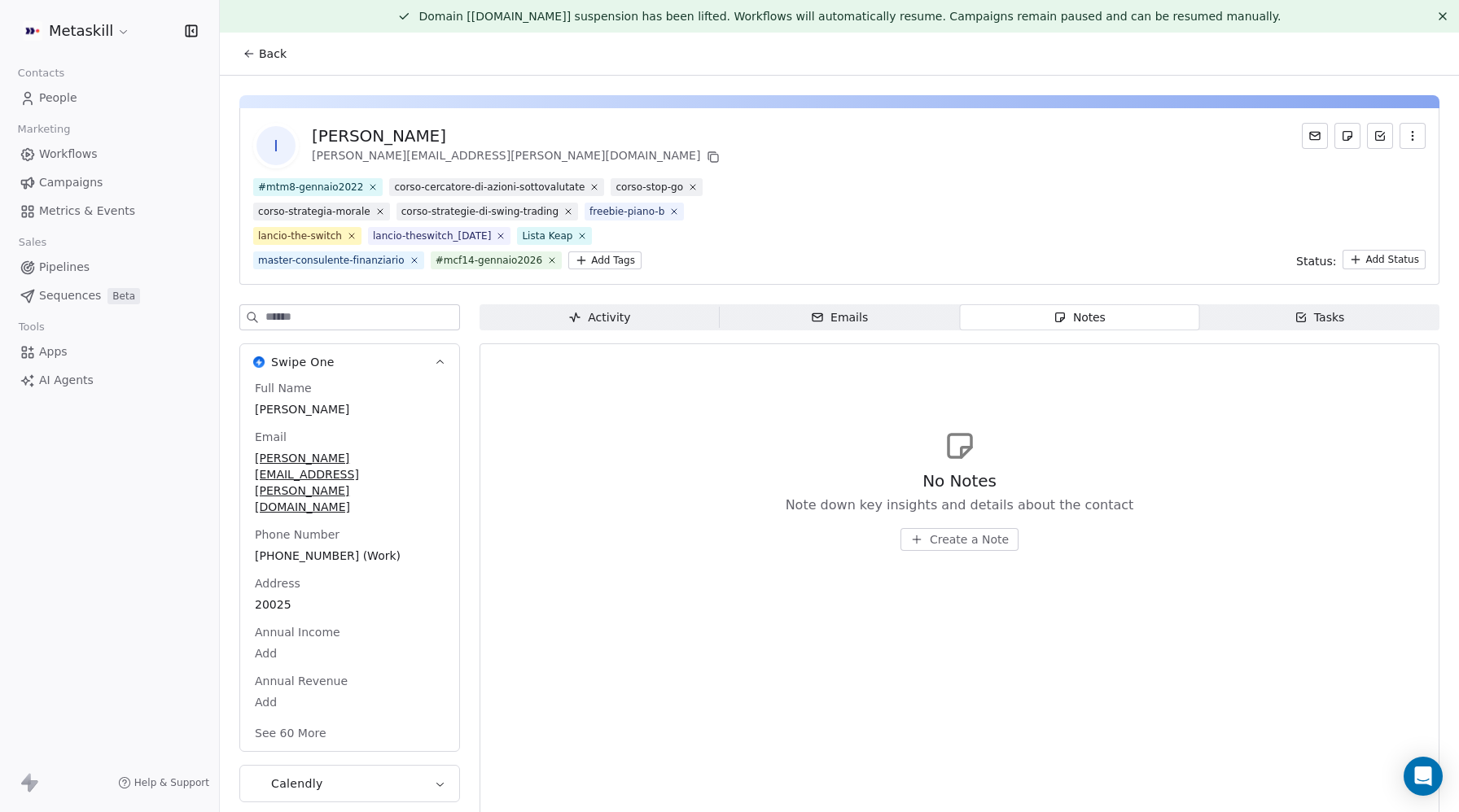
click at [974, 532] on span "Create a Note" at bounding box center [969, 540] width 79 height 17
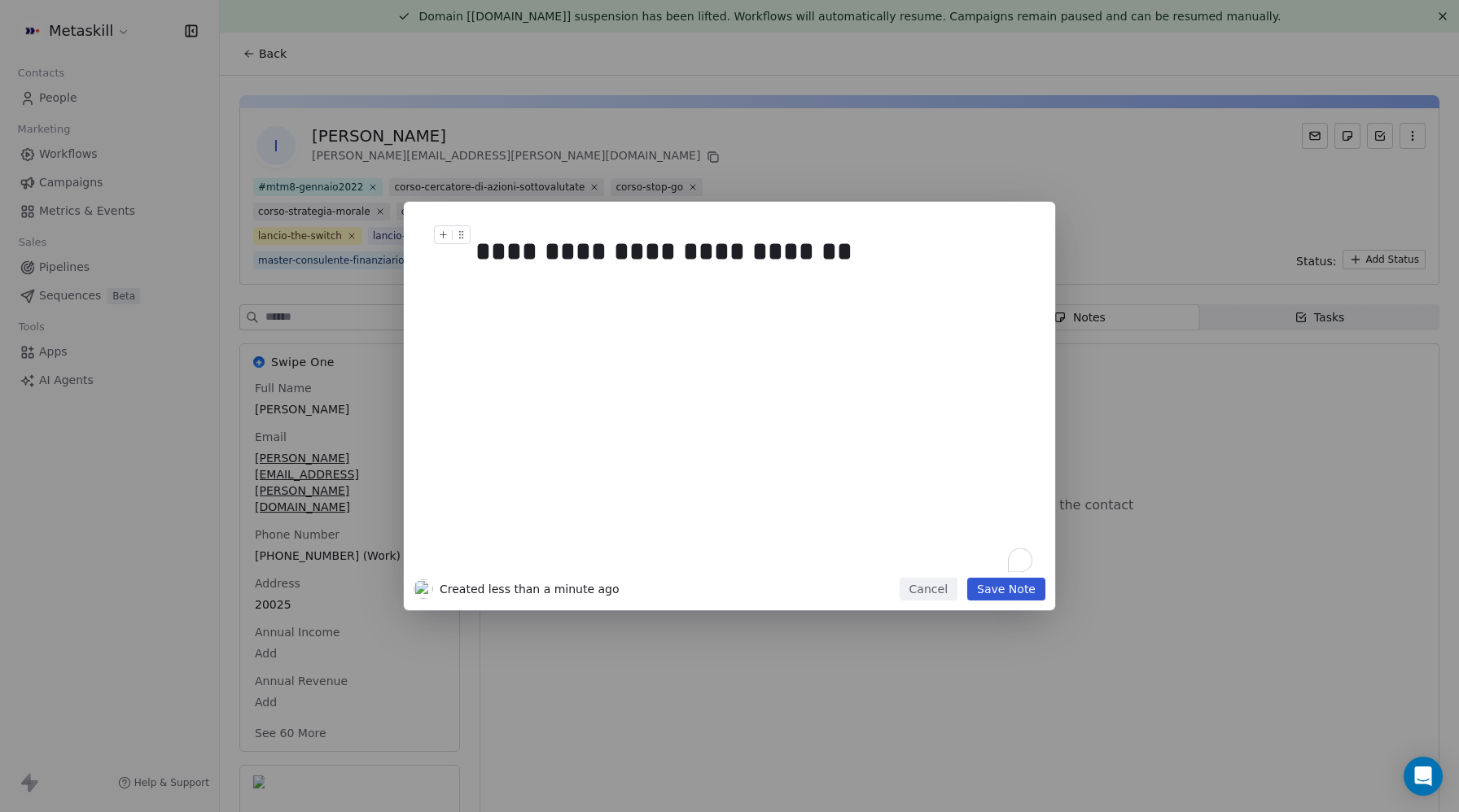
click at [611, 250] on div "**********" at bounding box center [754, 252] width 557 height 39
click at [526, 297] on div "To enrich screen reader interactions, please activate Accessibility in Grammarl…" at bounding box center [754, 291] width 557 height 19
click at [1012, 599] on button "Save Note" at bounding box center [1006, 589] width 78 height 23
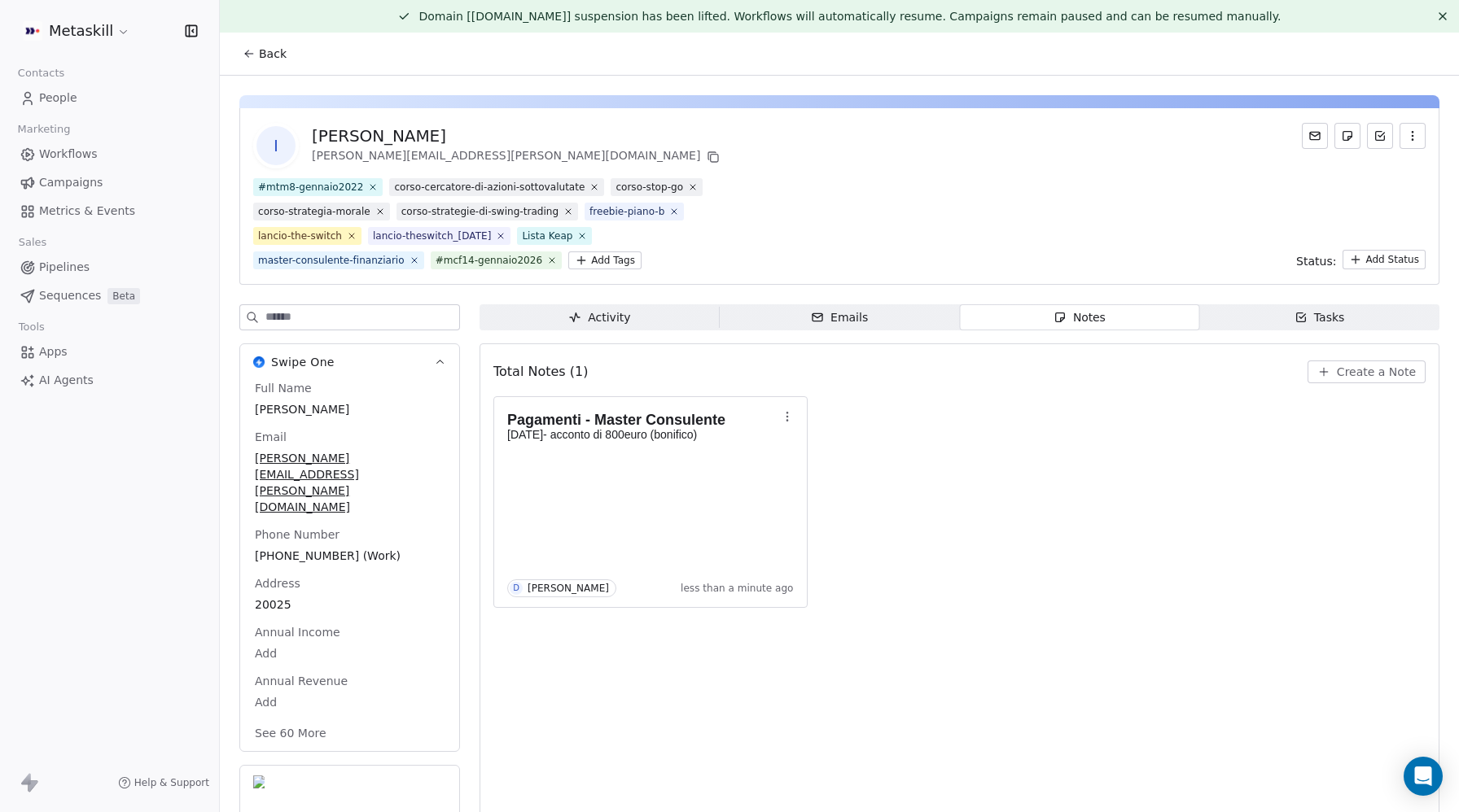
drag, startPoint x: 291, startPoint y: 675, endPoint x: 323, endPoint y: 641, distance: 46.7
click at [291, 719] on button "See 60 More" at bounding box center [290, 734] width 91 height 29
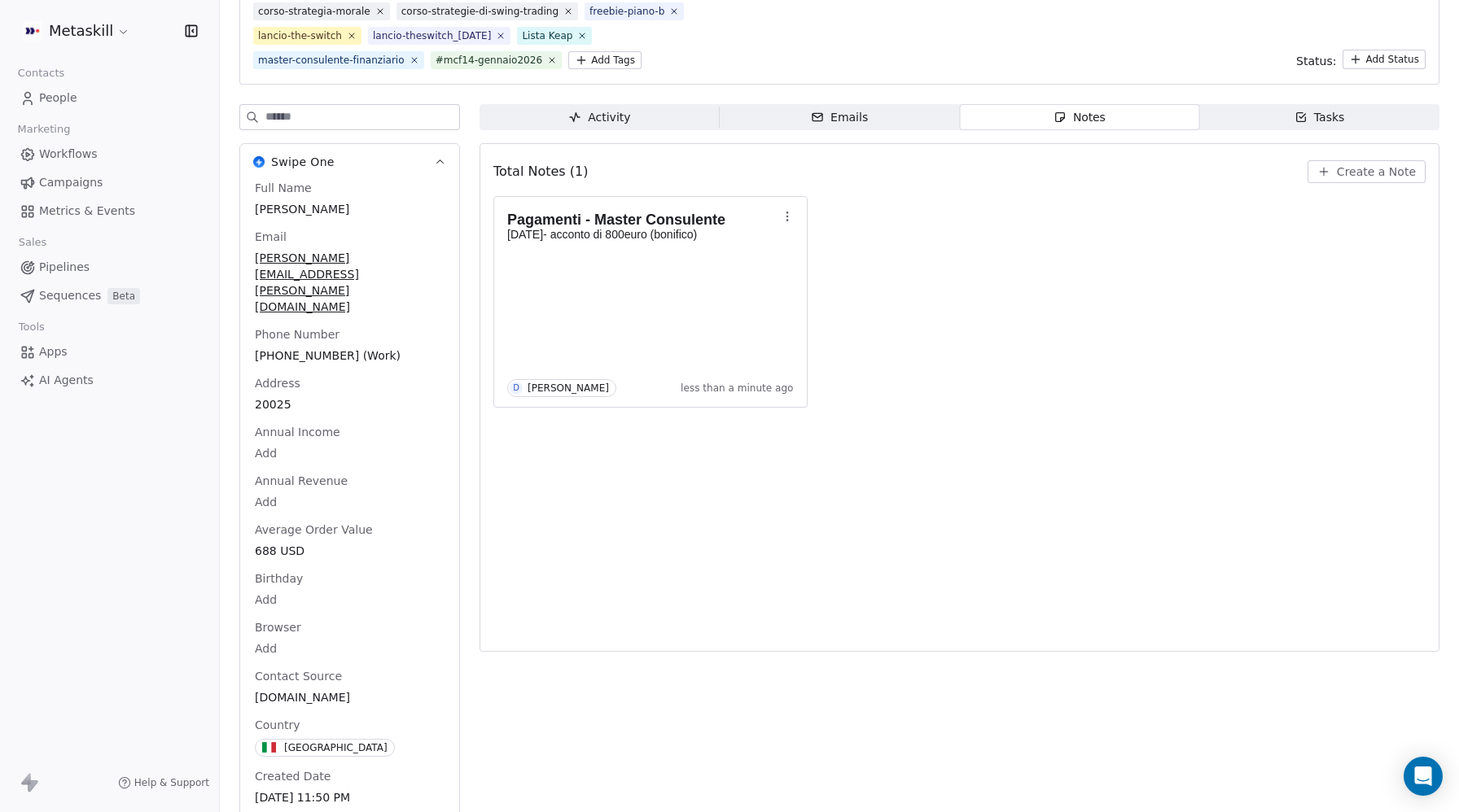
scroll to position [254, 0]
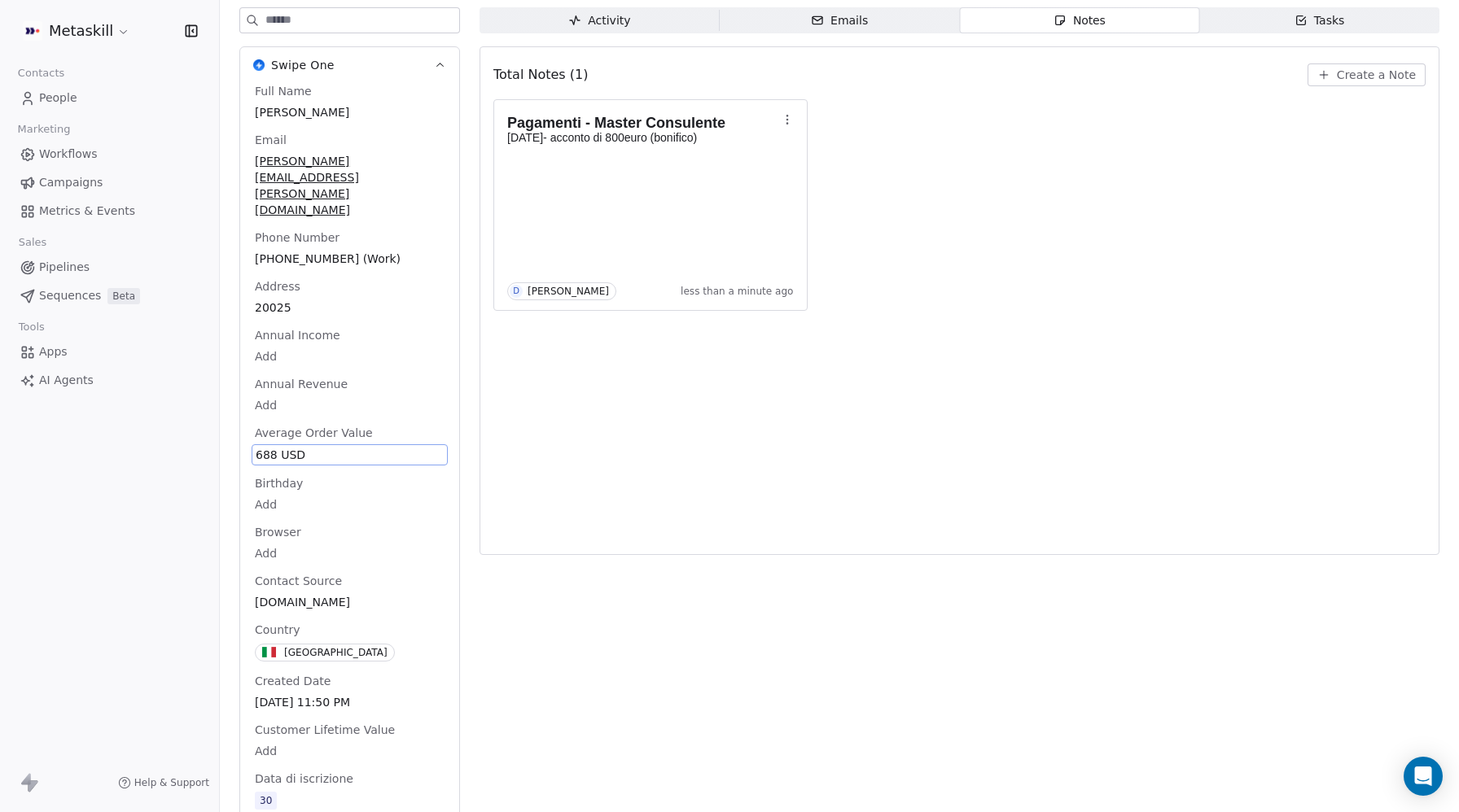
click at [259, 450] on body "Metaskill Contacts People Marketing Workflows Campaigns Metrics & Events Sales …" at bounding box center [730, 406] width 1459 height 812
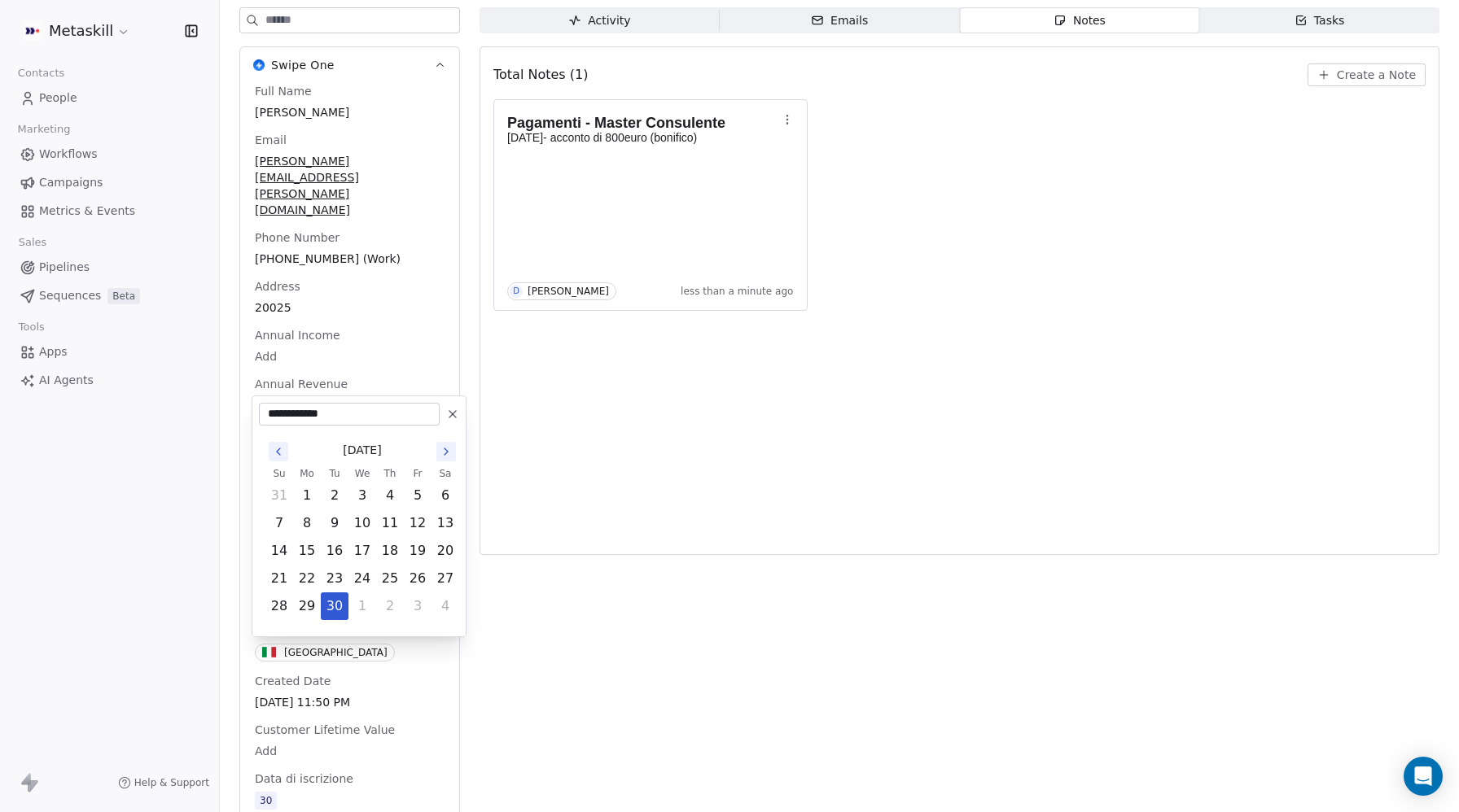
scroll to position [346, 0]
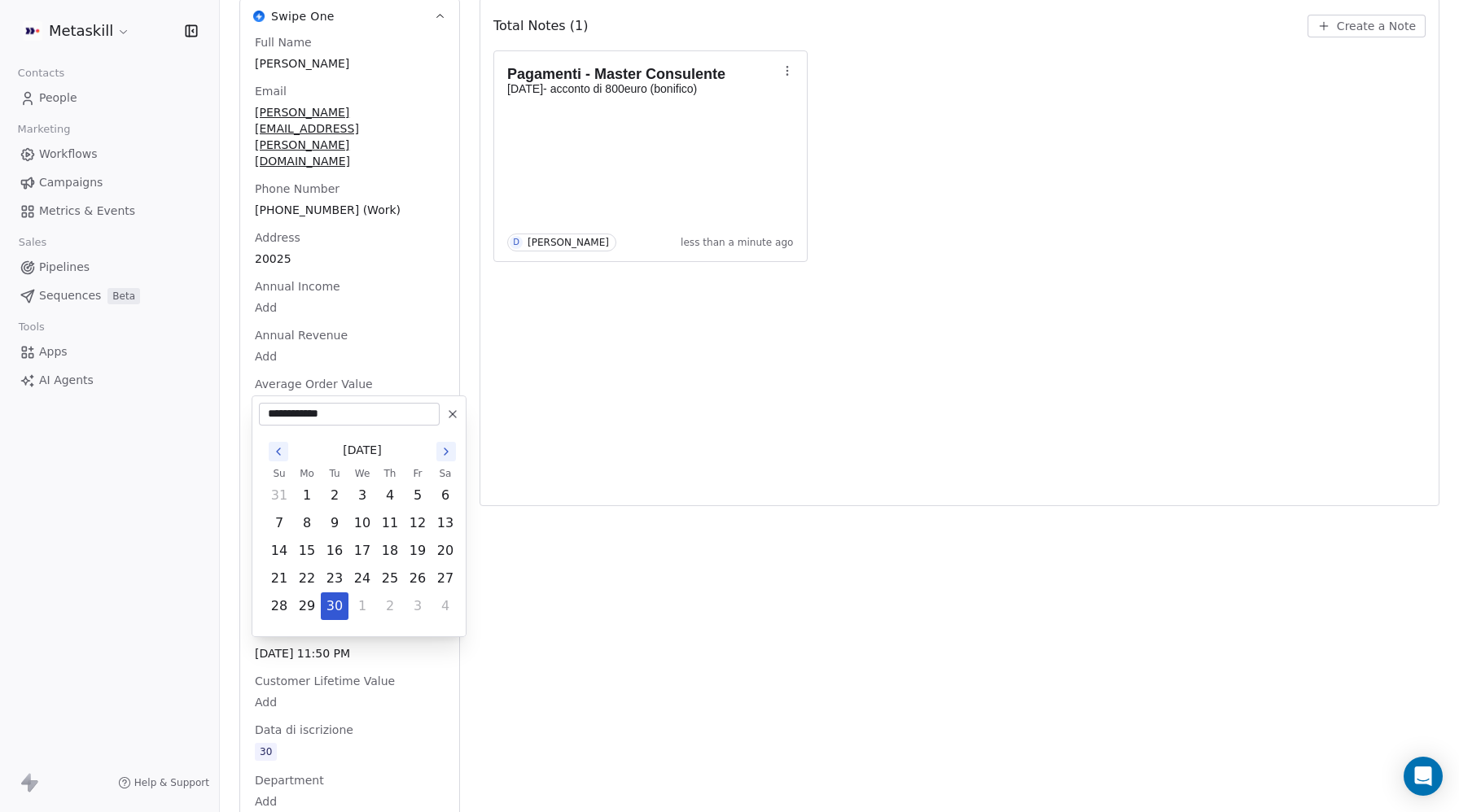
click at [677, 412] on html "Metaskill Contacts People Marketing Workflows Campaigns Metrics & Events Sales …" at bounding box center [730, 406] width 1459 height 812
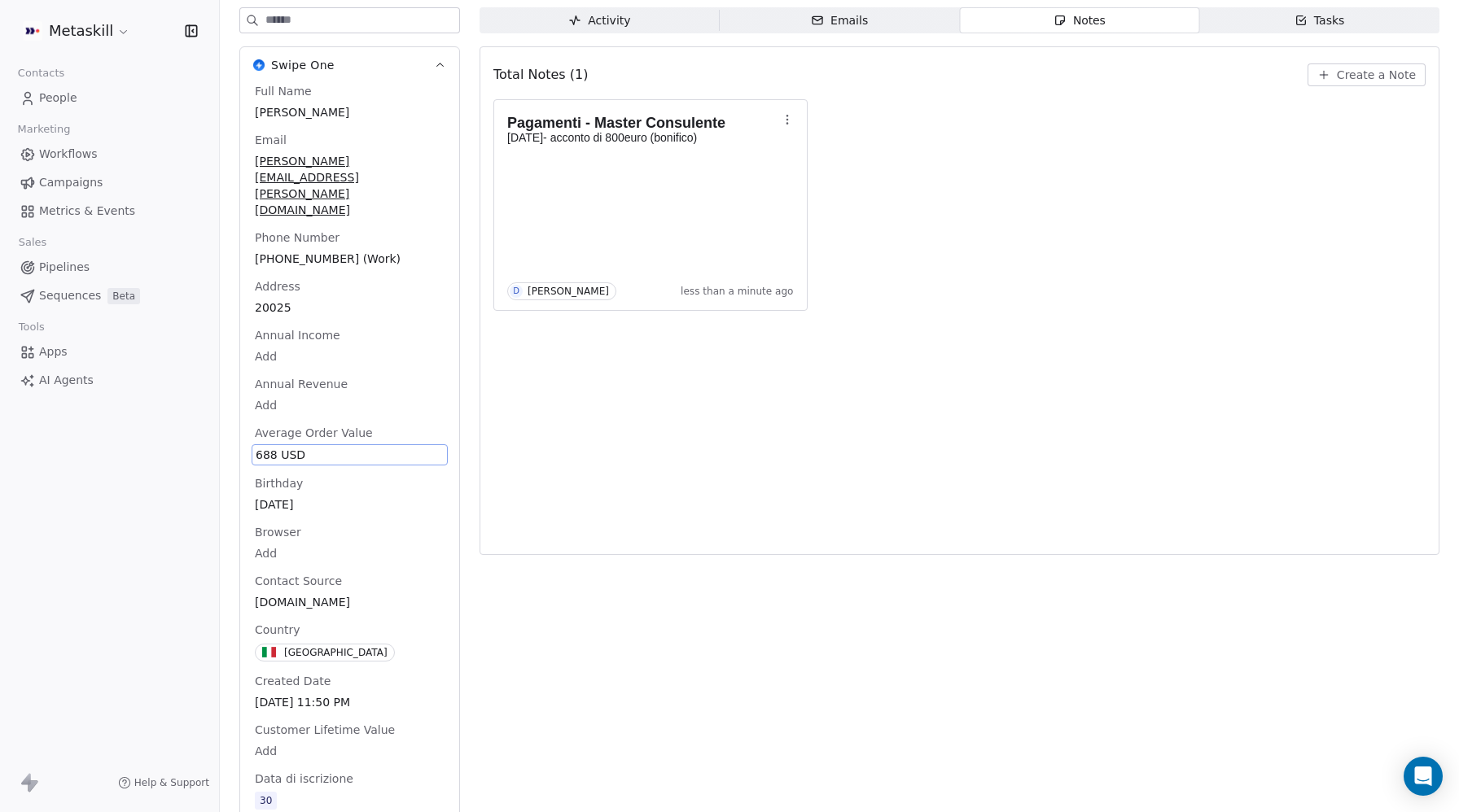
click at [281, 351] on html "Metaskill Contacts People Marketing Workflows Campaigns Metrics & Events Sales …" at bounding box center [730, 406] width 1459 height 812
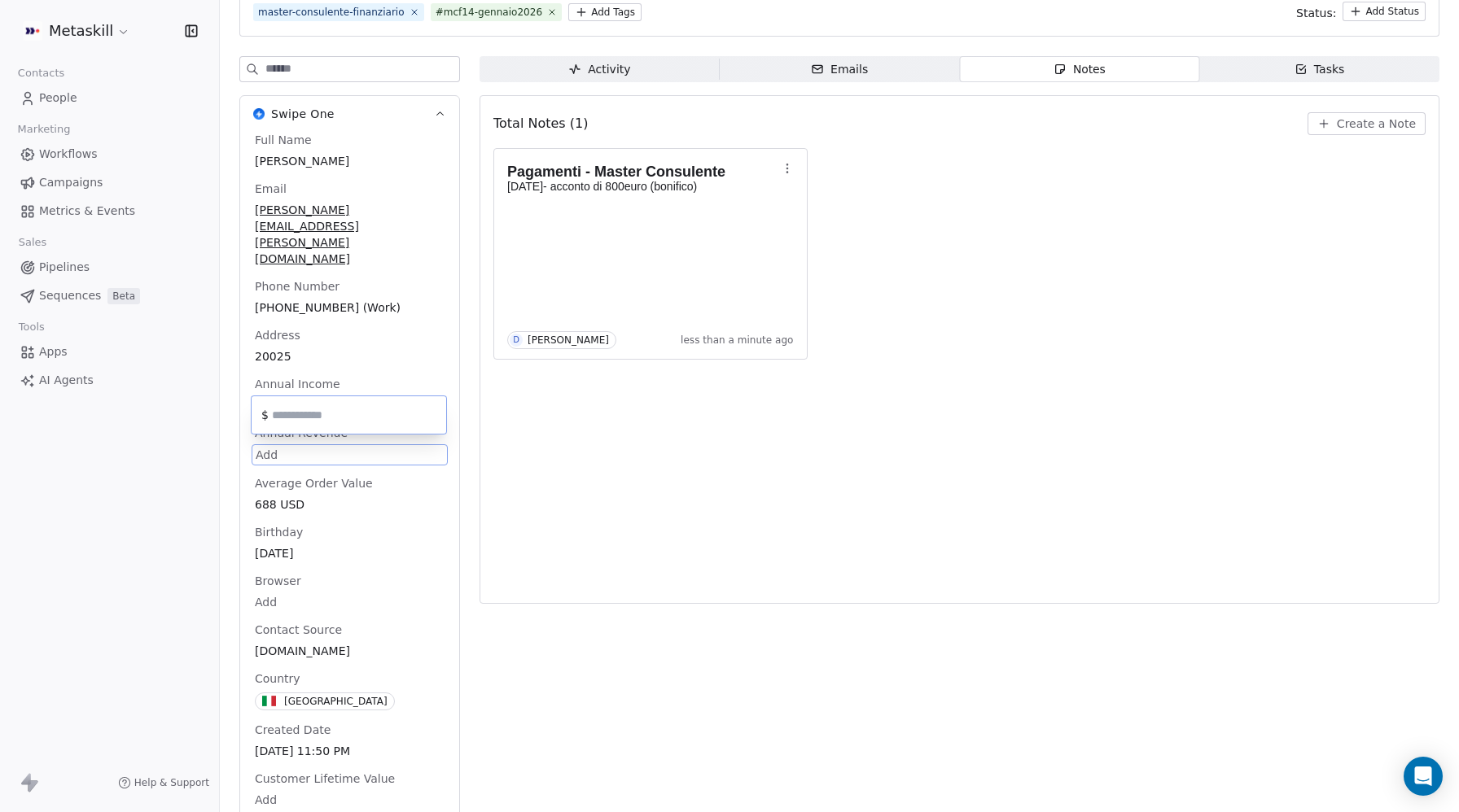
drag, startPoint x: 706, startPoint y: 433, endPoint x: 689, endPoint y: 431, distance: 17.1
click at [706, 433] on html "Metaskill Contacts People Marketing Workflows Campaigns Metrics & Events Sales …" at bounding box center [730, 406] width 1459 height 812
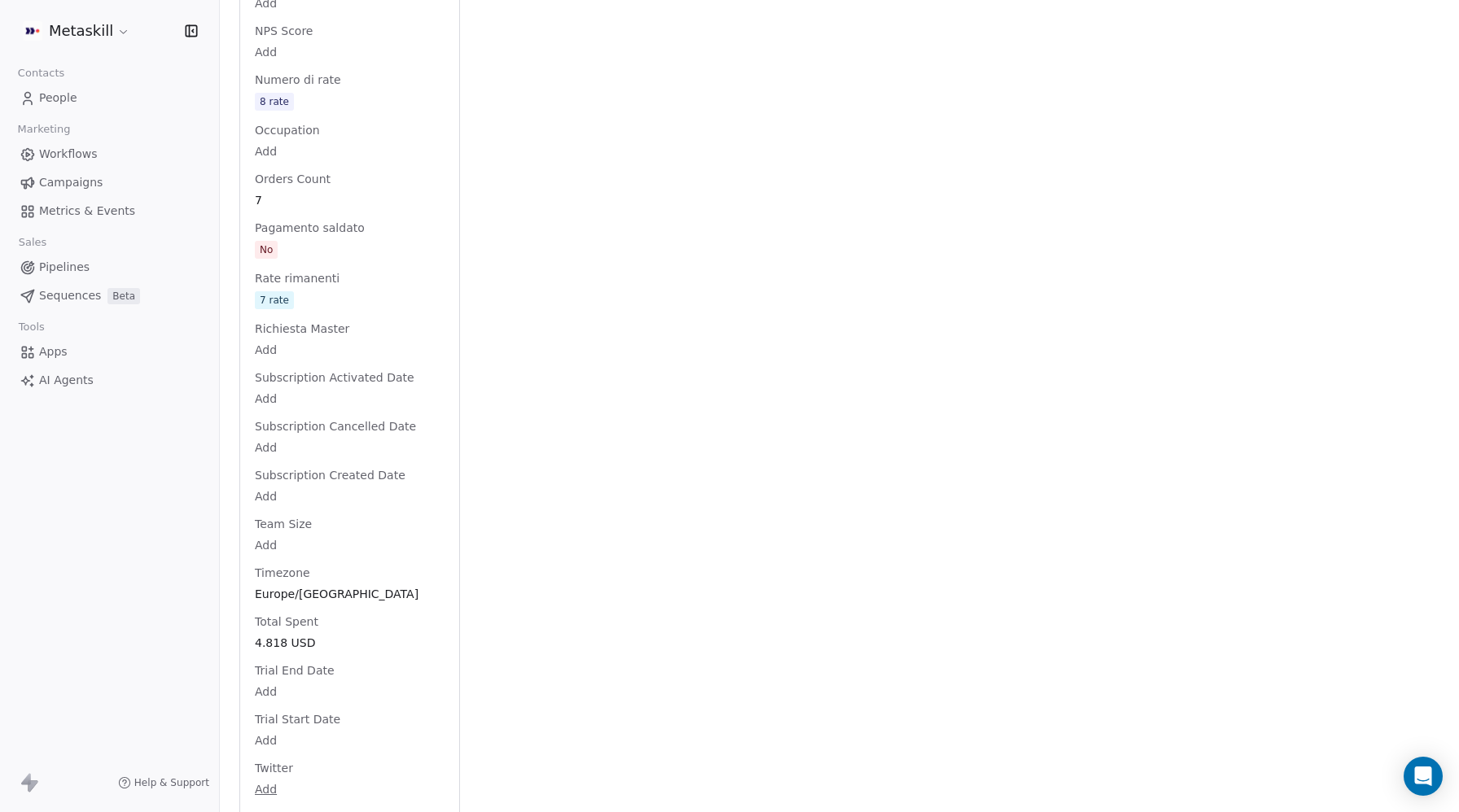
scroll to position [3922, 0]
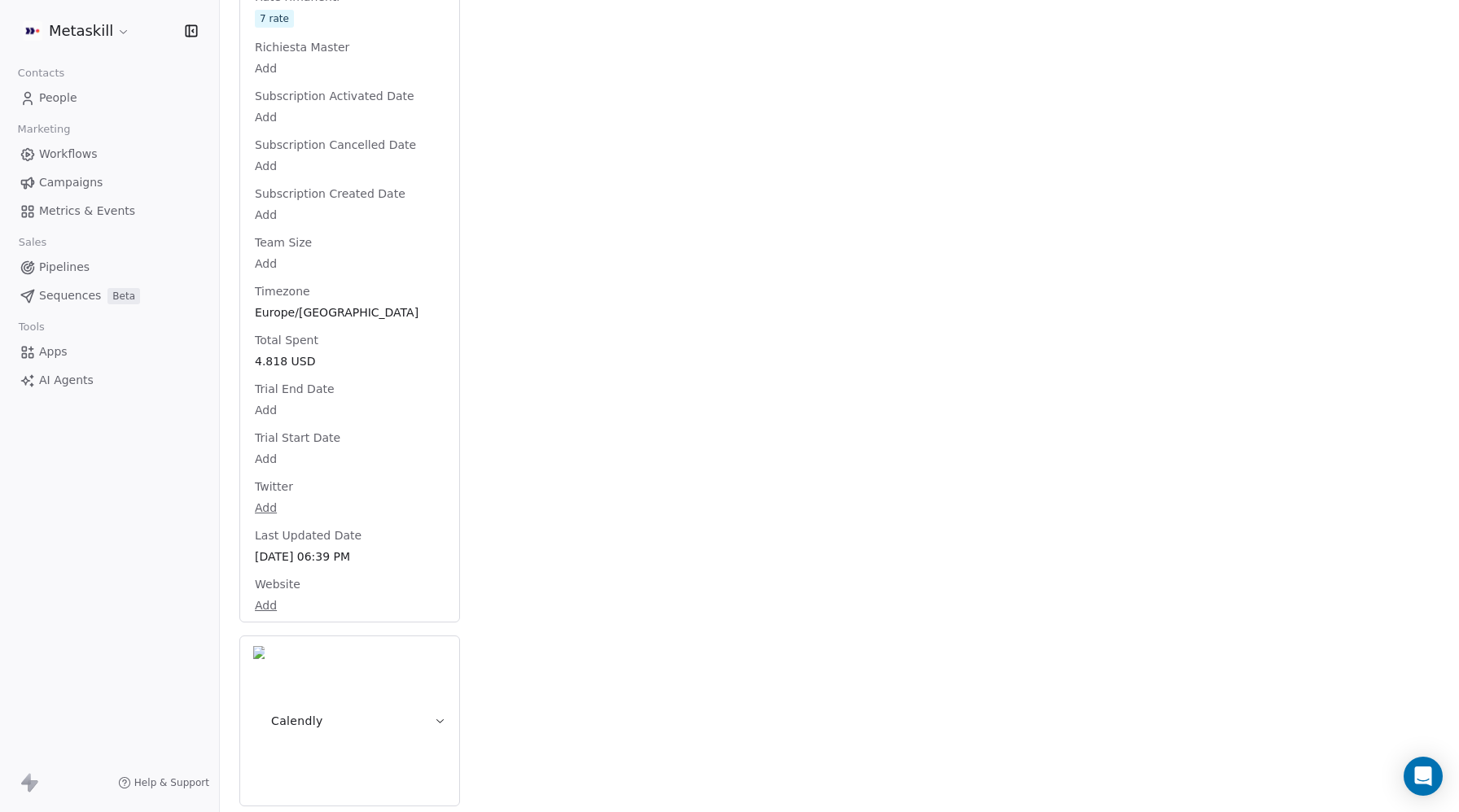
click at [288, 369] on span "4.818 USD" at bounding box center [349, 362] width 189 height 17
click at [288, 368] on span "4.818 USD" at bounding box center [349, 361] width 188 height 17
click at [283, 498] on input "*****" at bounding box center [356, 499] width 175 height 12
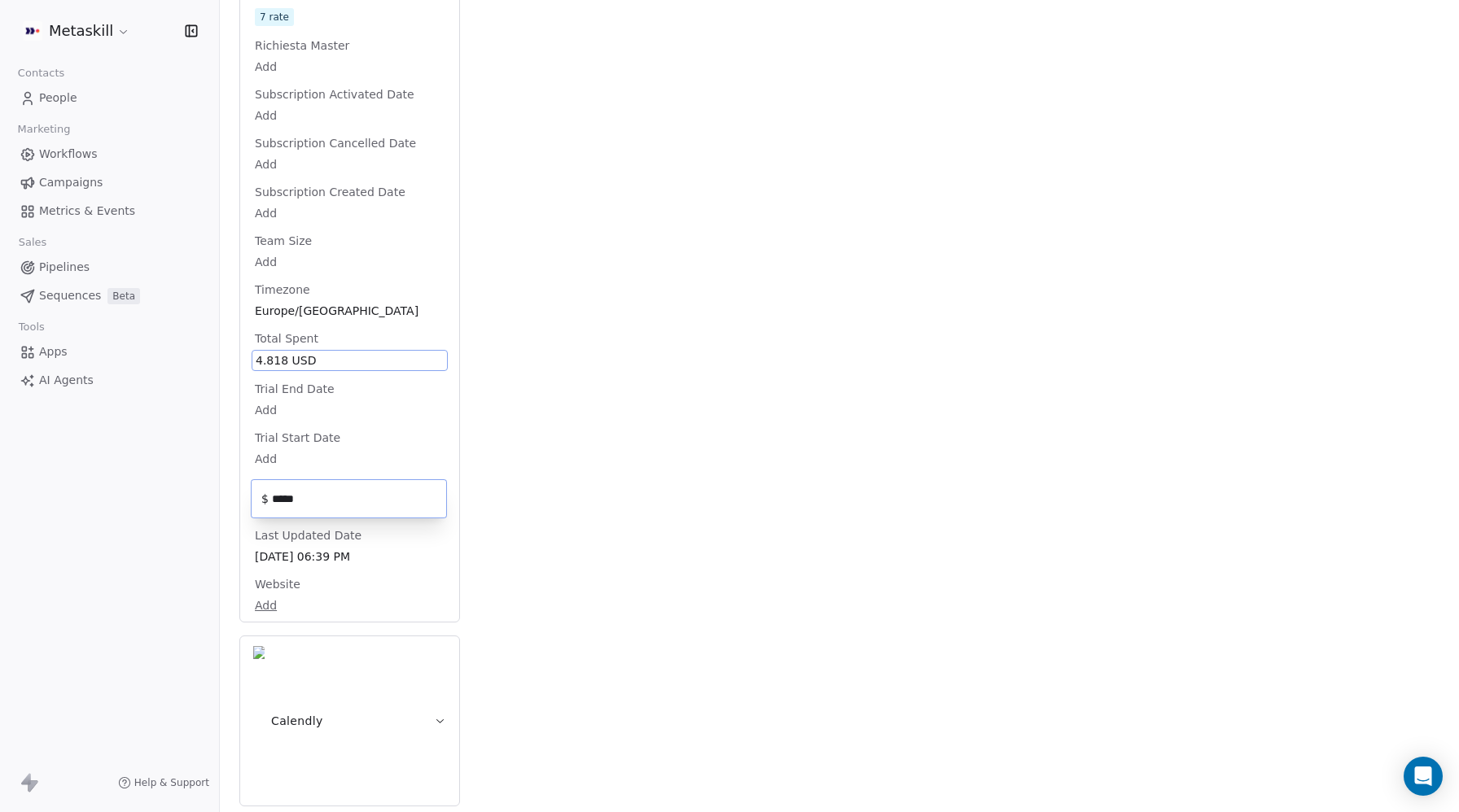
click at [283, 498] on input "*****" at bounding box center [356, 499] width 175 height 12
type input "*****"
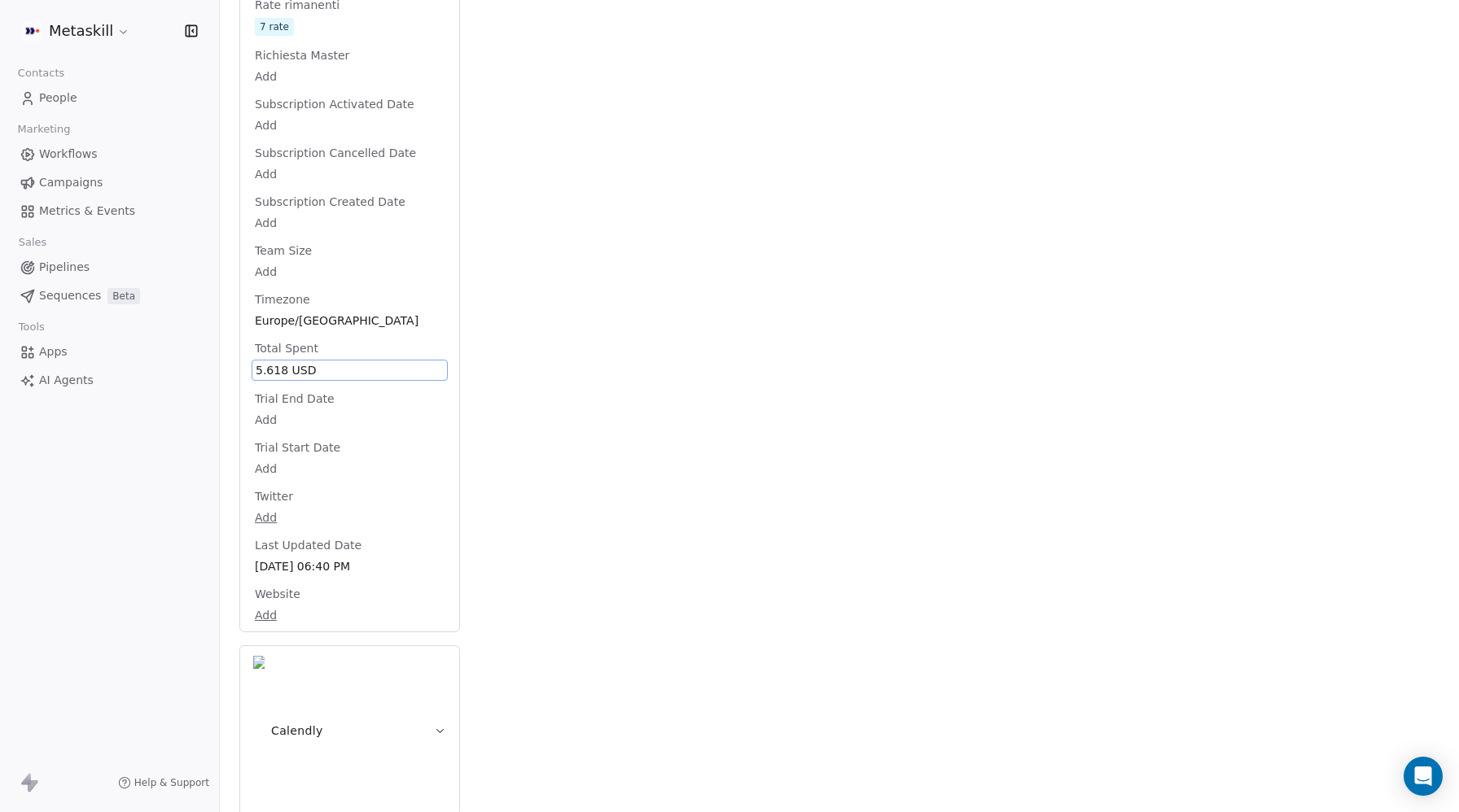
click at [67, 104] on span "People" at bounding box center [59, 97] width 39 height 17
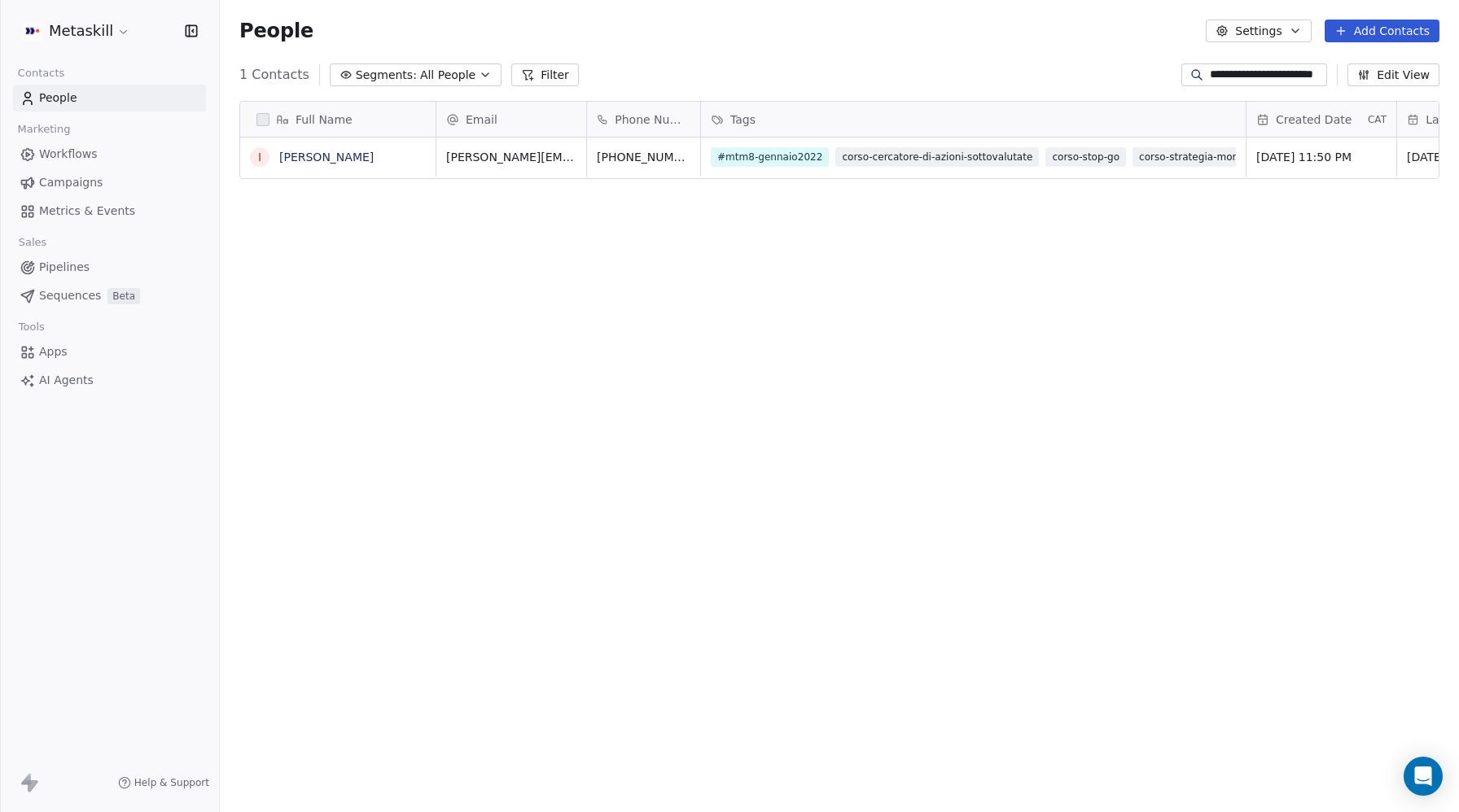
scroll to position [715, 1239]
click at [77, 104] on link "People" at bounding box center [109, 97] width 193 height 27
click at [1237, 82] on input "**********" at bounding box center [1267, 75] width 114 height 17
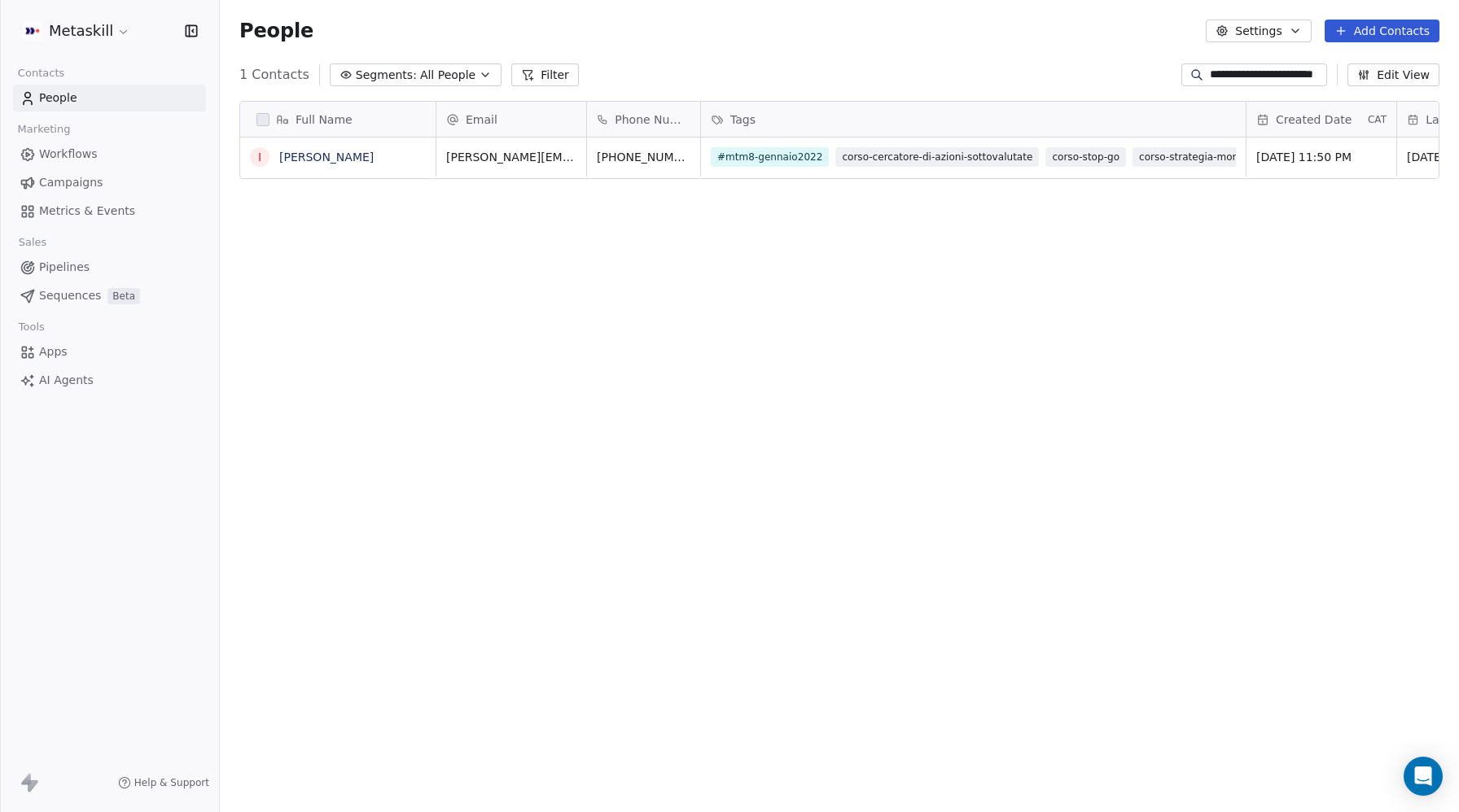
paste input
type input "**********"
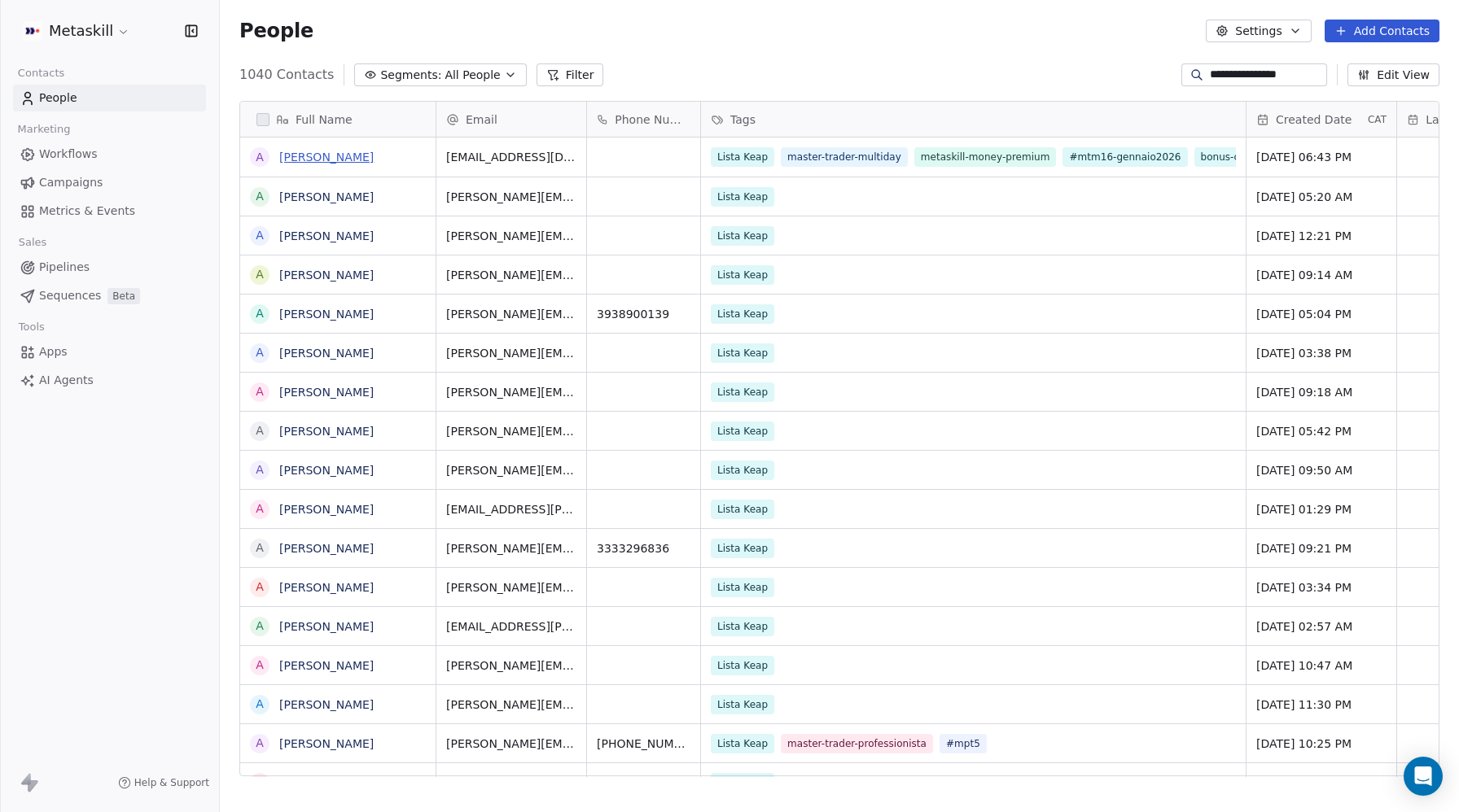
click at [351, 159] on link "[PERSON_NAME]" at bounding box center [326, 157] width 95 height 13
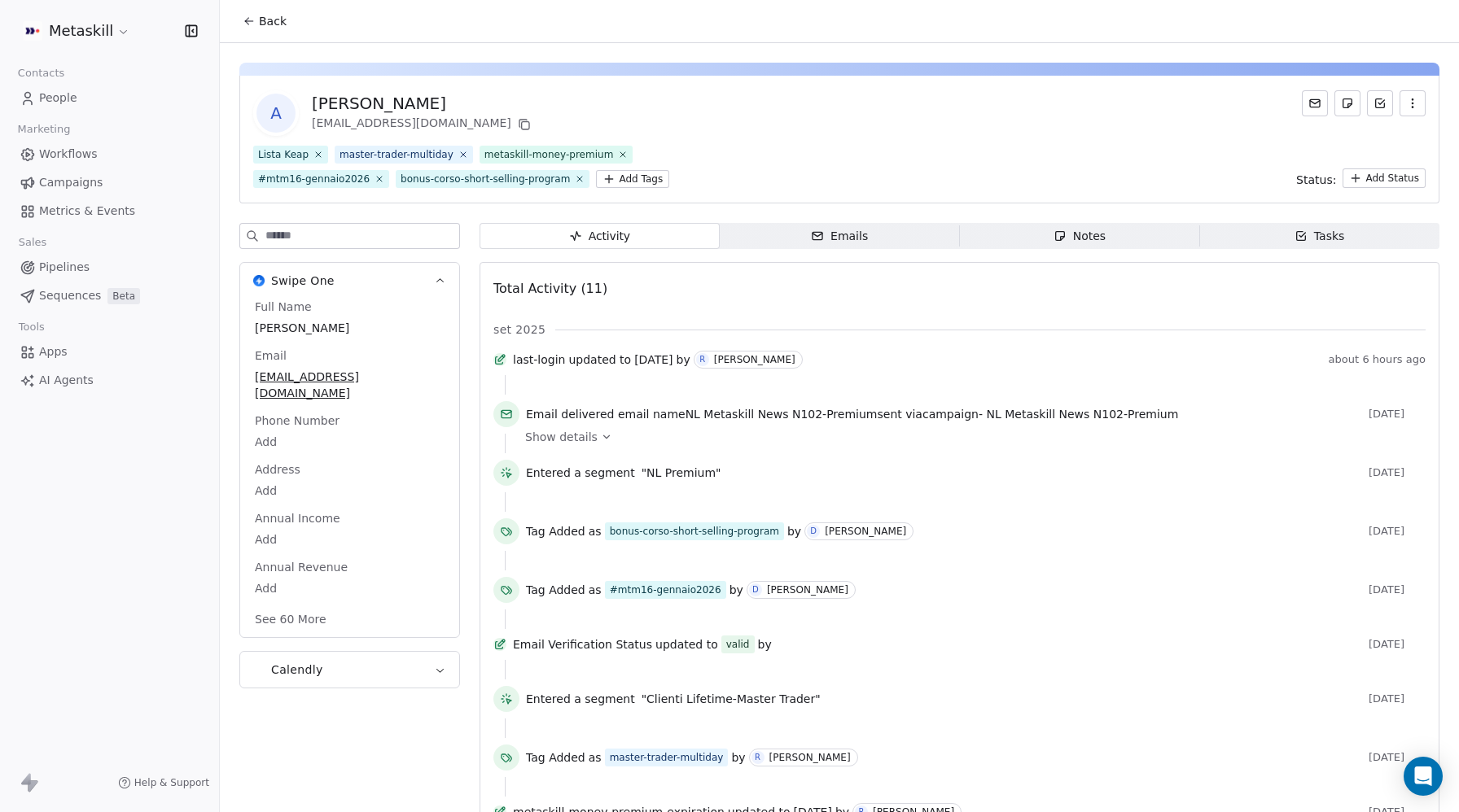
click at [65, 104] on span "People" at bounding box center [59, 97] width 39 height 17
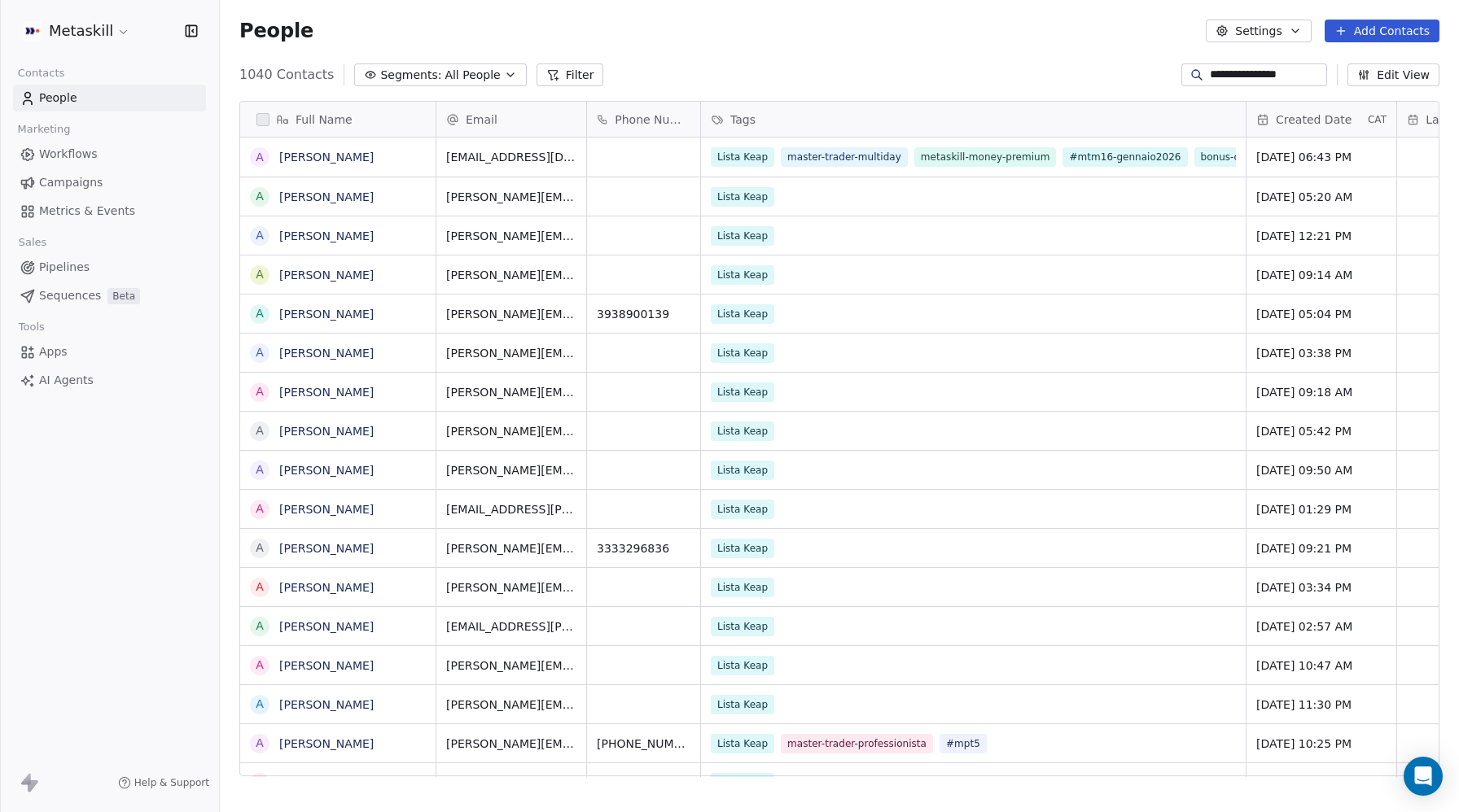
scroll to position [715, 1239]
click at [1244, 72] on input "**********" at bounding box center [1267, 75] width 114 height 17
paste input
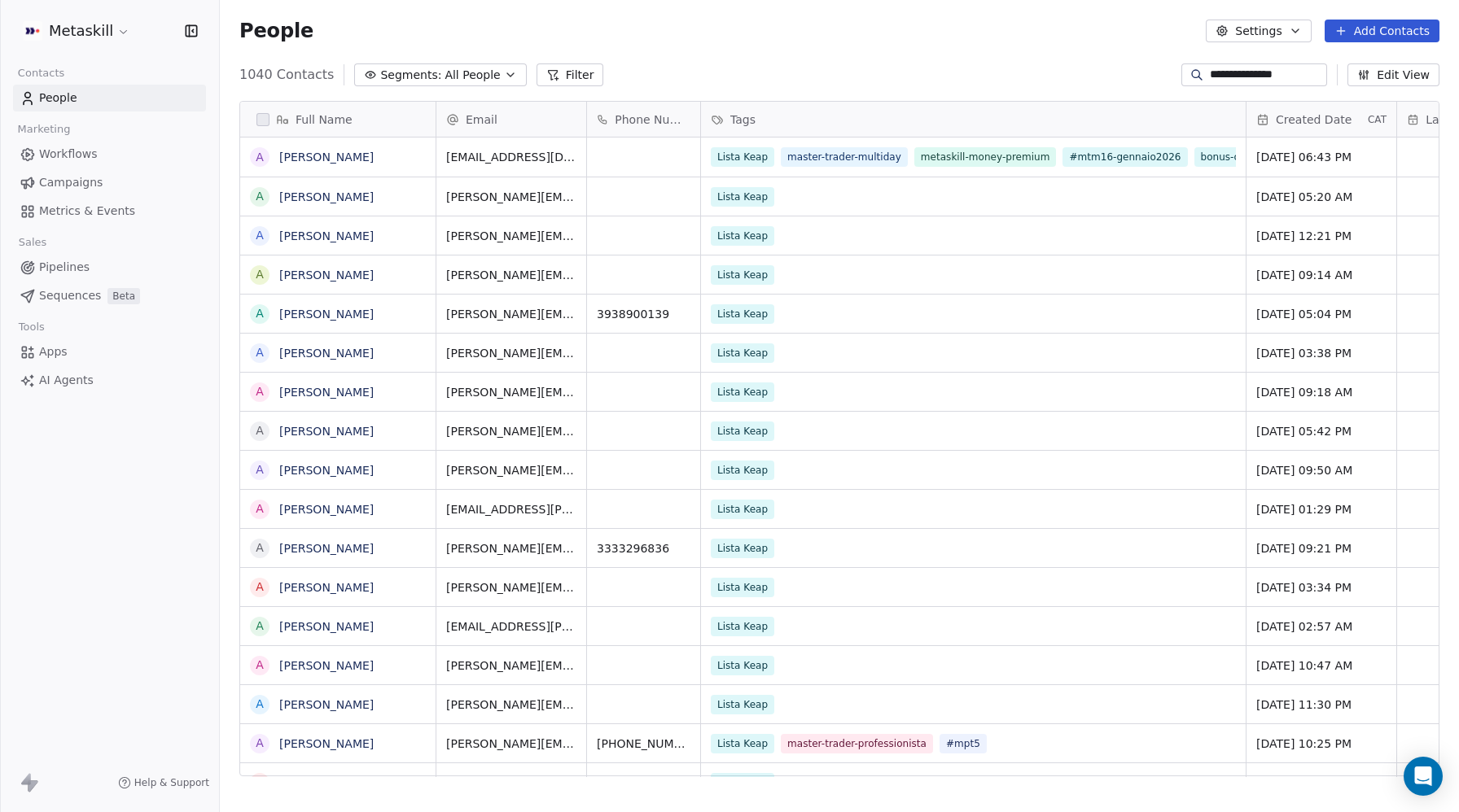
type input "**********"
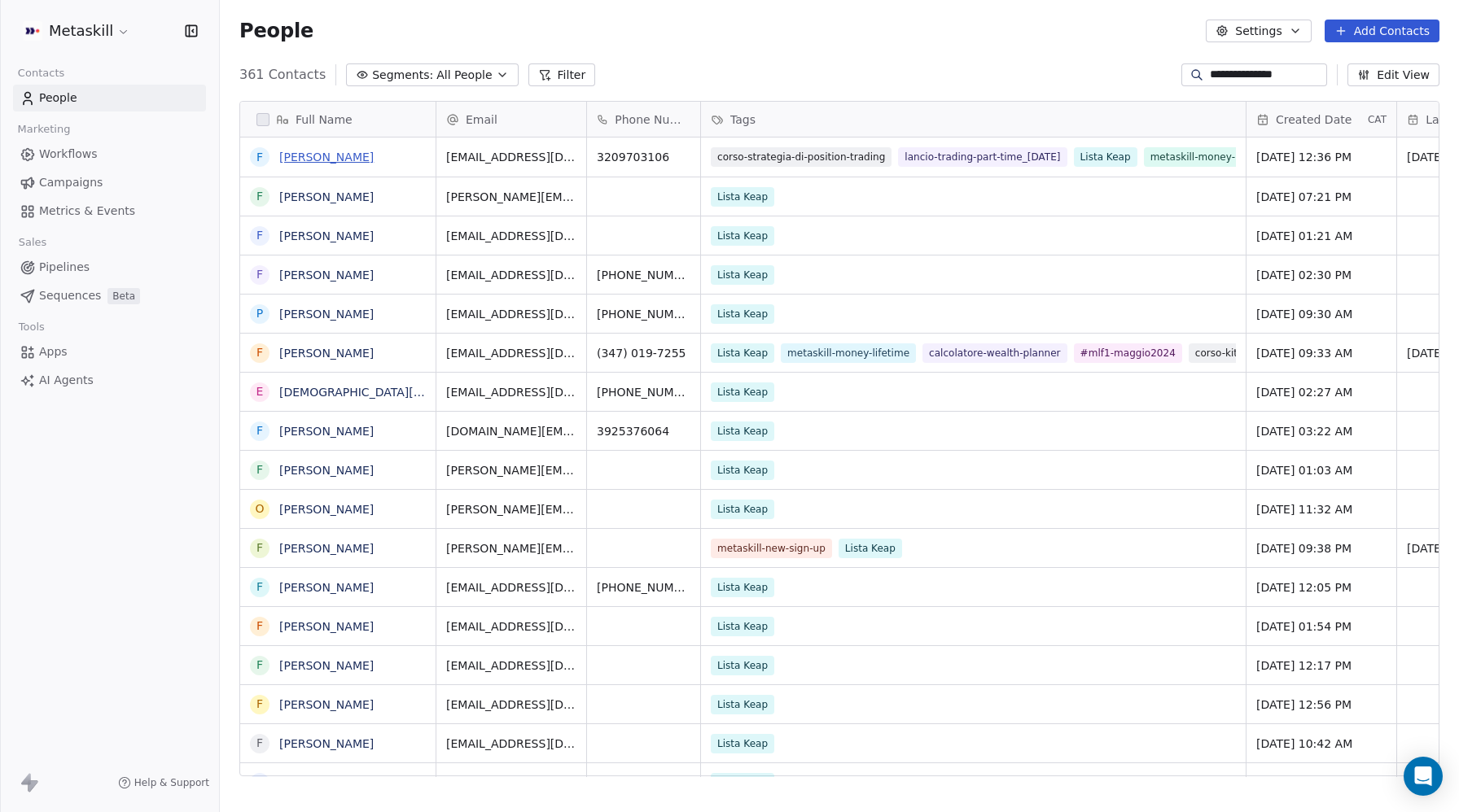
click at [319, 157] on link "[PERSON_NAME]" at bounding box center [326, 157] width 95 height 13
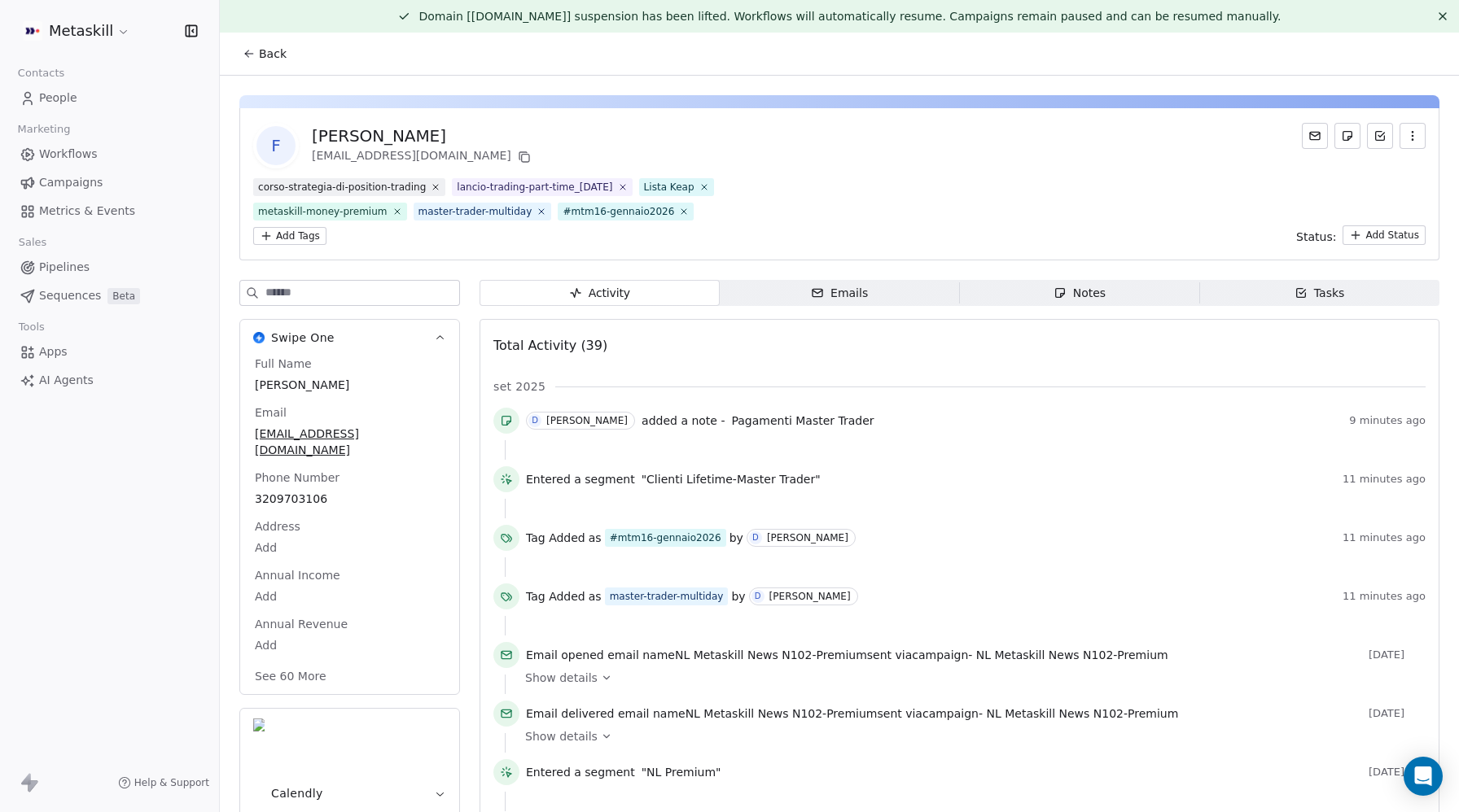
click at [72, 88] on link "People" at bounding box center [109, 97] width 193 height 27
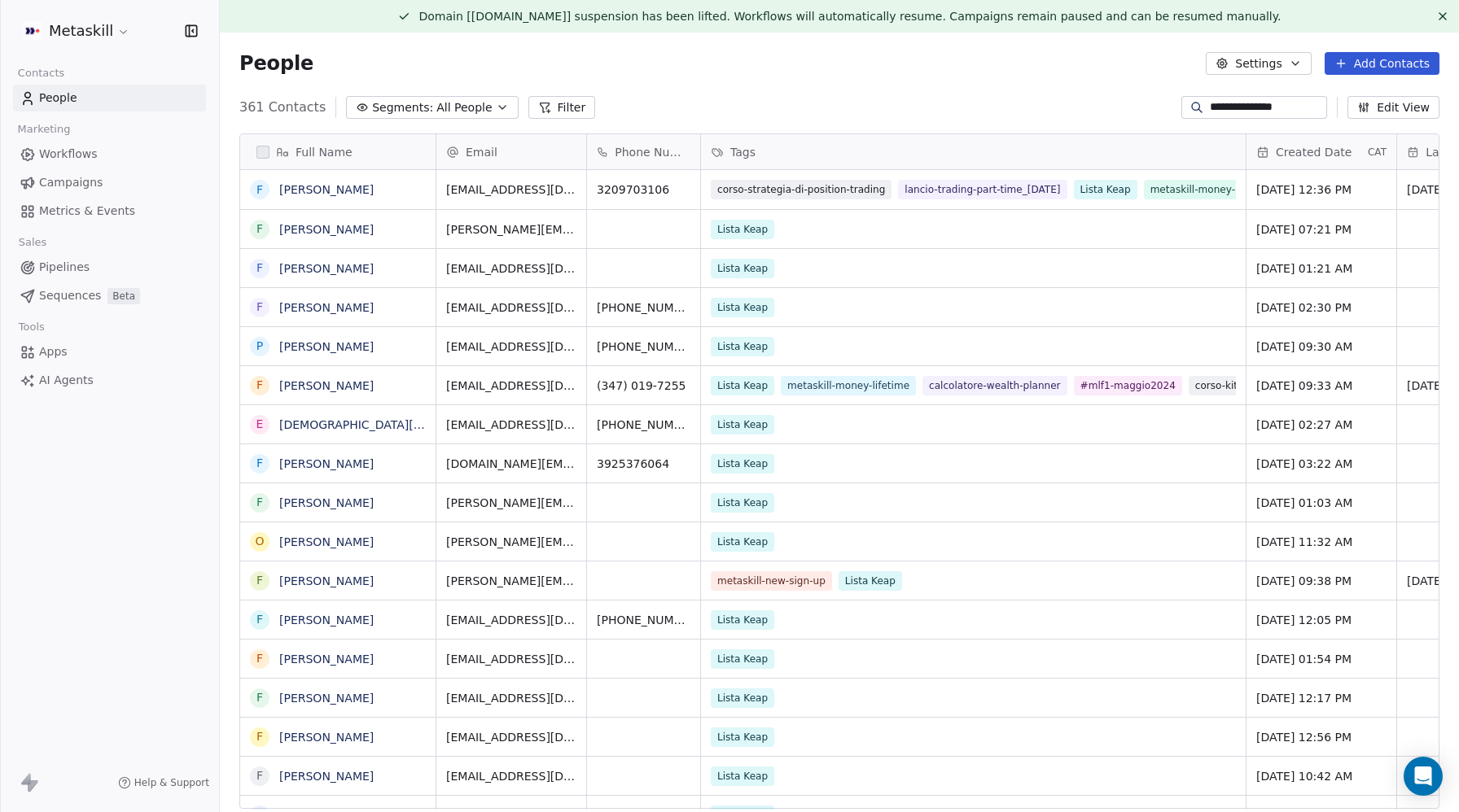
scroll to position [715, 1239]
click at [1257, 108] on input "**********" at bounding box center [1267, 107] width 114 height 17
paste input "**********"
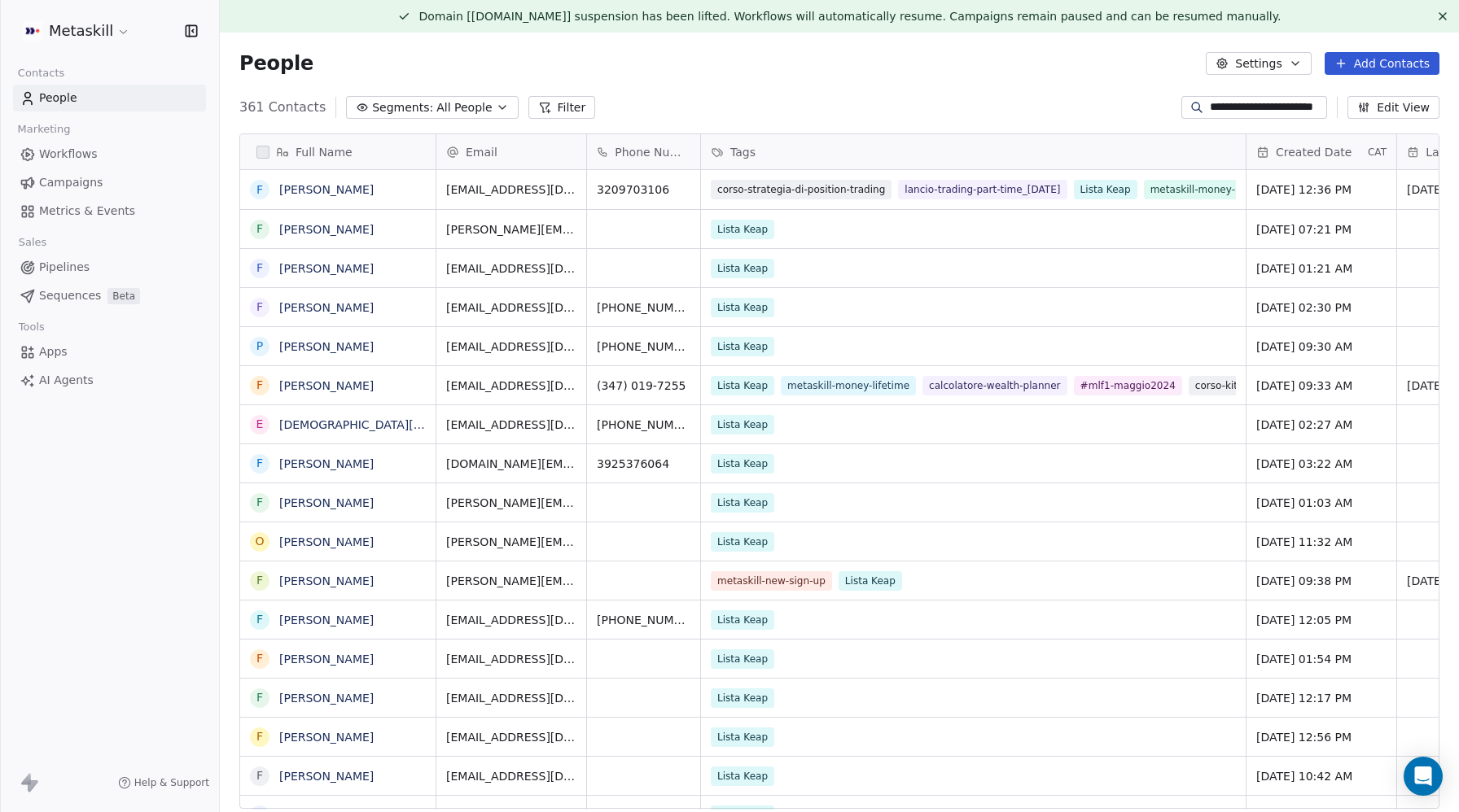
scroll to position [0, 15]
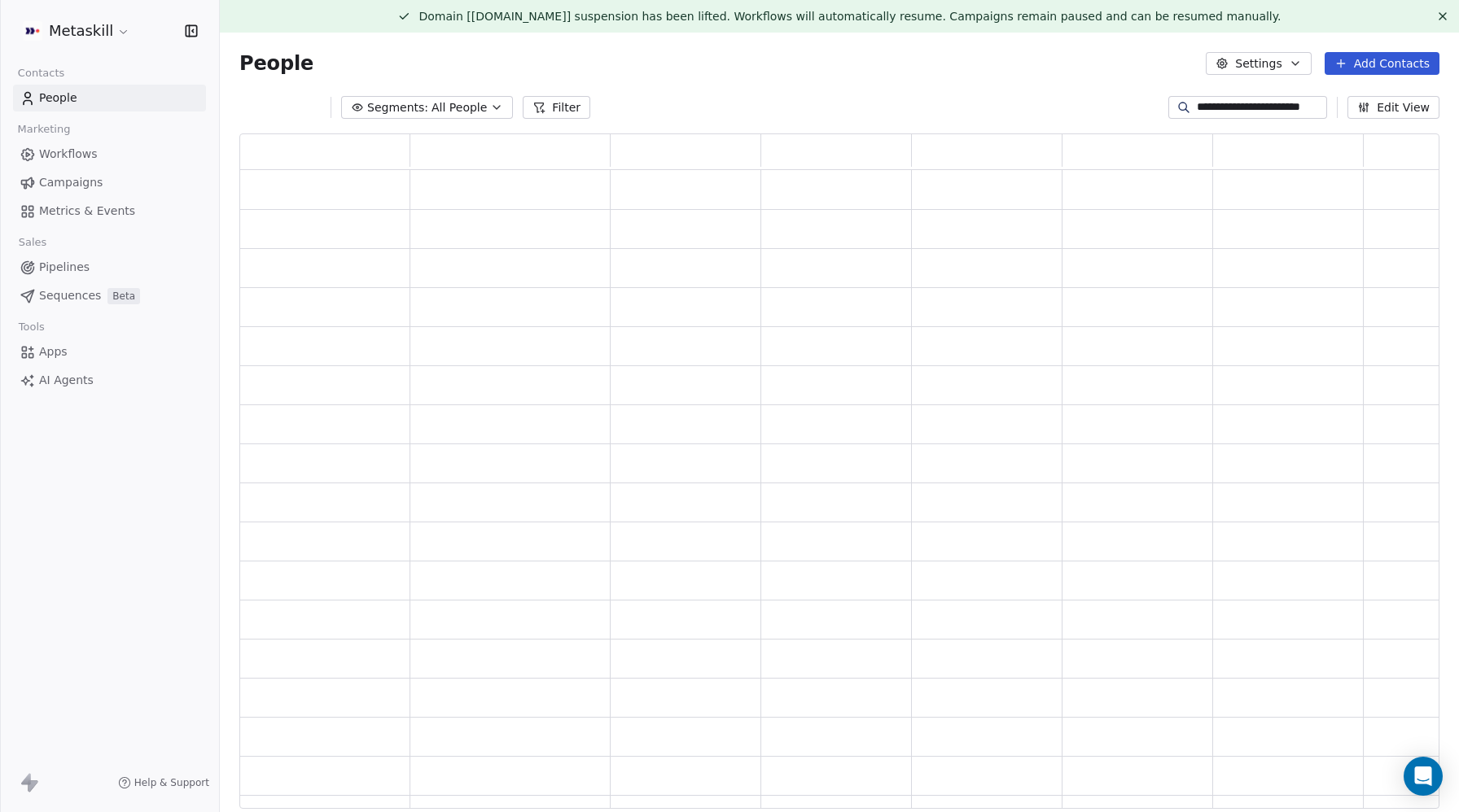
type input "**********"
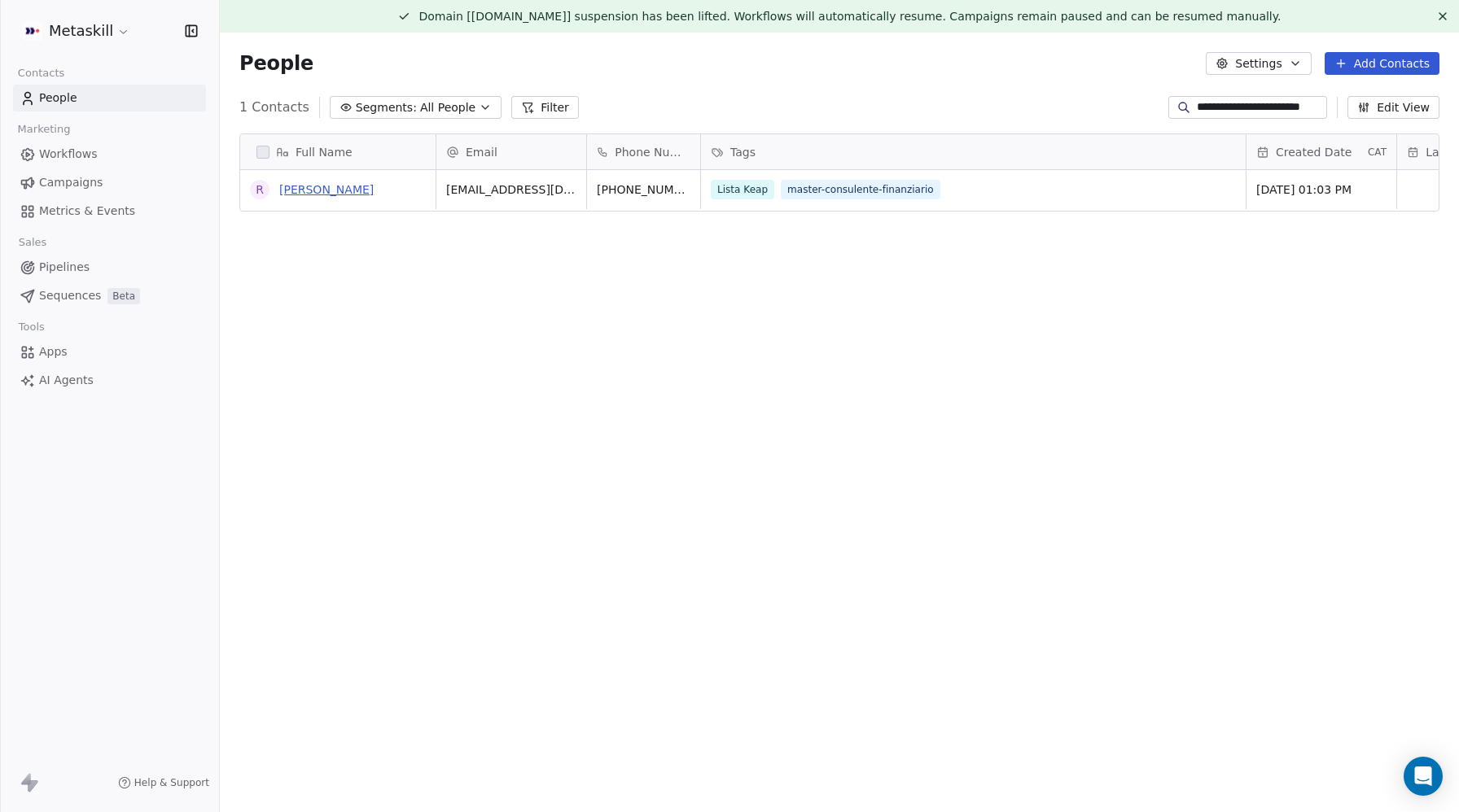
scroll to position [0, 0]
click at [321, 193] on link "[PERSON_NAME]" at bounding box center [326, 189] width 95 height 13
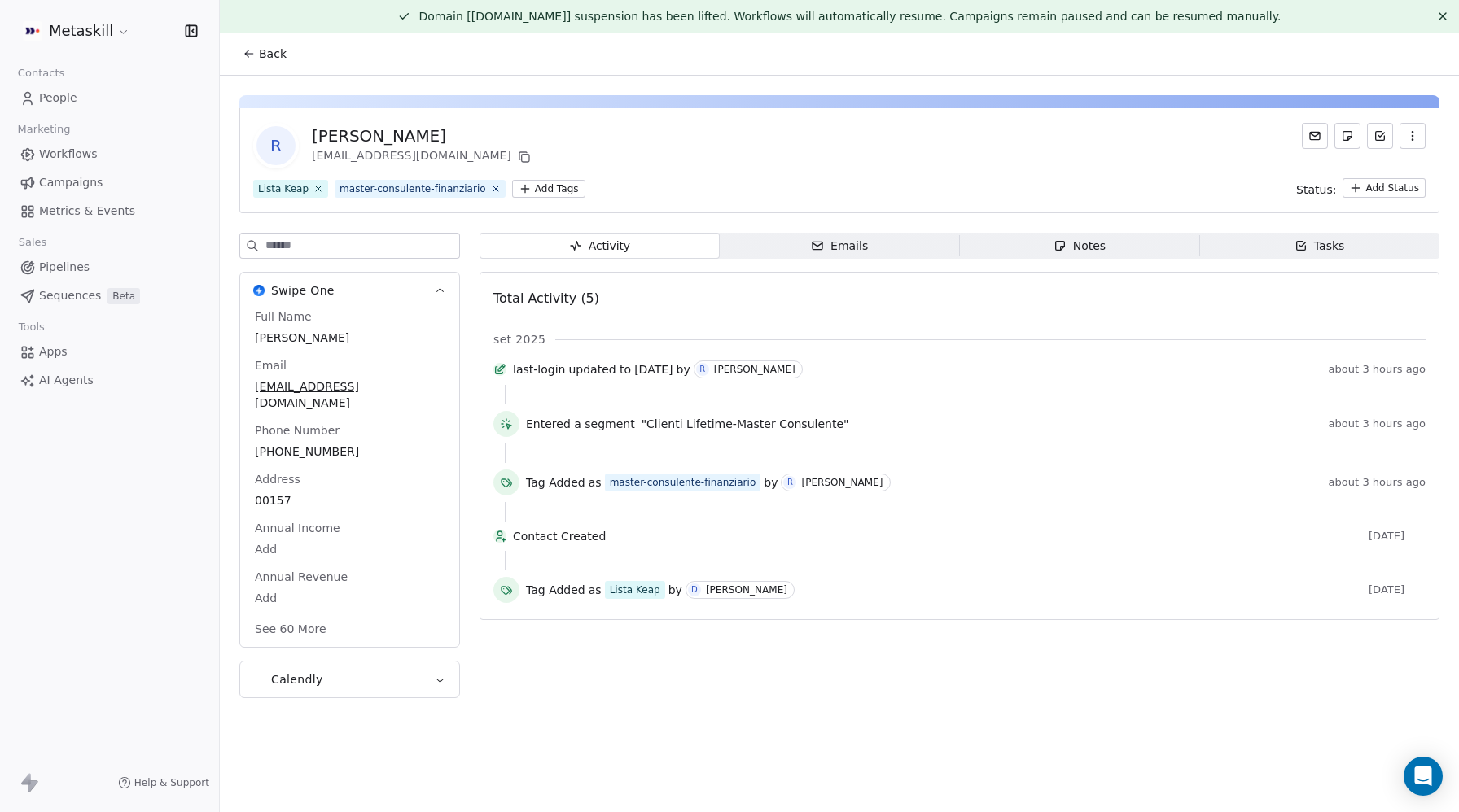
click at [545, 192] on html "Metaskill Contacts People Marketing Workflows Campaigns Metrics & Events Sales …" at bounding box center [730, 406] width 1459 height 812
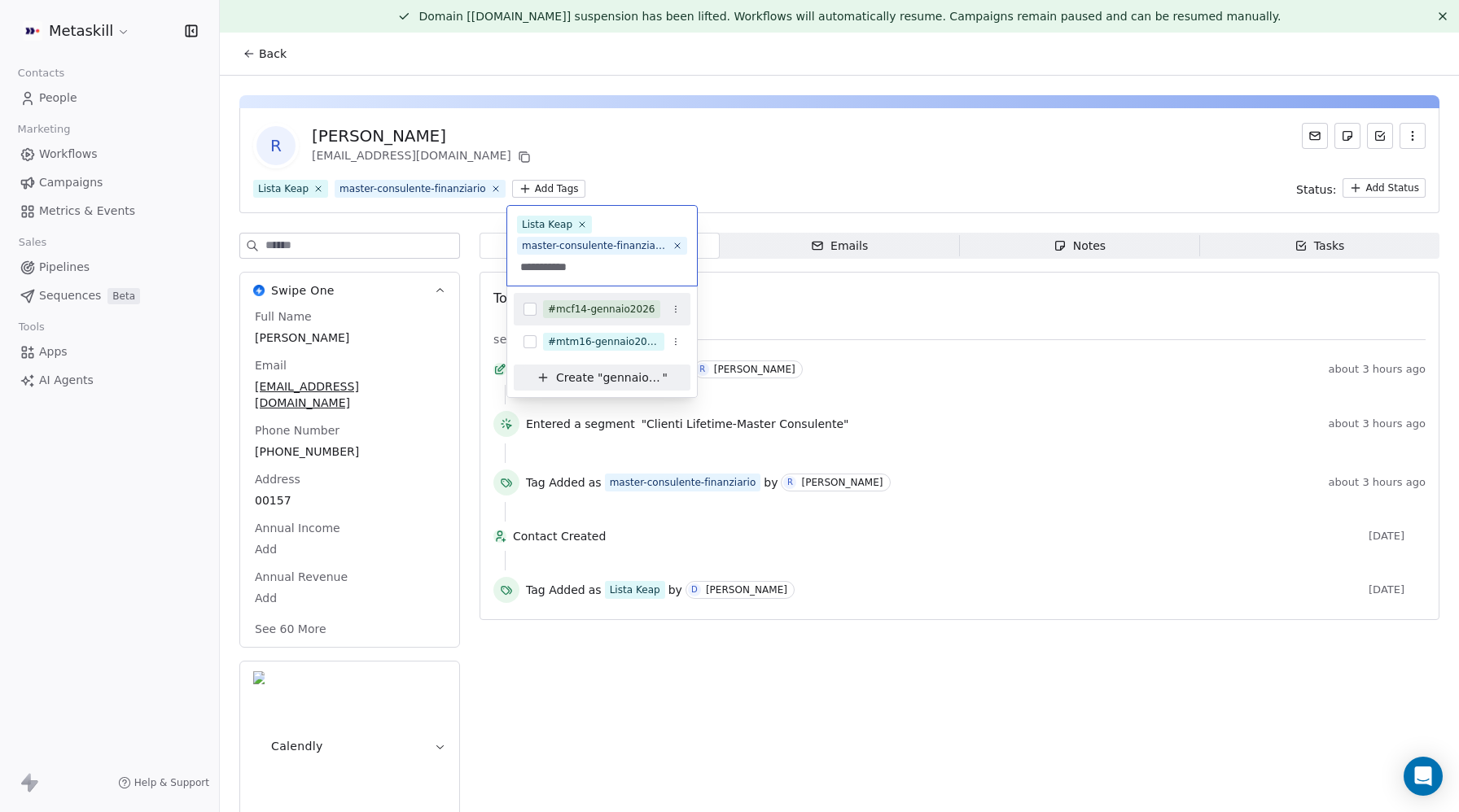
type input "**********"
click at [537, 311] on div "#mcf14-gennaio2026" at bounding box center [602, 310] width 176 height 26
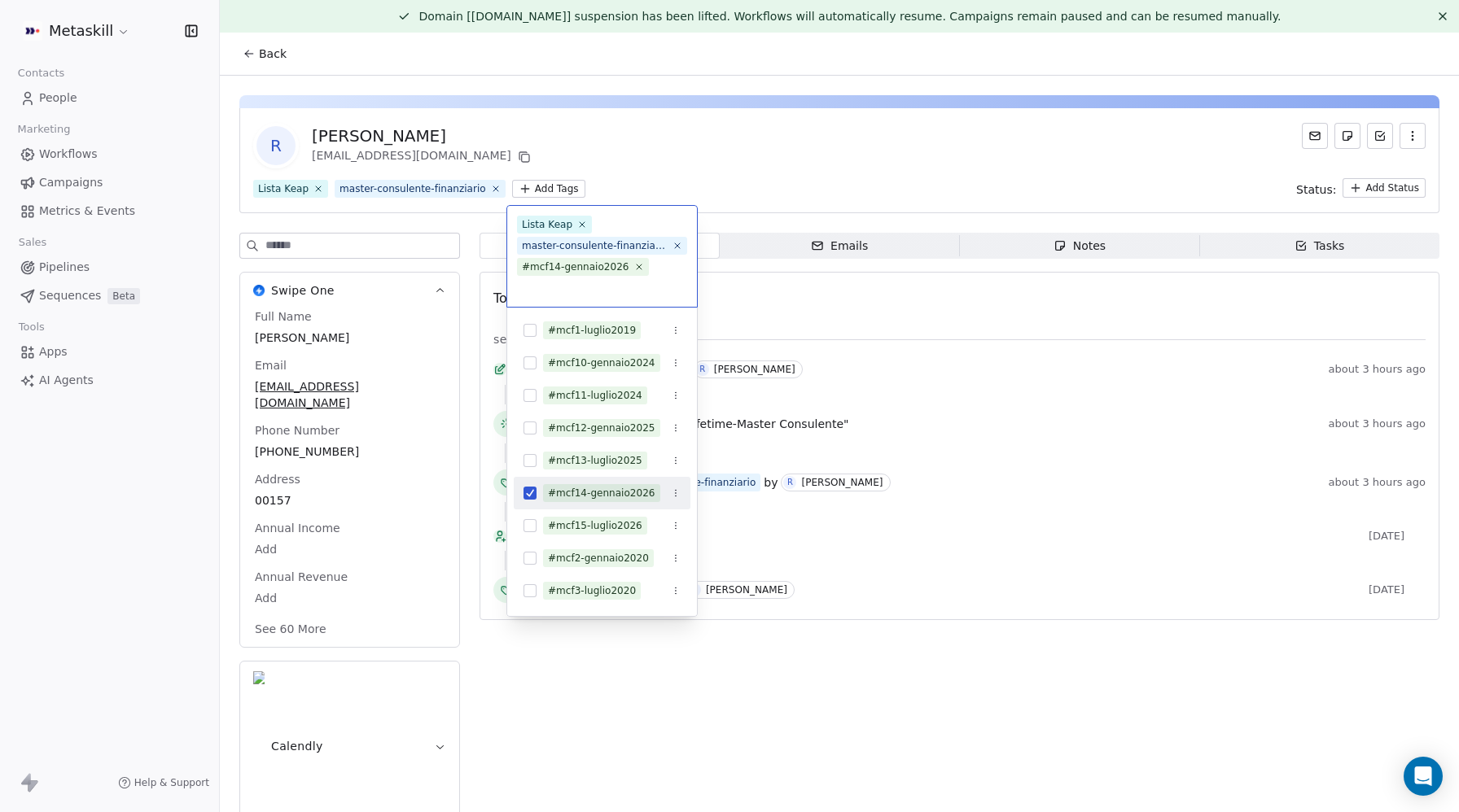
click at [795, 157] on html "Metaskill Contacts People Marketing Workflows Campaigns Metrics & Events Sales …" at bounding box center [730, 406] width 1459 height 812
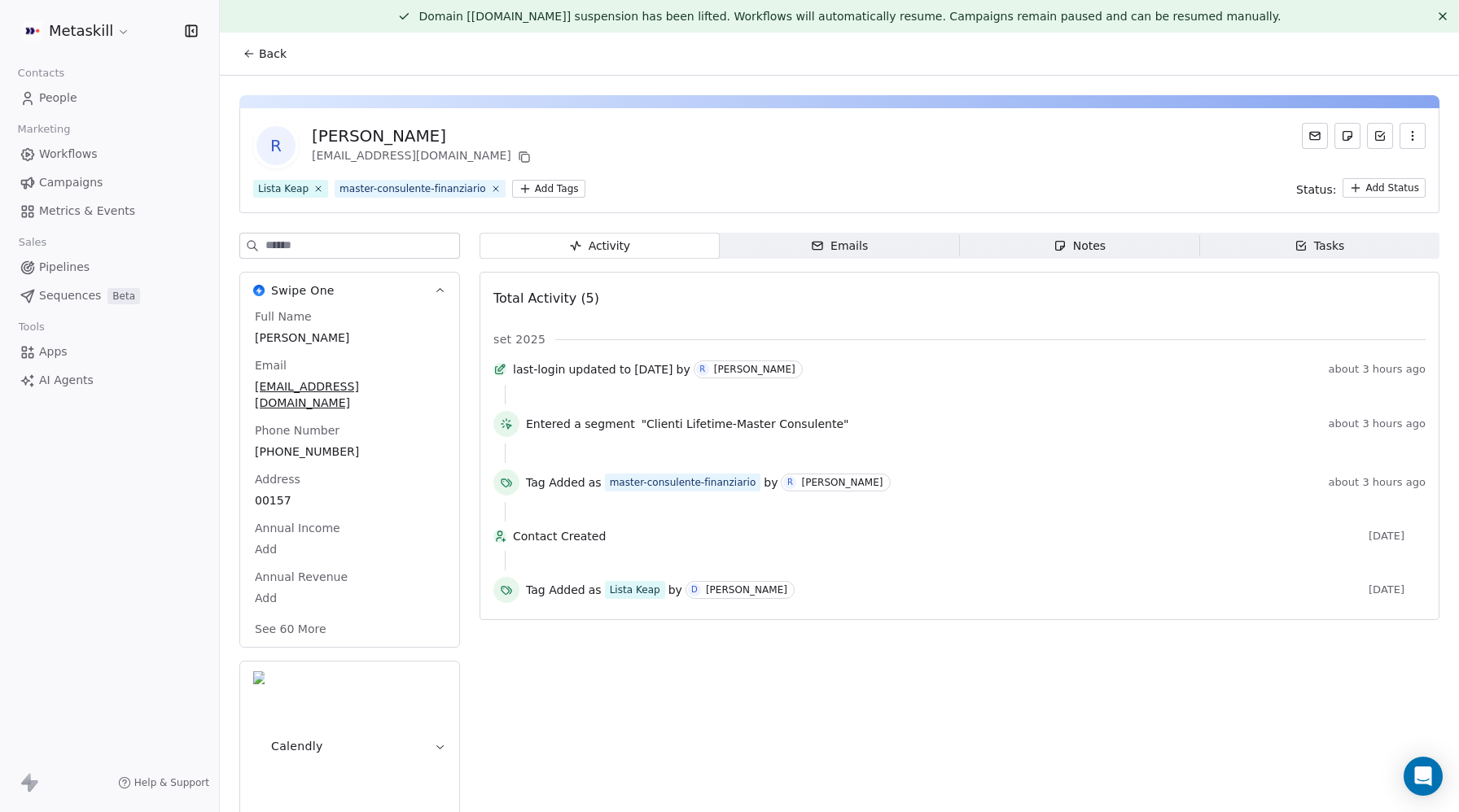
click at [616, 161] on div "R Rosario Parlato parlatorosario1@gmail.com" at bounding box center [840, 146] width 1172 height 46
click at [554, 187] on html "Metaskill Contacts People Marketing Workflows Campaigns Metrics & Events Sales …" at bounding box center [730, 406] width 1459 height 812
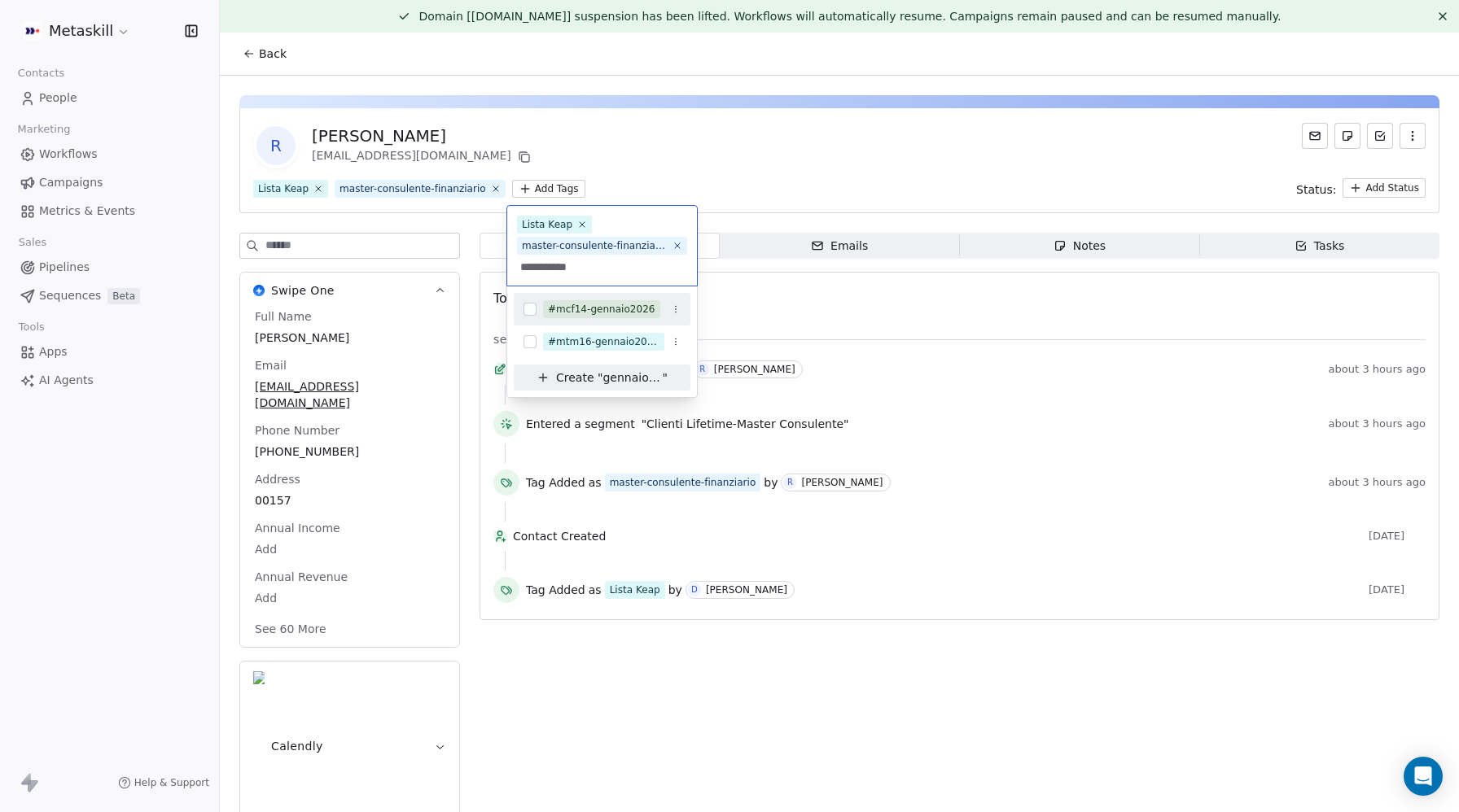
type input "**********"
click at [532, 313] on button "Suggestions" at bounding box center [530, 310] width 13 height 13
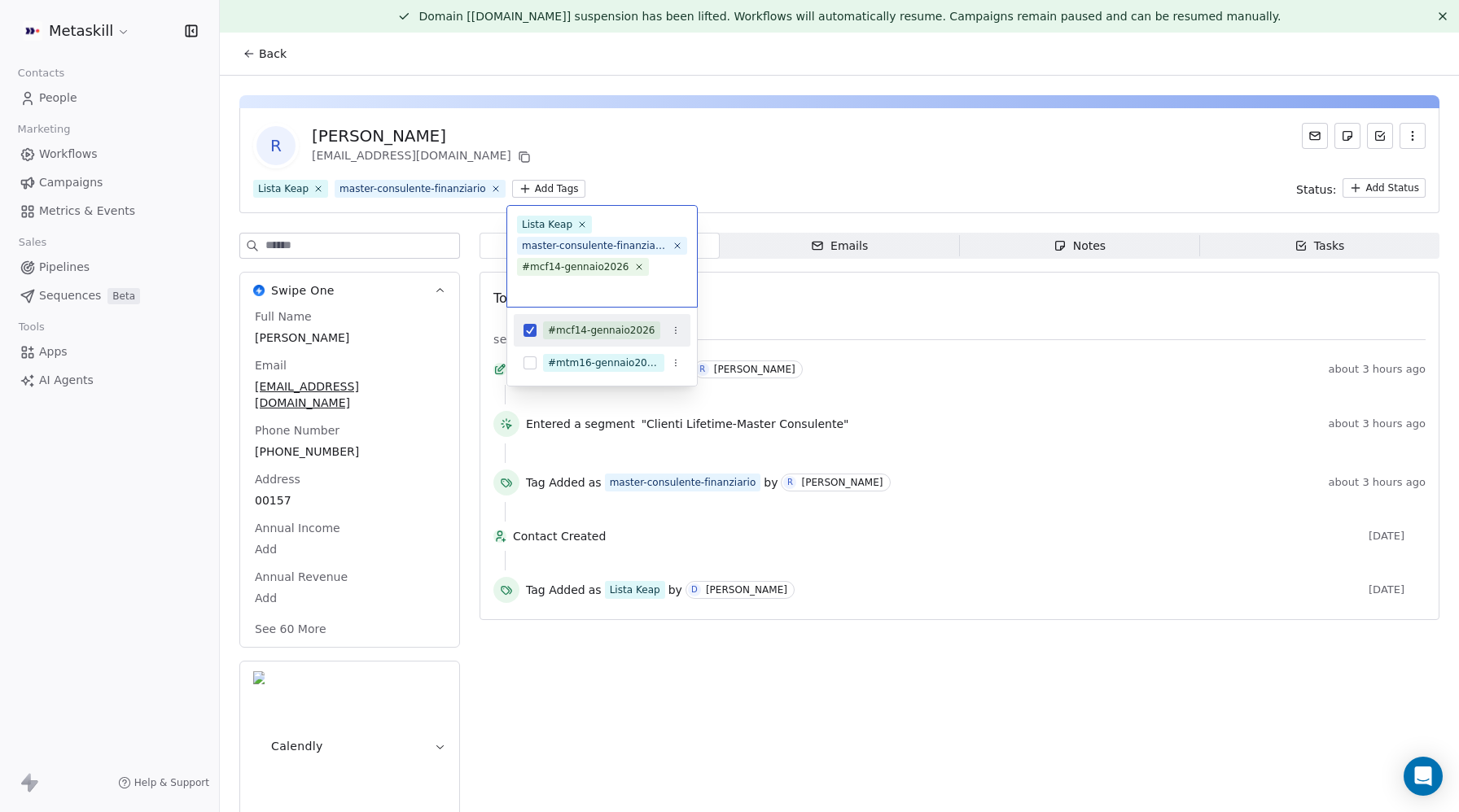
click at [927, 131] on html "Metaskill Contacts People Marketing Workflows Campaigns Metrics & Events Sales …" at bounding box center [730, 406] width 1459 height 812
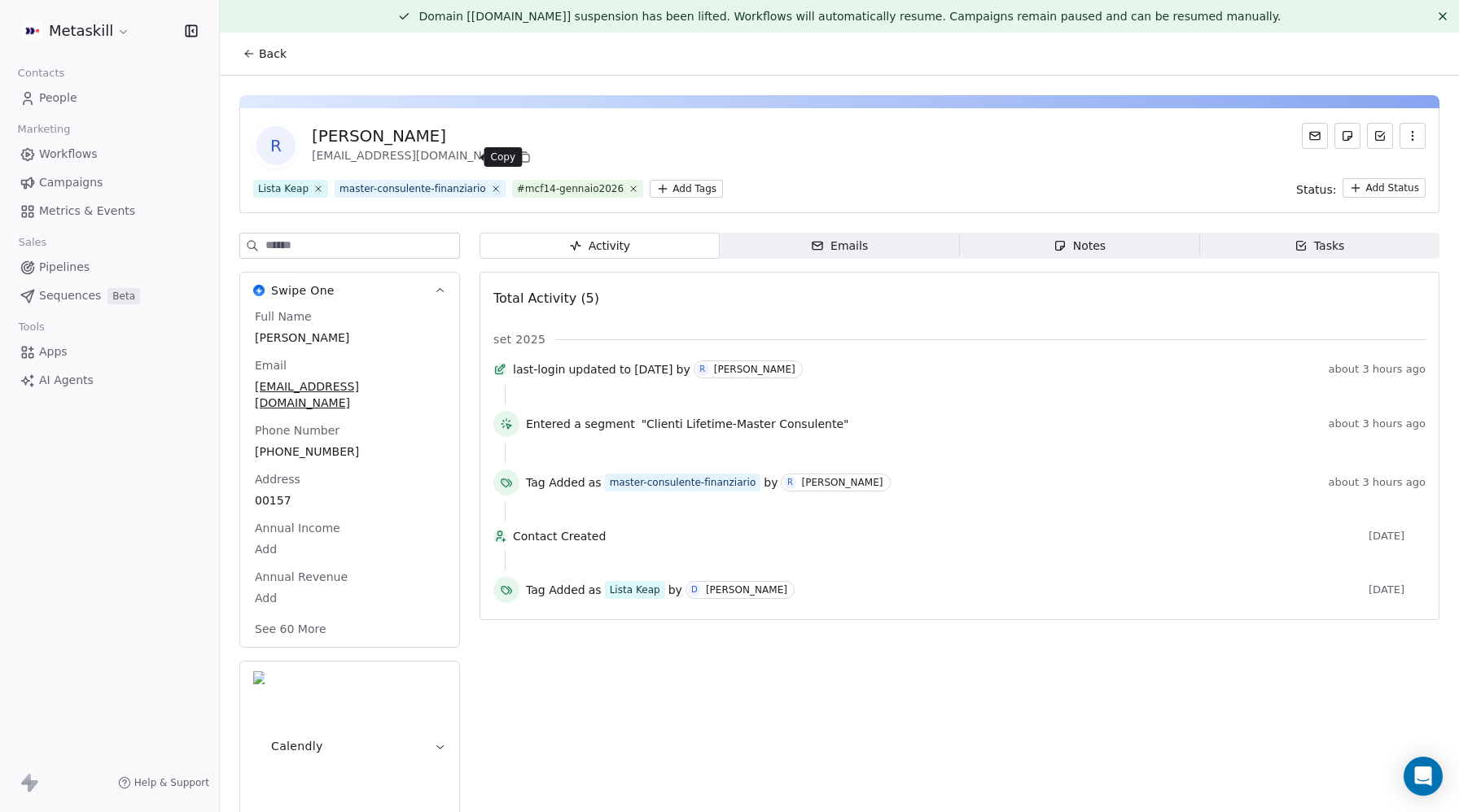
click at [518, 155] on icon at bounding box center [525, 157] width 13 height 13
click at [75, 96] on link "People" at bounding box center [109, 97] width 193 height 27
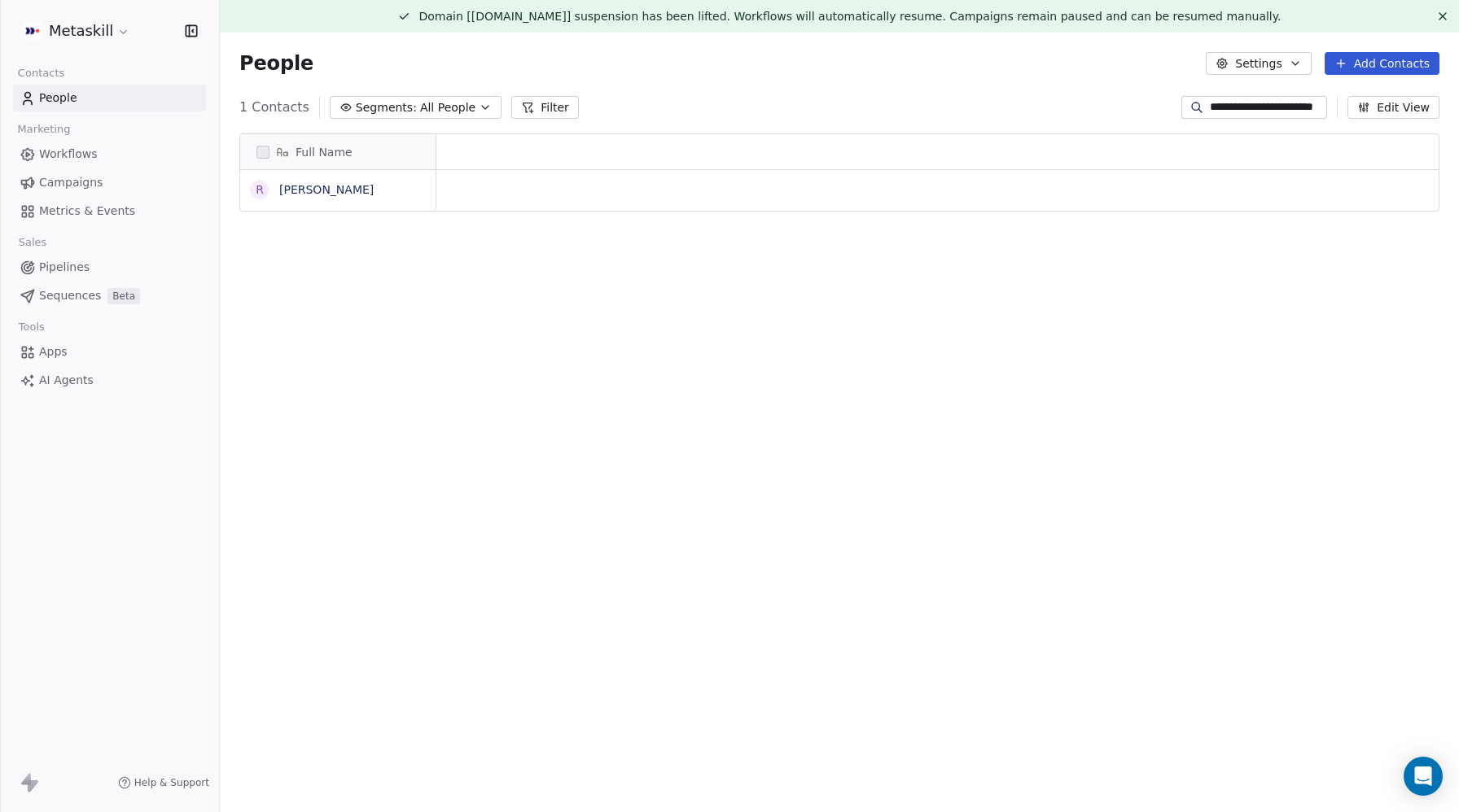
scroll to position [1, 1]
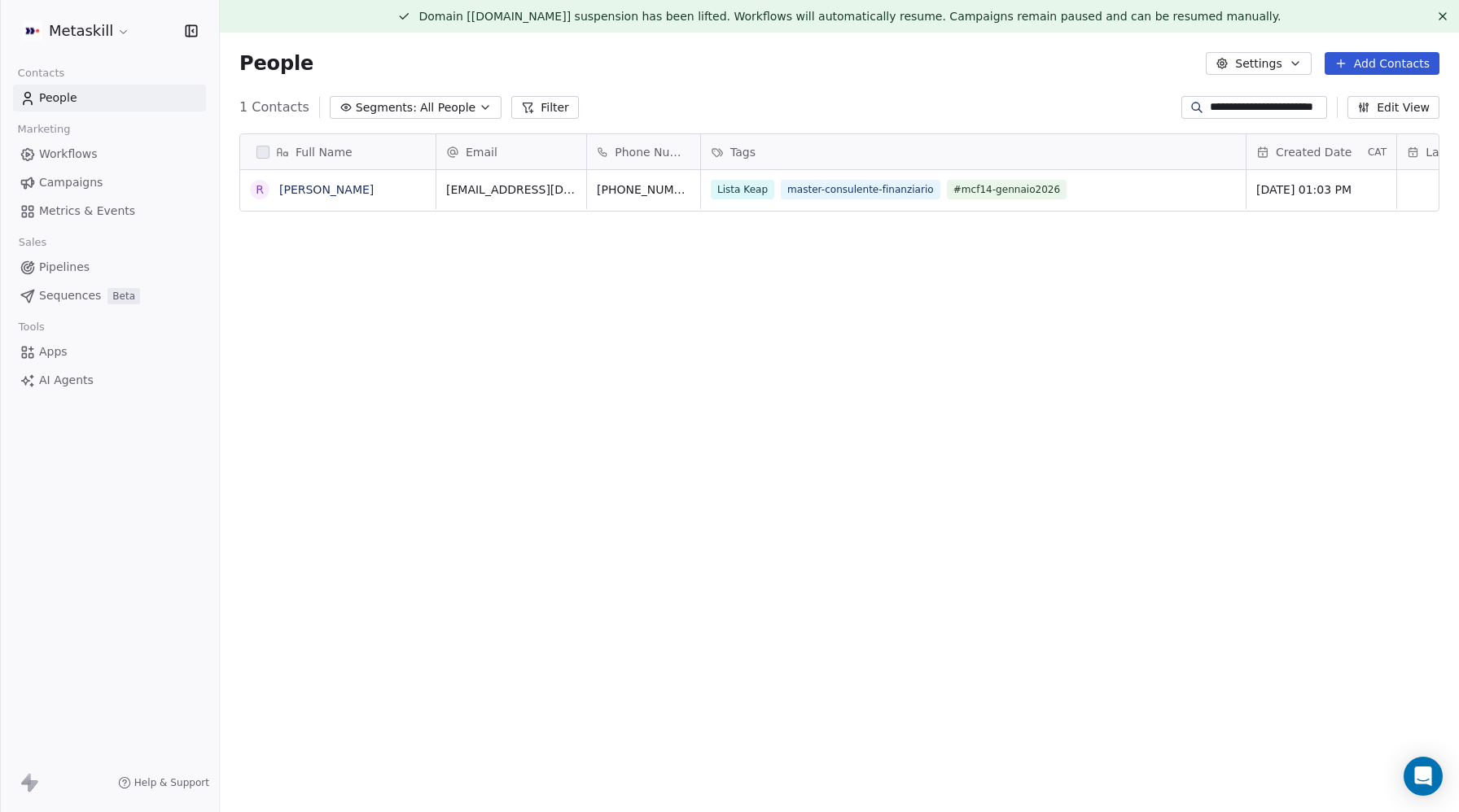
click at [1261, 116] on div "**********" at bounding box center [1254, 107] width 146 height 23
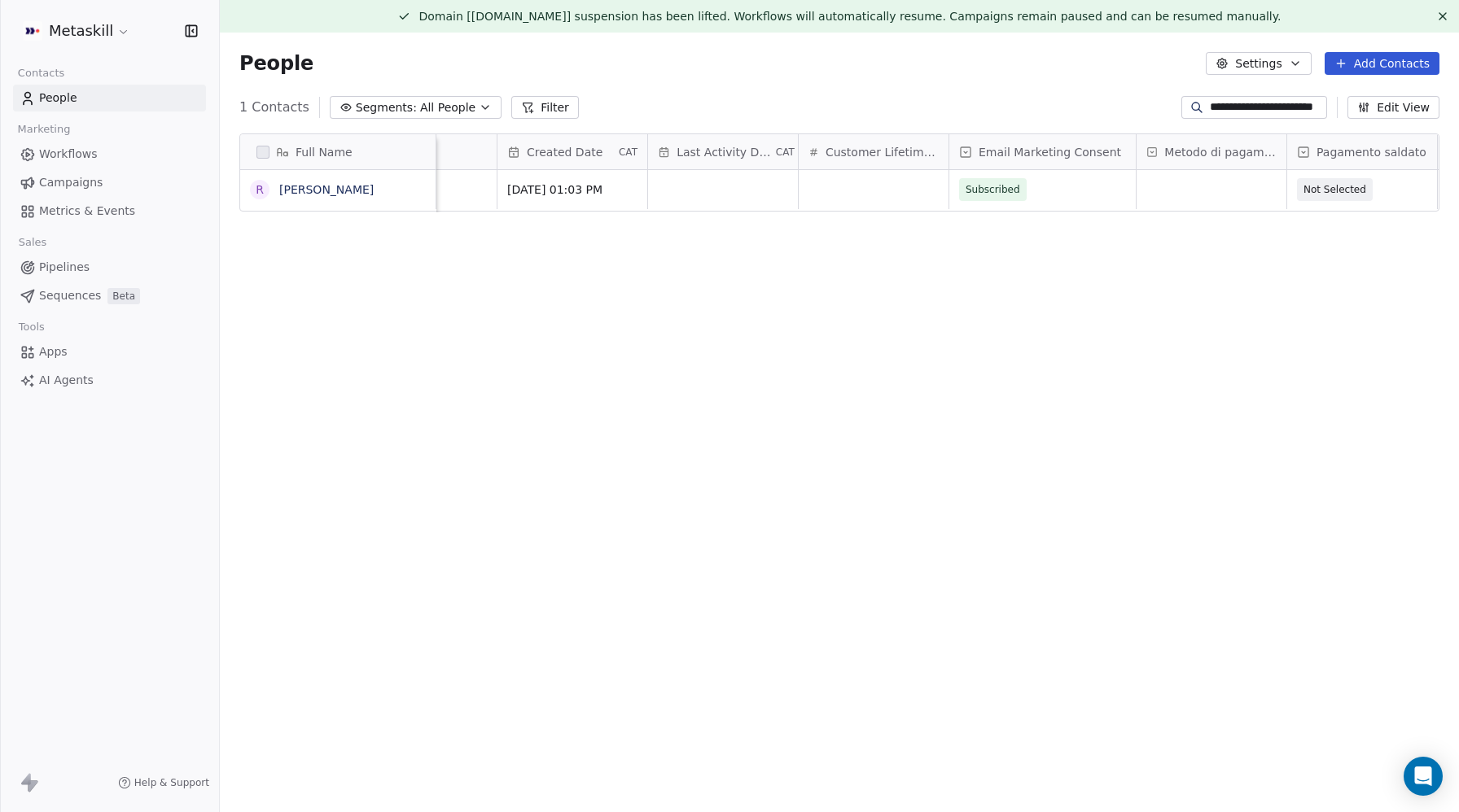
scroll to position [0, 1046]
click at [905, 191] on div "grid" at bounding box center [914, 189] width 150 height 39
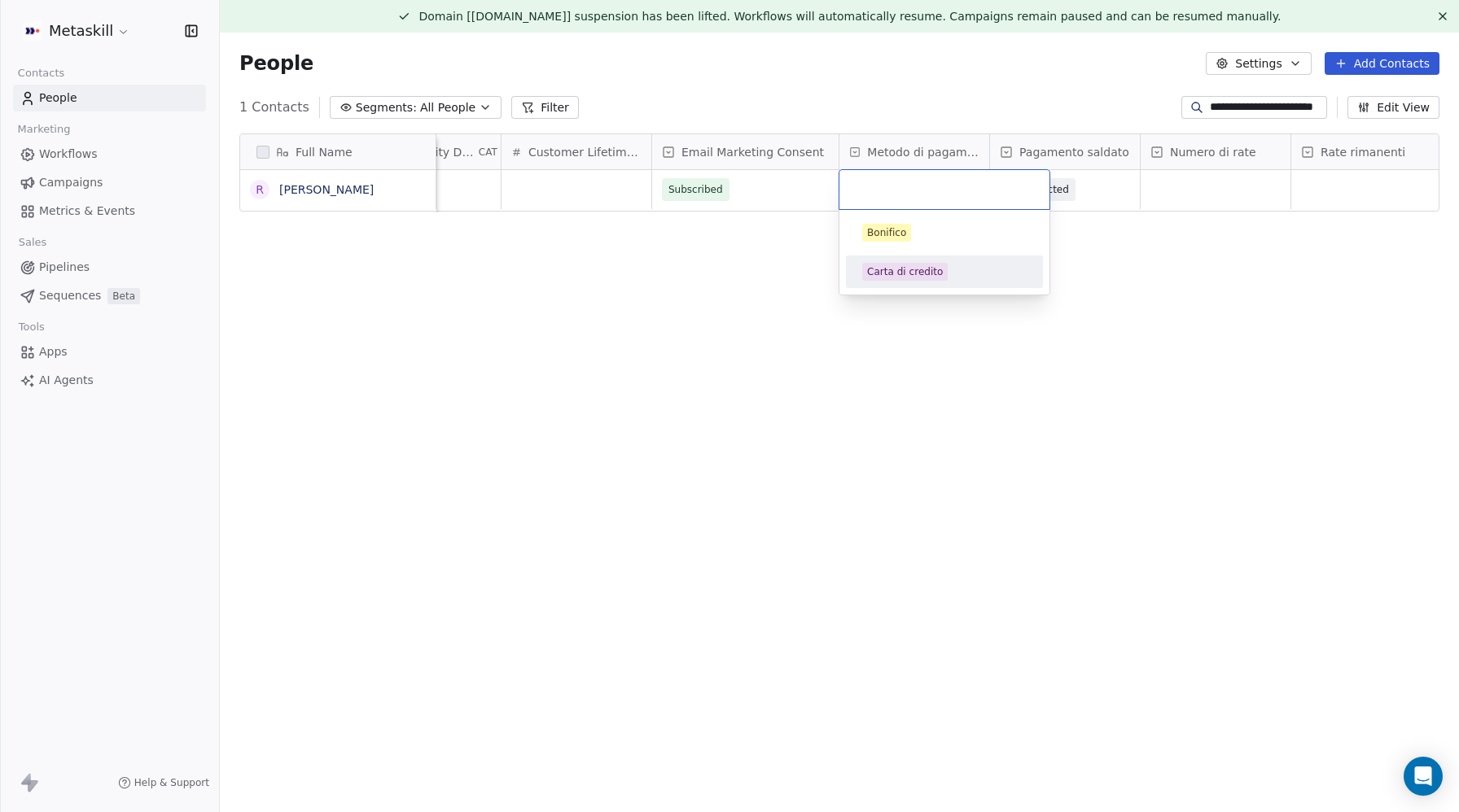
click at [915, 266] on div "Carta di credito" at bounding box center [905, 272] width 75 height 15
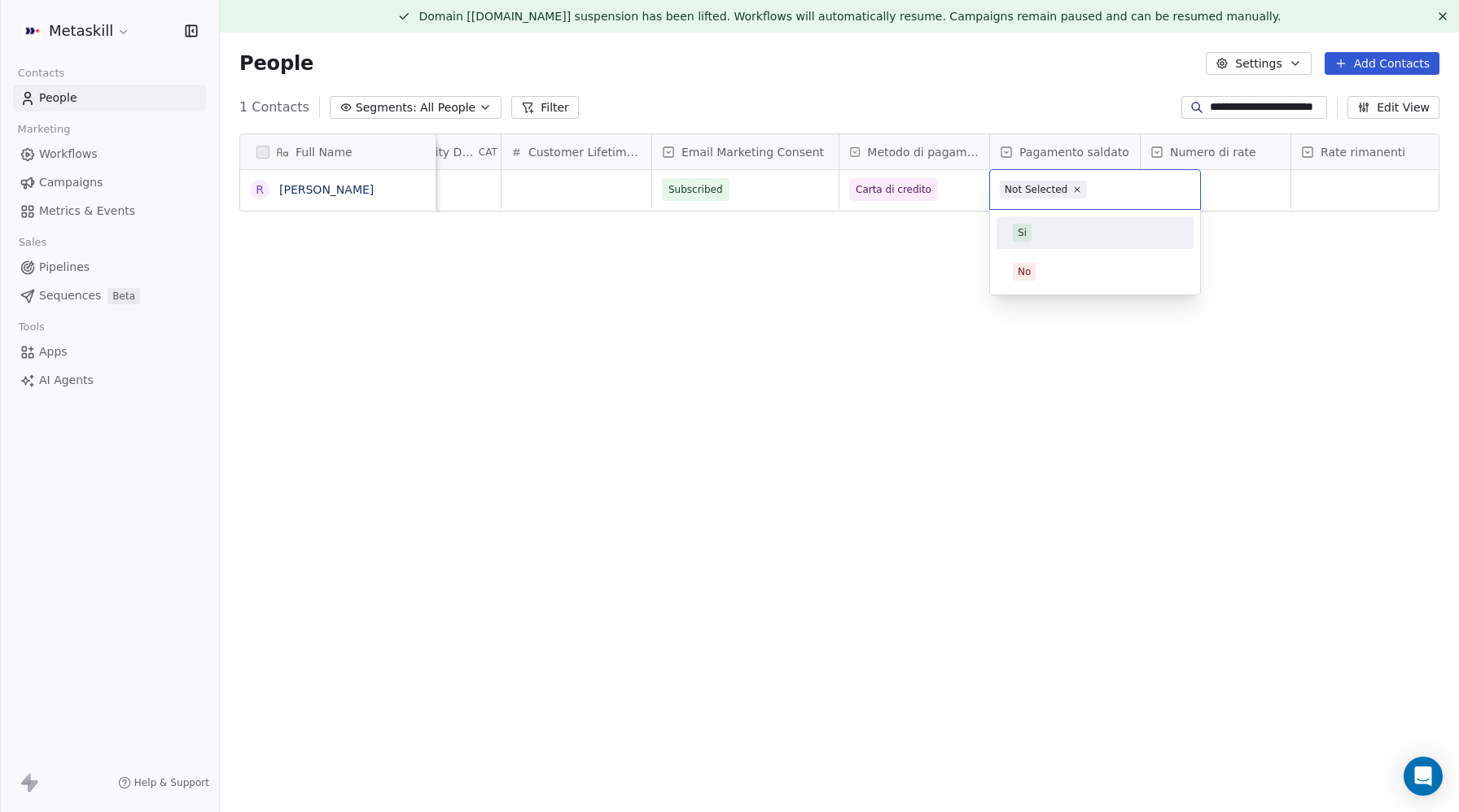
click at [1041, 236] on div "Si" at bounding box center [1094, 232] width 164 height 17
click at [1199, 177] on div "grid" at bounding box center [1216, 189] width 150 height 39
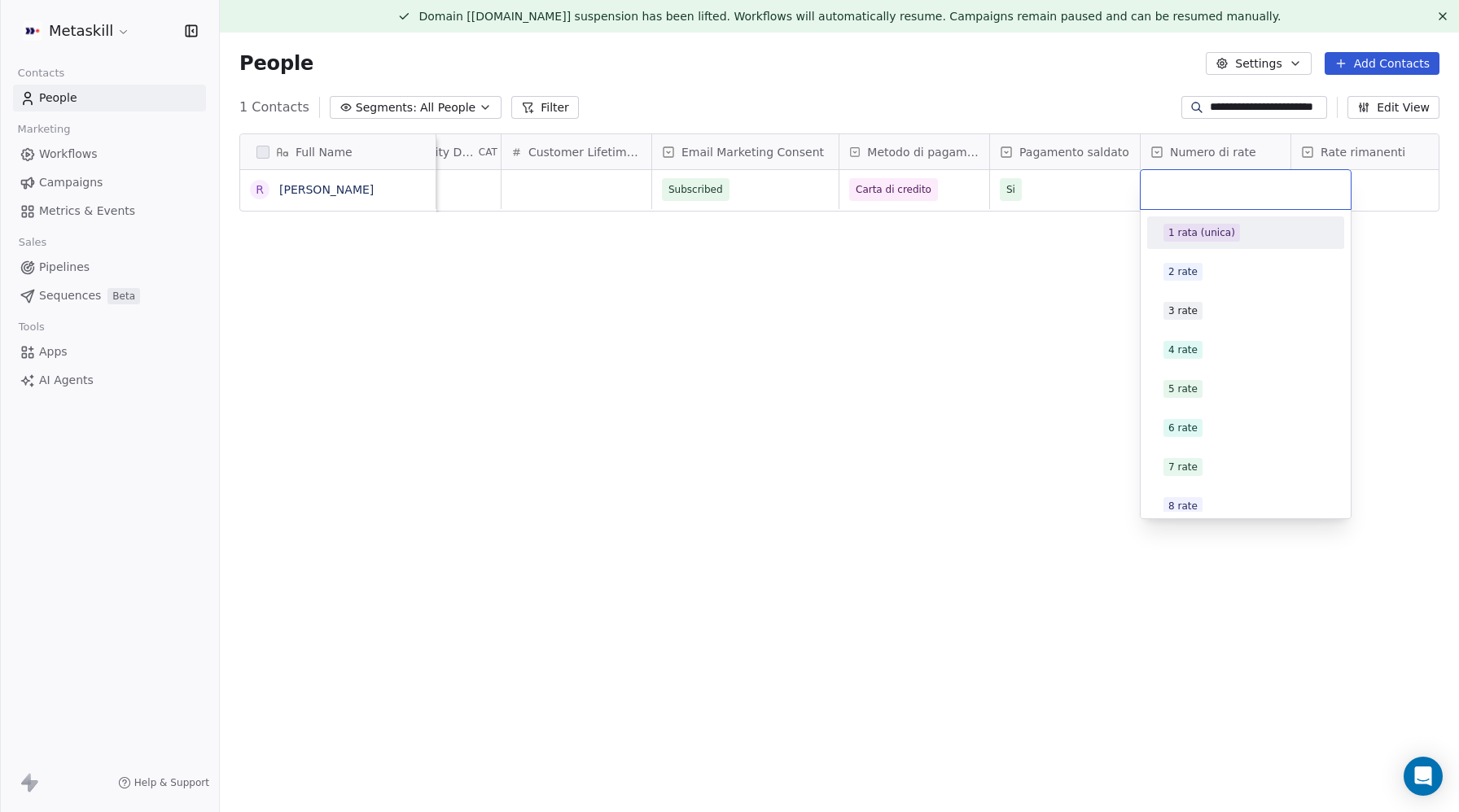
click at [1192, 246] on div "1 rata (unica)" at bounding box center [1246, 232] width 197 height 32
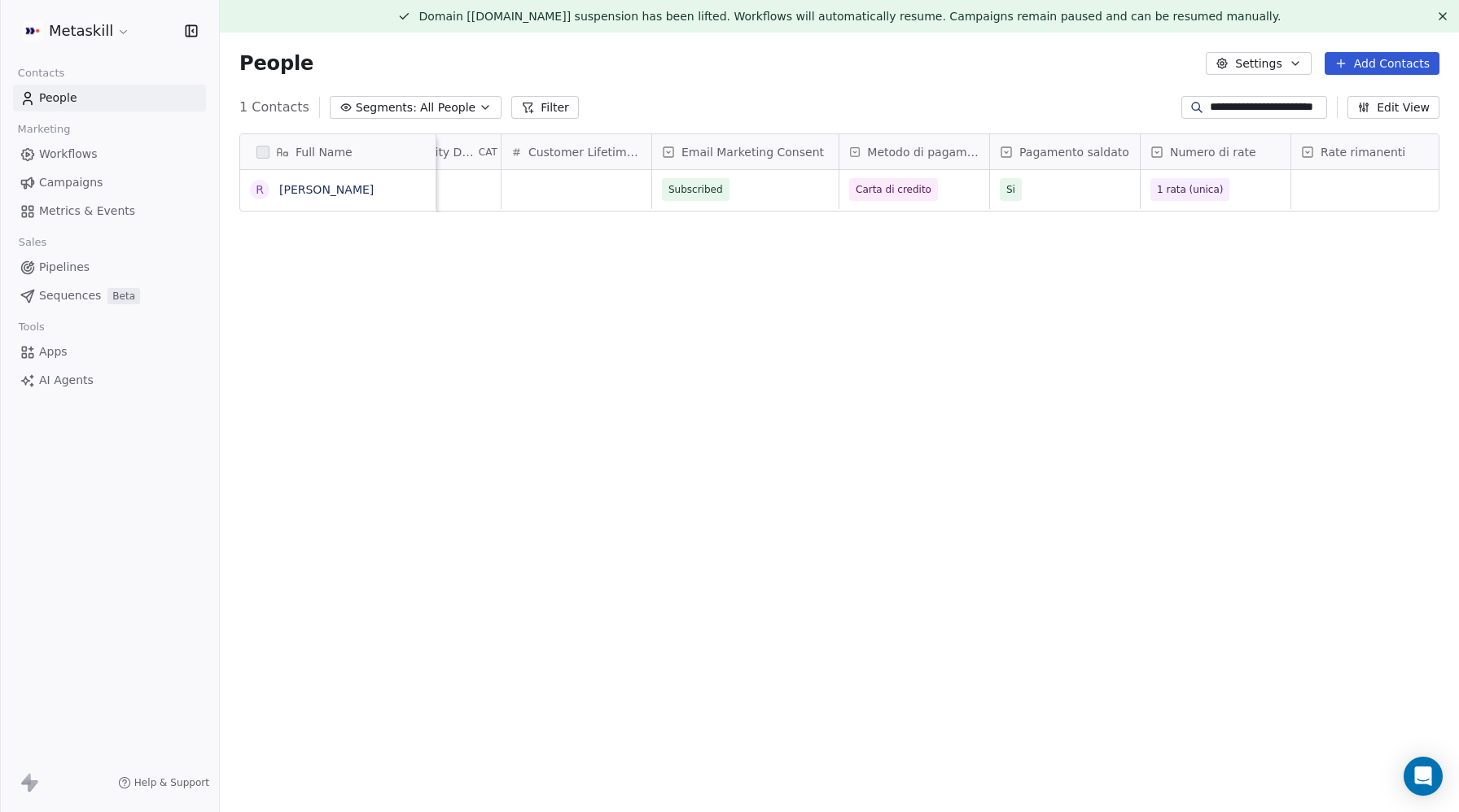
scroll to position [0, 1049]
click at [1320, 191] on div "grid" at bounding box center [1363, 189] width 150 height 39
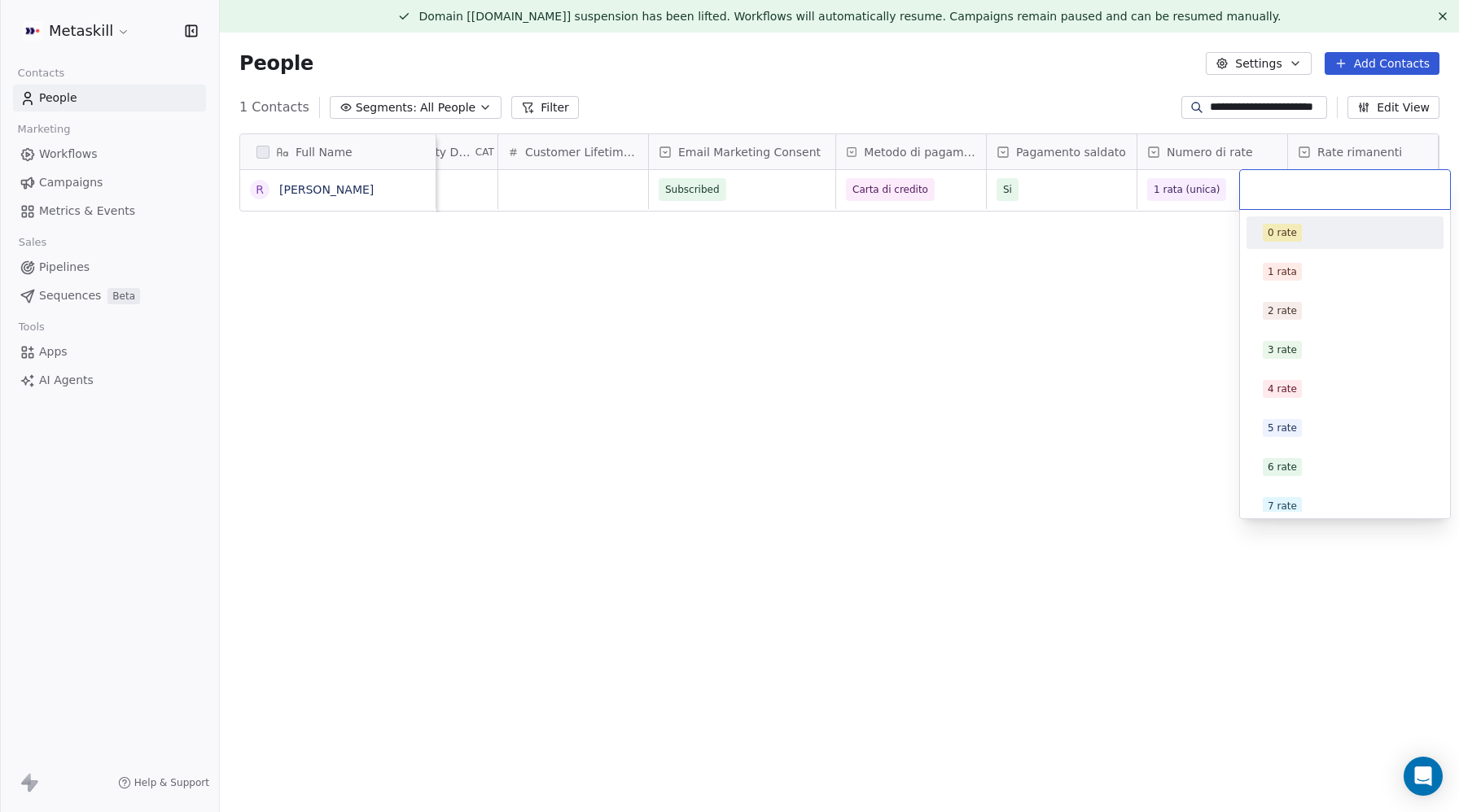
click at [1307, 231] on div "0 rate" at bounding box center [1344, 232] width 164 height 17
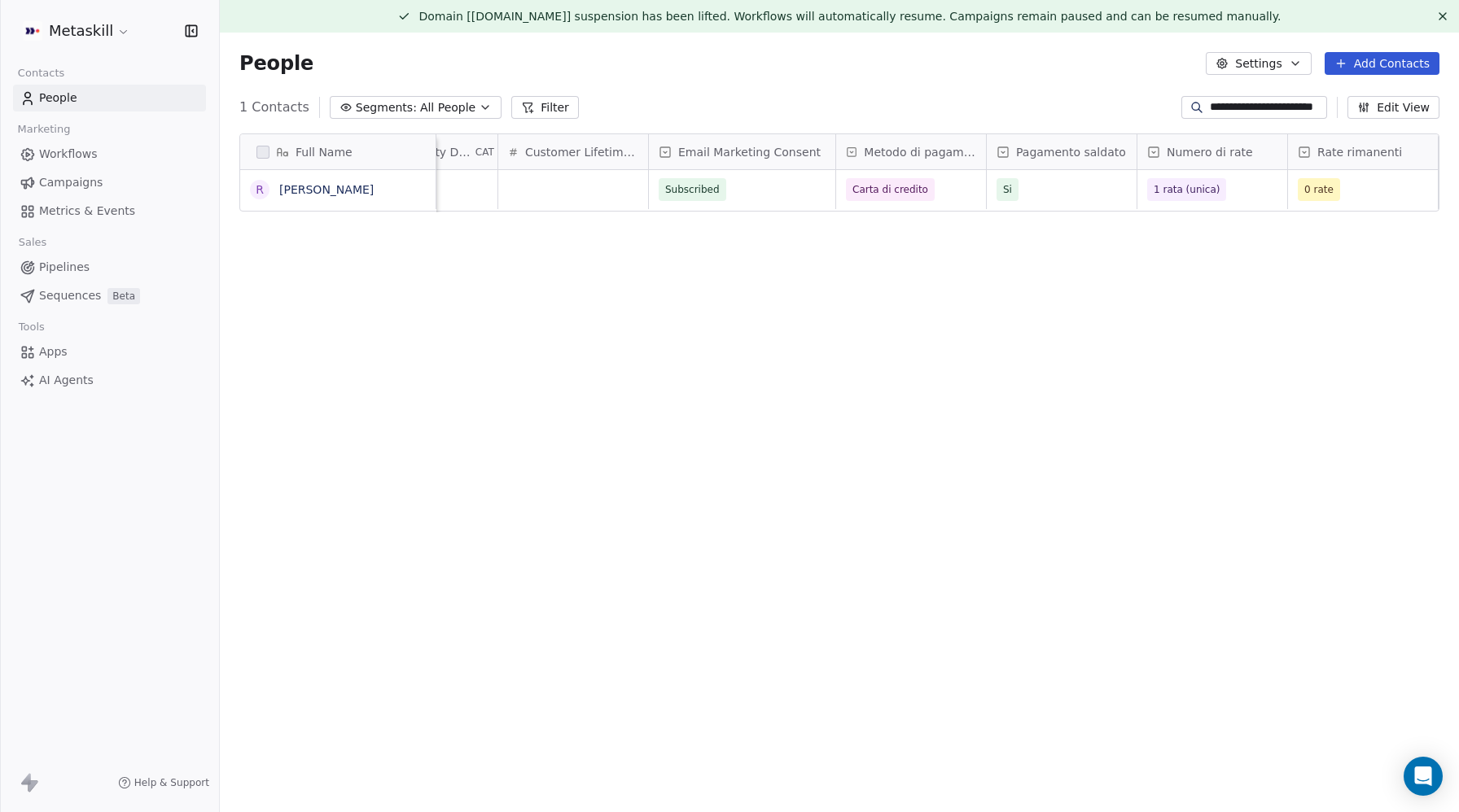
scroll to position [0, 1439]
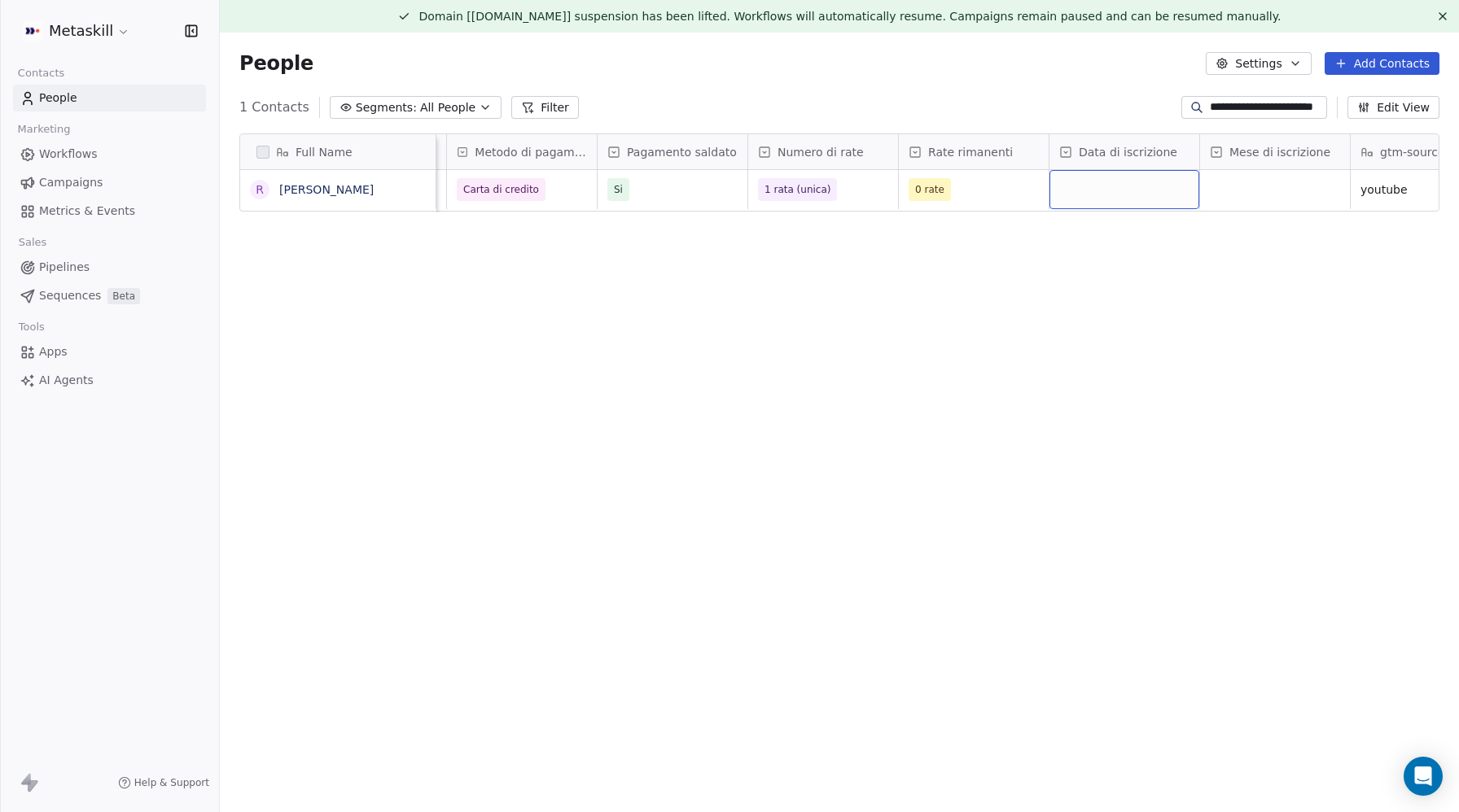
click at [1133, 184] on div "grid" at bounding box center [1124, 189] width 150 height 39
type input "**"
drag, startPoint x: 1135, startPoint y: 239, endPoint x: 1295, endPoint y: 192, distance: 166.8
click at [1137, 239] on div "30" at bounding box center [1154, 239] width 164 height 17
click at [1258, 196] on div "grid" at bounding box center [1274, 189] width 150 height 39
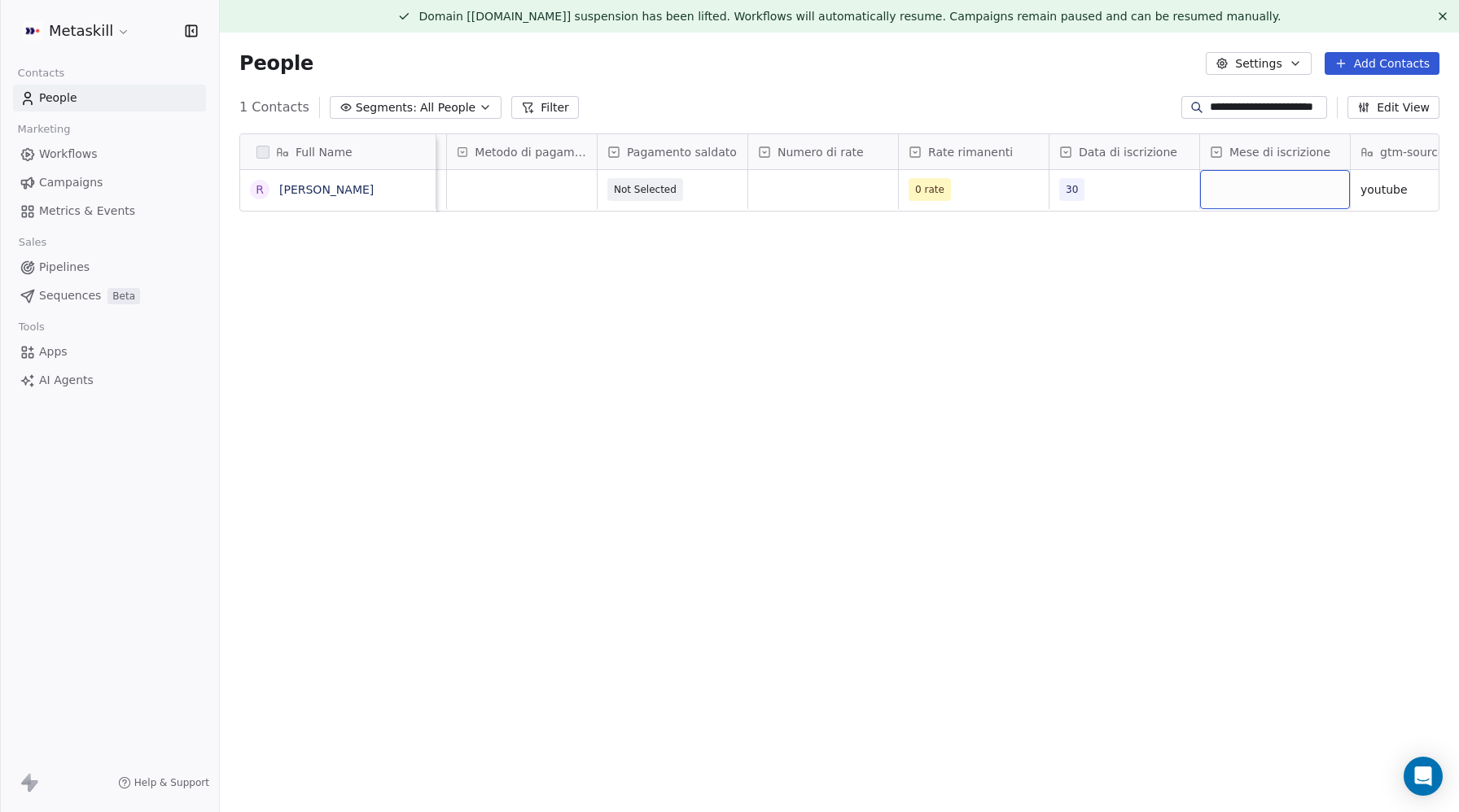
click at [1258, 196] on div "grid" at bounding box center [1274, 189] width 150 height 39
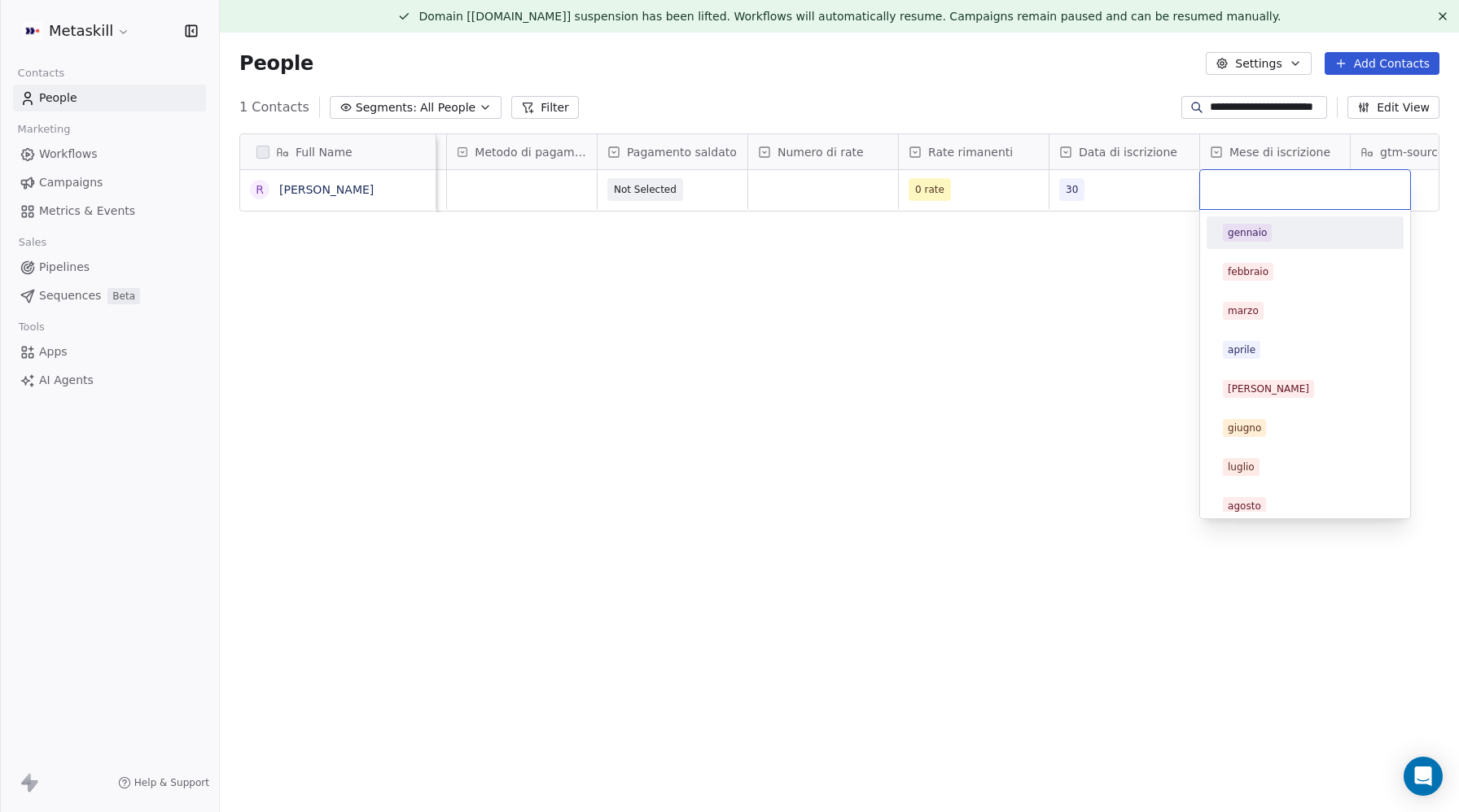
click at [1258, 196] on div at bounding box center [1305, 189] width 210 height 39
click at [1246, 184] on input "text" at bounding box center [1305, 189] width 190 height 17
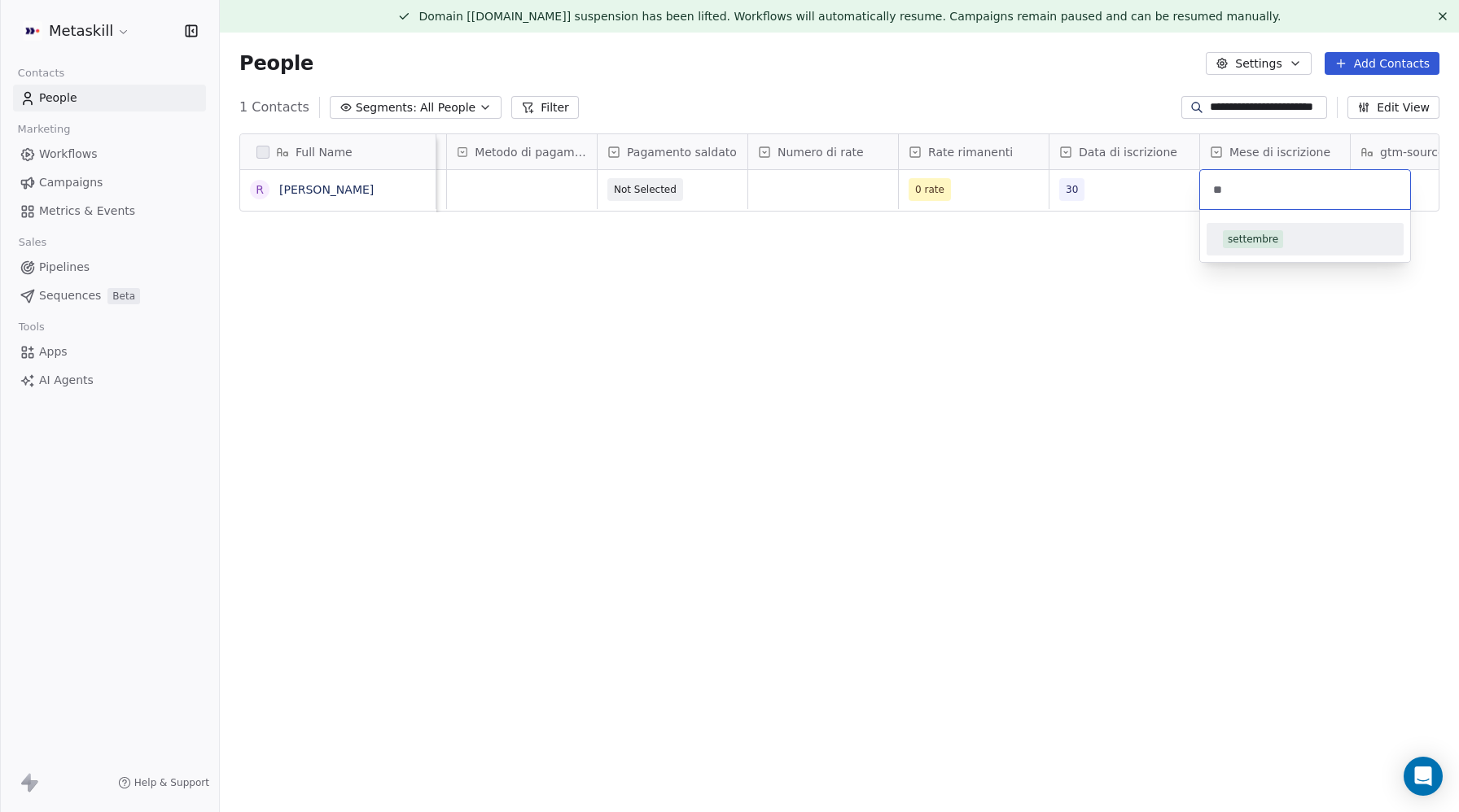
type input "**"
drag, startPoint x: 1260, startPoint y: 235, endPoint x: 1015, endPoint y: 183, distance: 250.5
click at [1260, 236] on div "settembre" at bounding box center [1252, 240] width 51 height 15
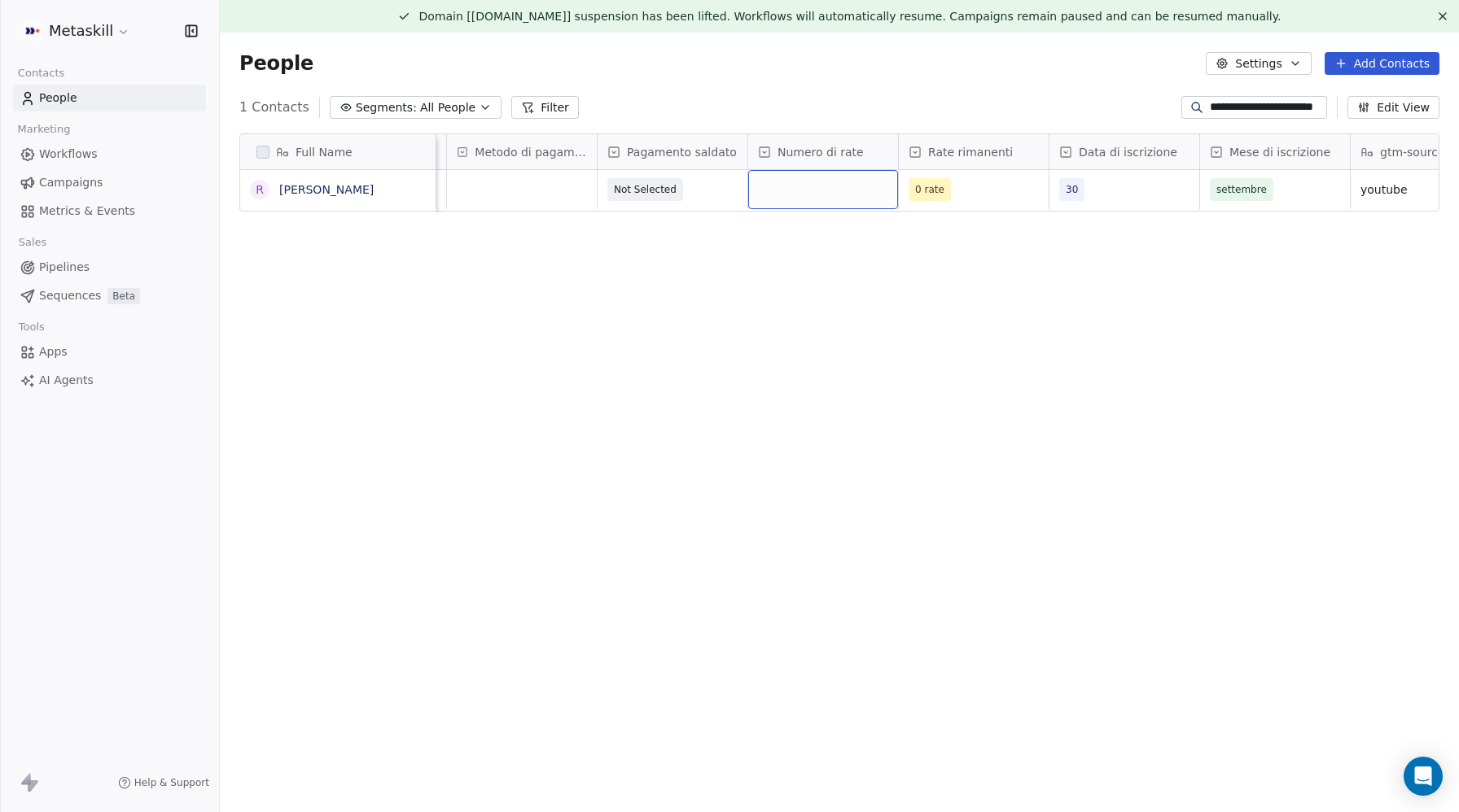
click at [834, 184] on div "grid" at bounding box center [822, 189] width 150 height 39
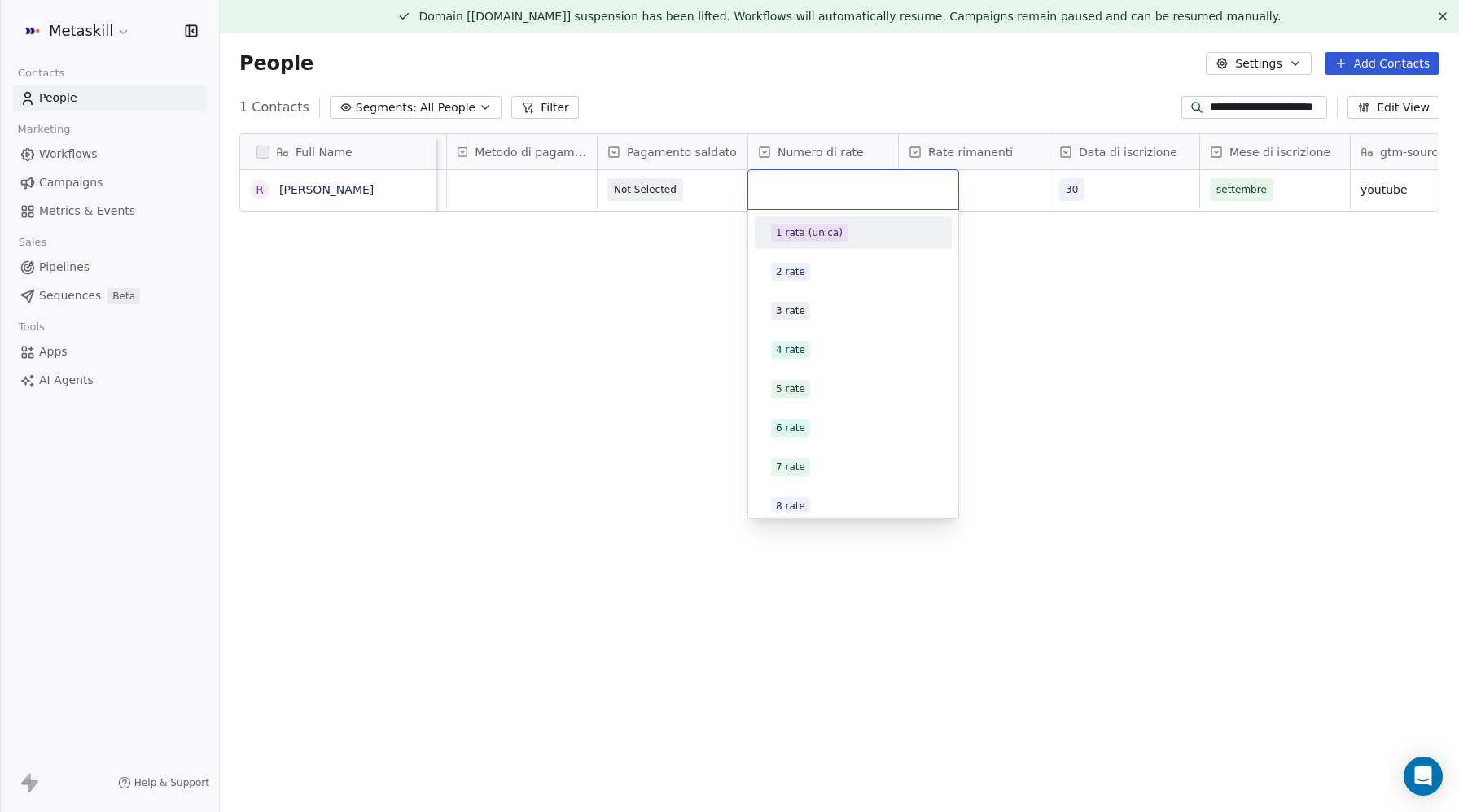
click at [818, 227] on div "1 rata (unica)" at bounding box center [809, 232] width 67 height 15
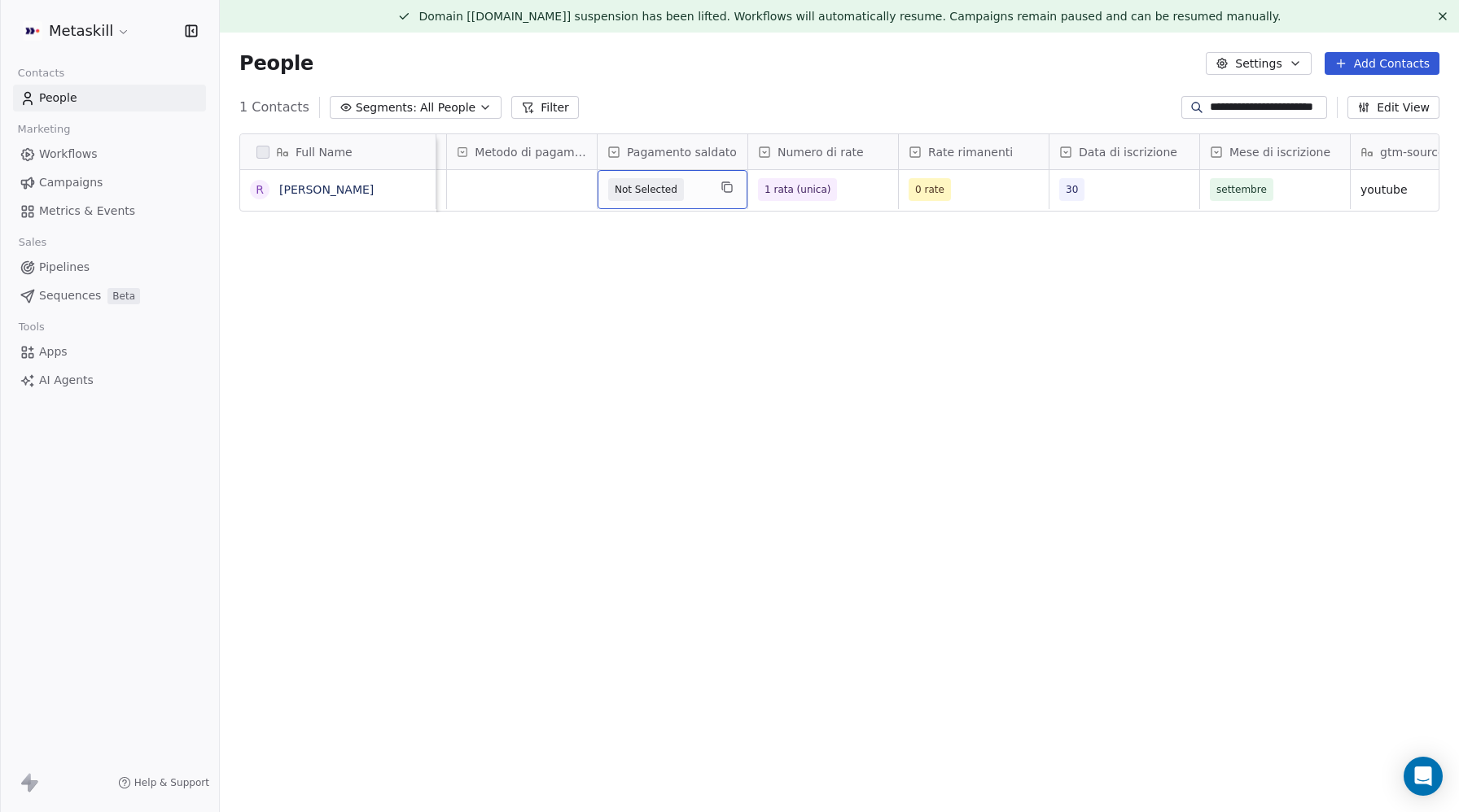
click at [649, 199] on span "Not Selected" at bounding box center [646, 189] width 75 height 23
click at [654, 236] on div "Si" at bounding box center [702, 232] width 164 height 17
click at [541, 185] on div "grid" at bounding box center [522, 189] width 150 height 39
click at [526, 275] on div "Carta di credito" at bounding box center [513, 272] width 75 height 15
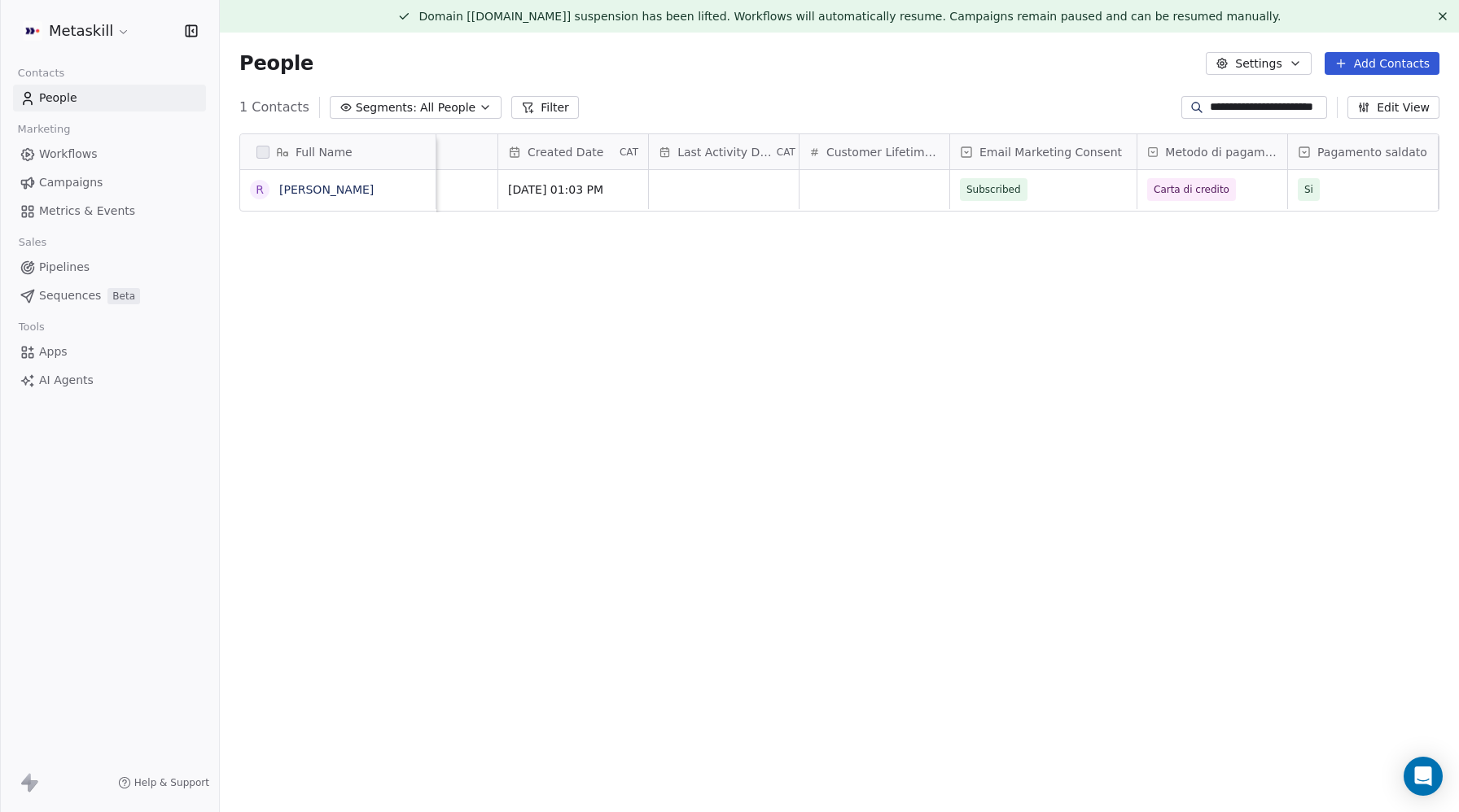
scroll to position [0, 738]
click at [311, 193] on link "[PERSON_NAME]" at bounding box center [326, 189] width 95 height 13
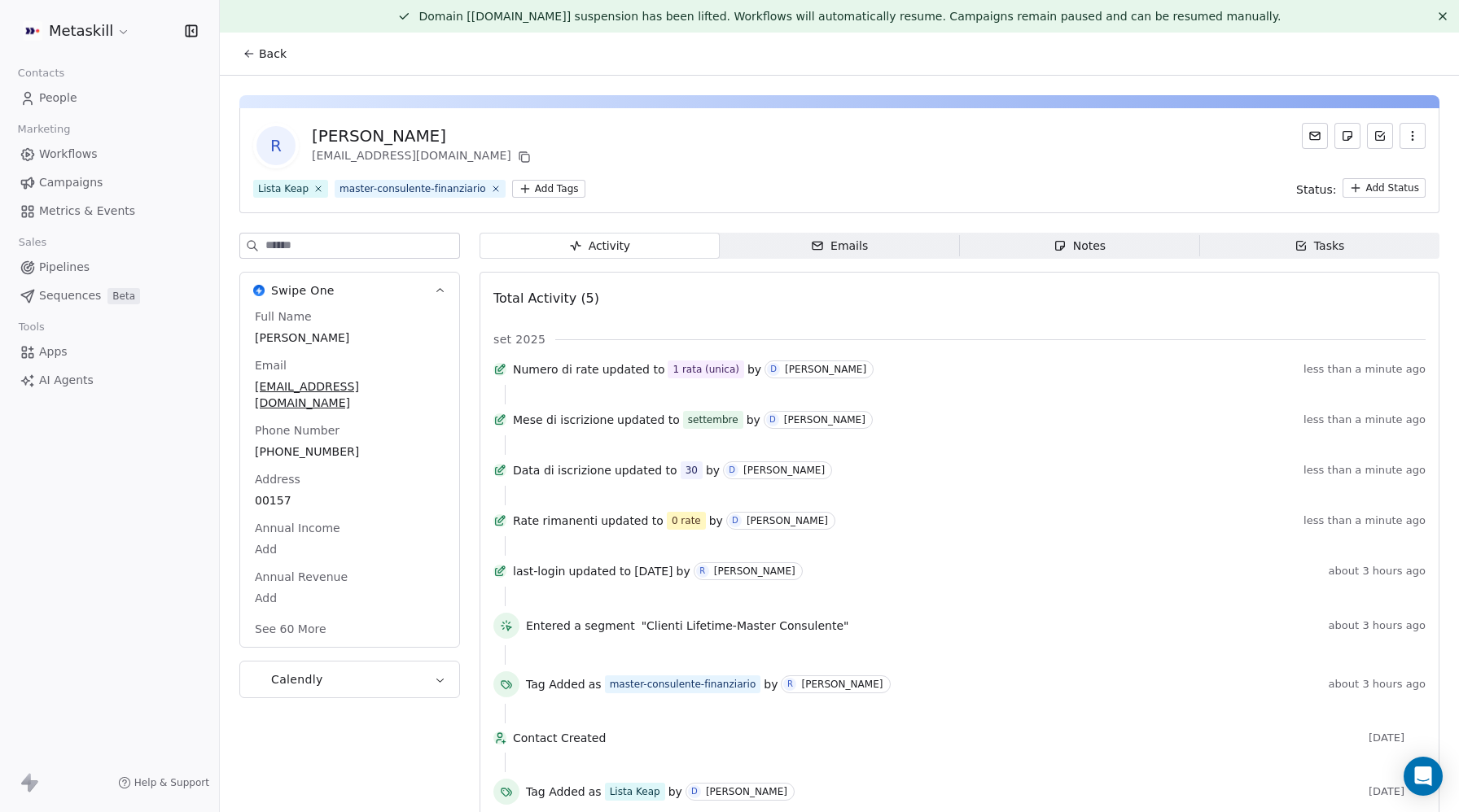
click at [285, 615] on button "See 60 More" at bounding box center [290, 629] width 91 height 29
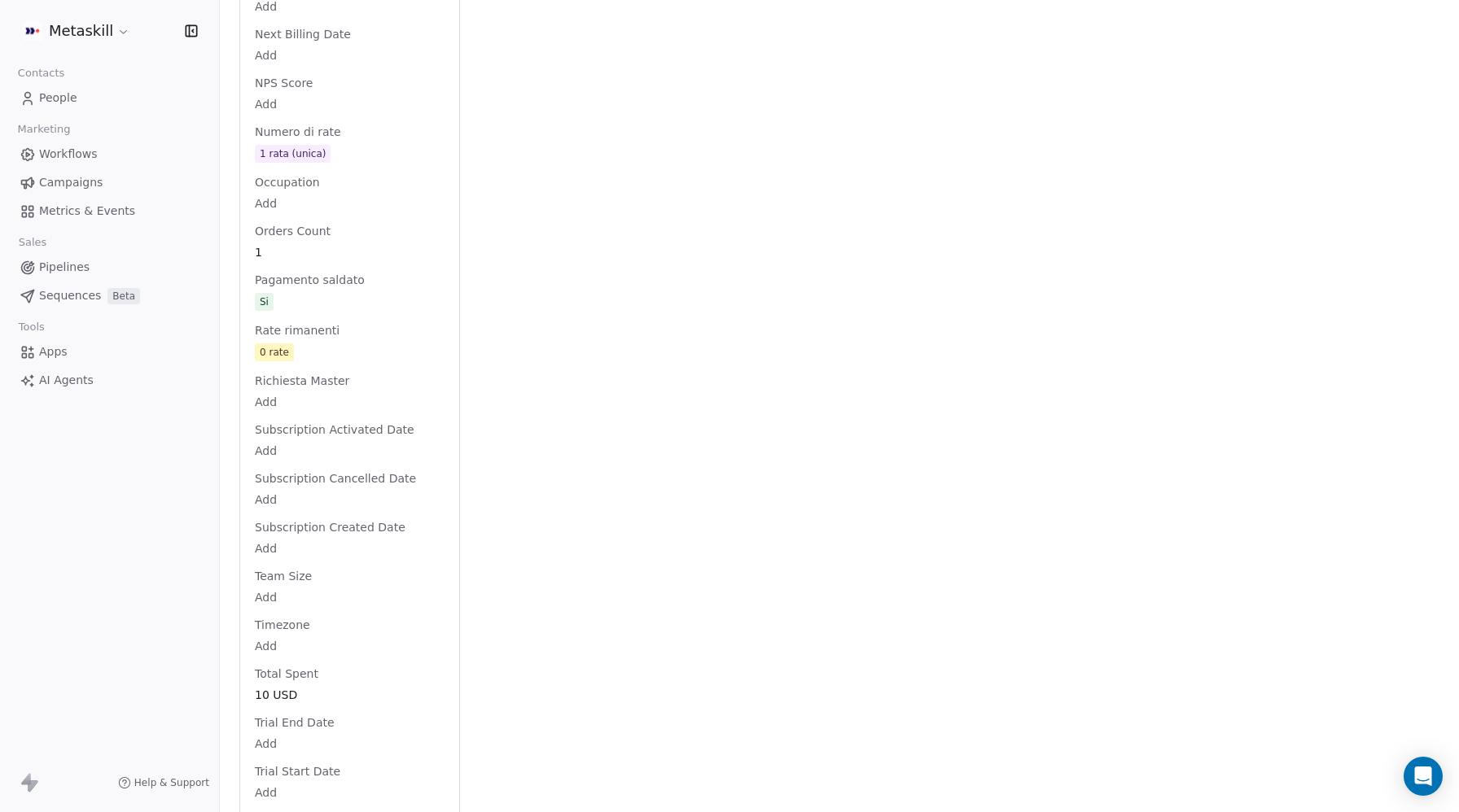
scroll to position [3638, 0]
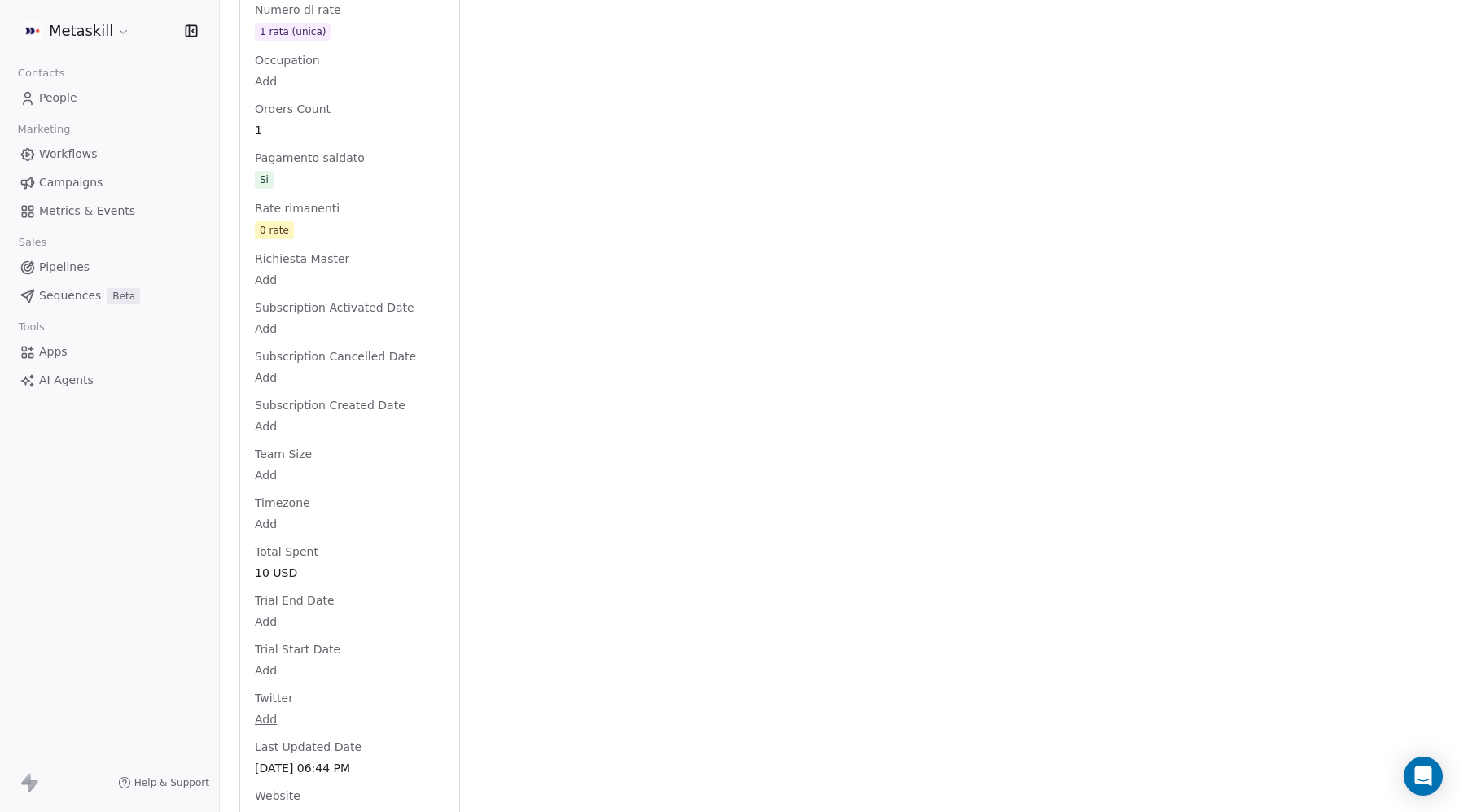
click at [288, 565] on span "10 USD" at bounding box center [349, 573] width 189 height 17
click at [288, 564] on span "10 USD" at bounding box center [349, 572] width 188 height 17
click at [273, 499] on input "**" at bounding box center [356, 499] width 175 height 12
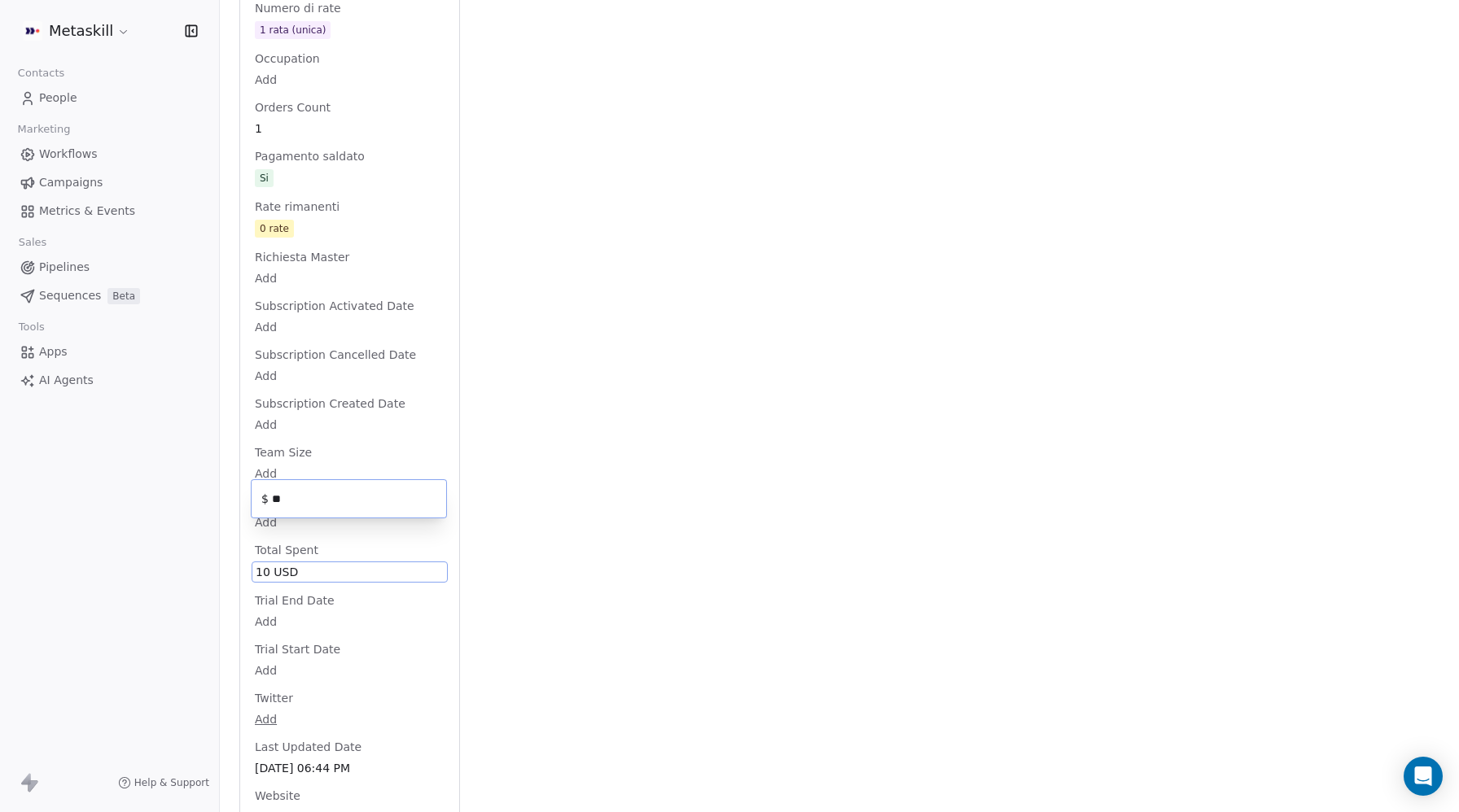
click at [273, 499] on input "**" at bounding box center [356, 499] width 175 height 12
type input "*****"
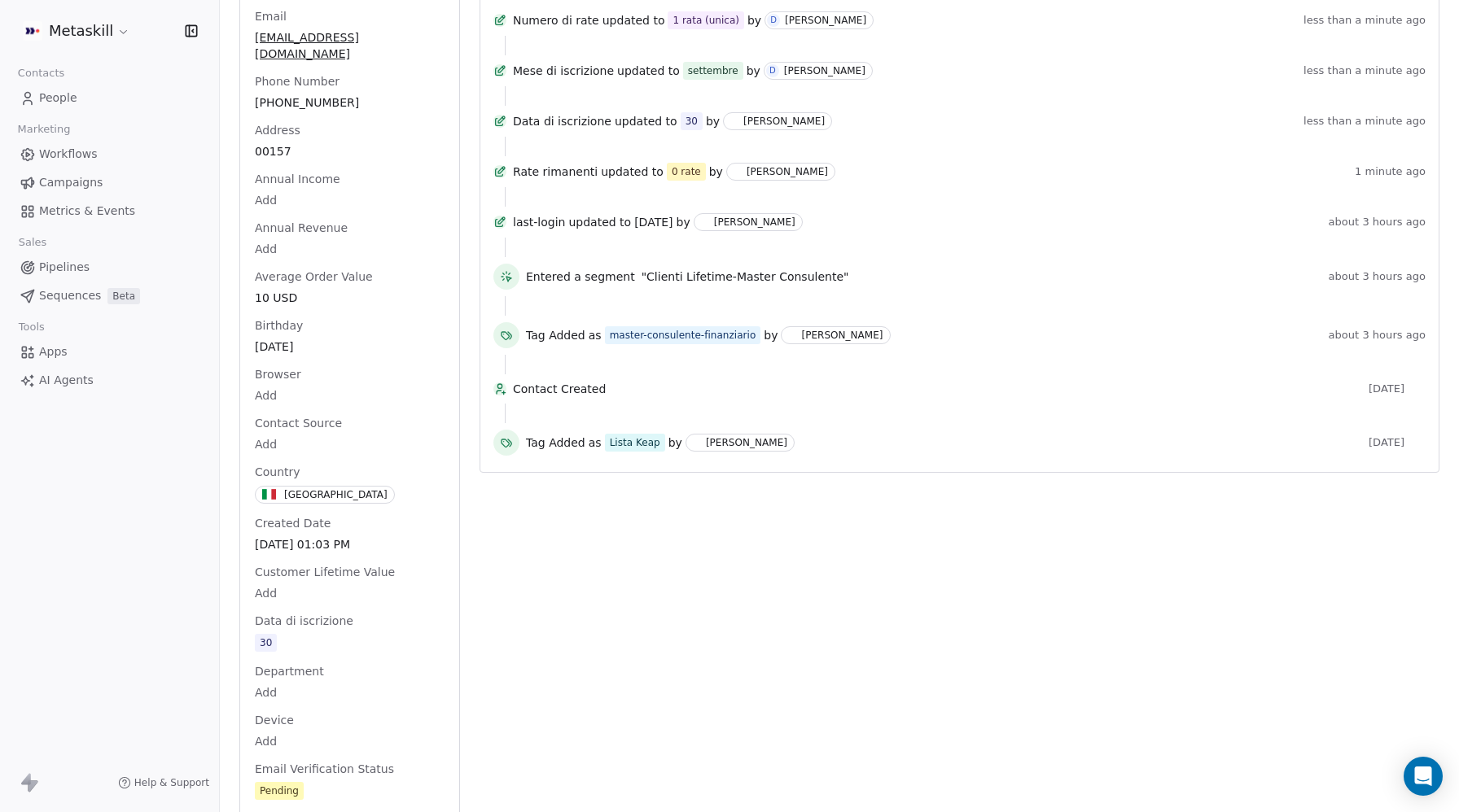
scroll to position [0, 0]
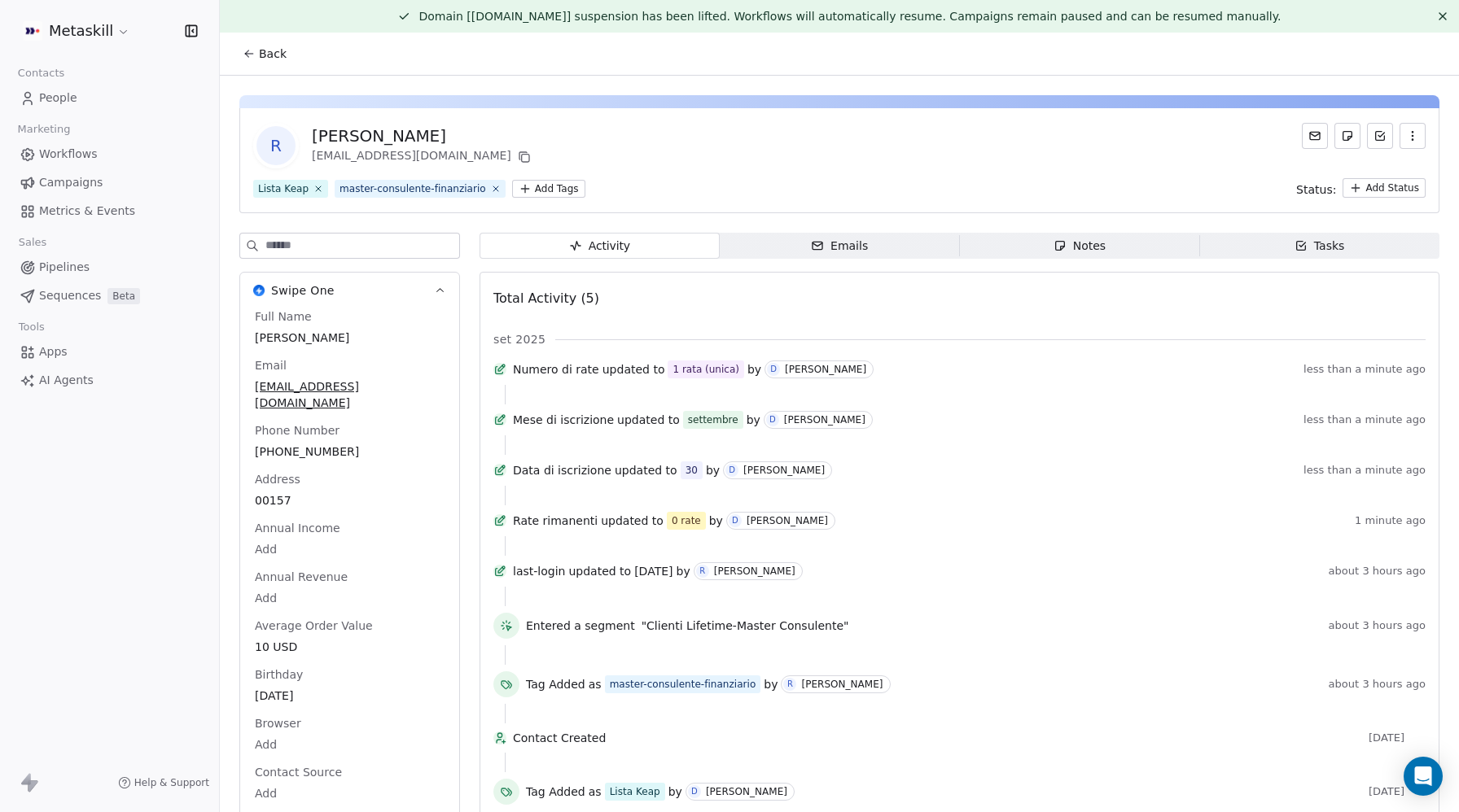
click at [1141, 248] on span "Notes Notes" at bounding box center [1080, 245] width 240 height 26
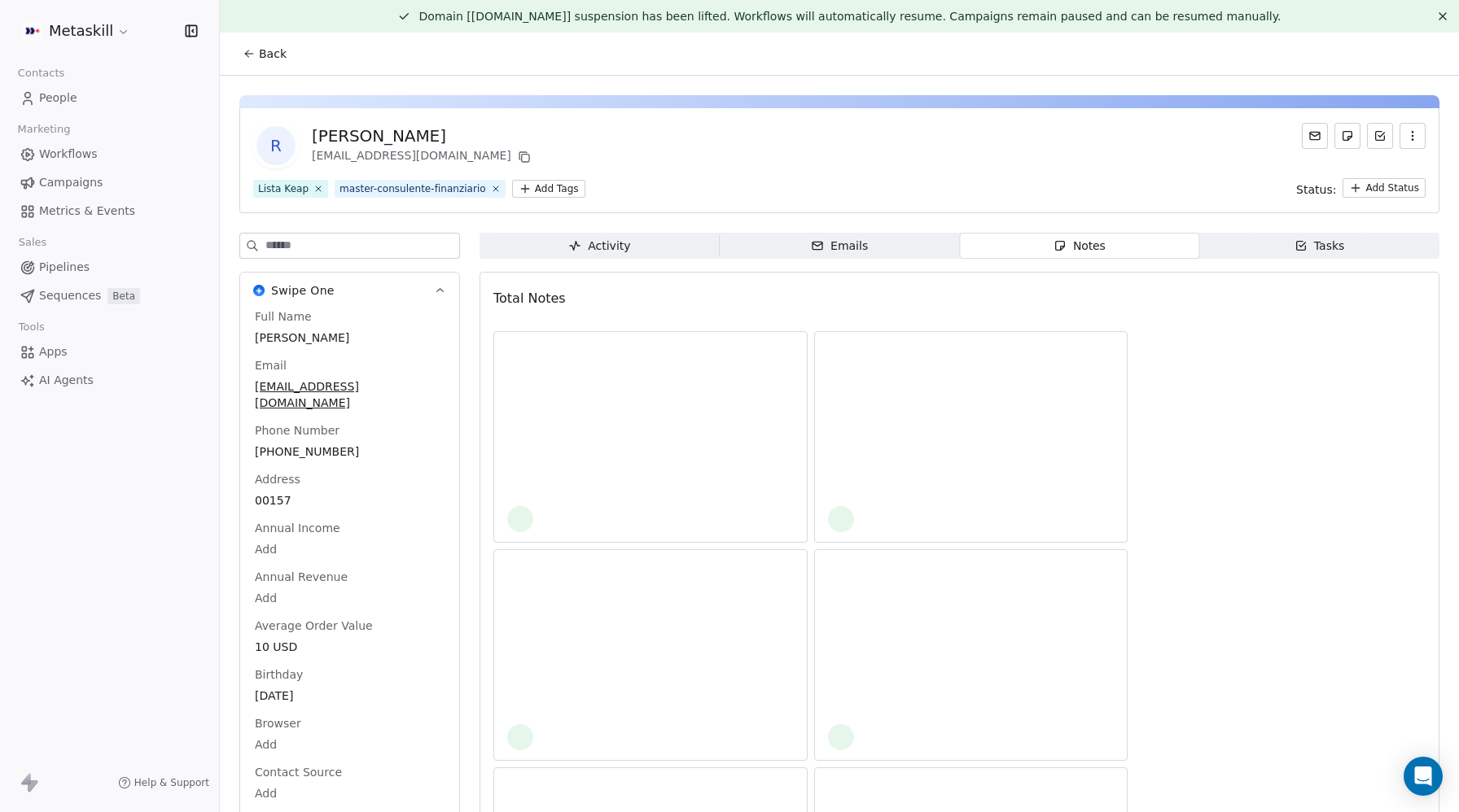
click at [1056, 248] on icon "button" at bounding box center [1060, 246] width 13 height 13
click at [1083, 244] on div "Notes" at bounding box center [1080, 246] width 52 height 17
click at [557, 194] on html "Metaskill Contacts People Marketing Workflows Campaigns Metrics & Events Sales …" at bounding box center [730, 406] width 1459 height 812
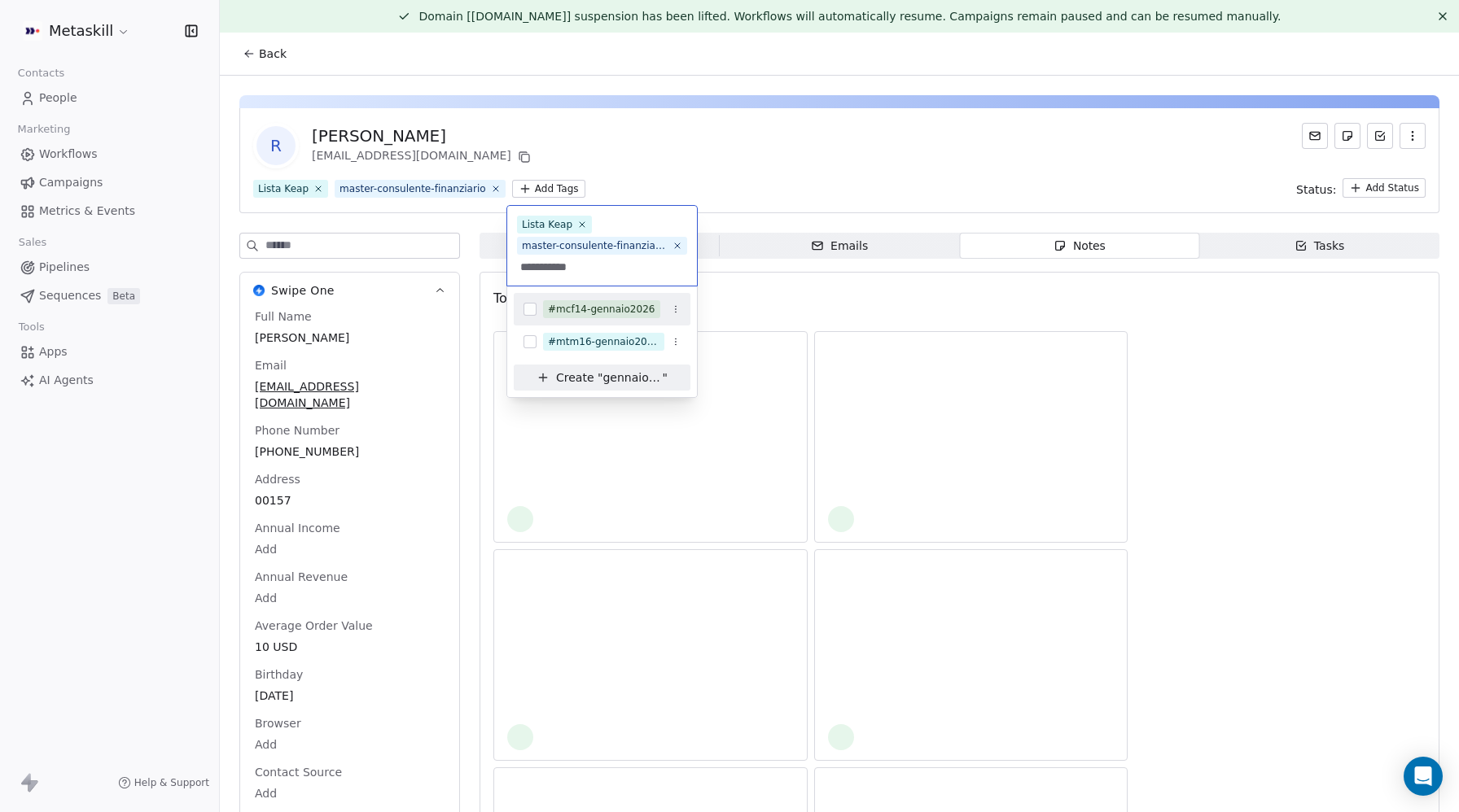
type input "**********"
click at [530, 306] on button "Suggestions" at bounding box center [530, 310] width 13 height 13
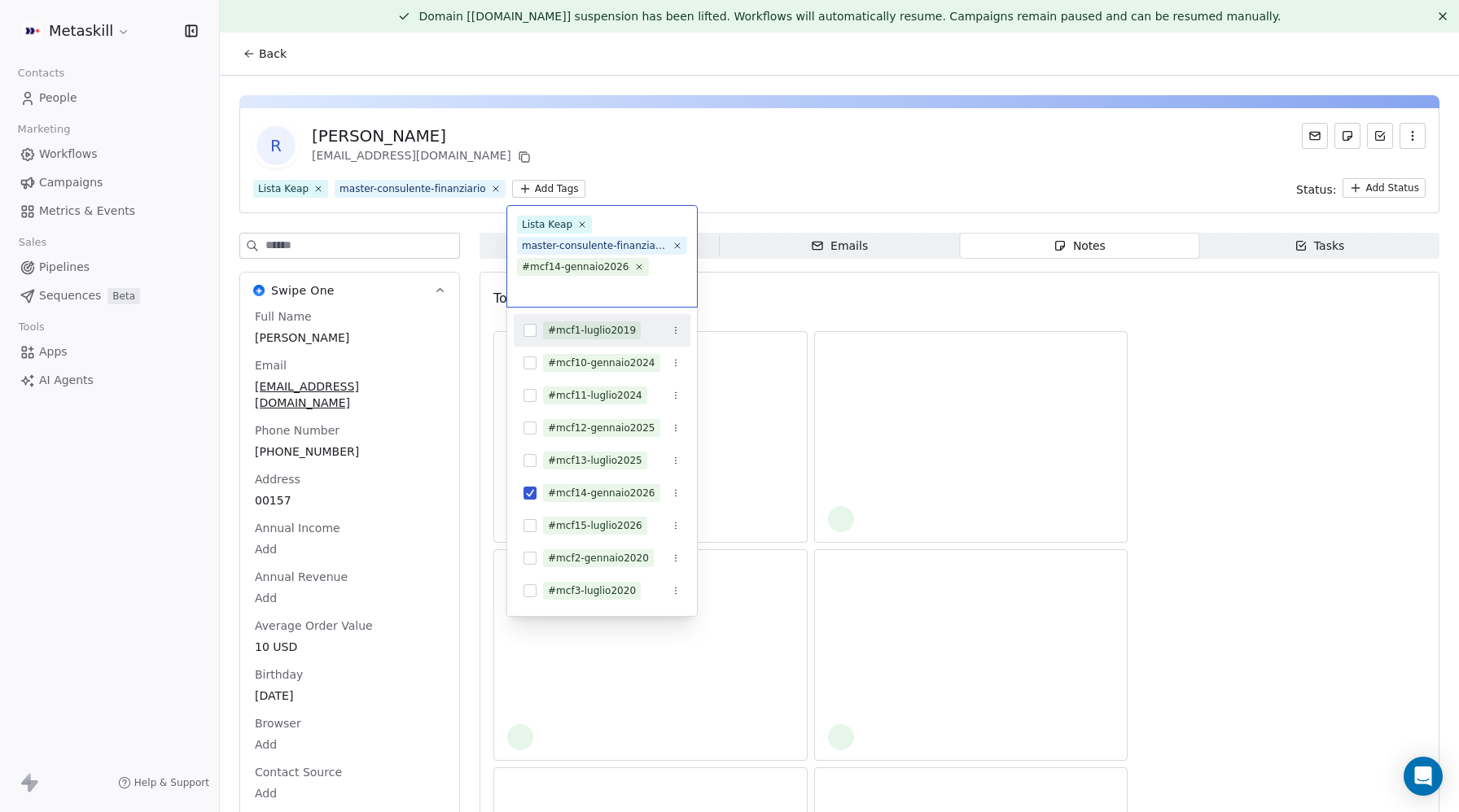
click at [1353, 395] on html "Metaskill Contacts People Marketing Workflows Campaigns Metrics & Events Sales …" at bounding box center [730, 406] width 1459 height 812
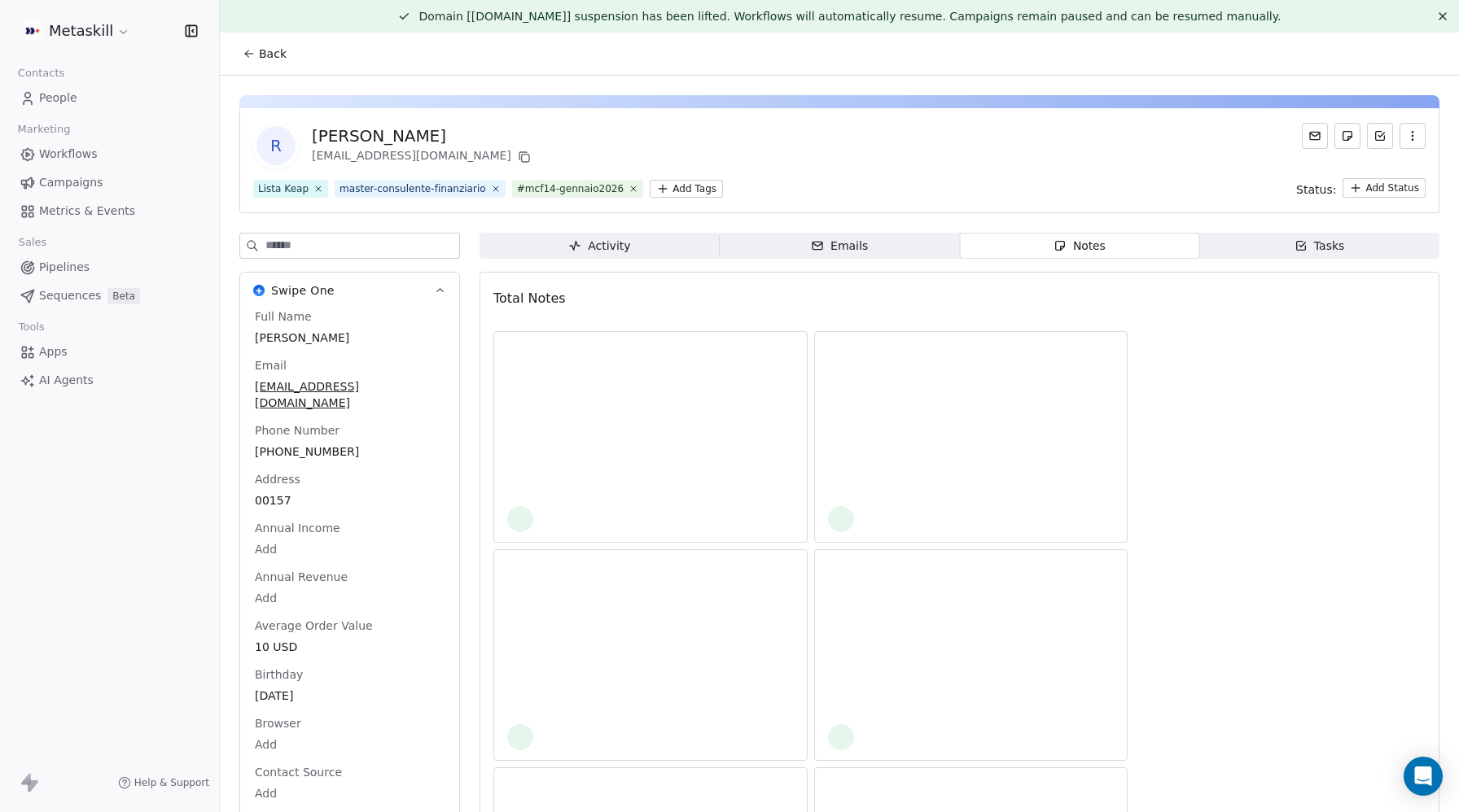
click at [1066, 246] on icon "button" at bounding box center [1060, 246] width 13 height 13
click at [987, 134] on div "R Rosario Parlato parlatorosario1@gmail.com" at bounding box center [840, 146] width 1172 height 46
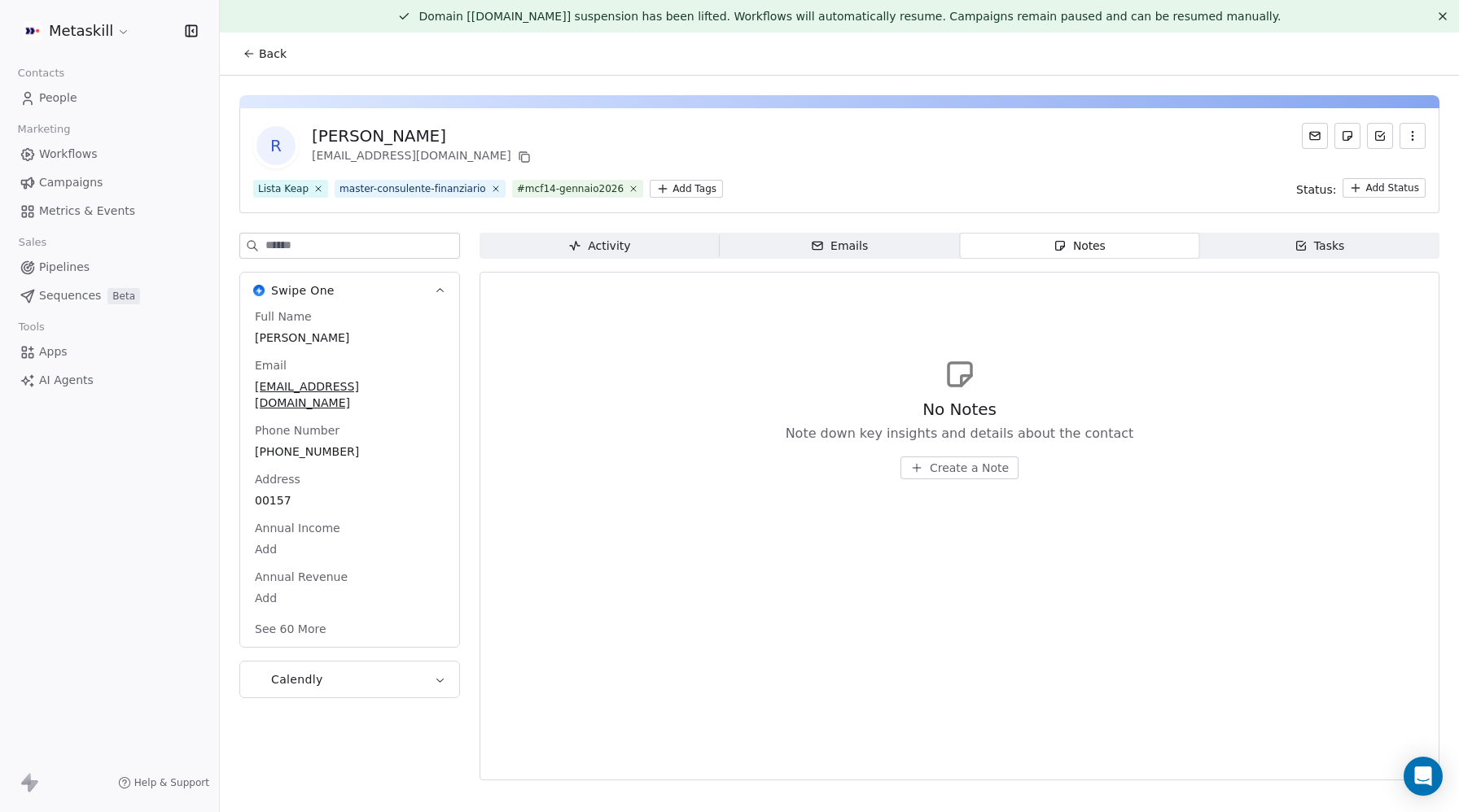
click at [959, 472] on span "Create a Note" at bounding box center [969, 468] width 79 height 17
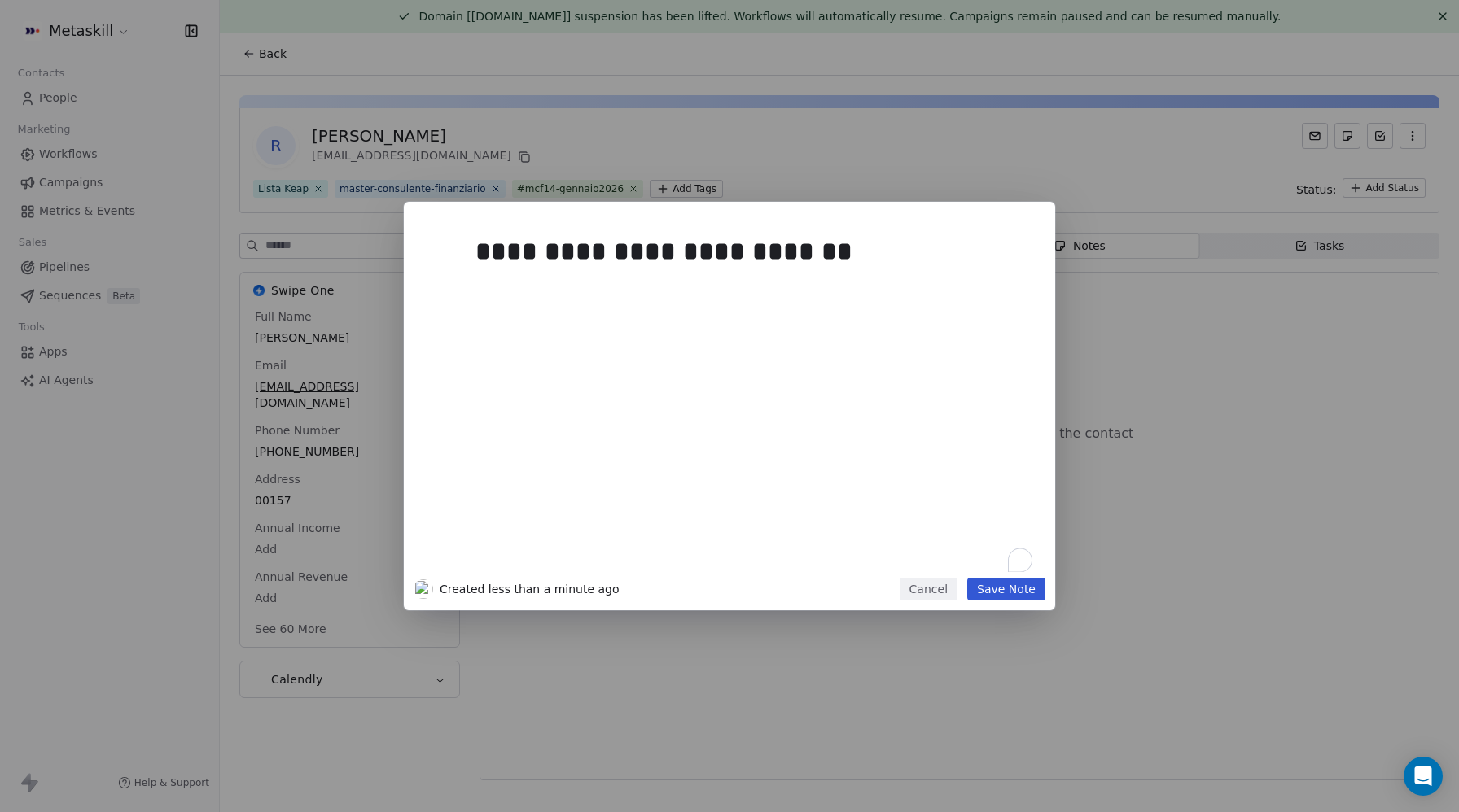
click at [487, 314] on div "**********" at bounding box center [754, 399] width 557 height 347
click at [1015, 590] on button "Save Note" at bounding box center [1006, 589] width 78 height 23
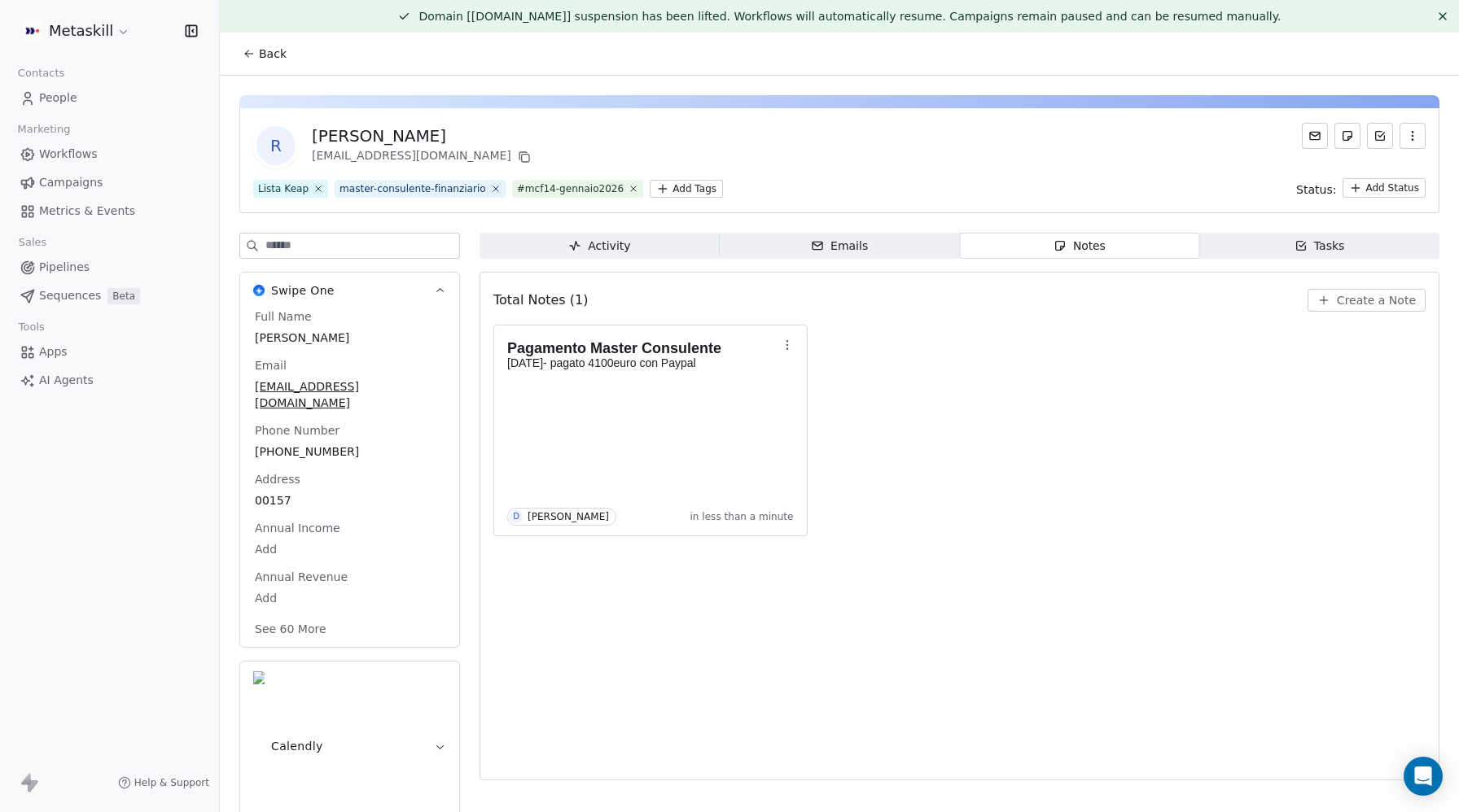
click at [284, 615] on button "See 60 More" at bounding box center [290, 629] width 91 height 29
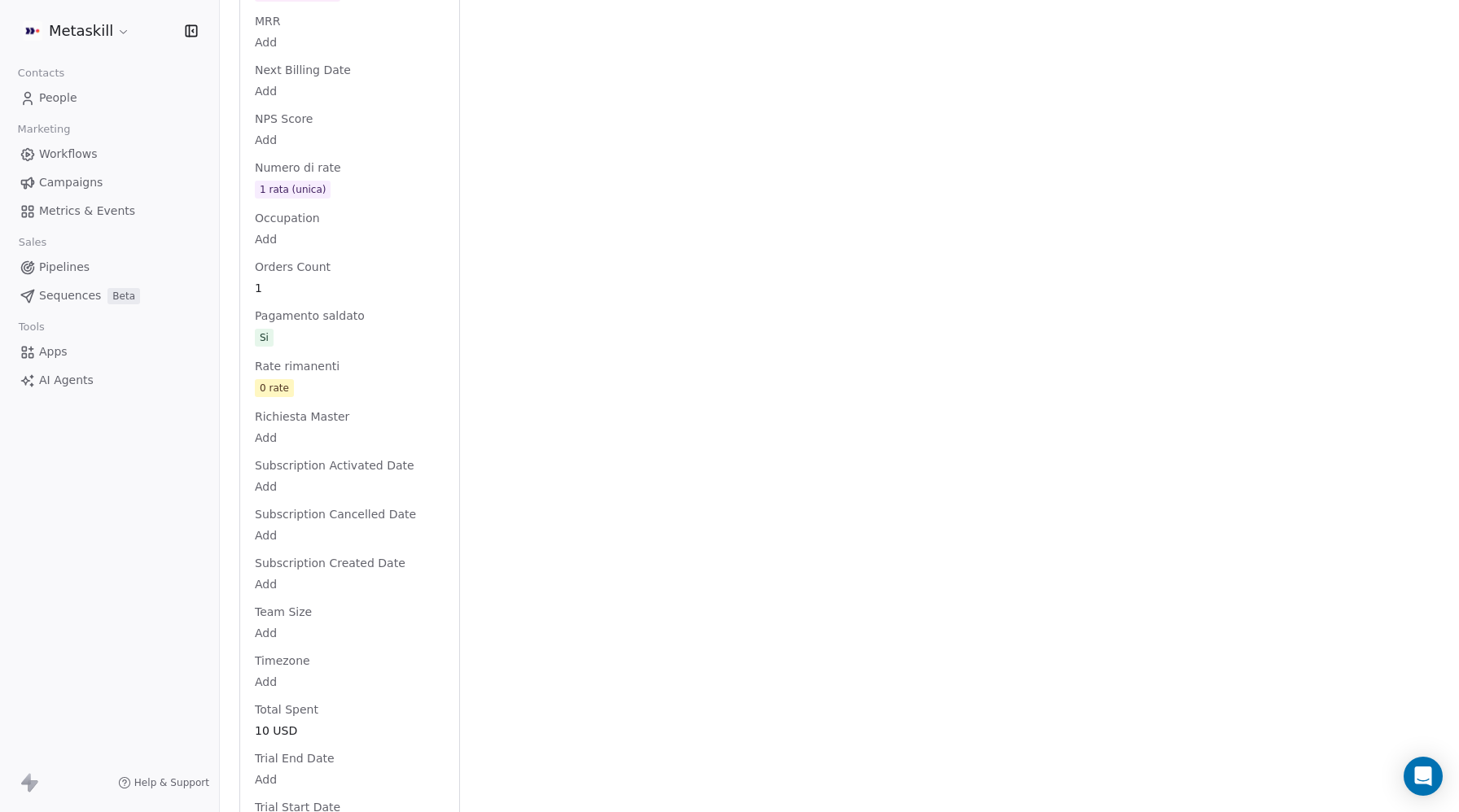
scroll to position [3623, 0]
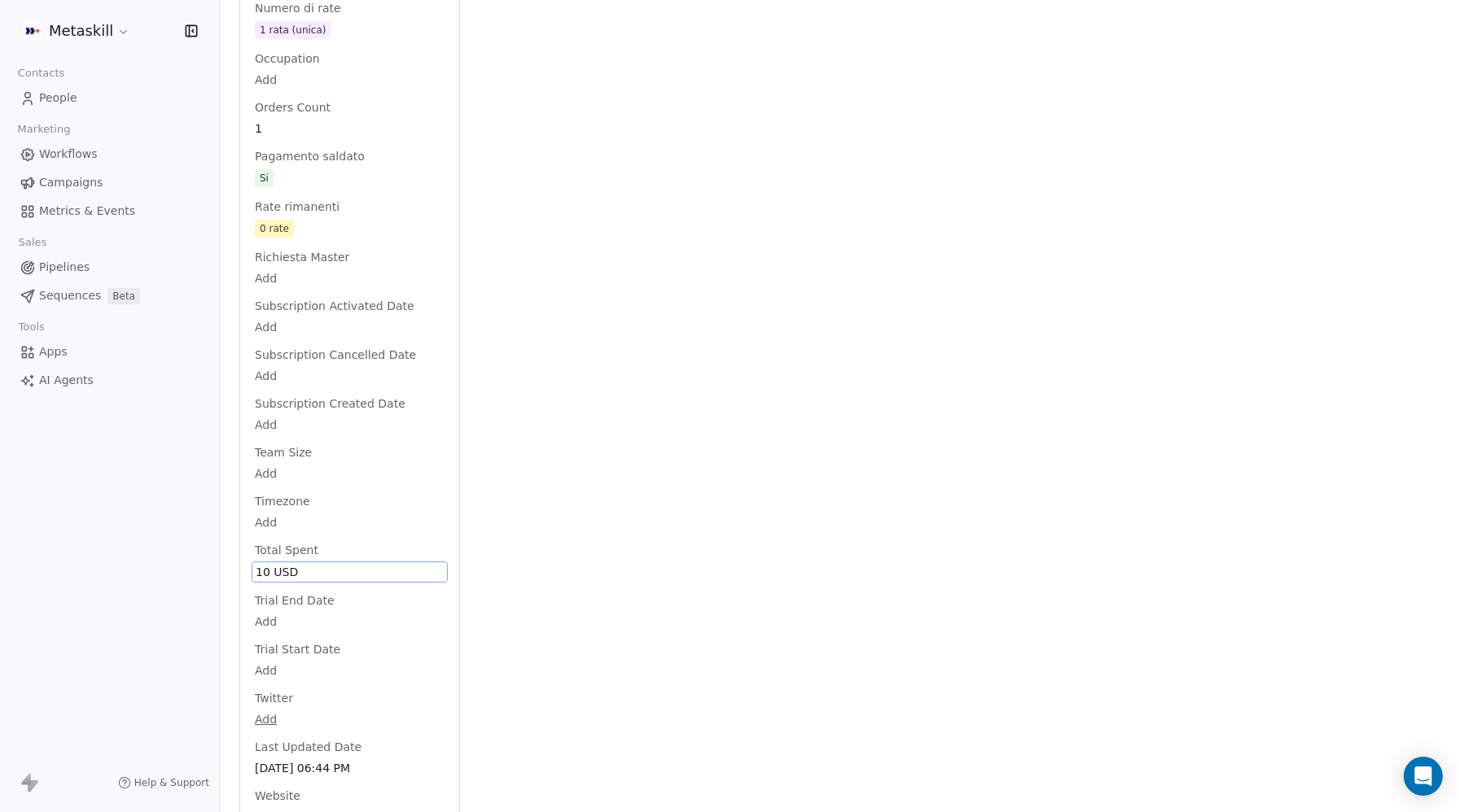
click at [278, 564] on span "10 USD" at bounding box center [349, 572] width 188 height 17
click at [278, 491] on div "$ **" at bounding box center [349, 499] width 197 height 39
type input "*****"
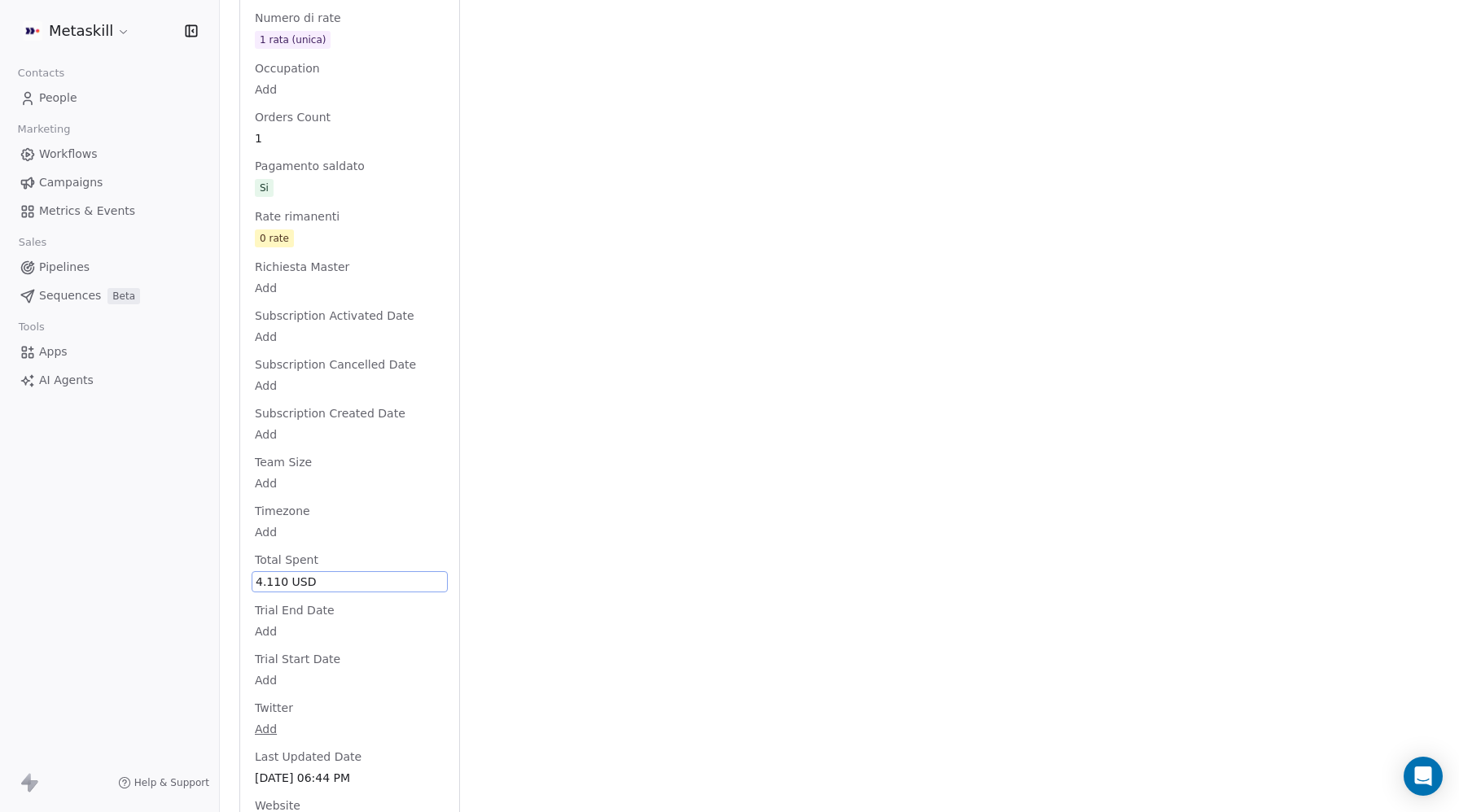
click at [62, 96] on span "People" at bounding box center [59, 97] width 39 height 17
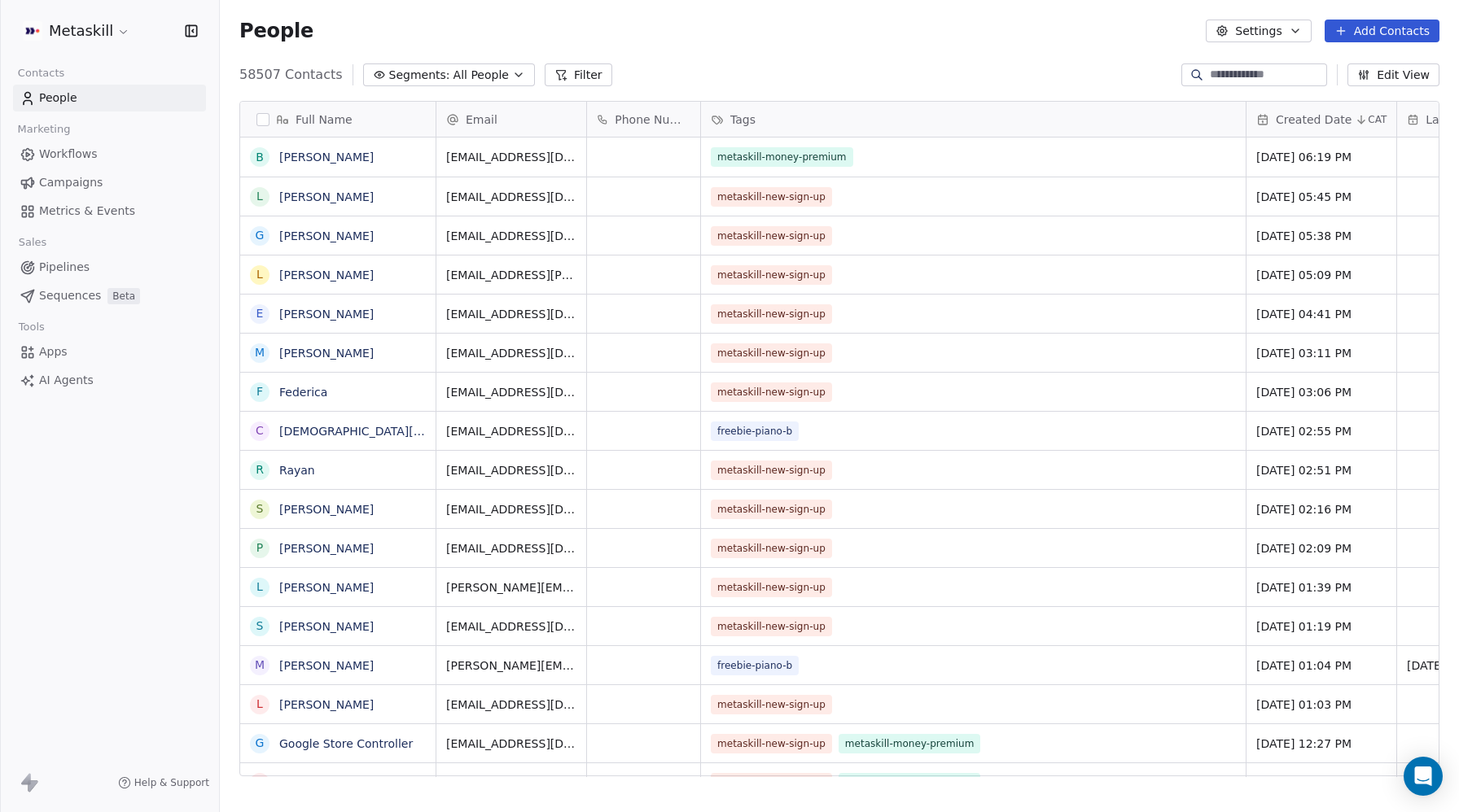
scroll to position [715, 1239]
click at [1240, 69] on input at bounding box center [1267, 75] width 114 height 17
paste input "**********"
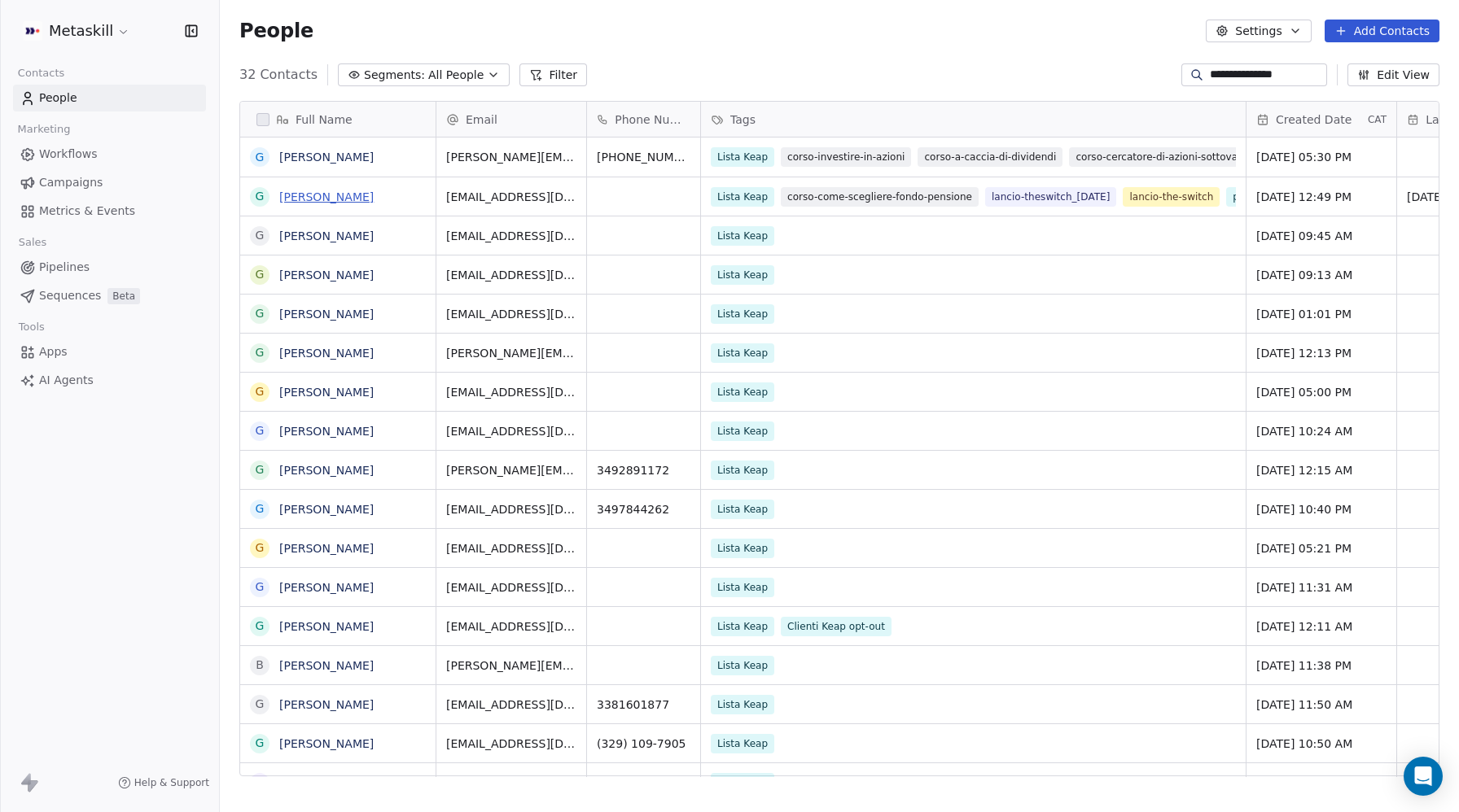
type input "**********"
click at [354, 197] on link "[PERSON_NAME]" at bounding box center [326, 197] width 95 height 13
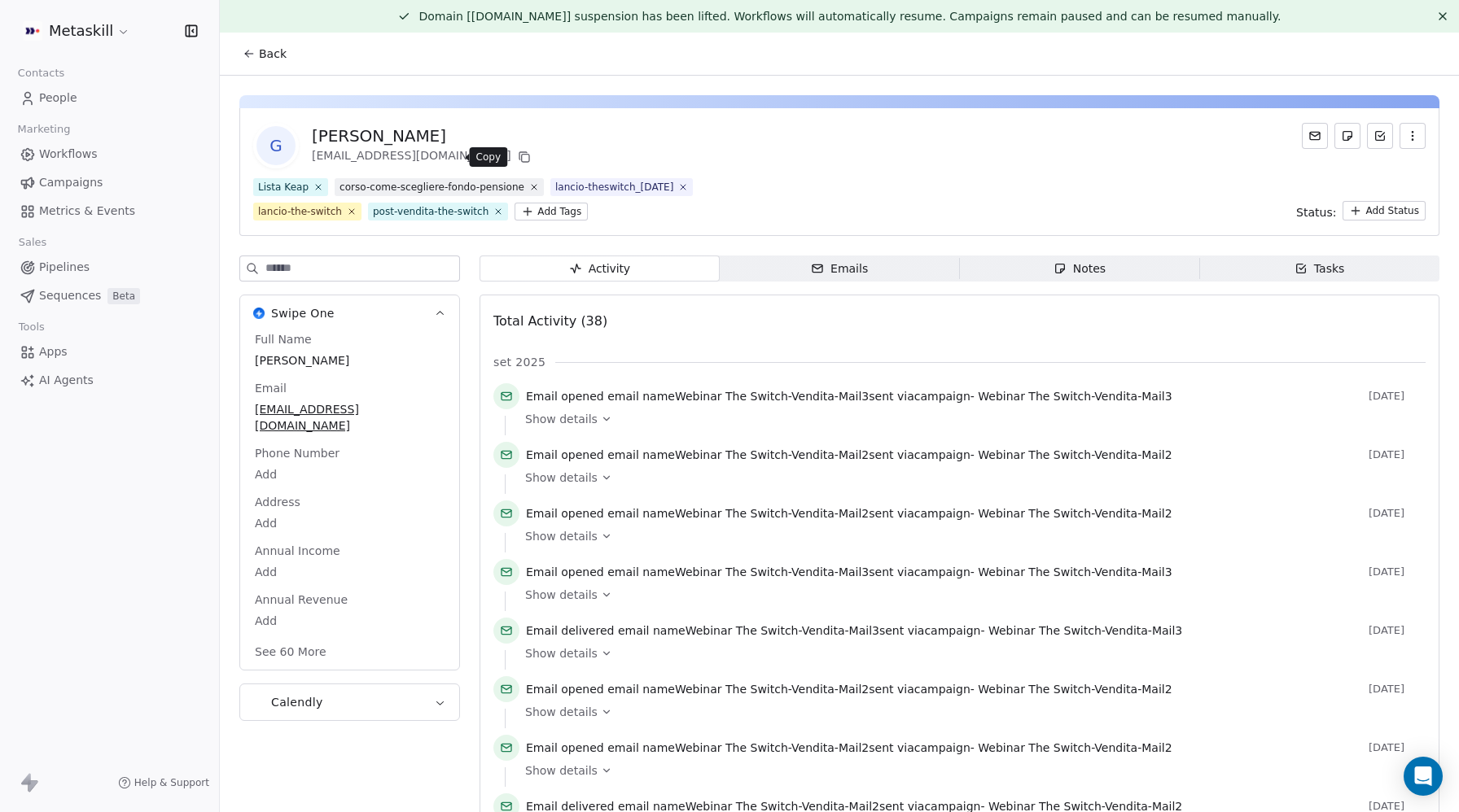
click at [518, 157] on icon at bounding box center [525, 157] width 13 height 13
click at [75, 96] on span "People" at bounding box center [59, 97] width 39 height 17
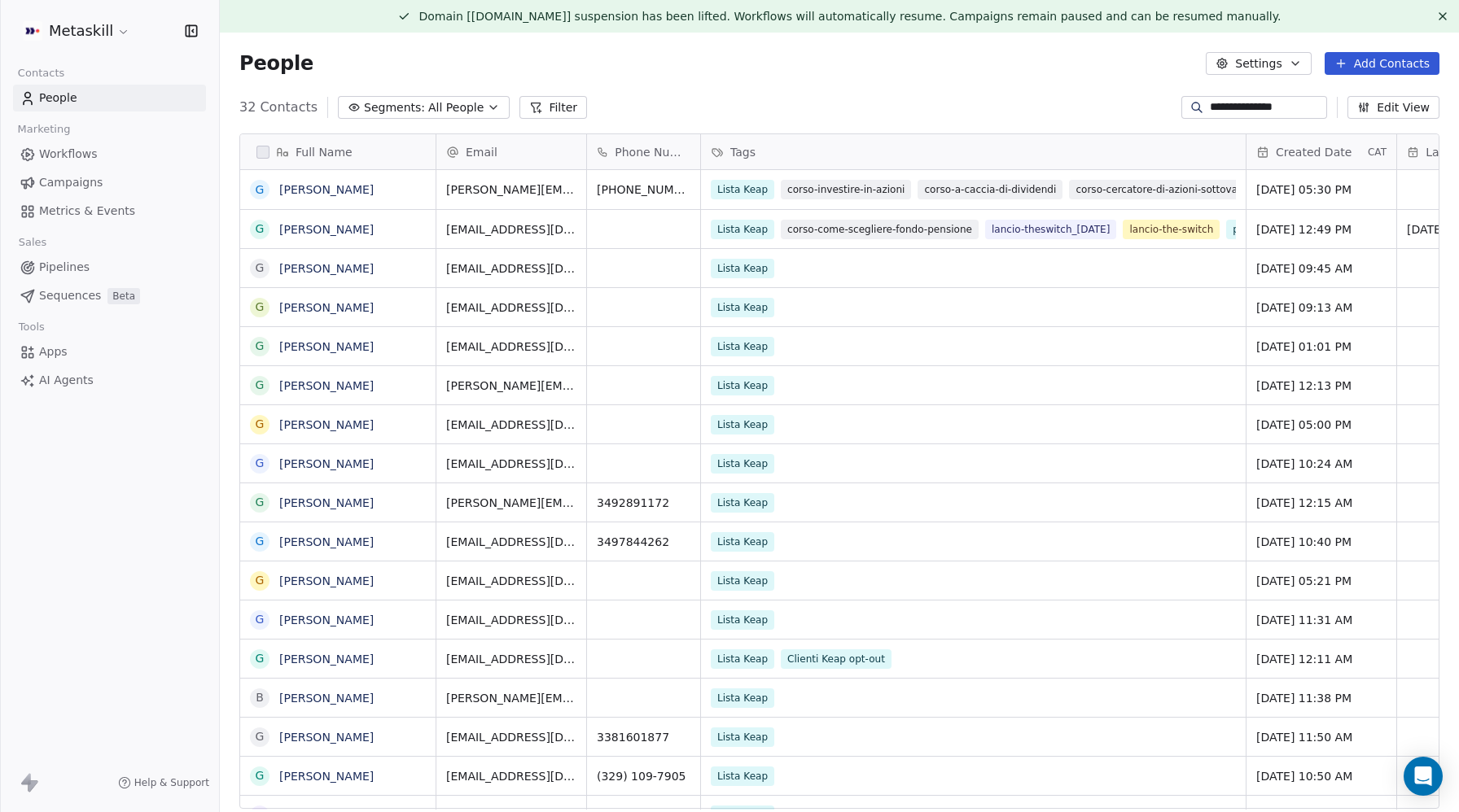
scroll to position [715, 1239]
click at [454, 110] on span "All People" at bounding box center [456, 107] width 55 height 17
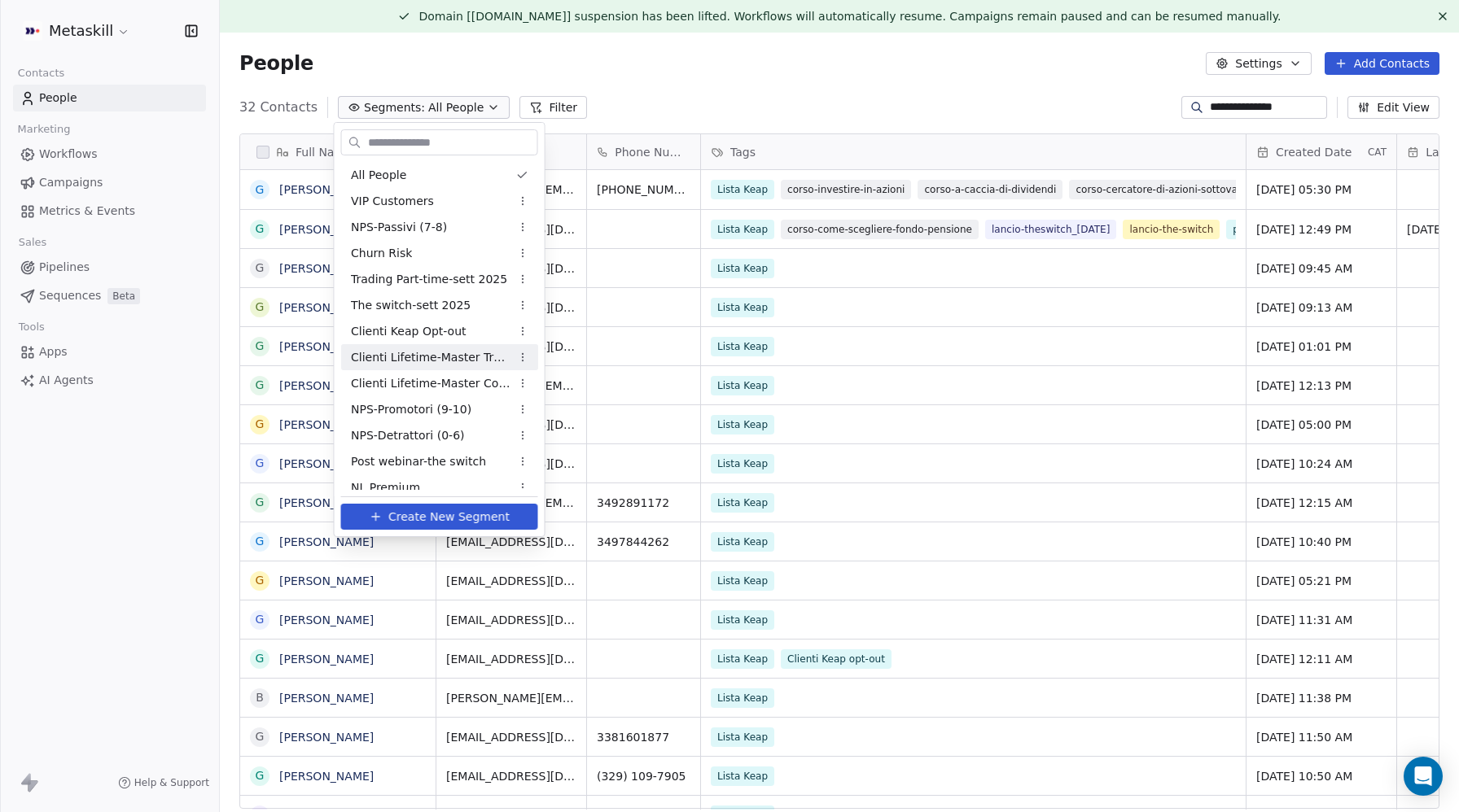
click at [511, 362] on div "Clienti Lifetime-Master Trader" at bounding box center [439, 357] width 197 height 26
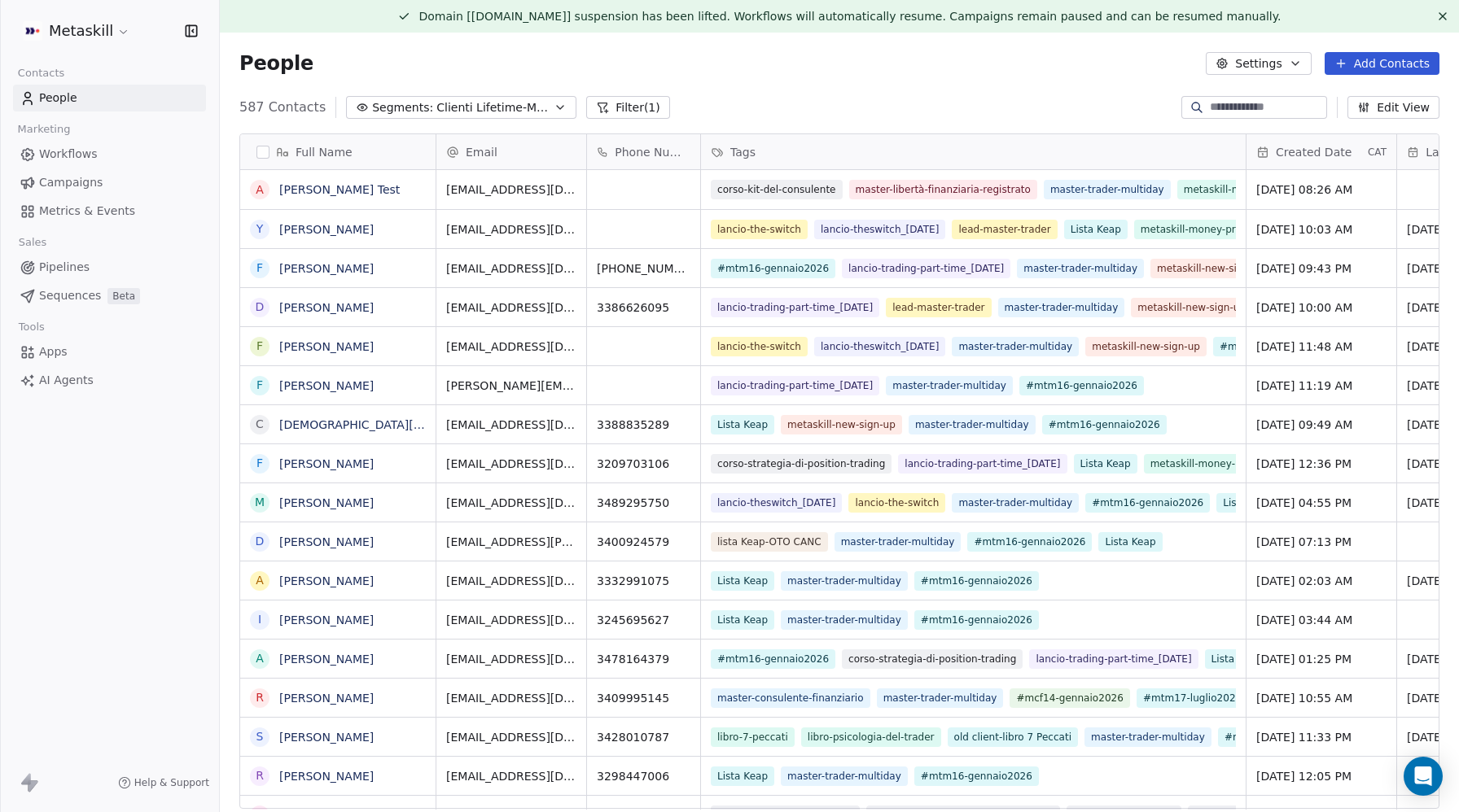
click at [1284, 68] on button "Settings" at bounding box center [1258, 63] width 105 height 23
click at [1262, 176] on span "Export" at bounding box center [1267, 176] width 38 height 17
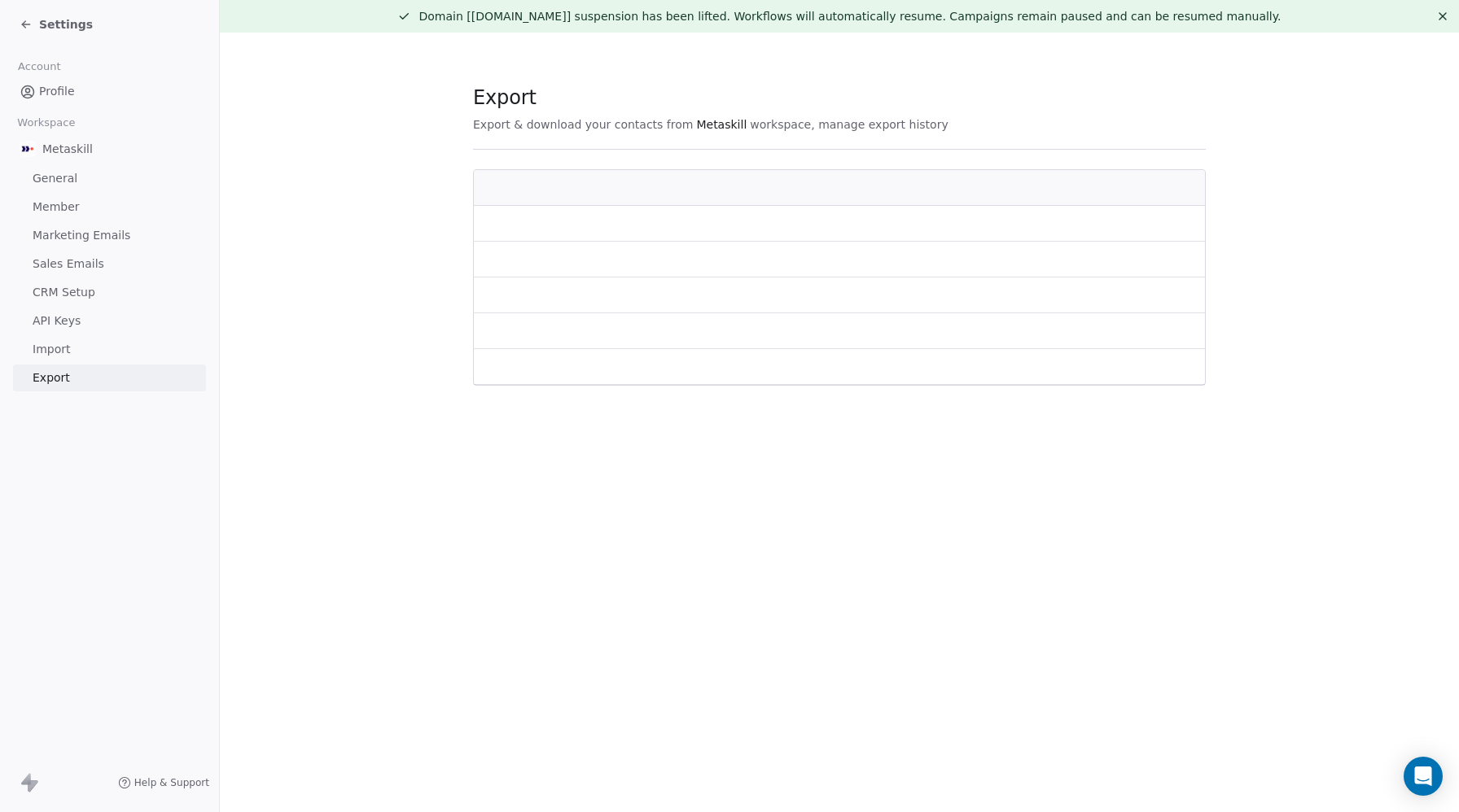
click at [1371, 172] on section "Export Export & download your contacts from Metaskill workspace, manage export …" at bounding box center [839, 234] width 1239 height 405
